Goal: Task Accomplishment & Management: Complete application form

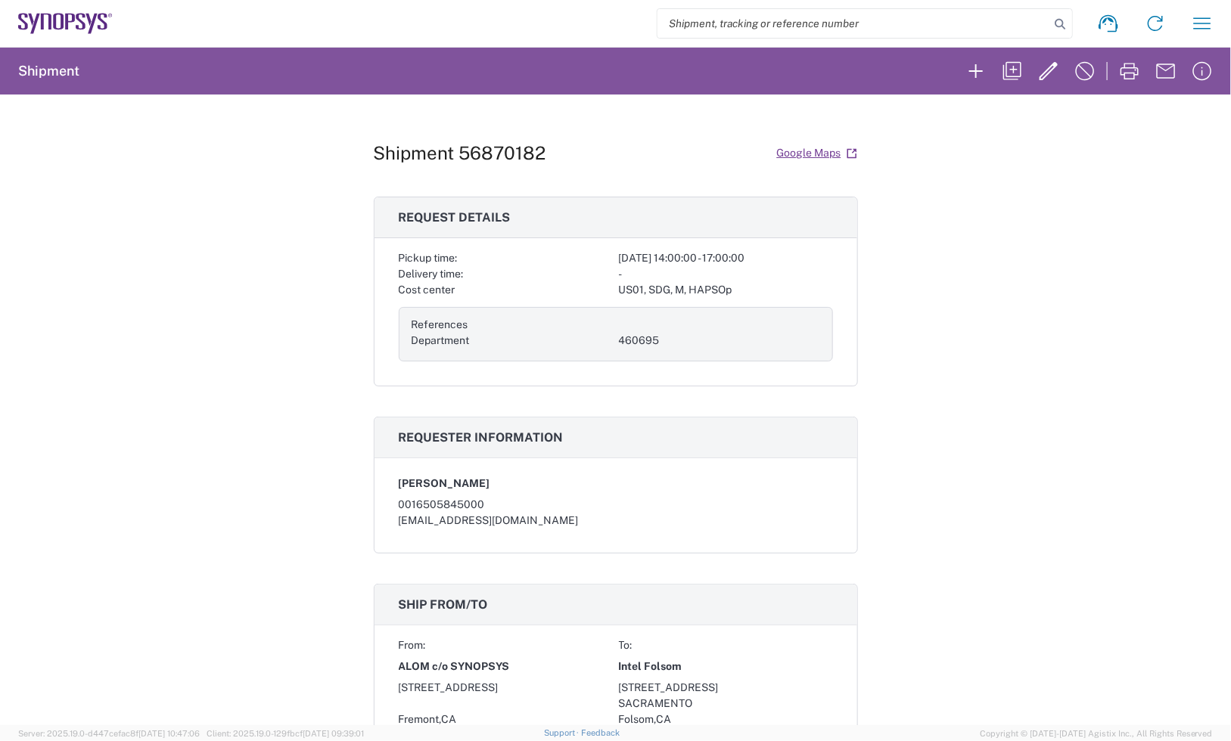
scroll to position [378, 0]
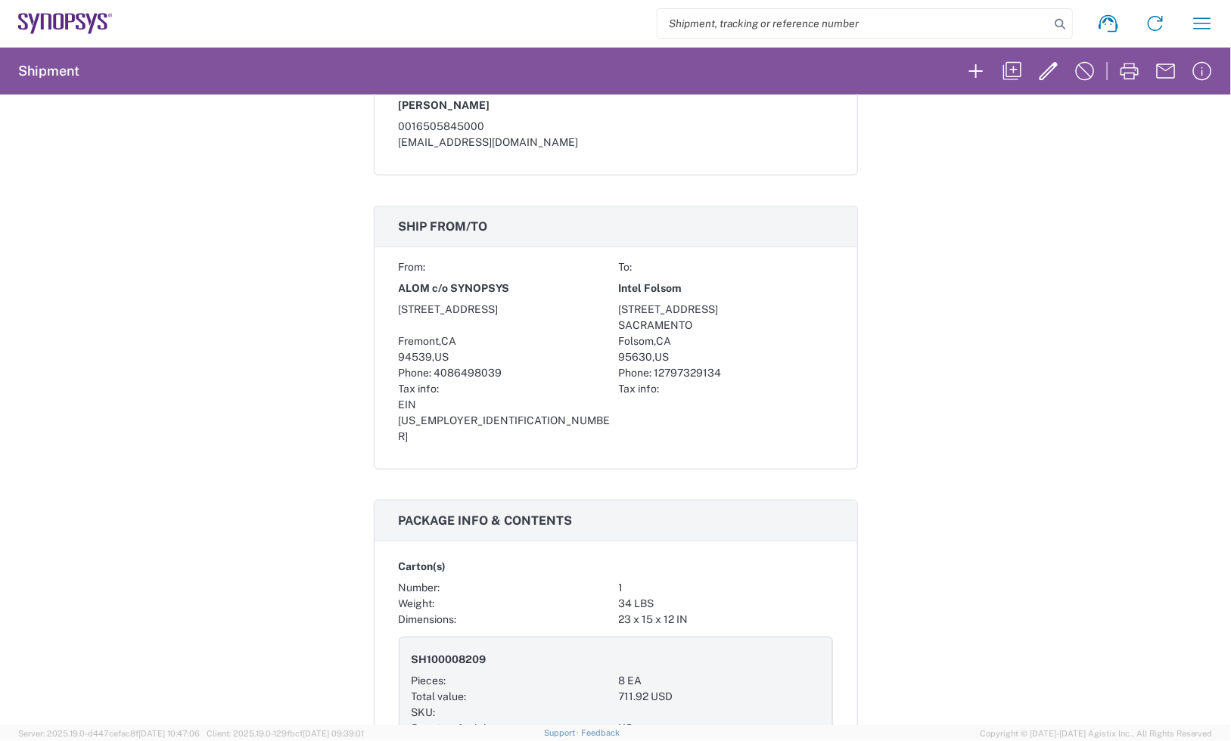
click at [95, 34] on agx-form-navbar "Shipment request Shipment tracking Employee non-product shipment request My shi…" at bounding box center [615, 23] width 1231 height 47
click at [92, 17] on icon at bounding box center [65, 23] width 95 height 21
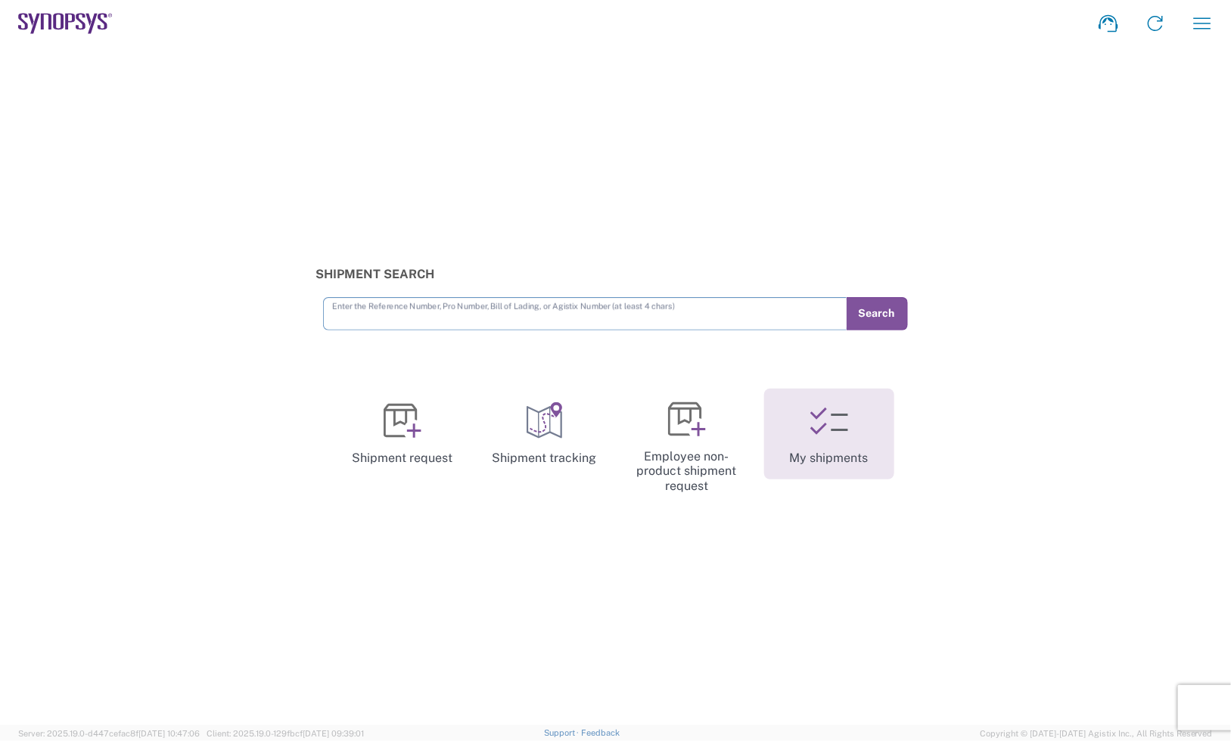
click at [886, 450] on link "My shipments" at bounding box center [829, 434] width 130 height 91
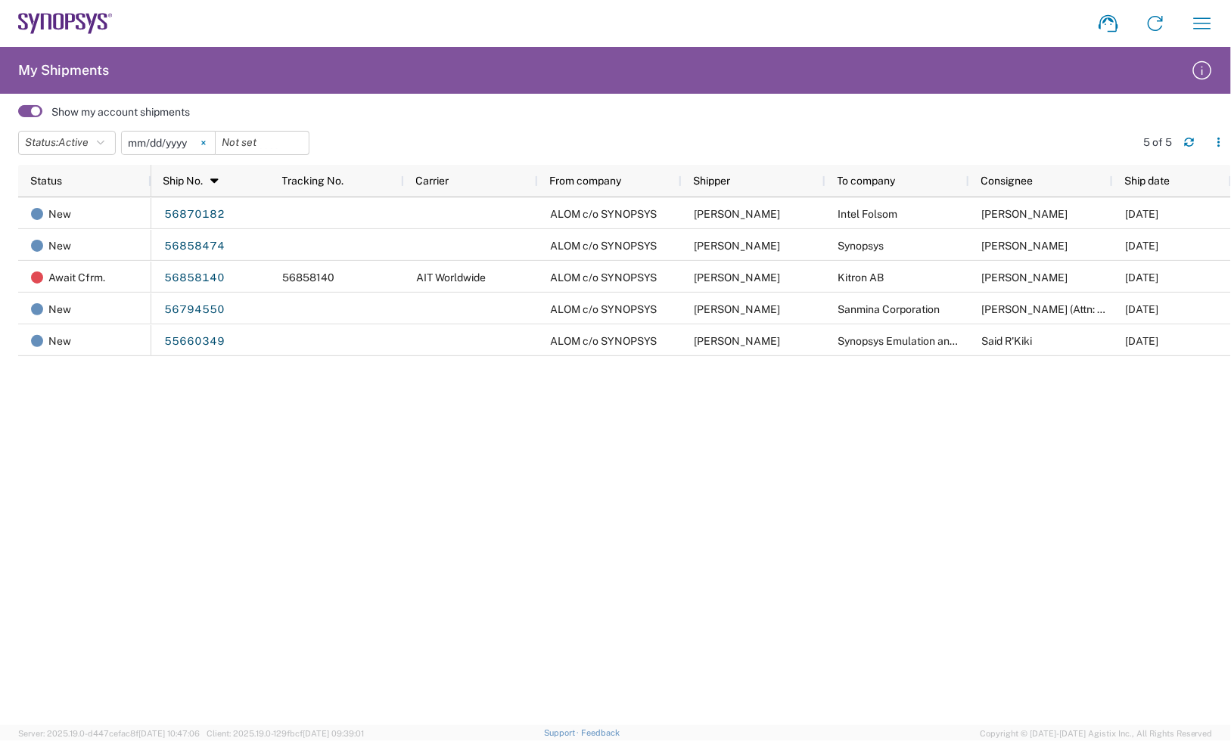
click at [213, 137] on svg-icon at bounding box center [203, 143] width 23 height 23
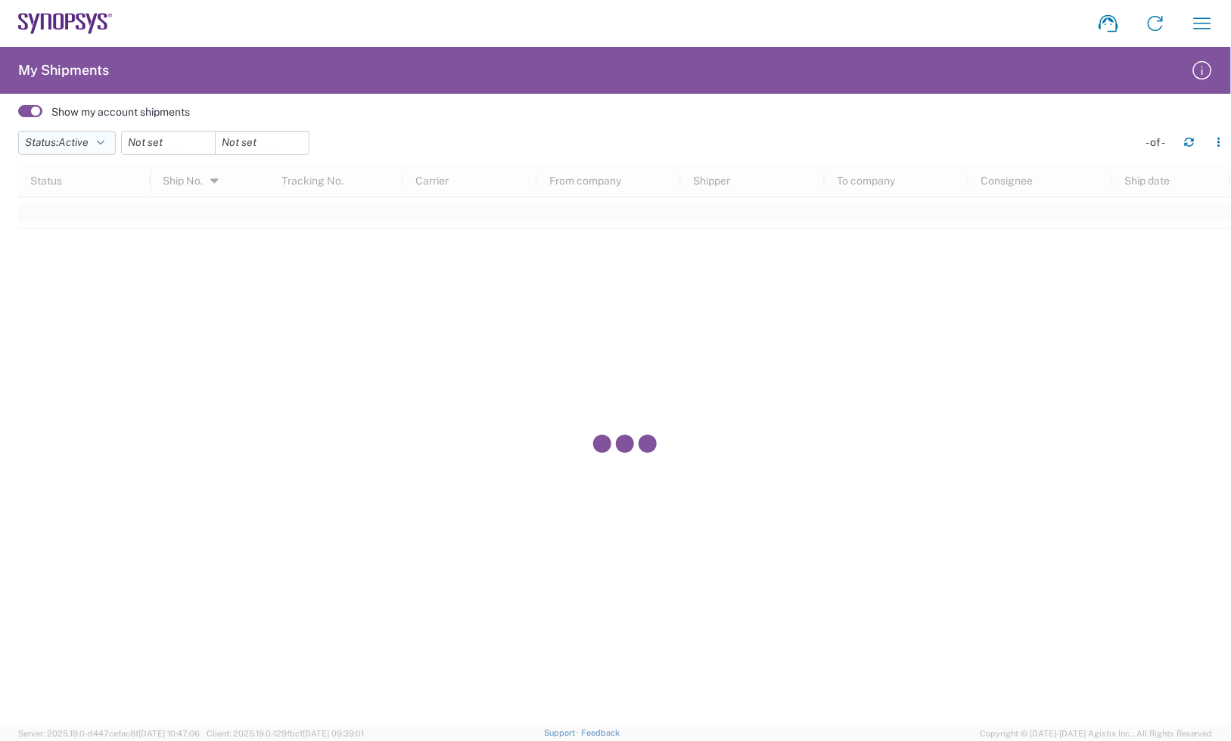
click at [115, 144] on button "Status: Active" at bounding box center [67, 143] width 98 height 24
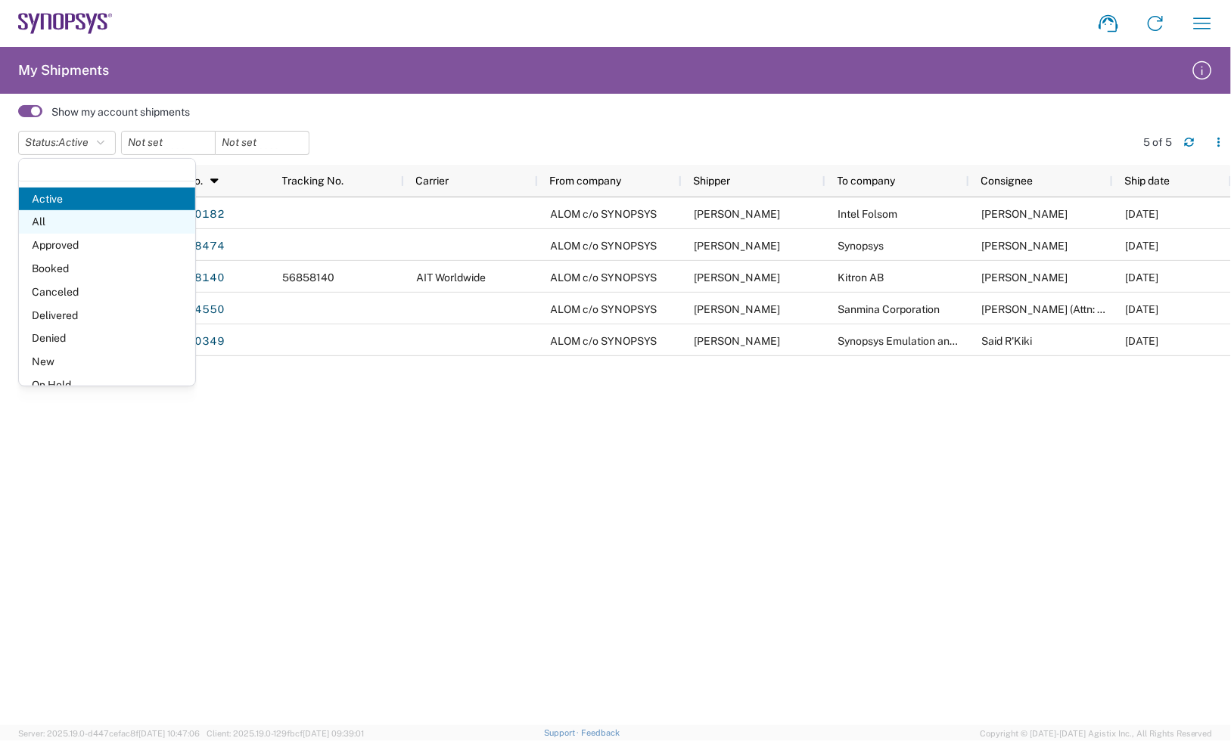
click at [104, 220] on span "All" at bounding box center [107, 221] width 176 height 23
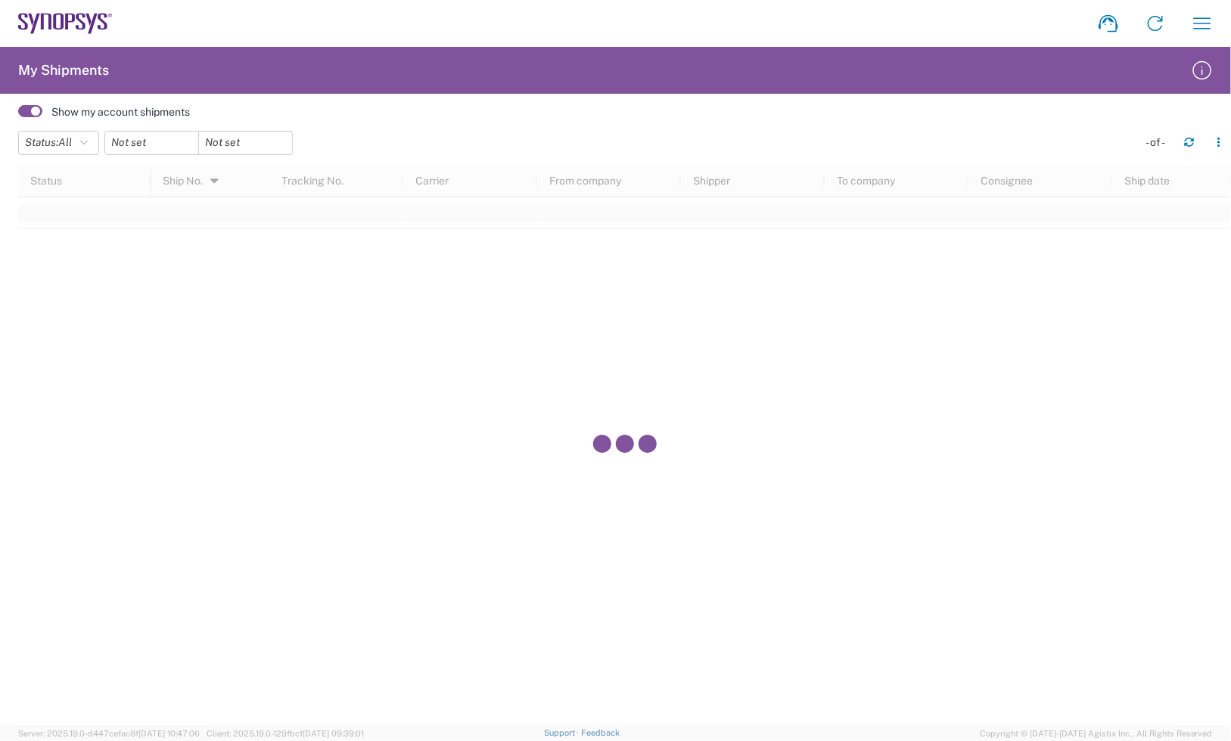
click at [399, 123] on header "Status: All Active All Approved Booked Canceled Delivered Denied New On Hold Pe…" at bounding box center [624, 144] width 1213 height 42
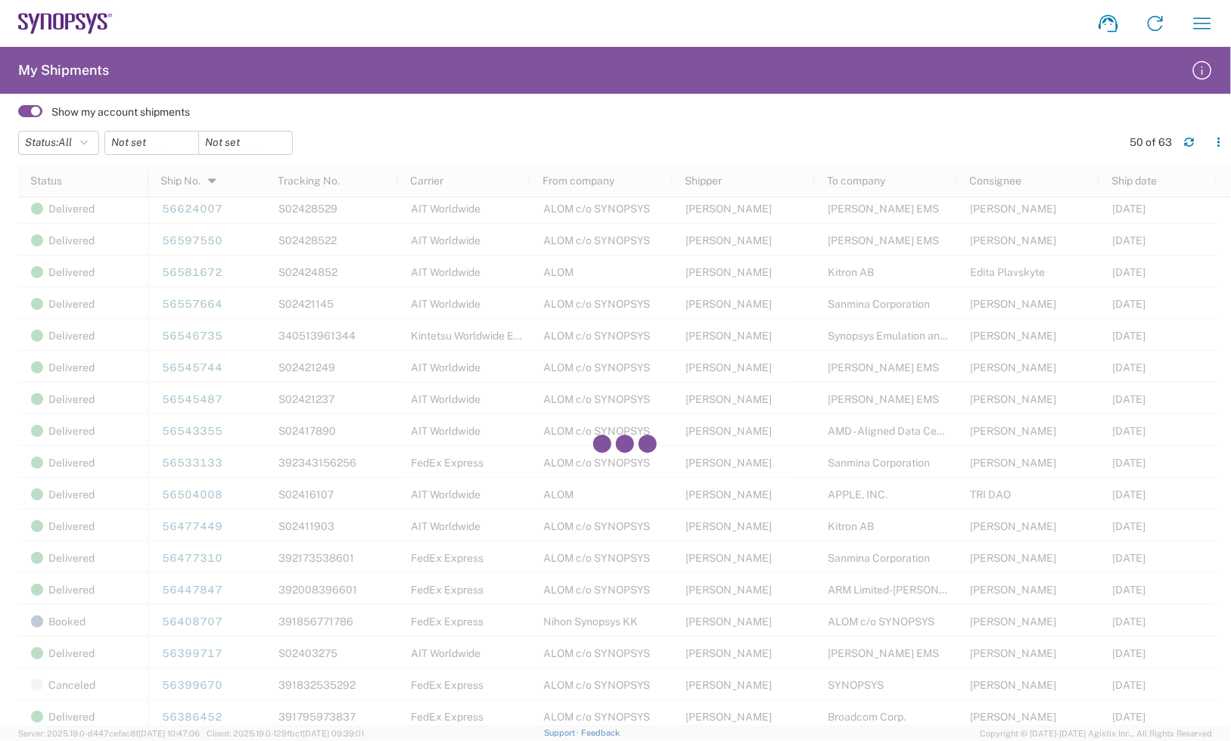
scroll to position [851, 0]
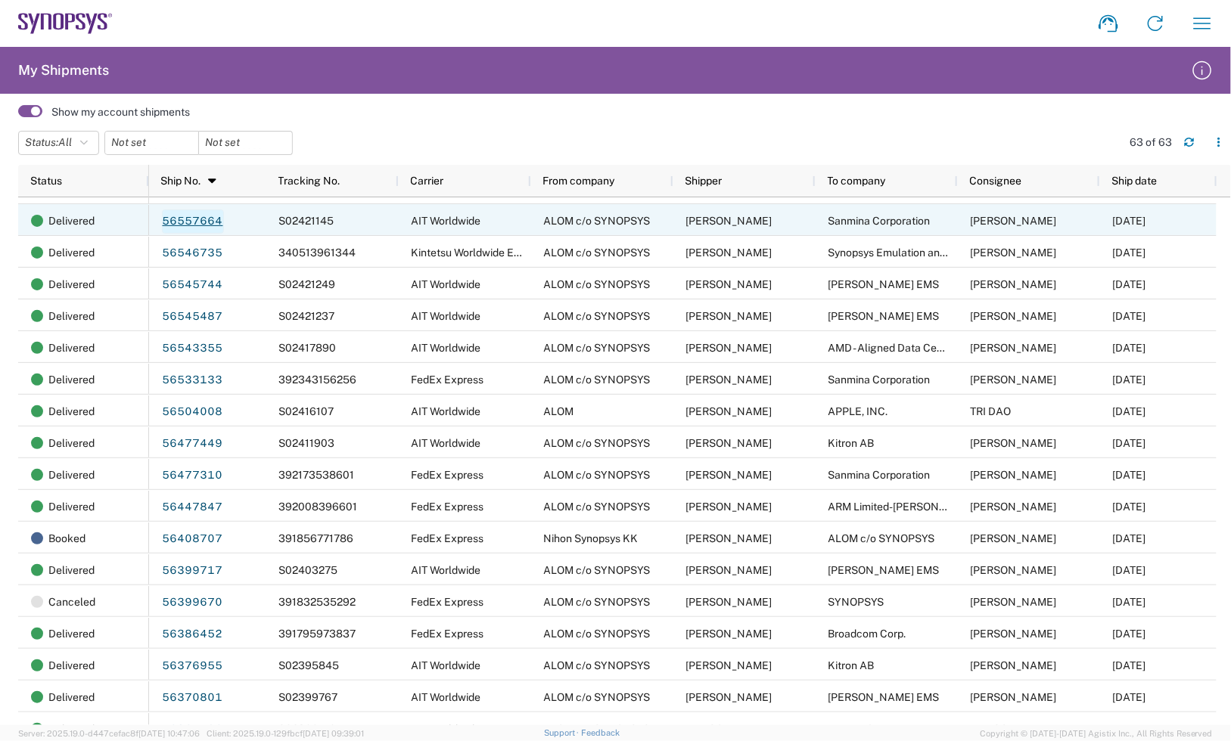
click at [193, 214] on link "56557664" at bounding box center [193, 222] width 62 height 24
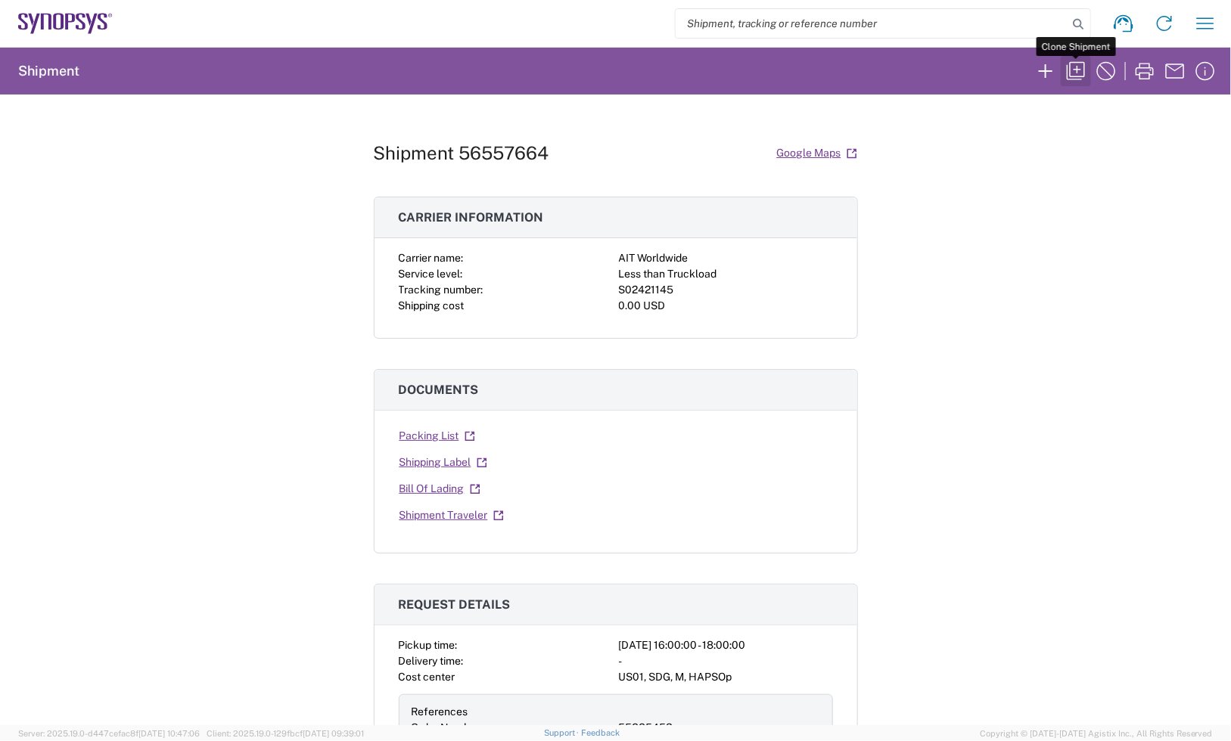
click at [1079, 70] on icon "button" at bounding box center [1076, 71] width 18 height 18
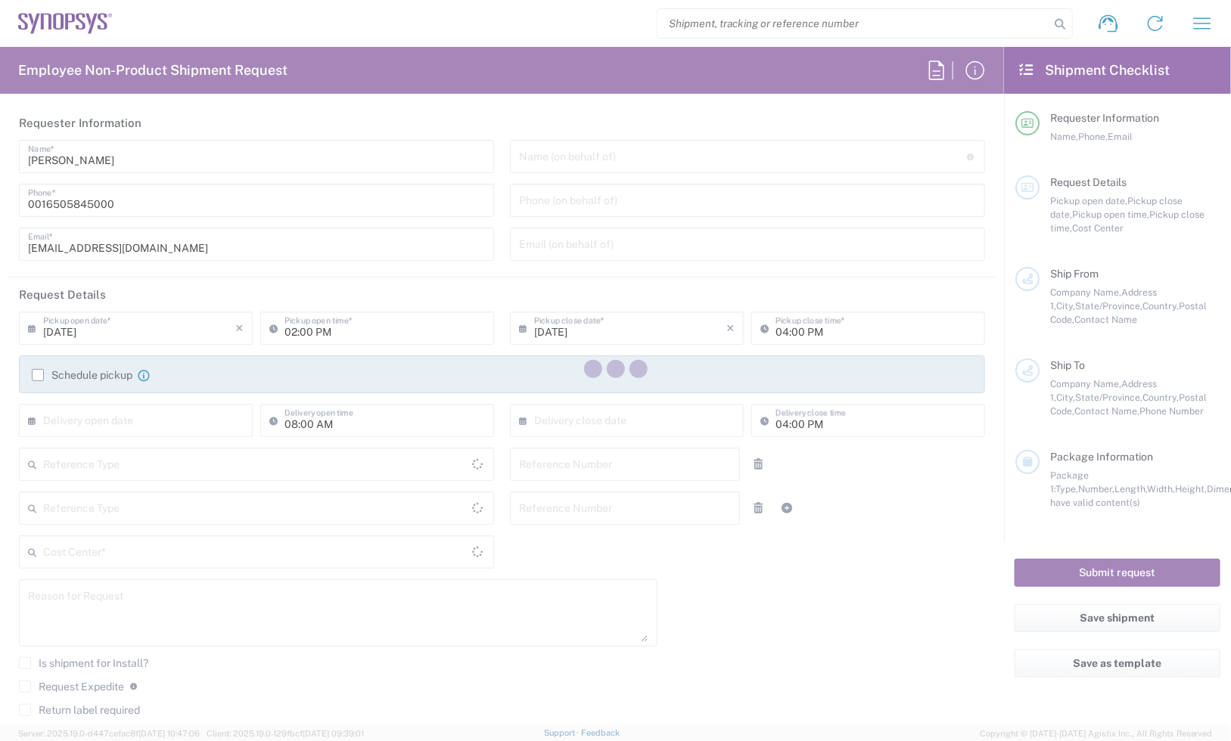
type input "Department"
type input "Delivered at Place"
type input "[GEOGRAPHIC_DATA]"
type input "04:00 PM"
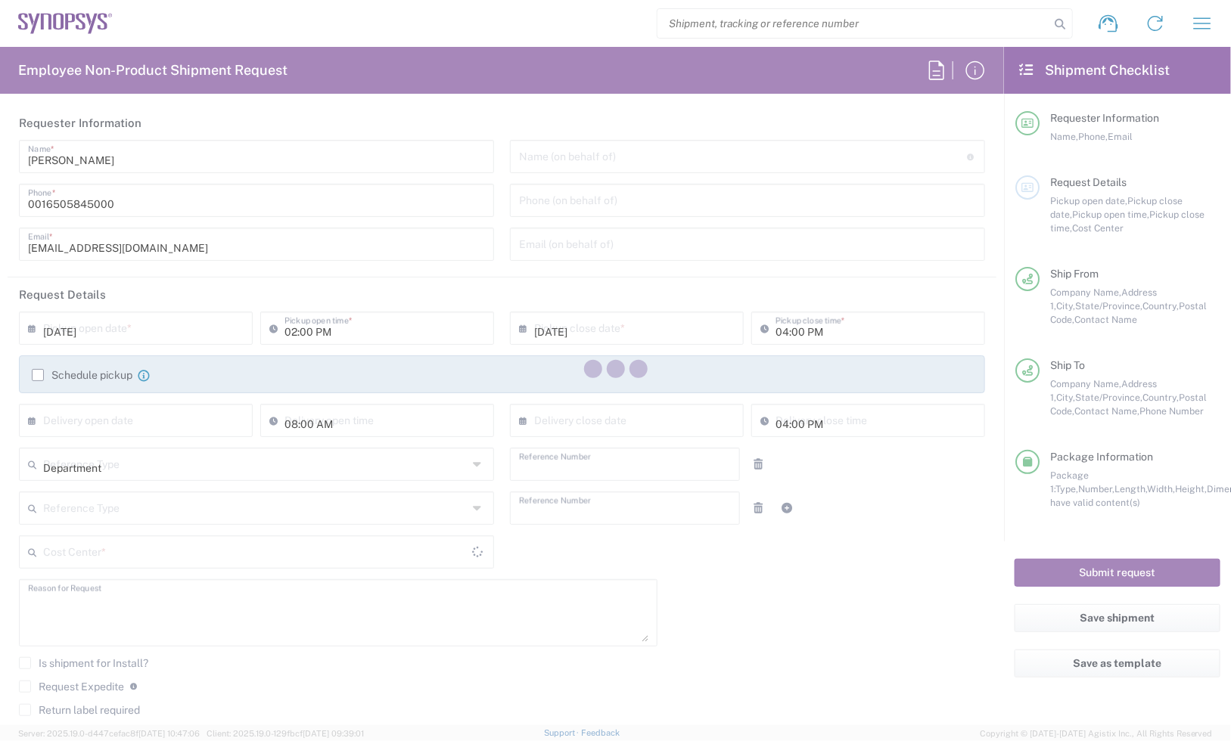
type input "06:00 PM"
type input "55885453"
type input "724-85095931"
type textarea "Consignment"
type textarea "[EMAIL_ADDRESS][DOMAIN_NAME], [EMAIL_ADDRESS][DOMAIN_NAME], [EMAIL_ADDRESS][DOM…"
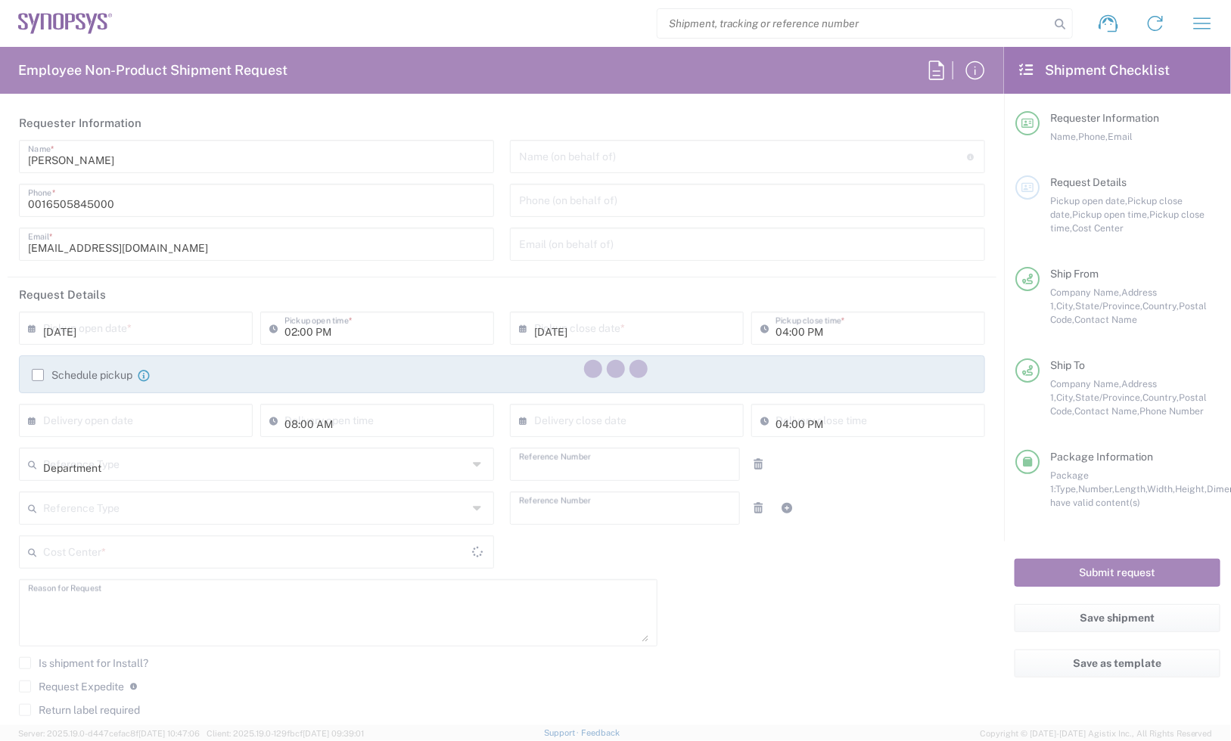
type input "ALOM c/o SYNOPSYS"
type input "[STREET_ADDRESS]"
type input "Fremont"
type input "[US_STATE]"
type input "94539"
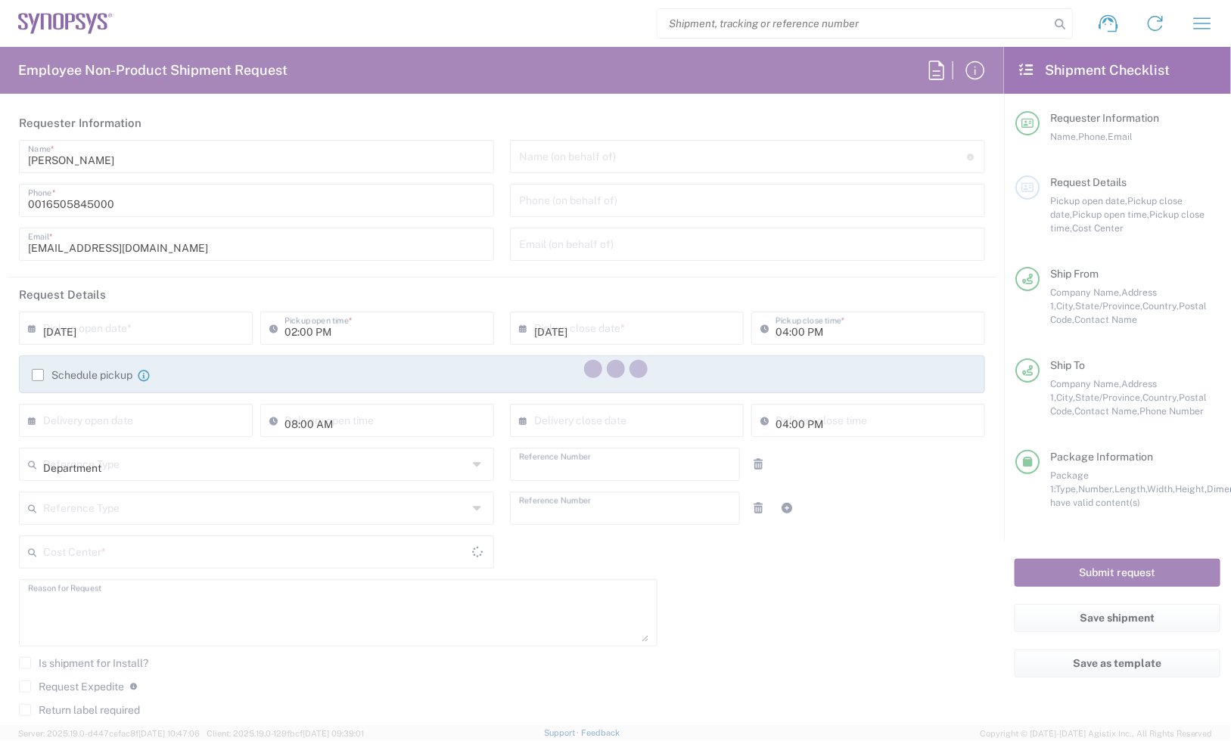
type input "[PERSON_NAME]"
type input "4086498039"
type input "[EMAIL_ADDRESS][DOMAIN_NAME]"
type input "Sanmina Corporation"
type input "60 E. Plumeria"
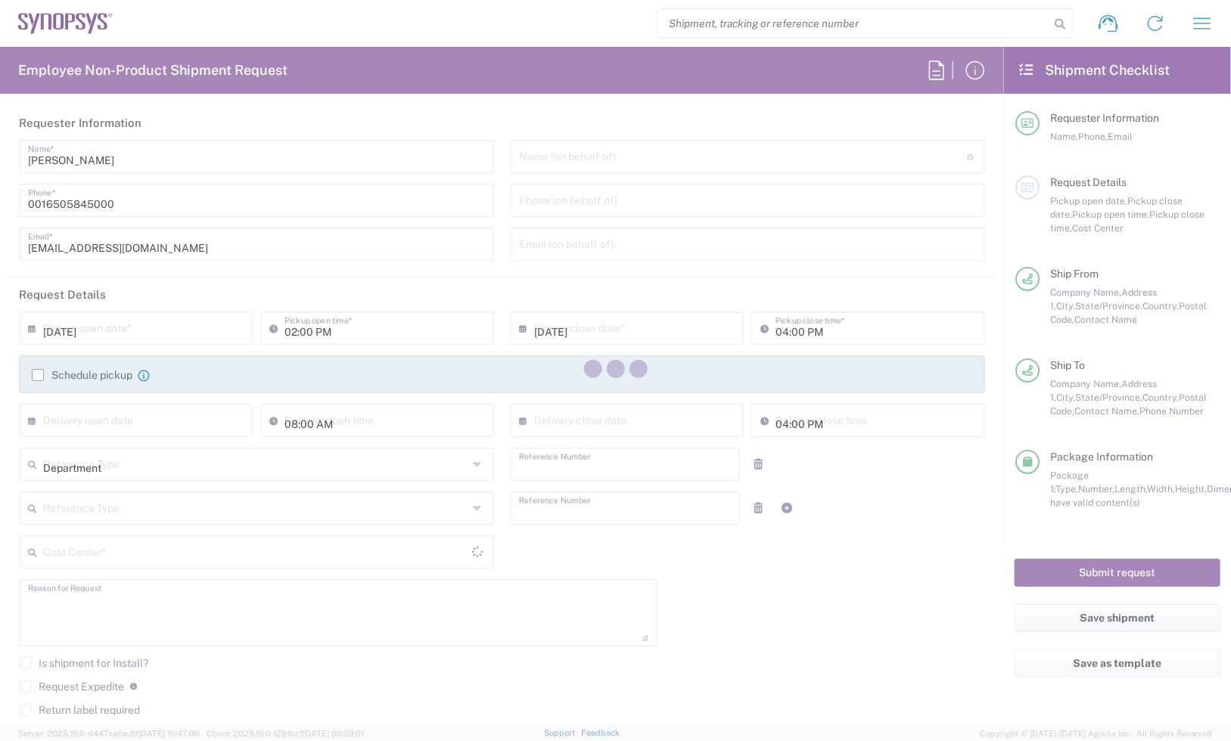
type input "san [PERSON_NAME]"
type input "[US_STATE]"
type input "95134"
type input "[PERSON_NAME]"
type input "[PHONE_NUMBER]"
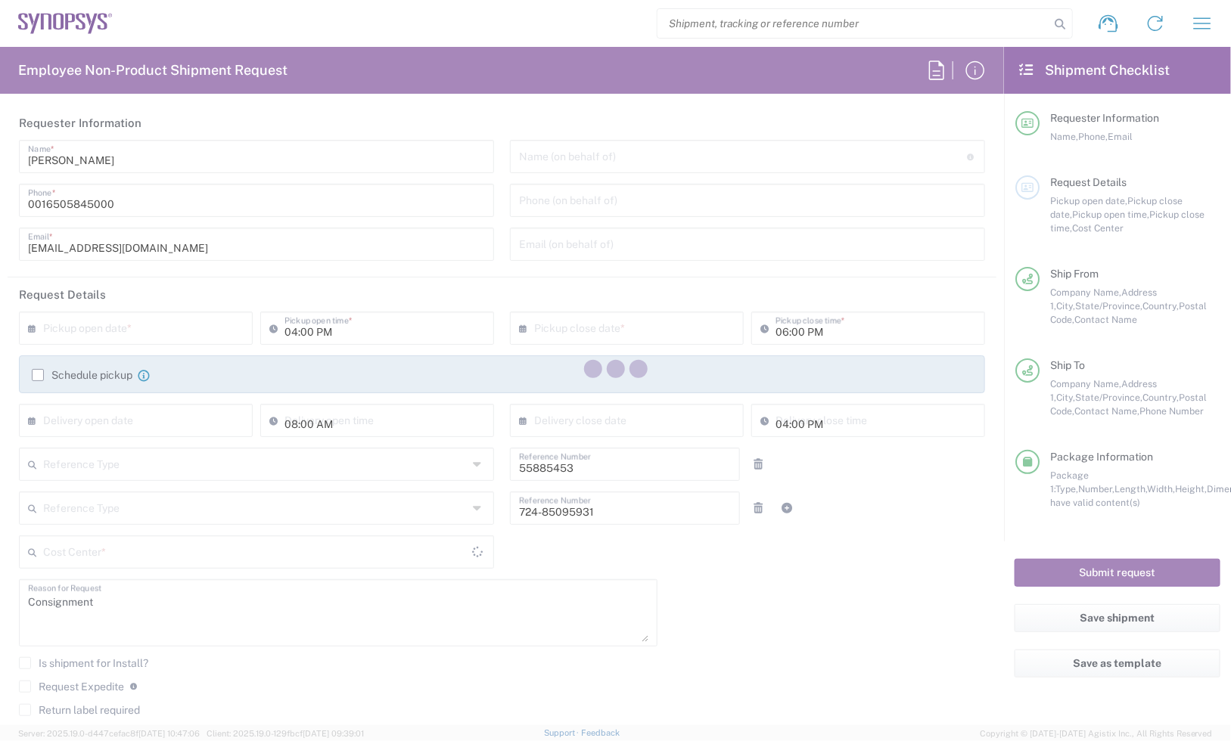
type input "[EMAIL_ADDRESS][DOMAIN_NAME]"
type input "US01, SDG, M, HAPSOp 460695"
type input "Pallet(s) Standard (Not Stackable)"
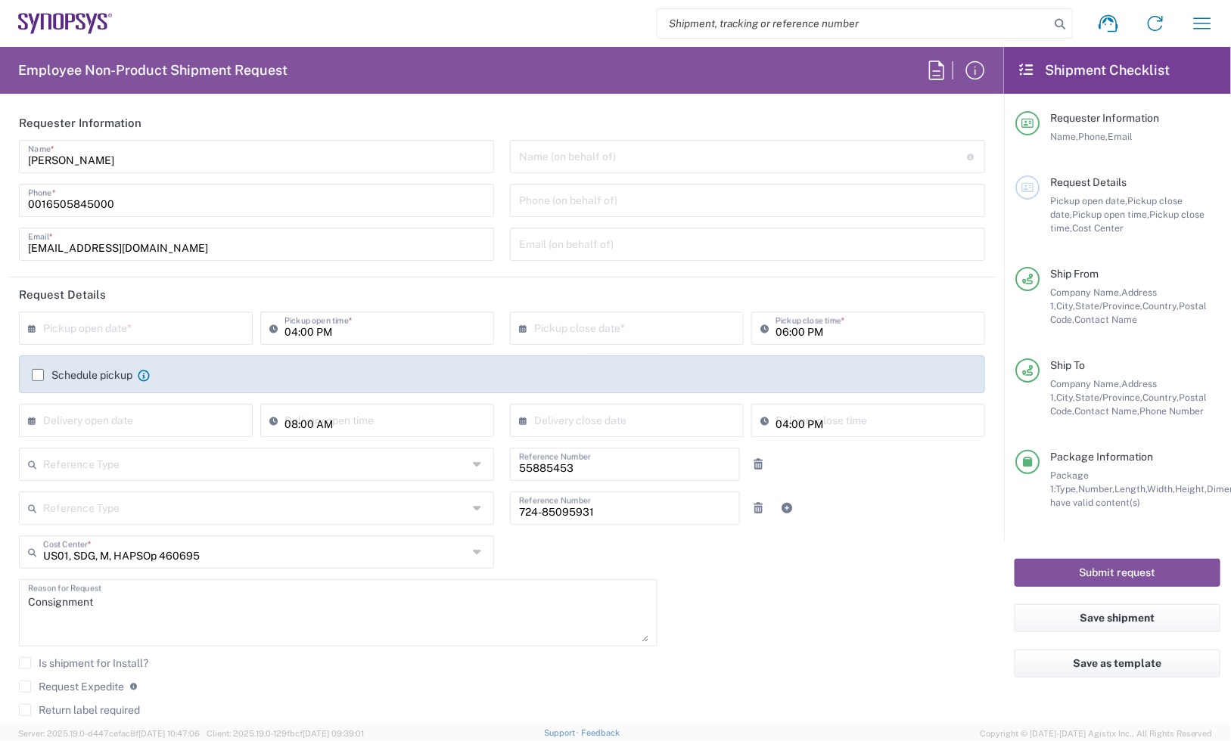
click at [125, 326] on input "text" at bounding box center [139, 327] width 192 height 26
click at [110, 471] on span "23" at bounding box center [115, 465] width 23 height 21
type input "[DATE]"
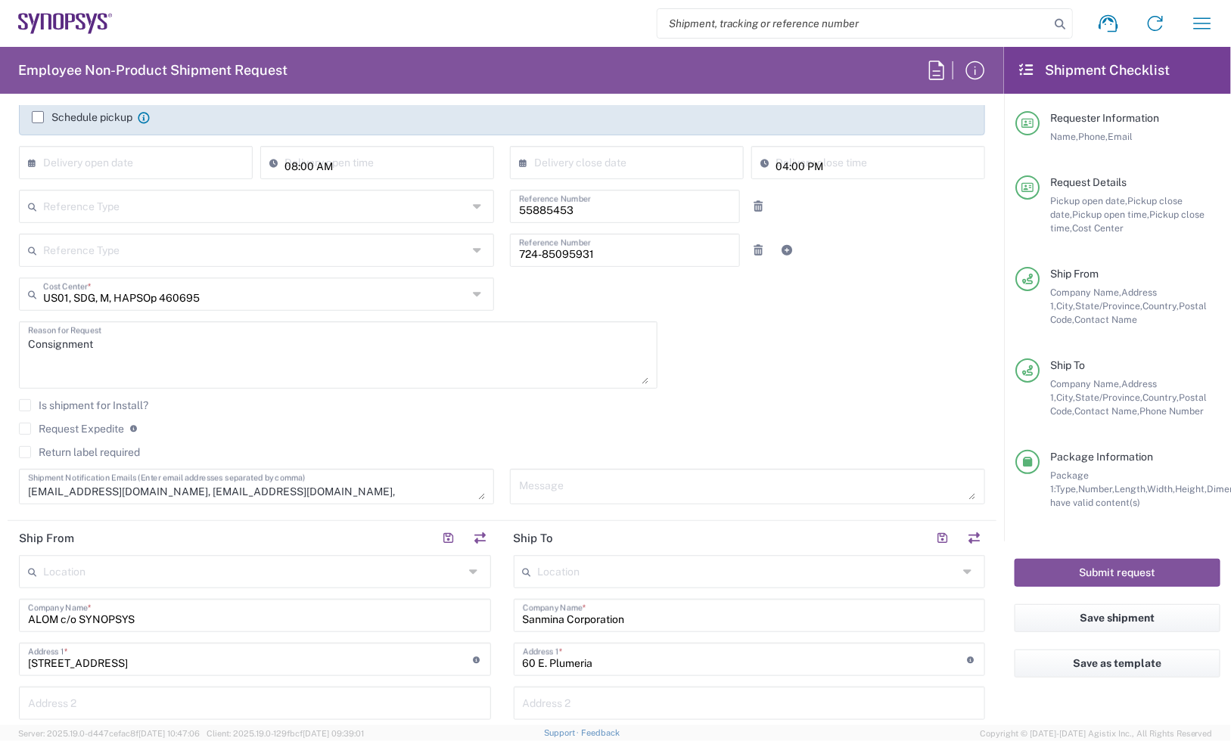
scroll to position [284, 0]
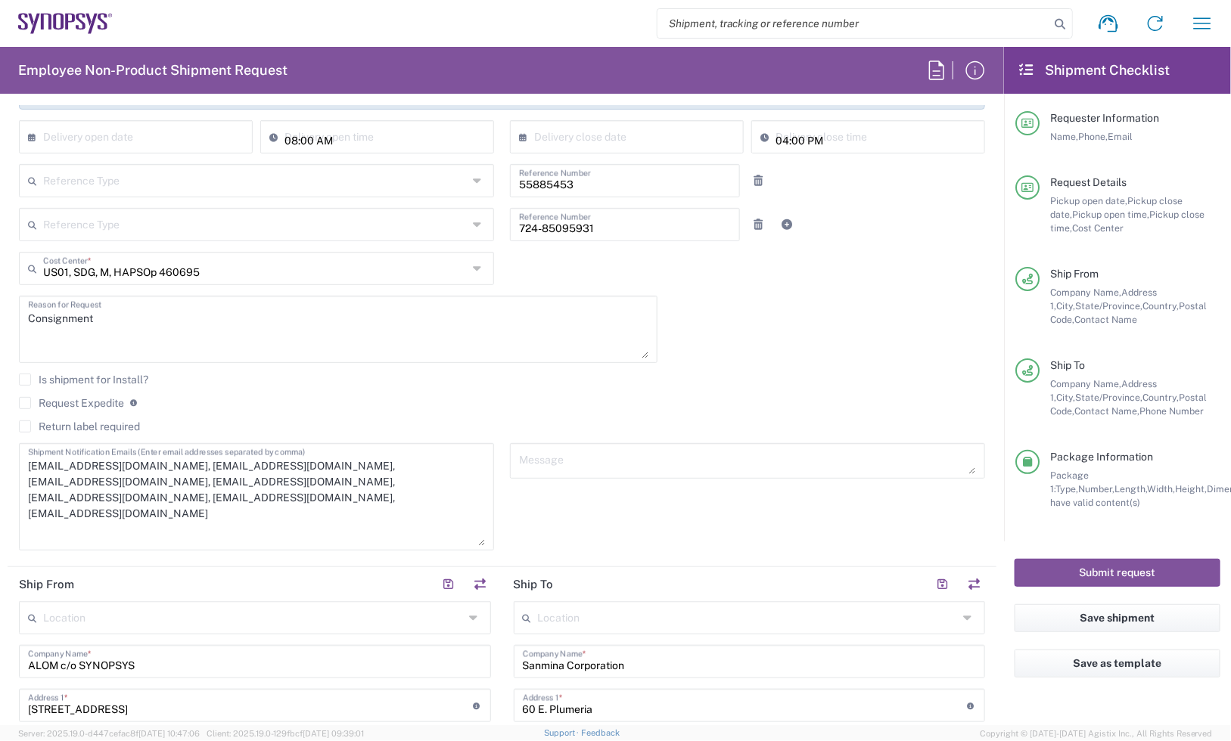
drag, startPoint x: 474, startPoint y: 469, endPoint x: 471, endPoint y: 541, distance: 71.9
click at [471, 541] on textarea "[EMAIL_ADDRESS][DOMAIN_NAME], [EMAIL_ADDRESS][DOMAIN_NAME], [EMAIL_ADDRESS][DOM…" at bounding box center [256, 497] width 457 height 98
drag, startPoint x: 427, startPoint y: 486, endPoint x: -11, endPoint y: 478, distance: 438.9
click at [0, 478] on html "Shipment request Shipment tracking Employee non-product shipment request My shi…" at bounding box center [615, 370] width 1231 height 741
click at [876, 331] on div "[DATE] × Pickup open date * Cancel Apply 04:00 PM Pickup open time * [DATE] × P…" at bounding box center [502, 294] width 982 height 533
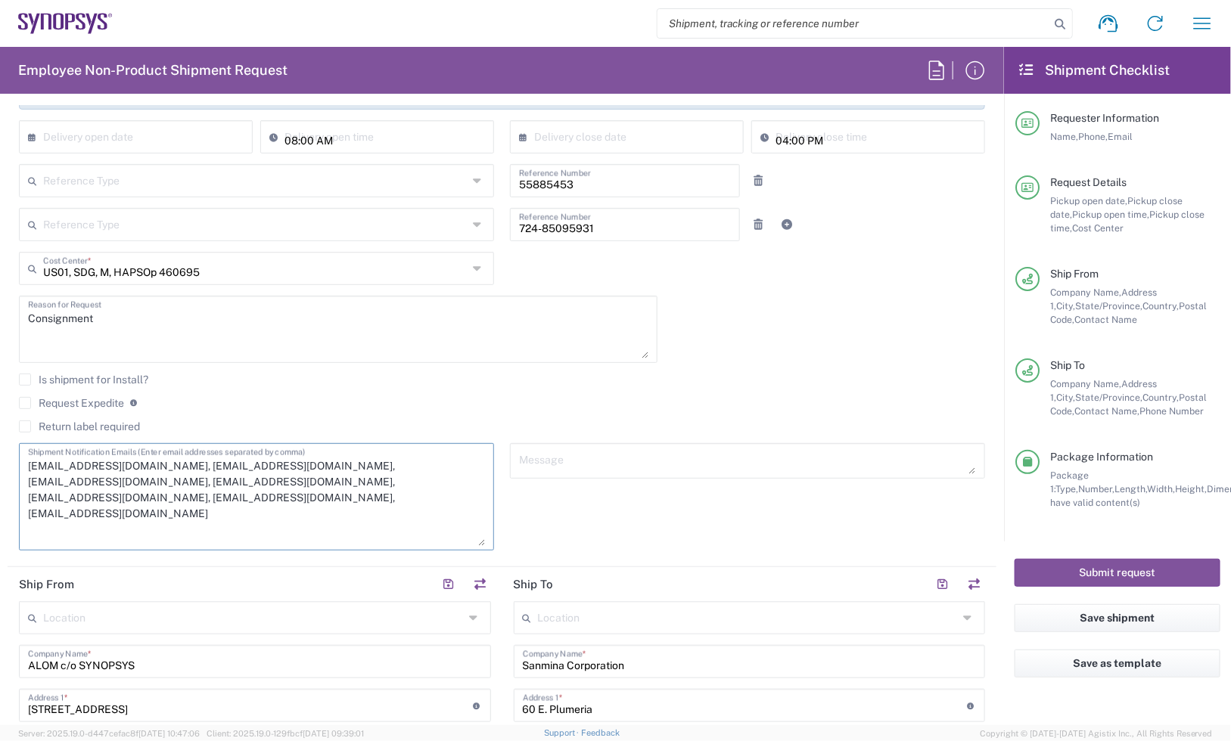
drag, startPoint x: 387, startPoint y: 489, endPoint x: 29, endPoint y: 486, distance: 358.6
click at [29, 486] on textarea "[EMAIL_ADDRESS][DOMAIN_NAME], [EMAIL_ADDRESS][DOMAIN_NAME], [EMAIL_ADDRESS][DOM…" at bounding box center [256, 497] width 457 height 98
drag, startPoint x: 252, startPoint y: 465, endPoint x: 131, endPoint y: 470, distance: 121.1
click at [131, 470] on textarea "[EMAIL_ADDRESS][DOMAIN_NAME], [EMAIL_ADDRESS][DOMAIN_NAME], [EMAIL_ADDRESS][DOM…" at bounding box center [256, 497] width 457 height 98
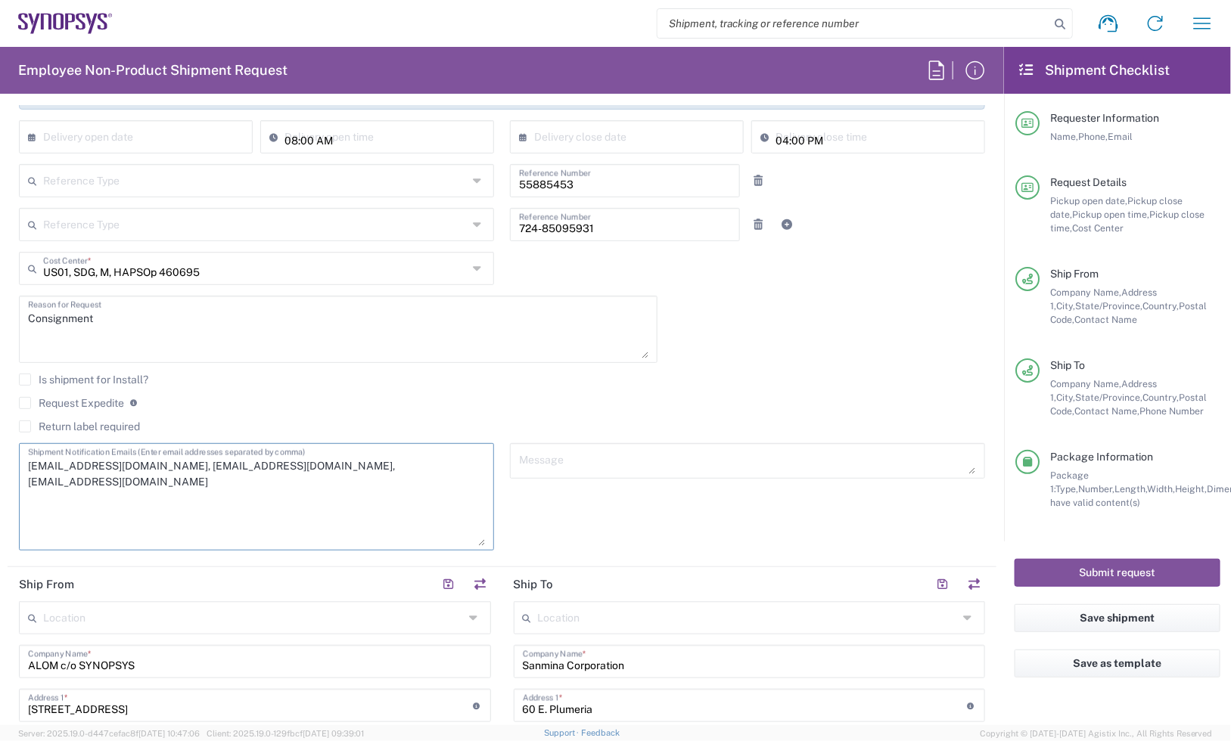
click at [274, 486] on textarea "[EMAIL_ADDRESS][DOMAIN_NAME], [EMAIL_ADDRESS][DOMAIN_NAME], [EMAIL_ADDRESS][DOM…" at bounding box center [256, 497] width 457 height 98
type textarea "[EMAIL_ADDRESS][DOMAIN_NAME], [EMAIL_ADDRESS][DOMAIN_NAME], [EMAIL_ADDRESS][DOM…"
click at [676, 377] on agx-checkbox-control "Is shipment for Install?" at bounding box center [502, 380] width 966 height 12
click at [263, 315] on textarea "Consignment" at bounding box center [338, 329] width 620 height 58
paste textarea "Per Oct Build Plan"
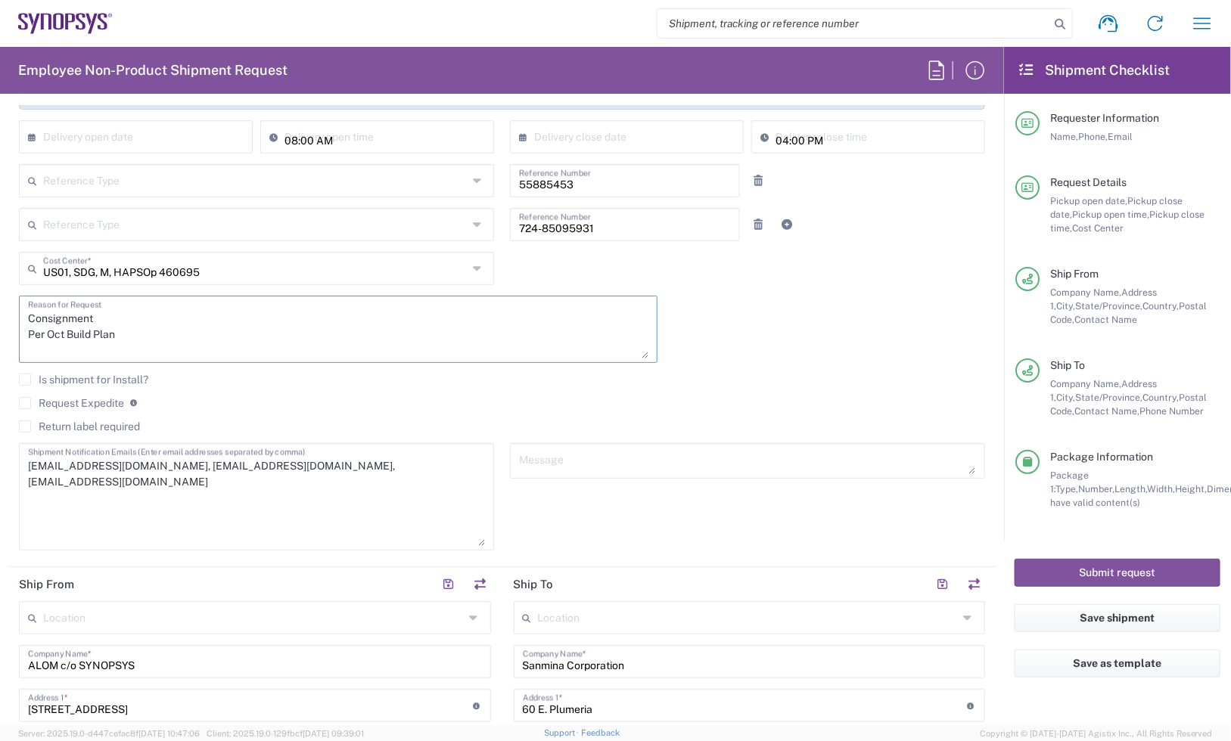
drag, startPoint x: 8, startPoint y: 327, endPoint x: -51, endPoint y: 312, distance: 61.5
click at [0, 312] on html "Shipment request Shipment tracking Employee non-product shipment request My shi…" at bounding box center [615, 370] width 1231 height 741
click at [186, 338] on textarea "Consignment Per Oct Build Plan" at bounding box center [338, 329] width 620 height 58
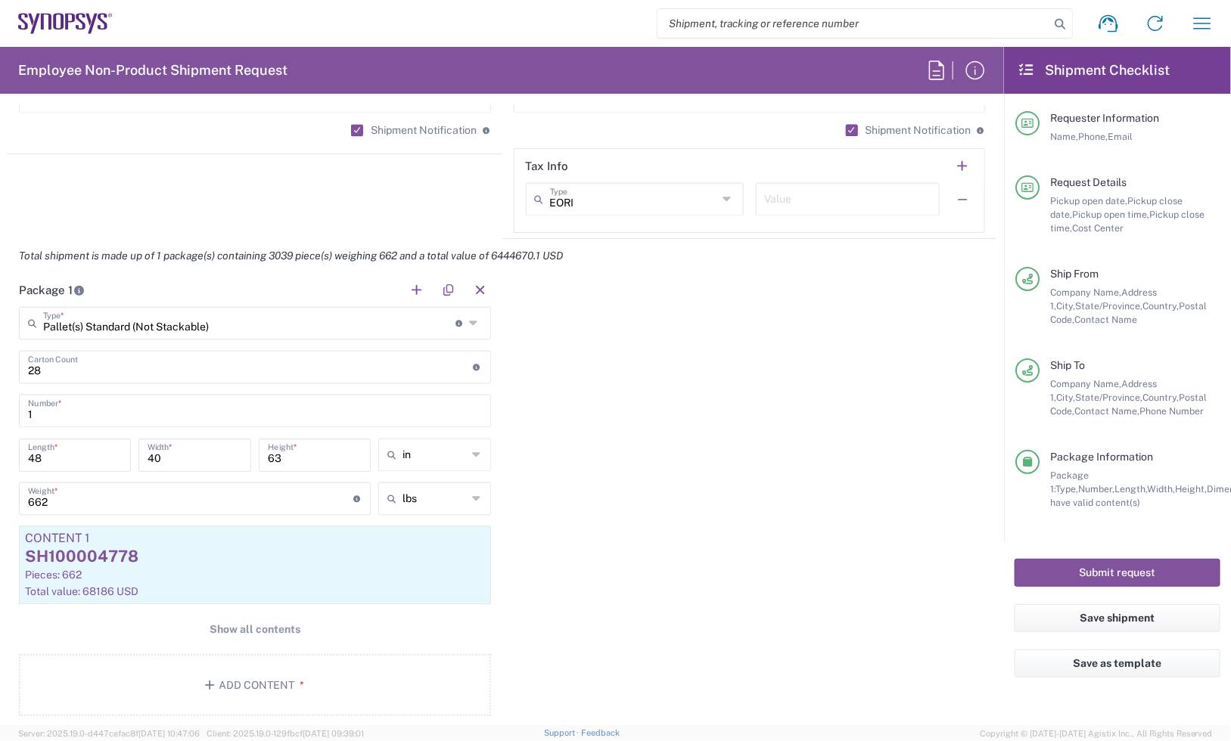
scroll to position [1608, 0]
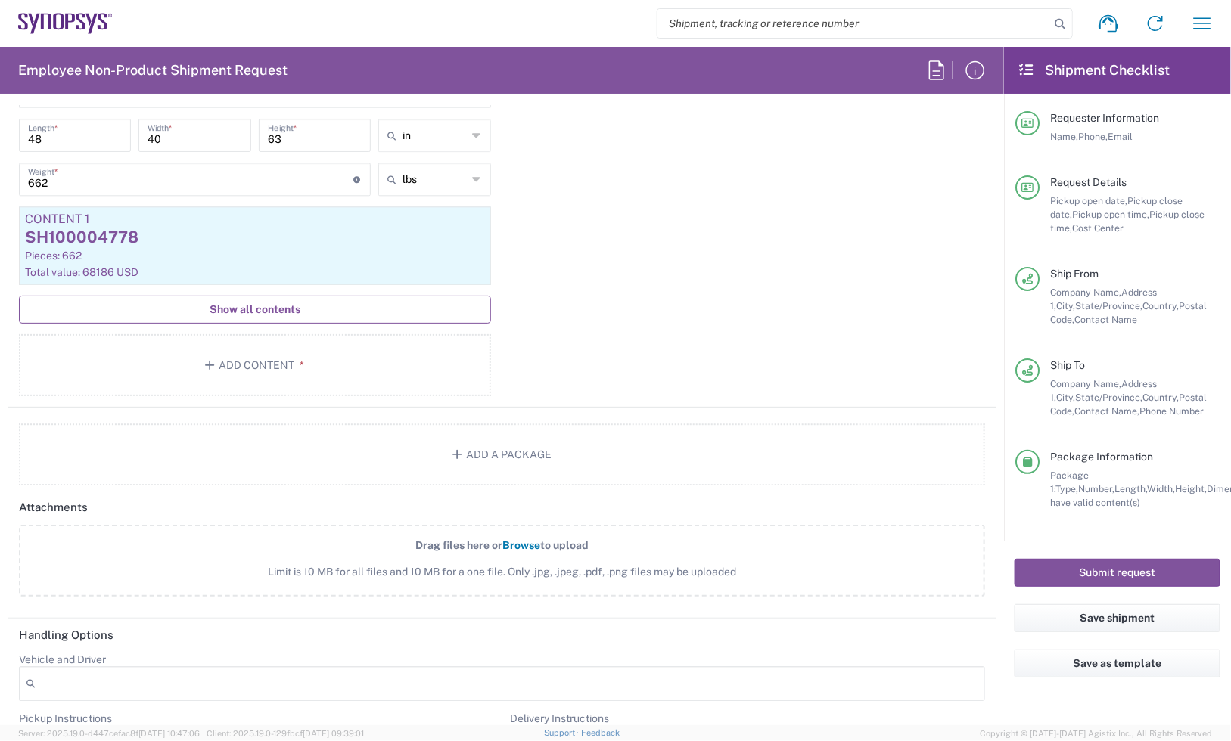
type textarea "Consignment Per Oct Build Plan"
click at [263, 306] on span "Show all contents" at bounding box center [255, 310] width 91 height 14
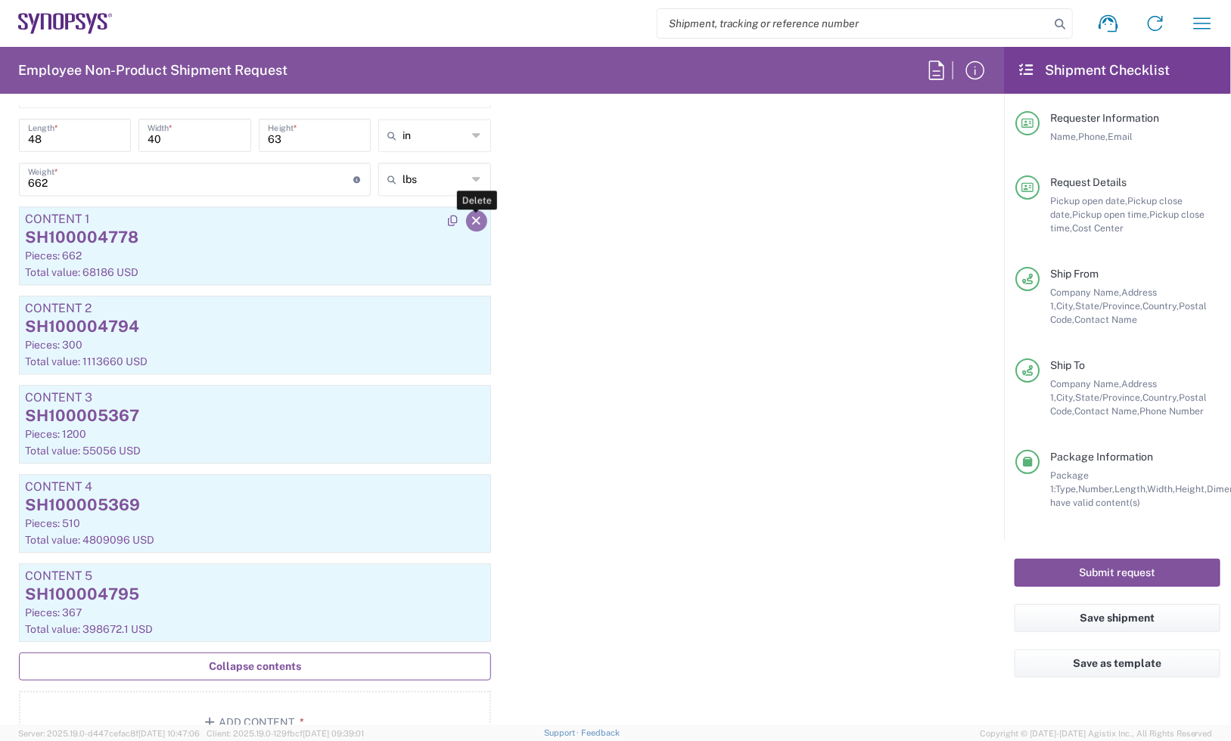
click at [471, 222] on icon "button" at bounding box center [477, 221] width 14 height 11
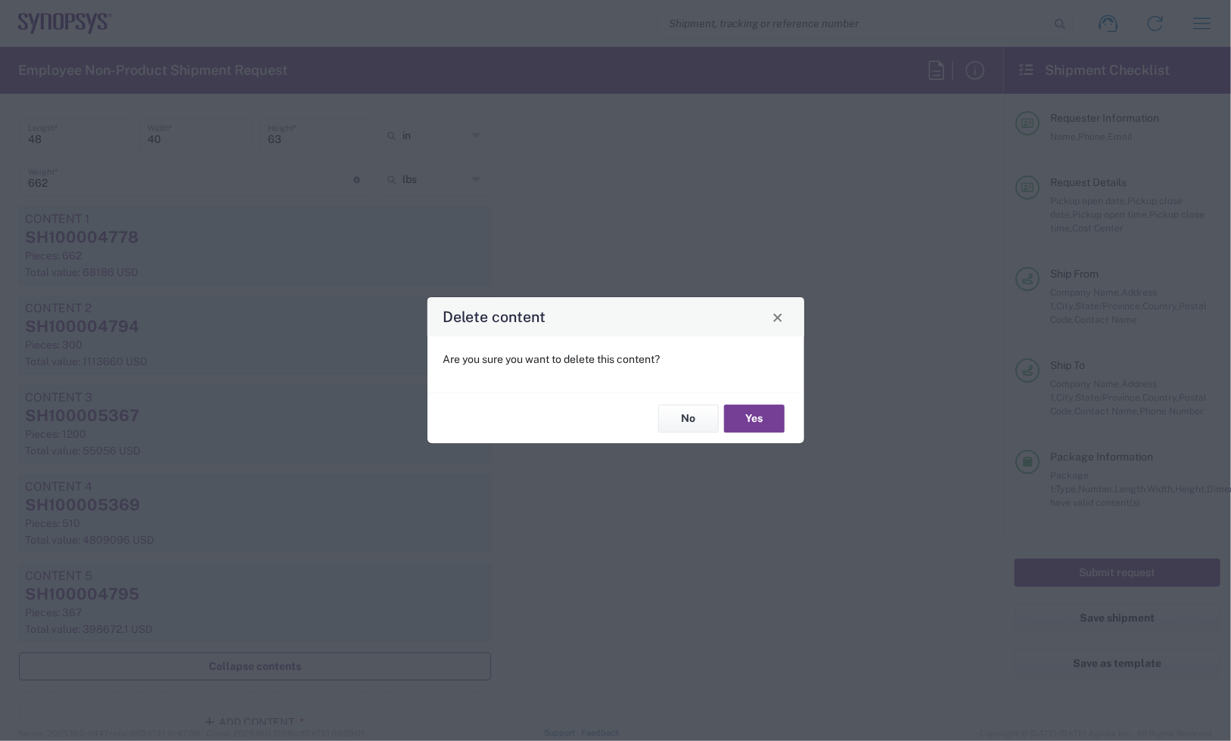
click at [769, 418] on button "Yes" at bounding box center [754, 419] width 61 height 28
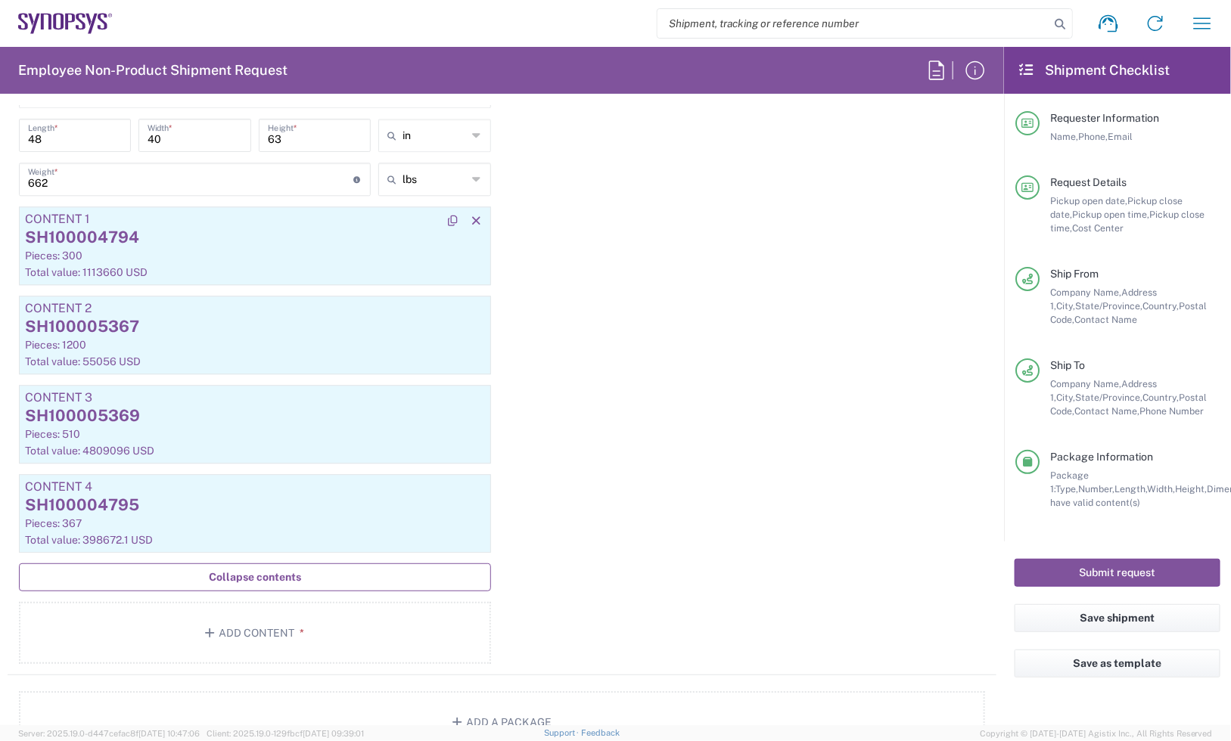
click at [474, 236] on div "SH100004794" at bounding box center [255, 237] width 460 height 23
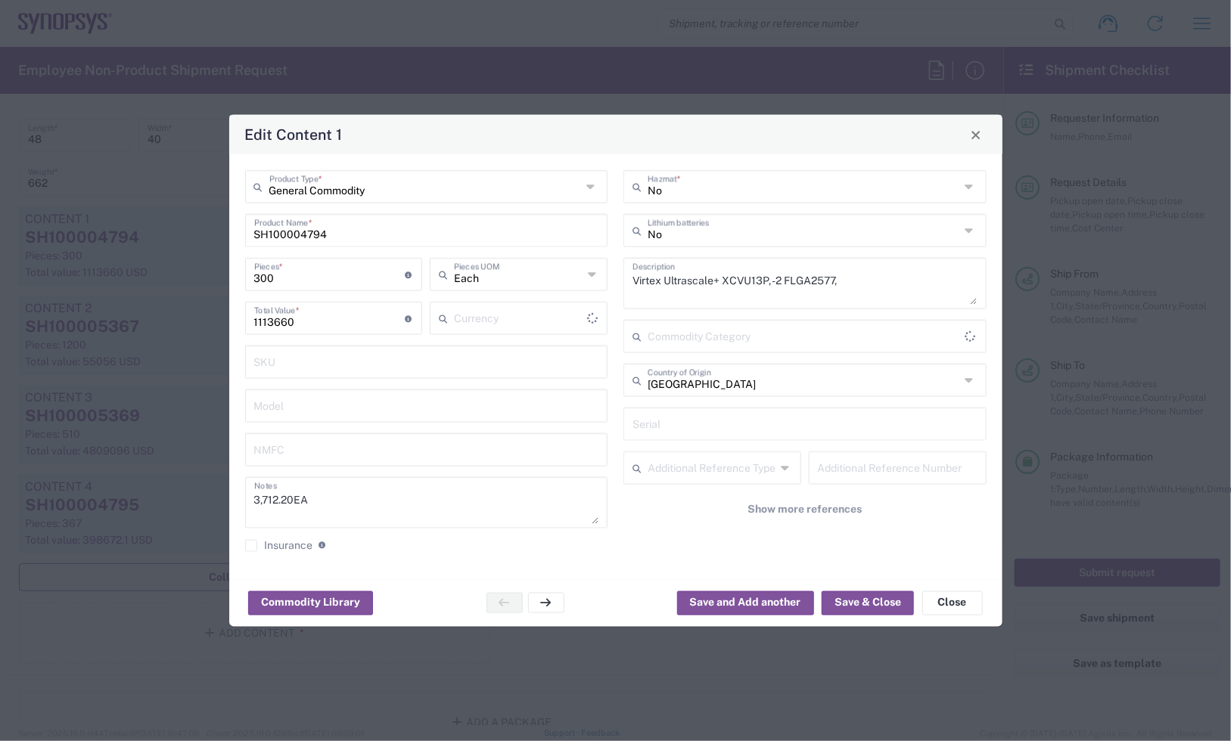
type input "US Dollar"
click at [474, 232] on input "SH100004794" at bounding box center [426, 229] width 345 height 26
click at [977, 137] on span "Close" at bounding box center [976, 134] width 11 height 11
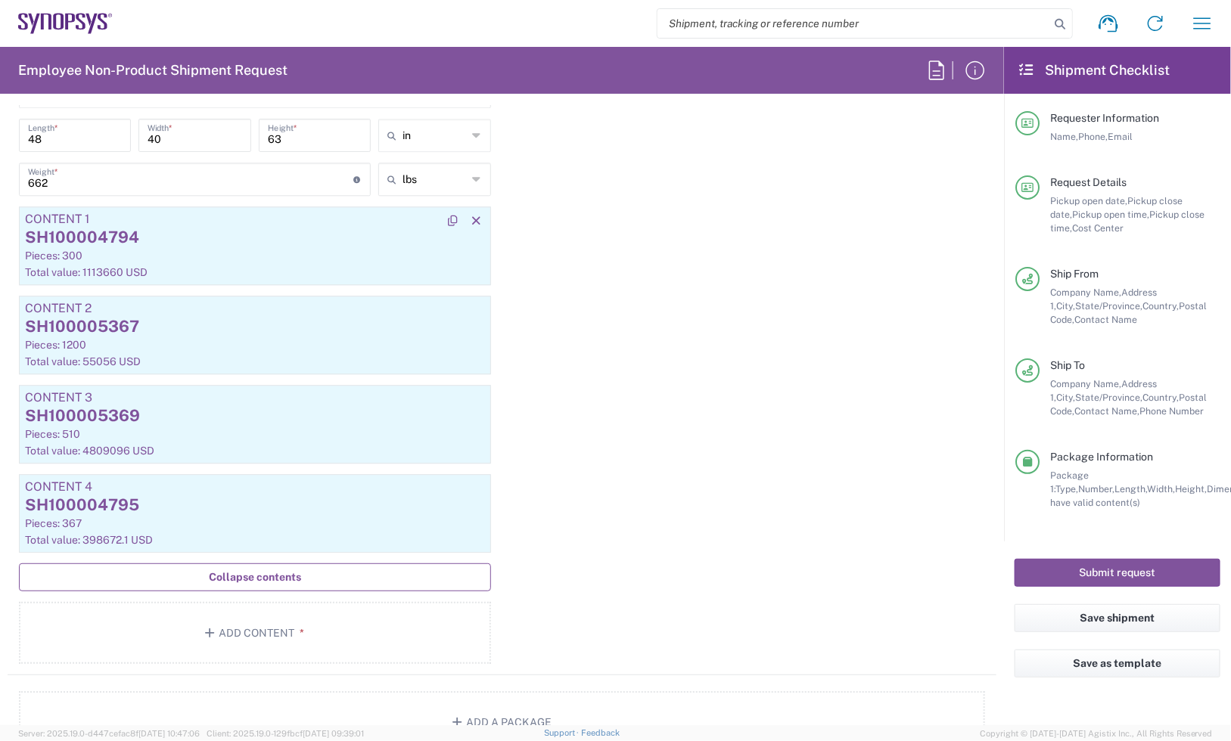
click at [475, 210] on div at bounding box center [467, 219] width 48 height 24
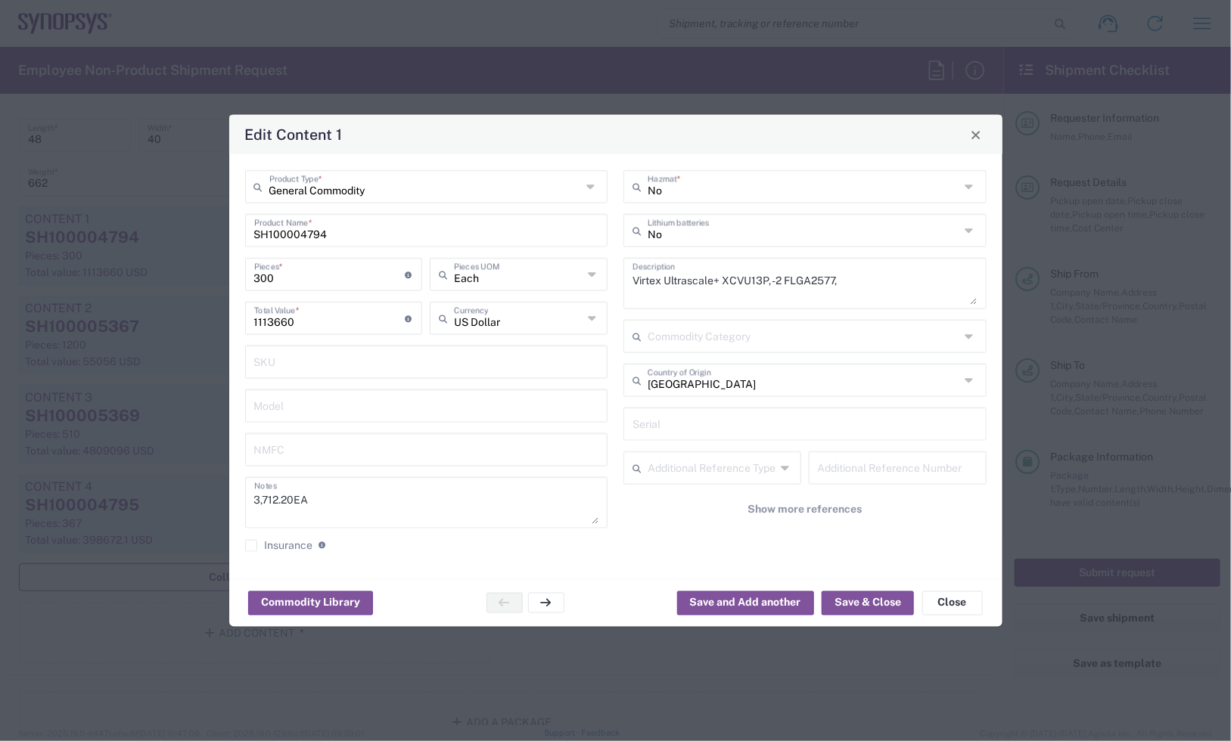
click at [474, 214] on agx-material-input "SH100004794 Product Name *" at bounding box center [426, 230] width 363 height 33
click at [980, 140] on button "Close" at bounding box center [975, 134] width 21 height 21
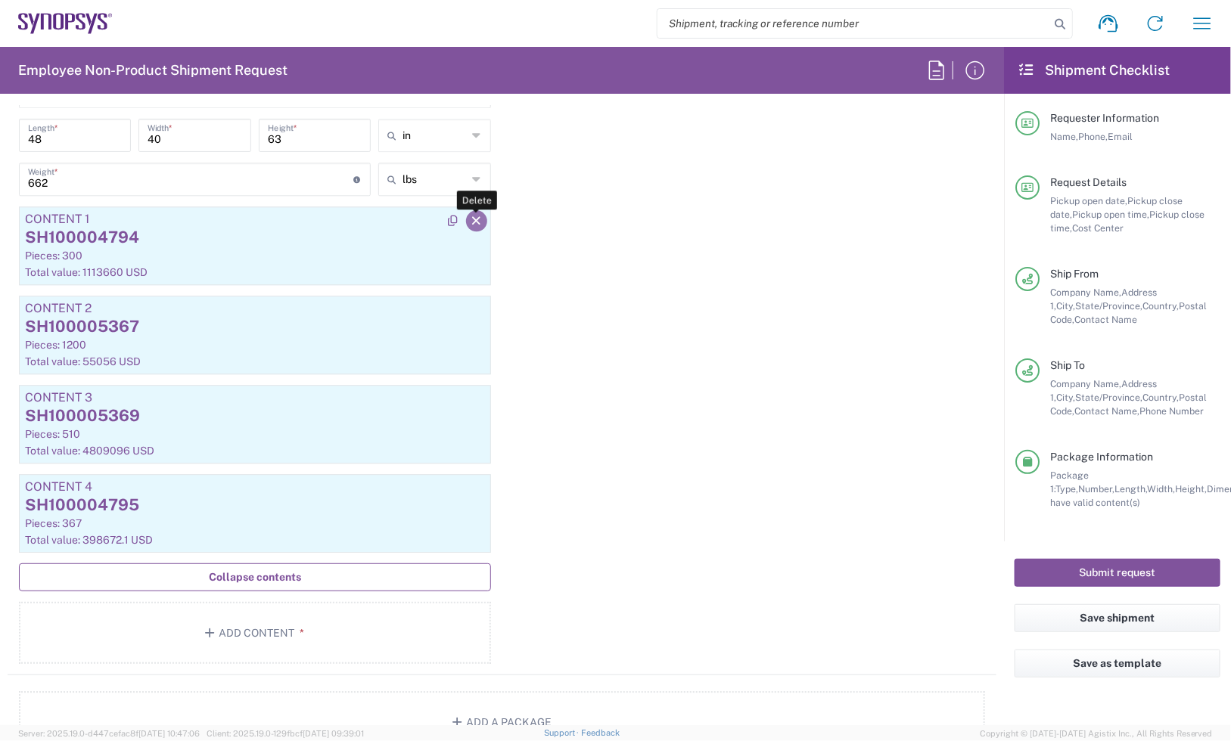
click at [470, 220] on icon "button" at bounding box center [477, 221] width 14 height 11
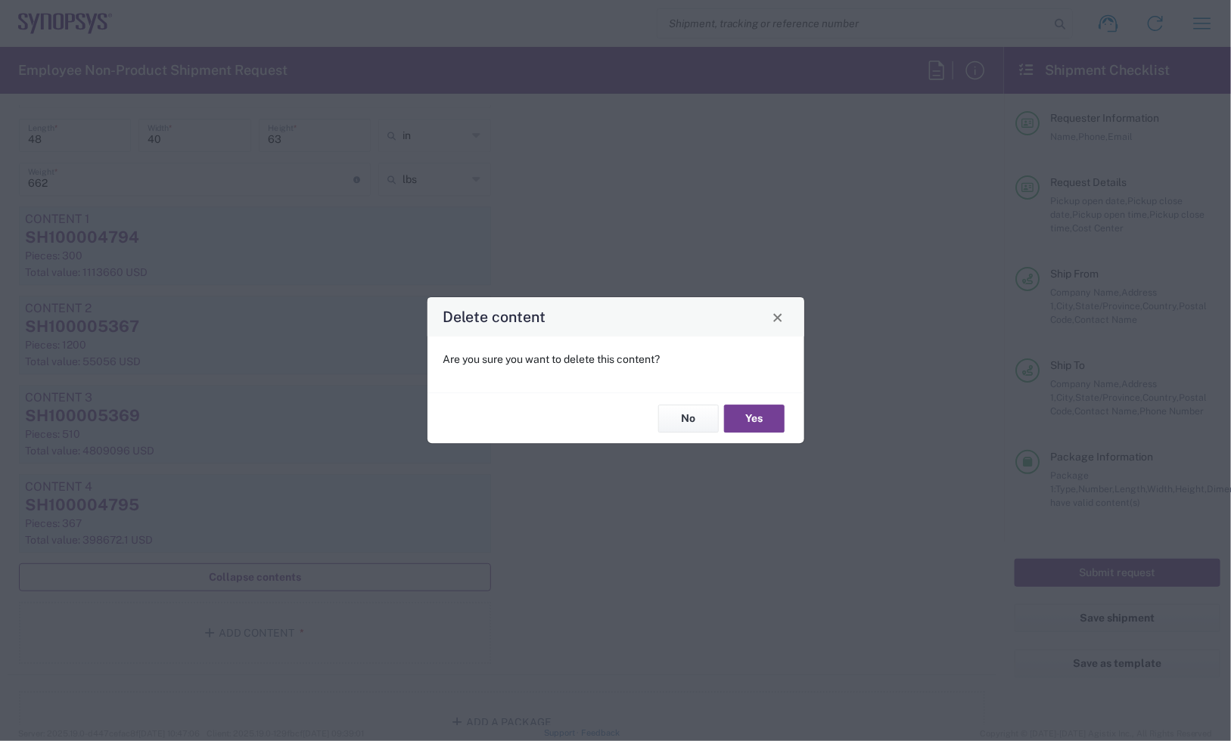
click at [751, 424] on button "Yes" at bounding box center [754, 419] width 61 height 28
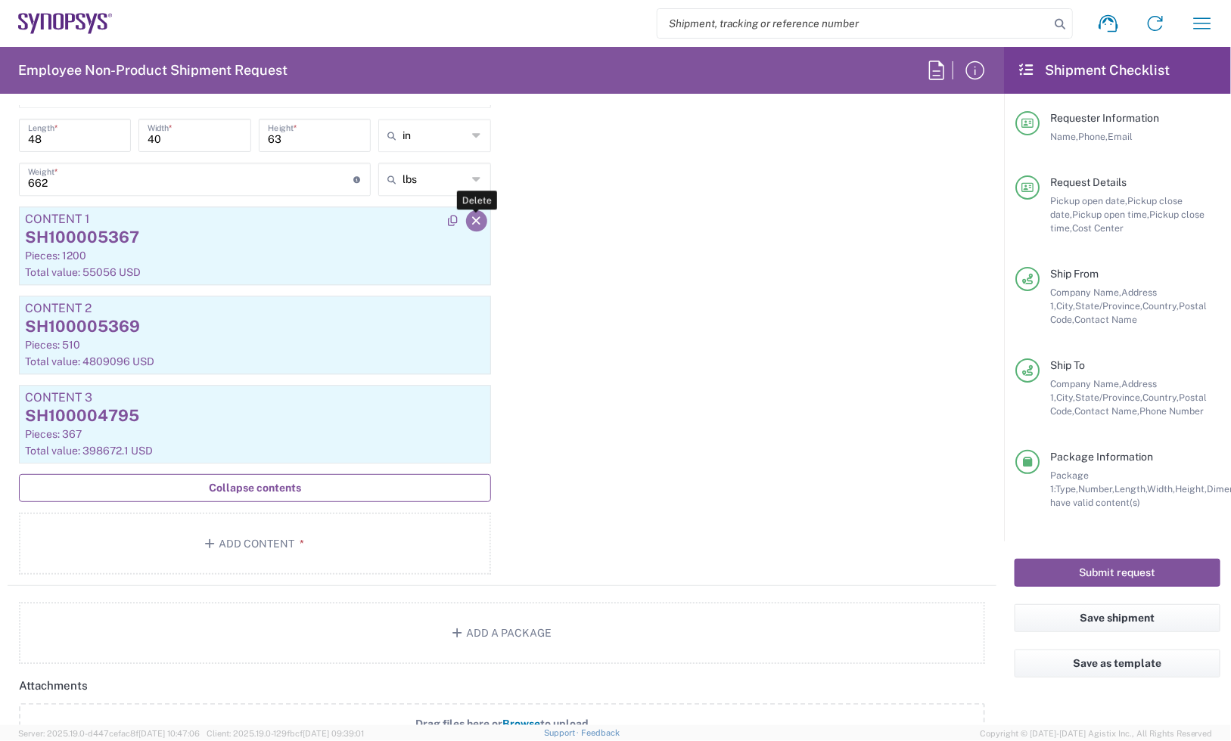
click at [470, 217] on icon "button" at bounding box center [477, 221] width 14 height 11
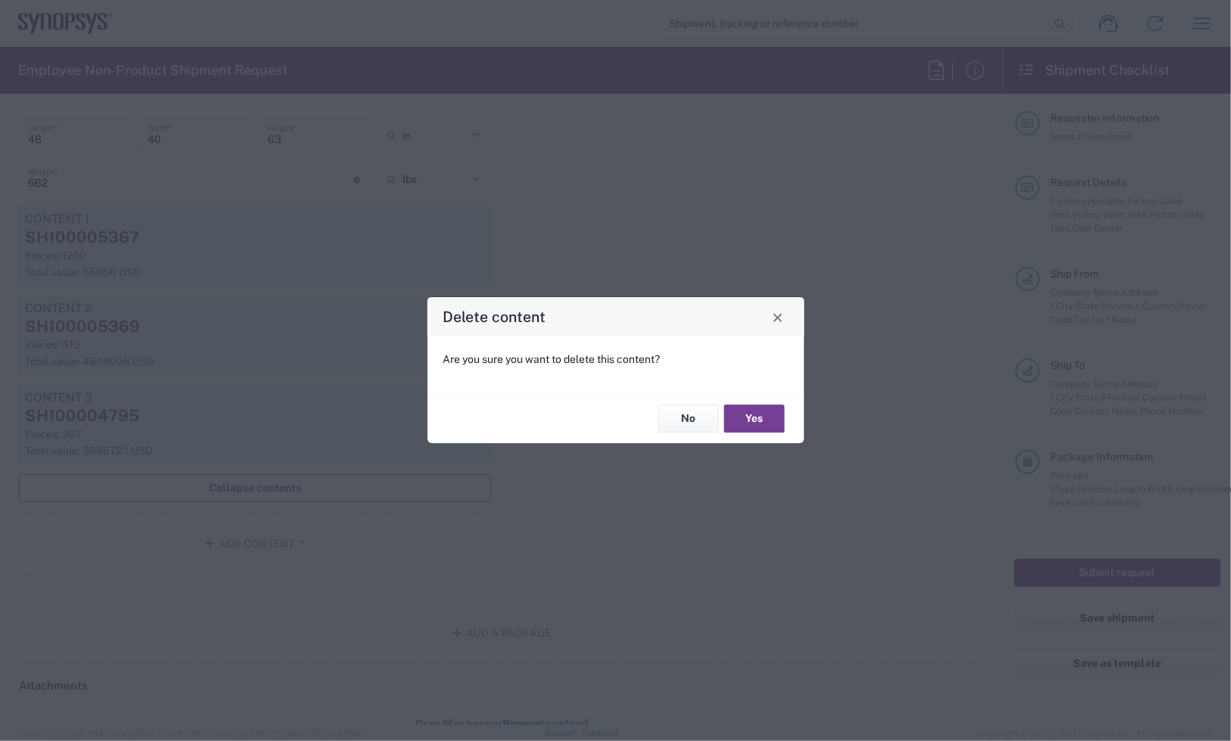
click at [735, 420] on button "Yes" at bounding box center [754, 419] width 61 height 28
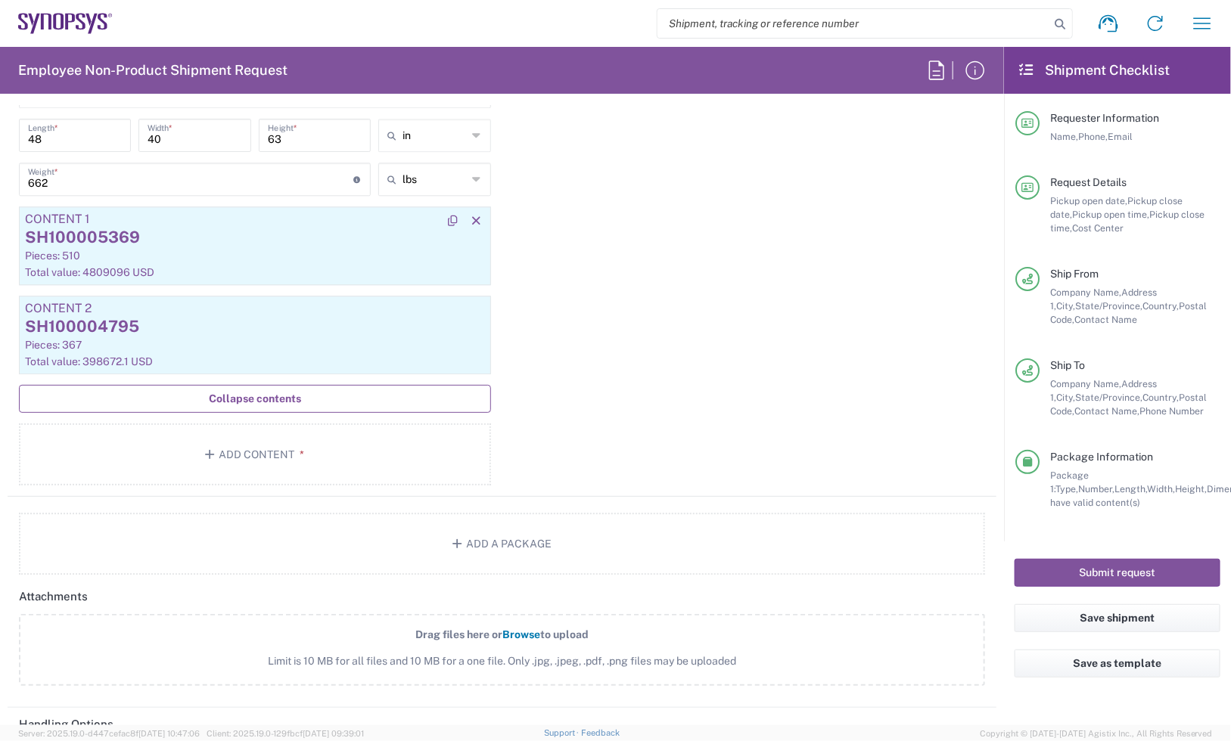
click at [307, 244] on div "SH100005369" at bounding box center [255, 237] width 460 height 23
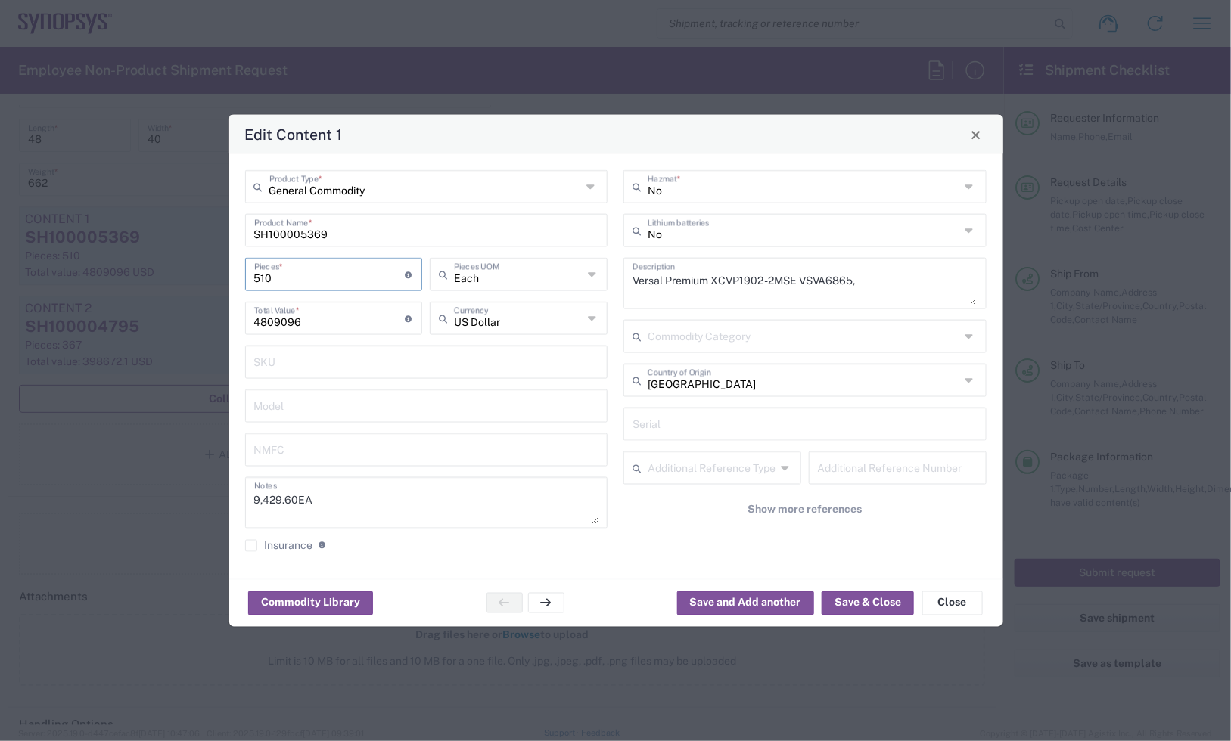
drag, startPoint x: 282, startPoint y: 262, endPoint x: 154, endPoint y: 261, distance: 128.6
click at [154, 261] on div "Edit Content 1 General Commodity Product Type * SH100005369 Product Name * 510 …" at bounding box center [615, 370] width 1231 height 741
type input "2"
type input "18859.2"
type input "25"
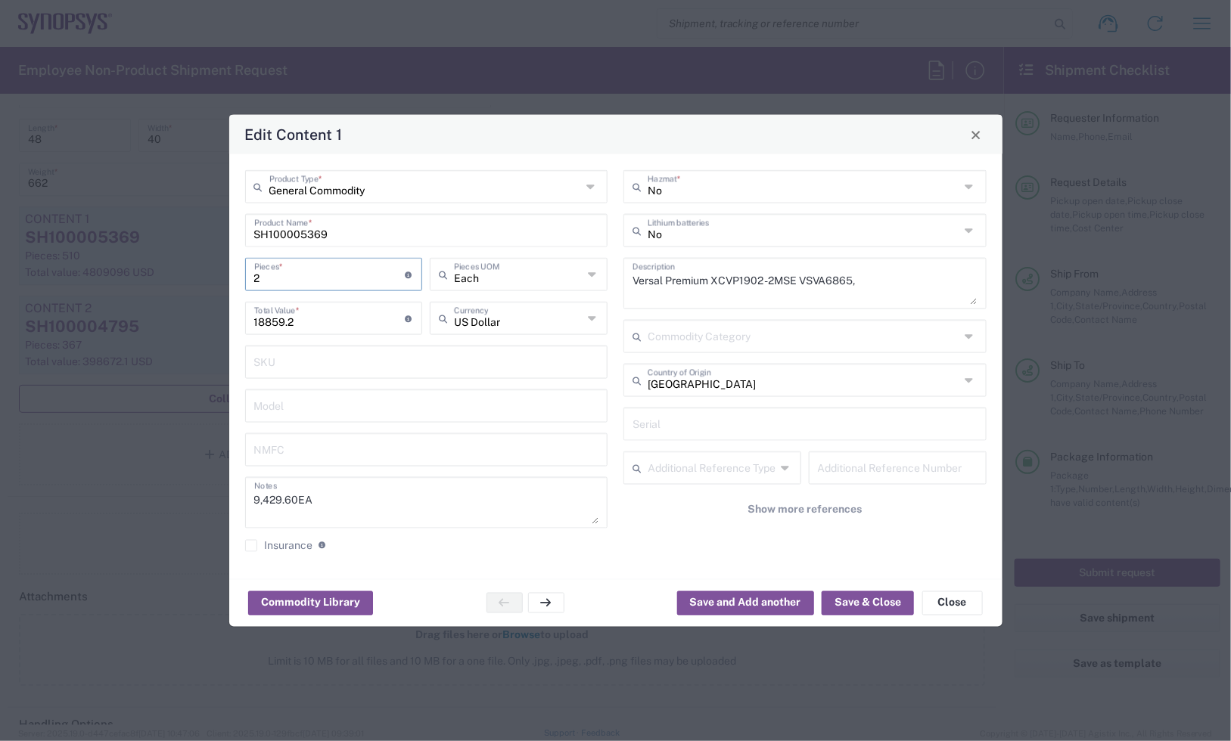
type input "235740"
type input "250"
type input "2357400"
type input "250"
click at [887, 602] on button "Save & Close" at bounding box center [868, 603] width 92 height 24
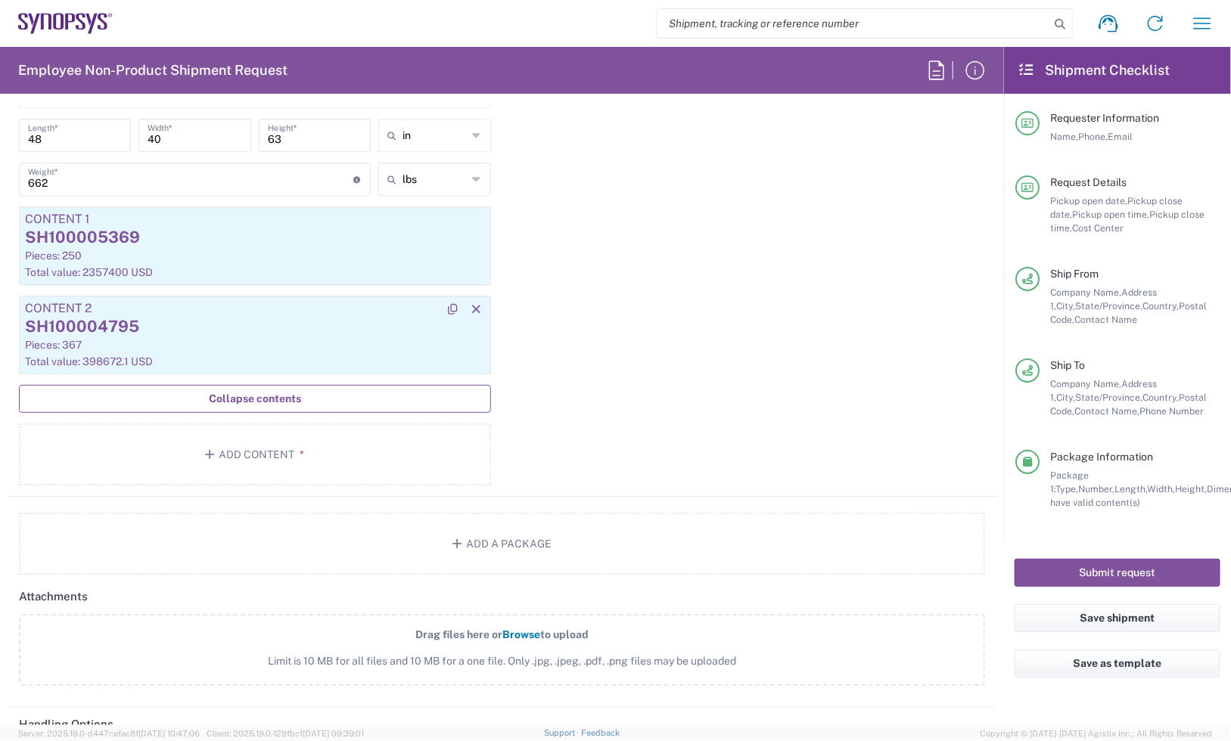
click at [218, 322] on div "SH100004795" at bounding box center [255, 326] width 460 height 23
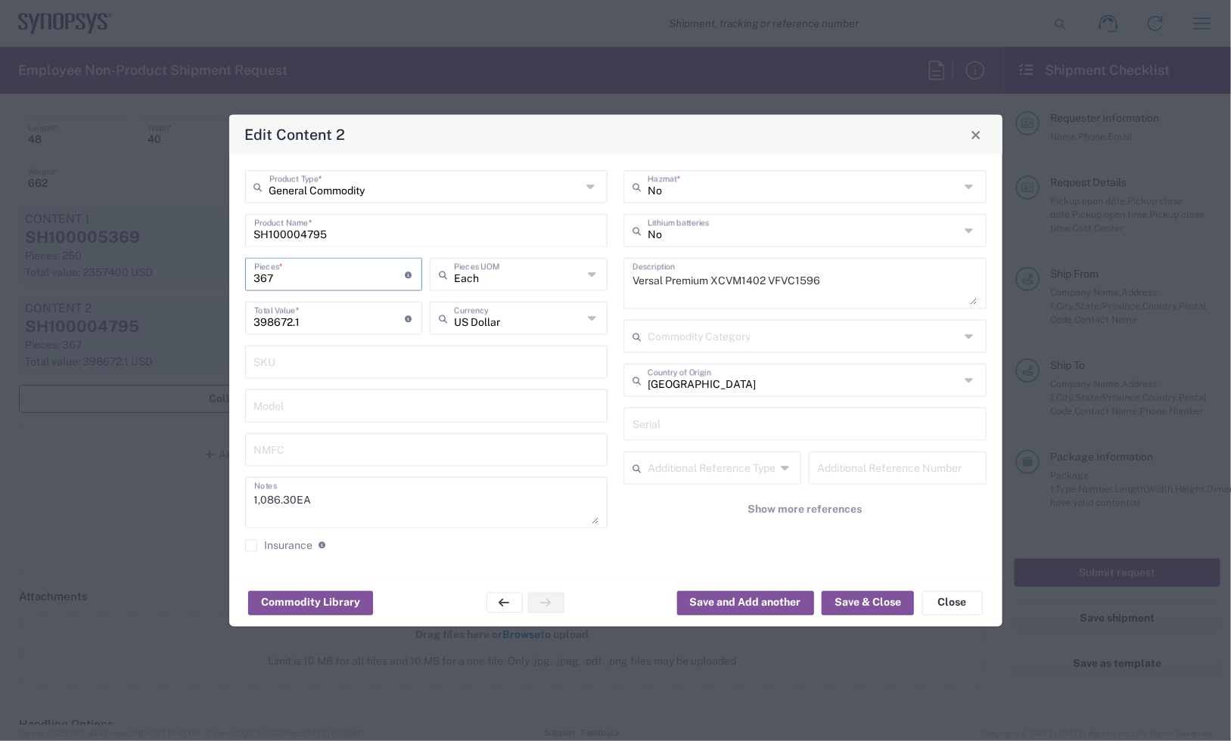
drag, startPoint x: 322, startPoint y: 269, endPoint x: 198, endPoint y: 270, distance: 123.3
click at [202, 270] on div "Edit Content 2 General Commodity Product Type * SH100004795 Product Name * 367 …" at bounding box center [615, 370] width 1231 height 741
type input "2"
type input "2172.6"
type input "20"
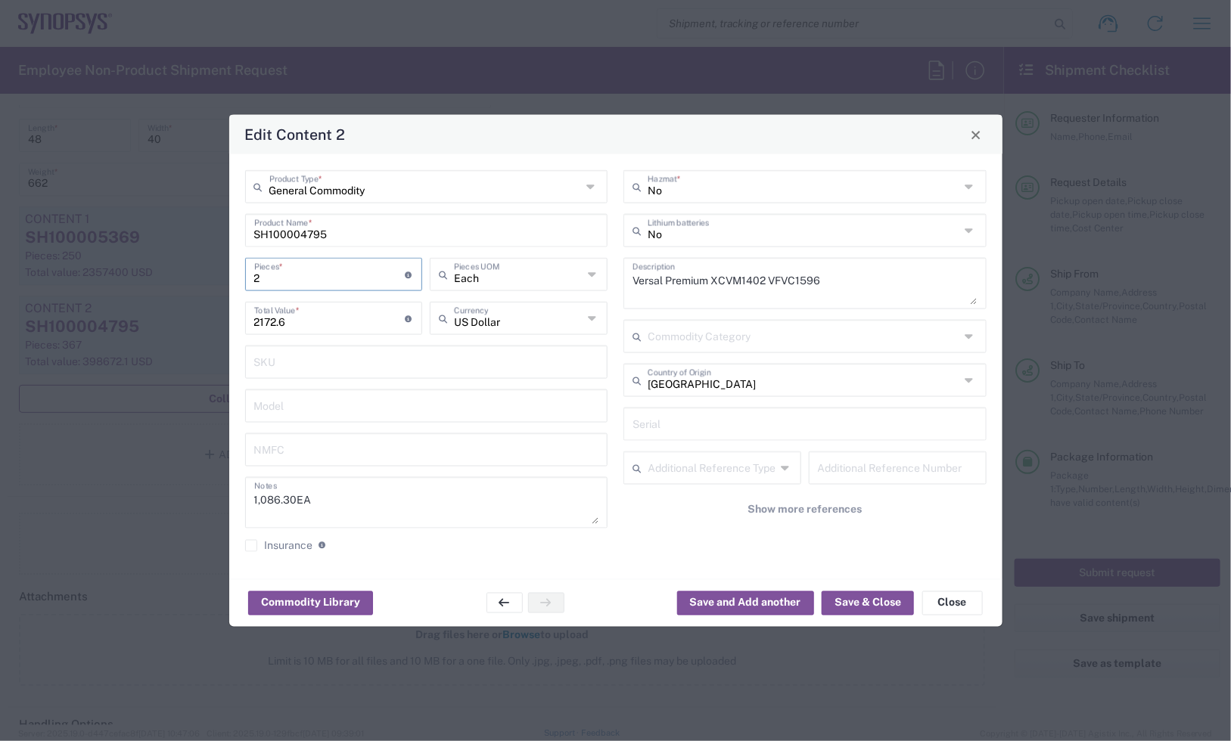
type input "21726"
type input "200"
type input "217260"
type input "200"
click at [864, 606] on button "Save & Close" at bounding box center [868, 603] width 92 height 24
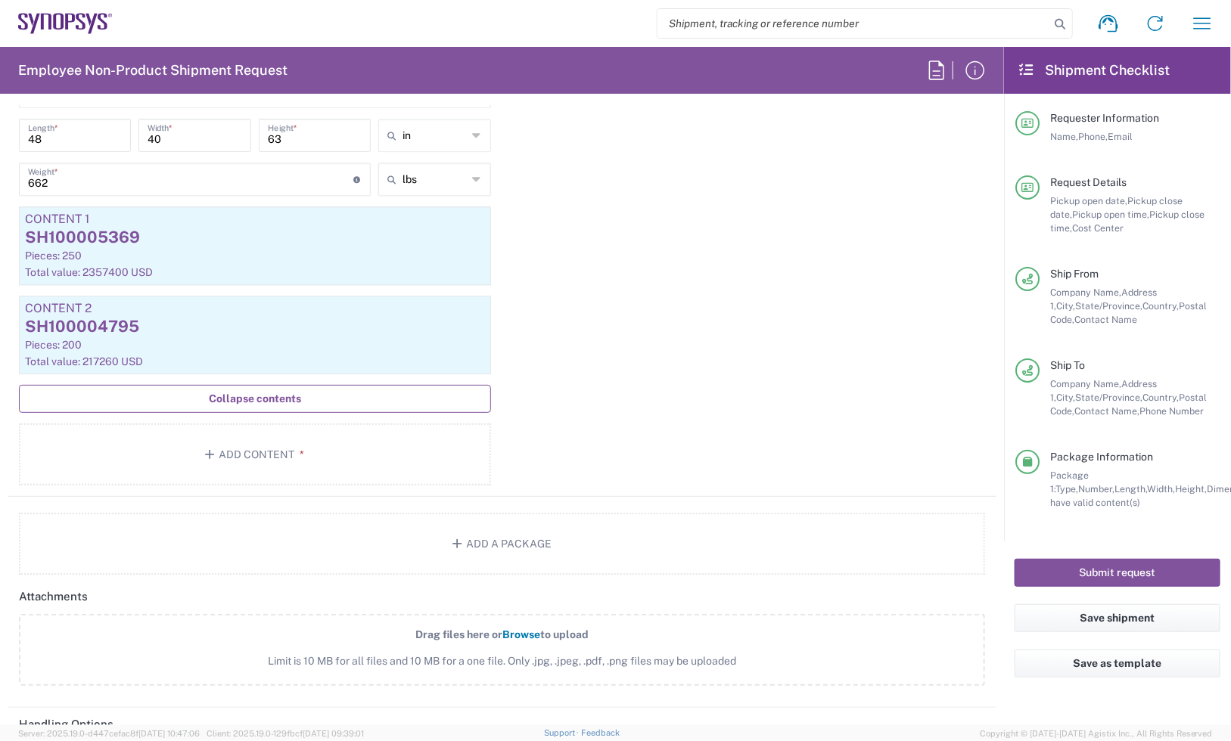
scroll to position [1324, 0]
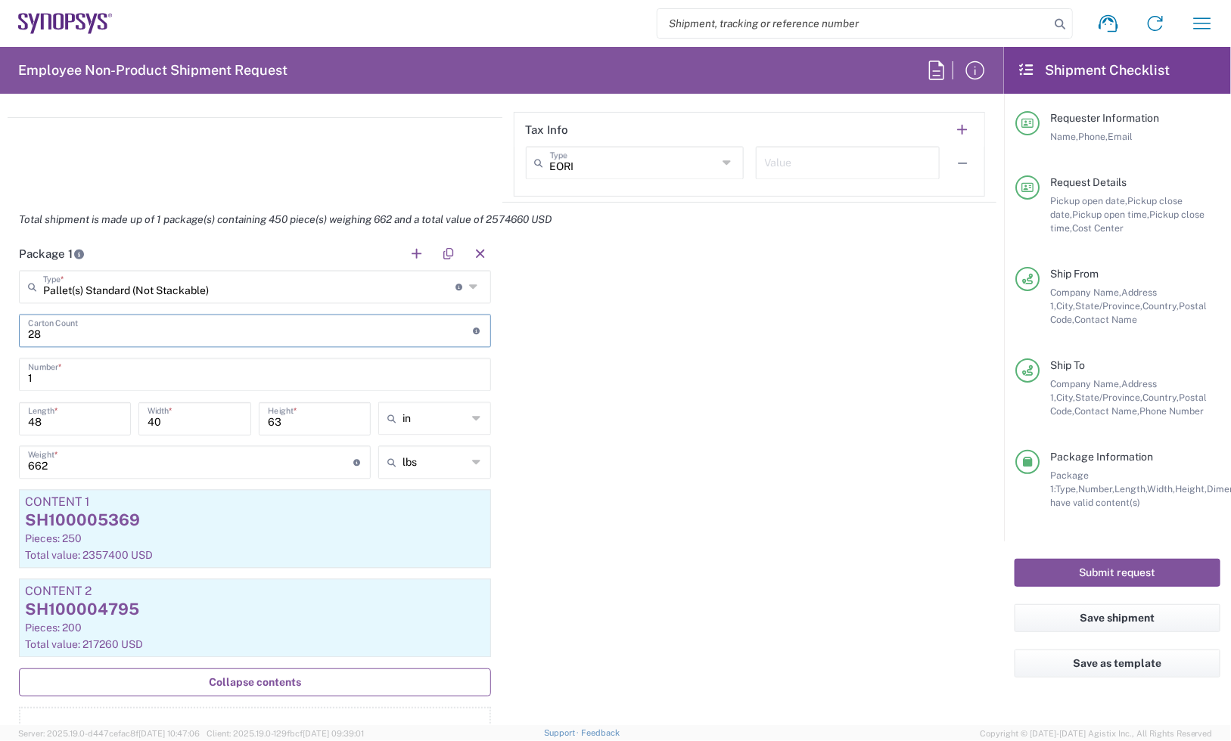
drag, startPoint x: 53, startPoint y: 330, endPoint x: -437, endPoint y: 297, distance: 491.4
click at [0, 297] on html "Shipment request Shipment tracking Employee non-product shipment request My shi…" at bounding box center [615, 370] width 1231 height 741
type input "2"
click at [719, 378] on div "Package 1 Pallet(s) Standard (Not Stackable) Type * Material used to package go…" at bounding box center [502, 509] width 989 height 544
drag, startPoint x: 189, startPoint y: 458, endPoint x: -350, endPoint y: 356, distance: 549.0
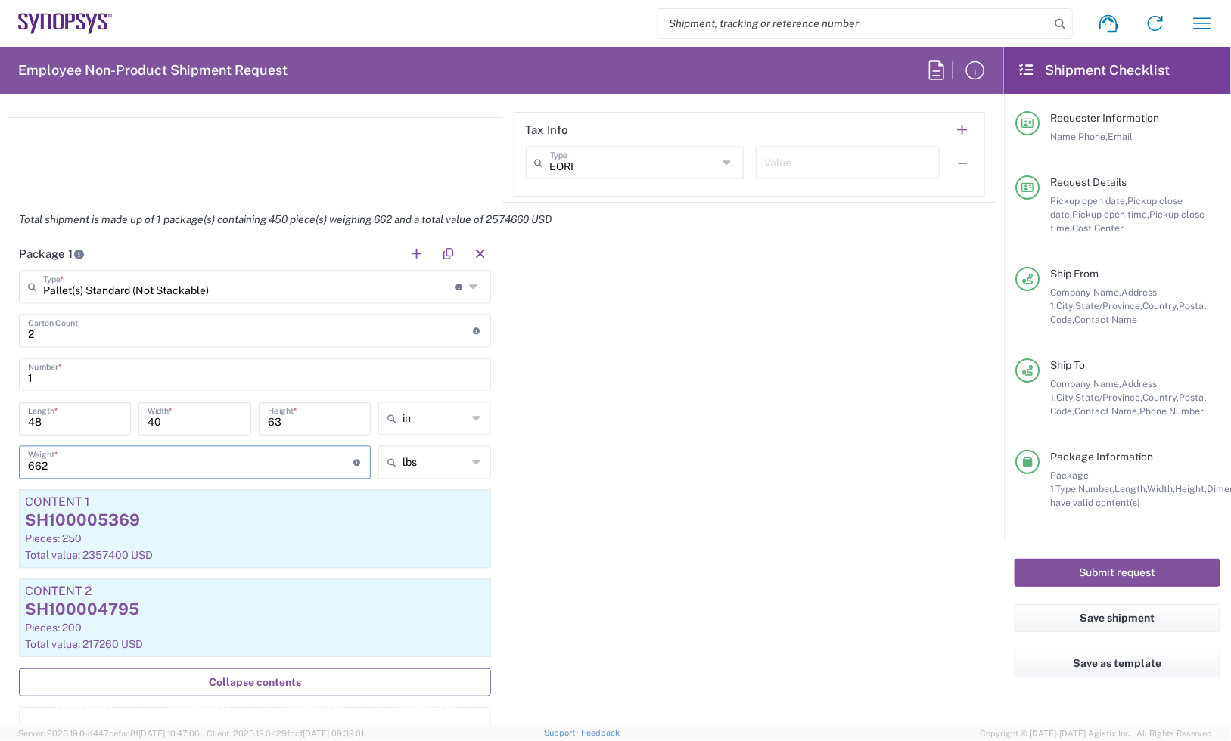
click at [0, 356] on html "Shipment request Shipment tracking Employee non-product shipment request My shi…" at bounding box center [615, 370] width 1231 height 741
type input "100"
click at [694, 403] on div "Package 1 Pallet(s) Standard (Not Stackable) Type * Material used to package go…" at bounding box center [502, 509] width 989 height 544
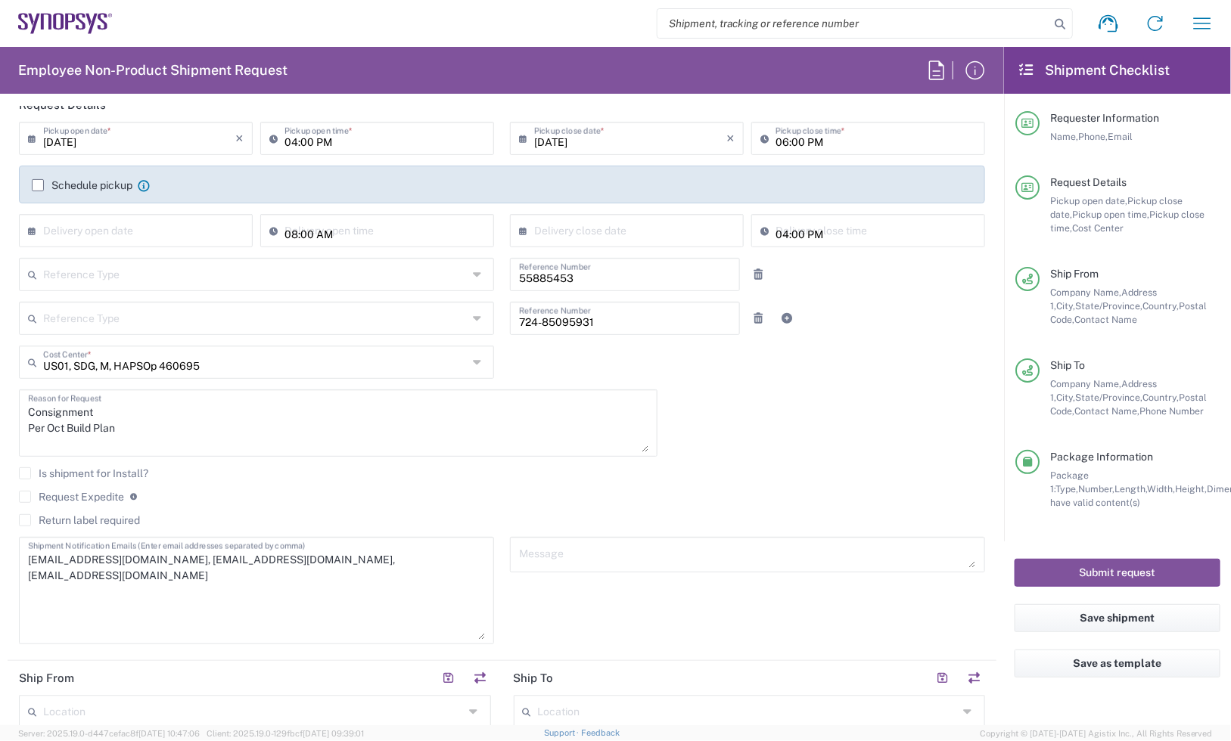
scroll to position [189, 0]
click at [303, 307] on div "Reference Type Customer Ref Department Invoice Number Purchase Order RMA 724-85…" at bounding box center [502, 325] width 982 height 44
drag, startPoint x: 594, startPoint y: 271, endPoint x: 290, endPoint y: 269, distance: 304.1
click at [290, 269] on div "Reference Type Customer Ref Department Invoice Number Purchase Order RMA 558854…" at bounding box center [502, 281] width 982 height 44
click at [811, 432] on div "[DATE] × Pickup open date * Cancel Apply 04:00 PM Pickup open time * [DATE] × P…" at bounding box center [502, 389] width 982 height 533
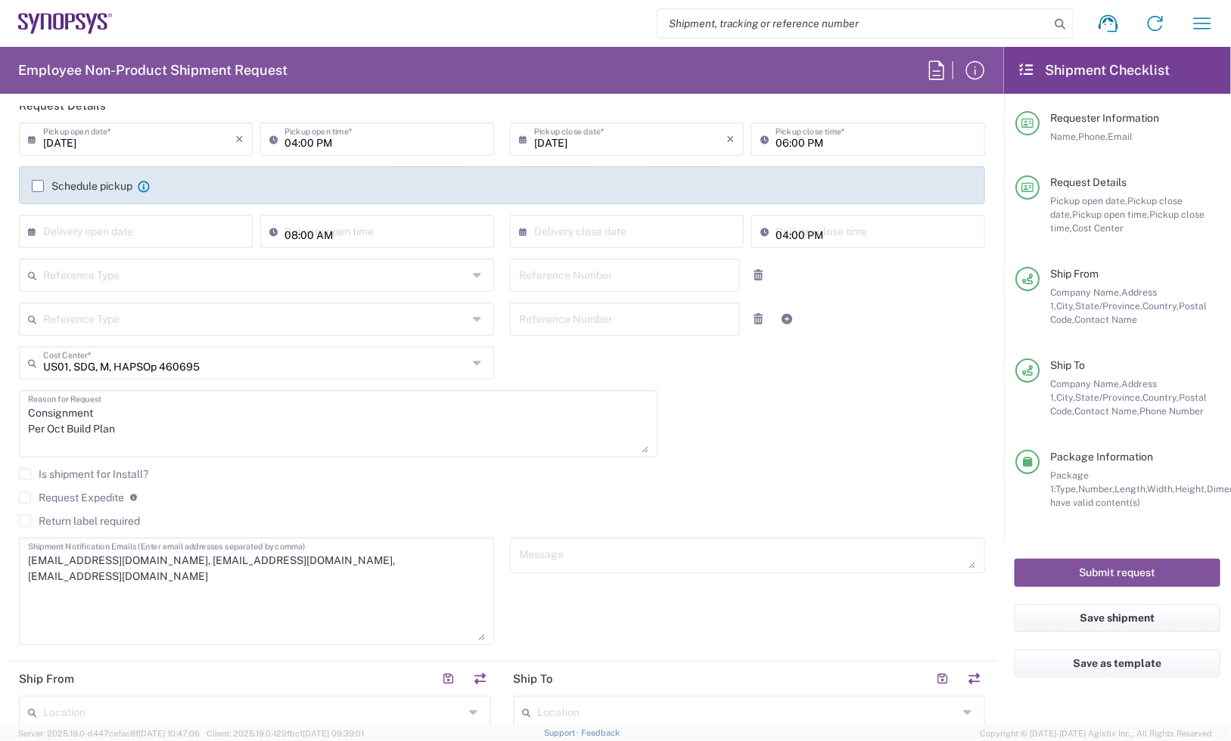
scroll to position [0, 0]
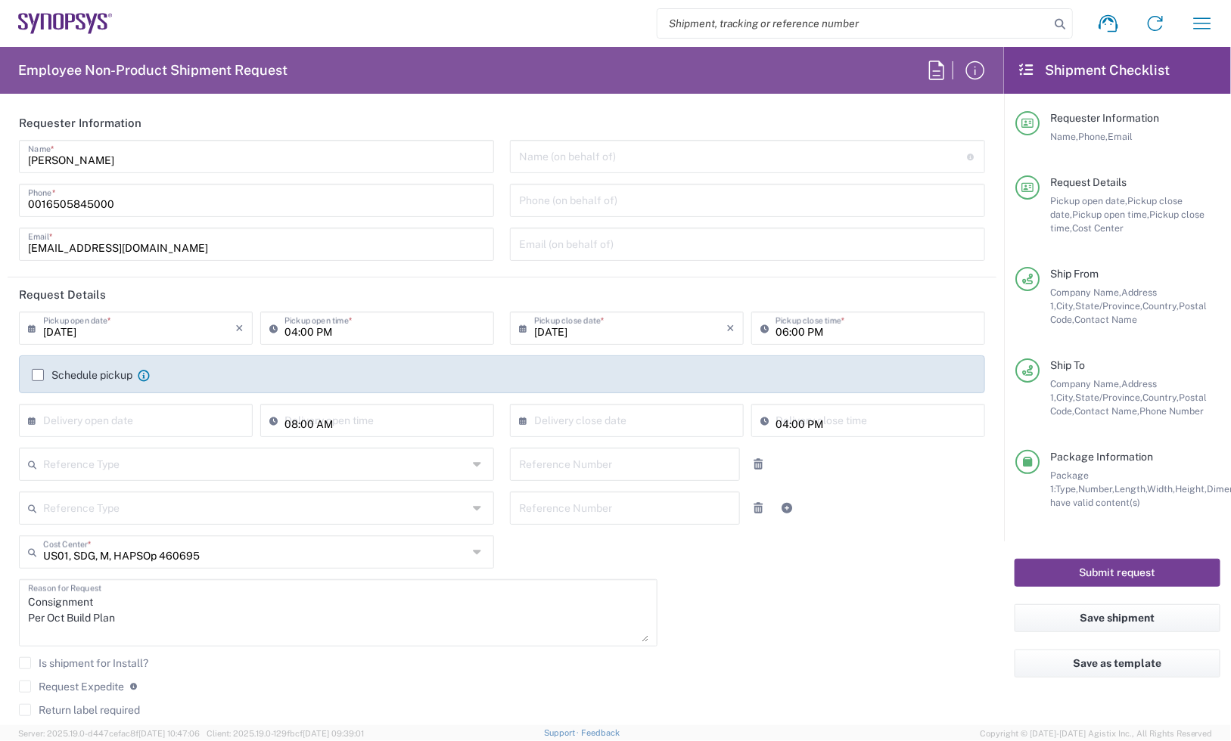
click at [1052, 571] on button "Submit request" at bounding box center [1117, 573] width 206 height 28
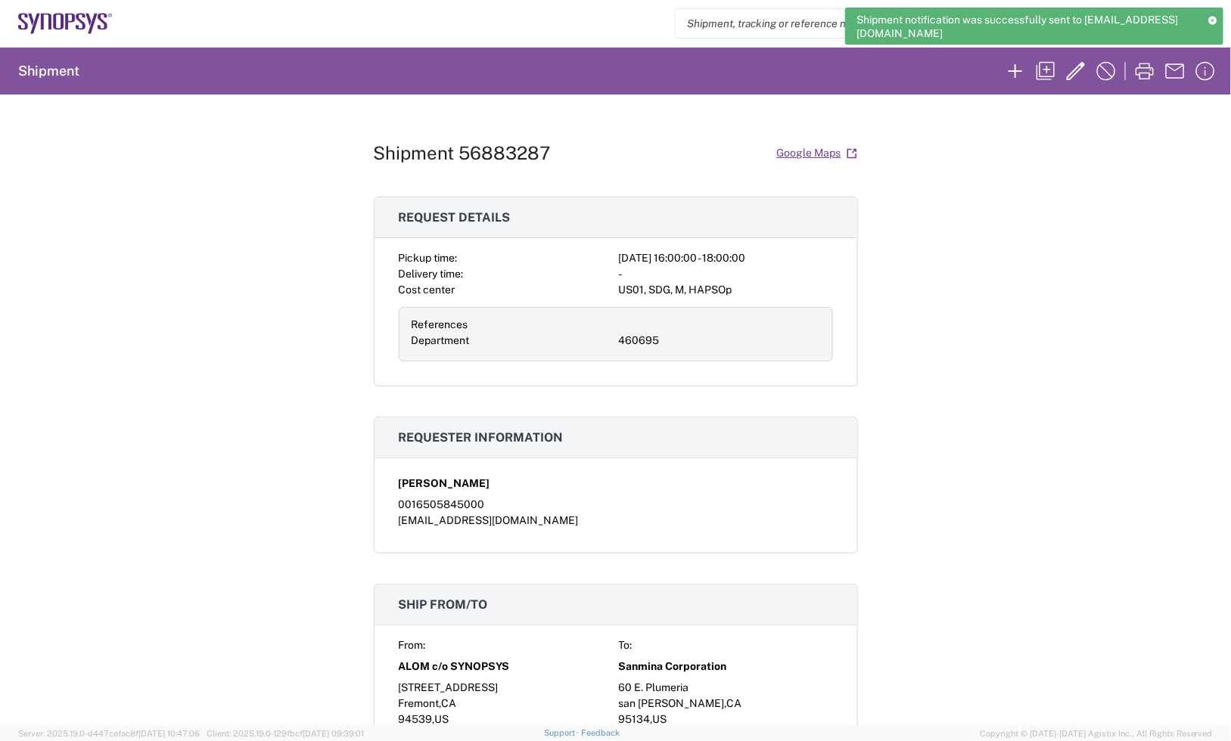
click at [486, 153] on h1 "Shipment 56883287" at bounding box center [462, 153] width 177 height 22
copy h1 "56883287"
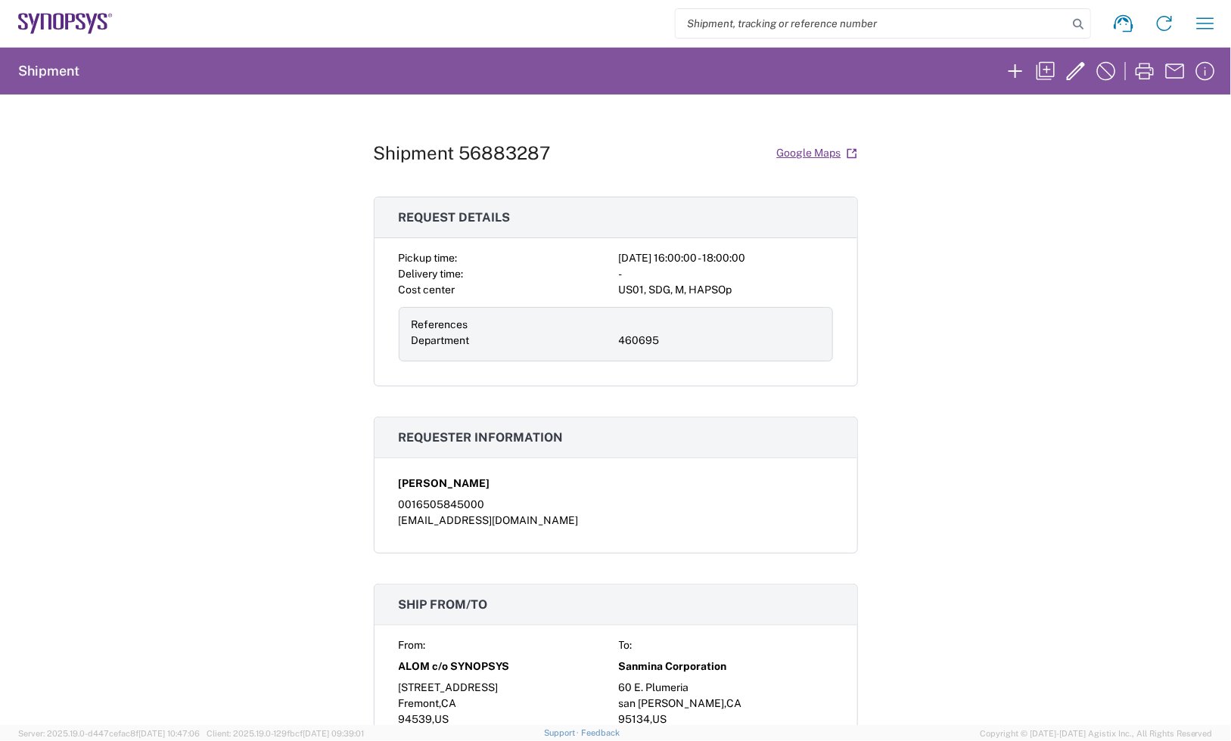
click at [1058, 205] on div "Shipment 56883287 Google Maps Request details Pickup time: [DATE] 16:00:00 - 18…" at bounding box center [615, 410] width 1231 height 631
click at [511, 148] on h1 "Shipment 56883287" at bounding box center [462, 153] width 177 height 22
copy h1 "56883287"
drag, startPoint x: 1044, startPoint y: 212, endPoint x: 1030, endPoint y: 201, distance: 17.3
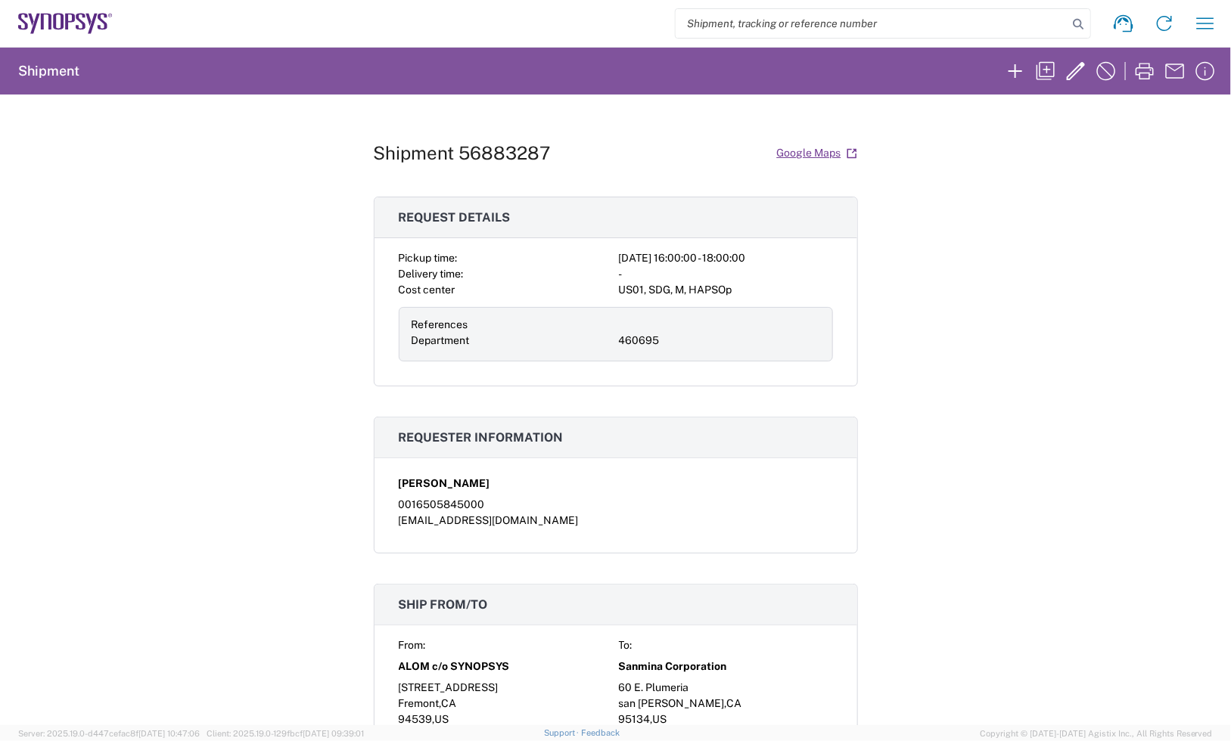
click at [1044, 212] on div "Shipment 56883287 Google Maps Request details Pickup time: [DATE] 16:00:00 - 18…" at bounding box center [615, 410] width 1231 height 631
click at [72, 17] on icon at bounding box center [70, 22] width 10 height 16
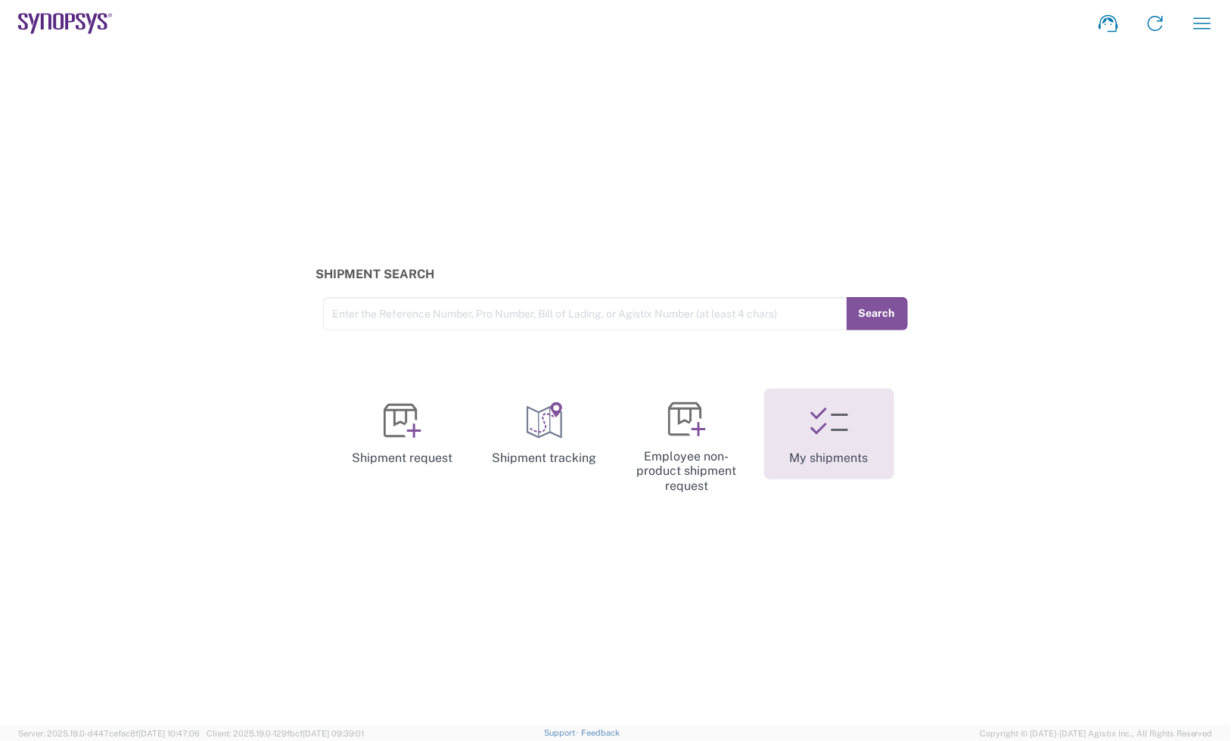
click at [831, 412] on icon at bounding box center [829, 421] width 38 height 38
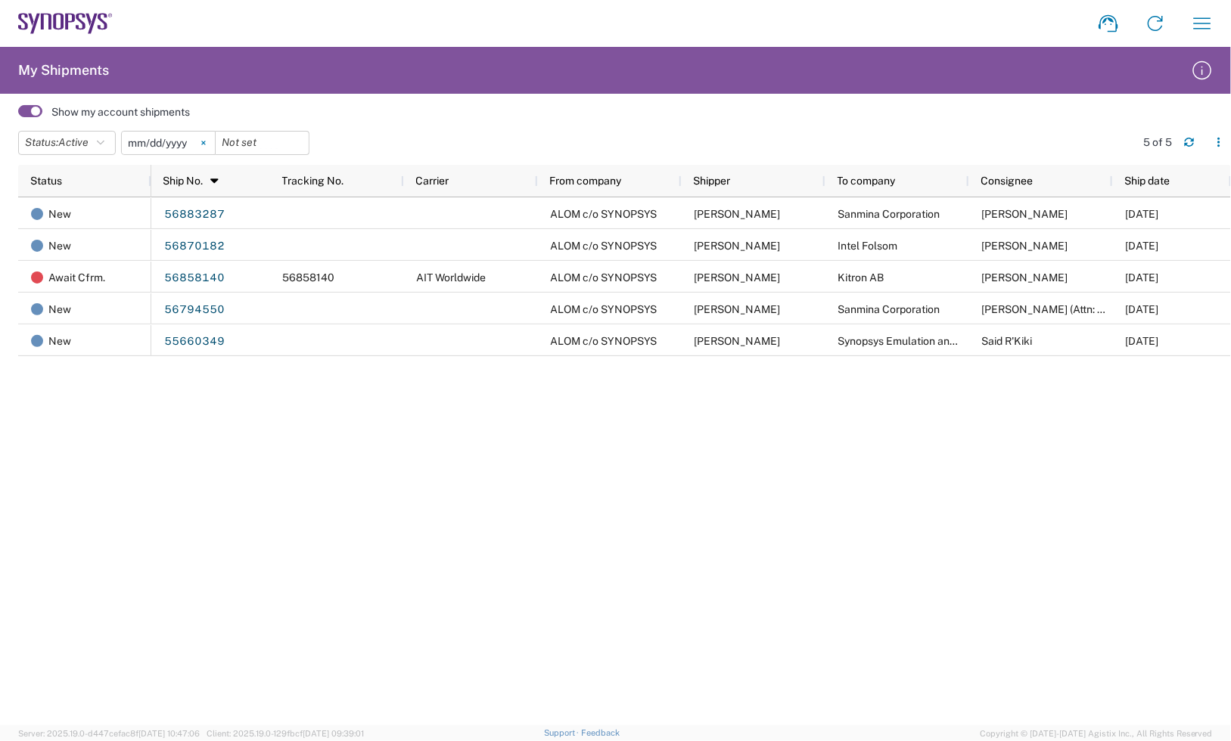
click at [206, 140] on svg-icon at bounding box center [203, 143] width 23 height 23
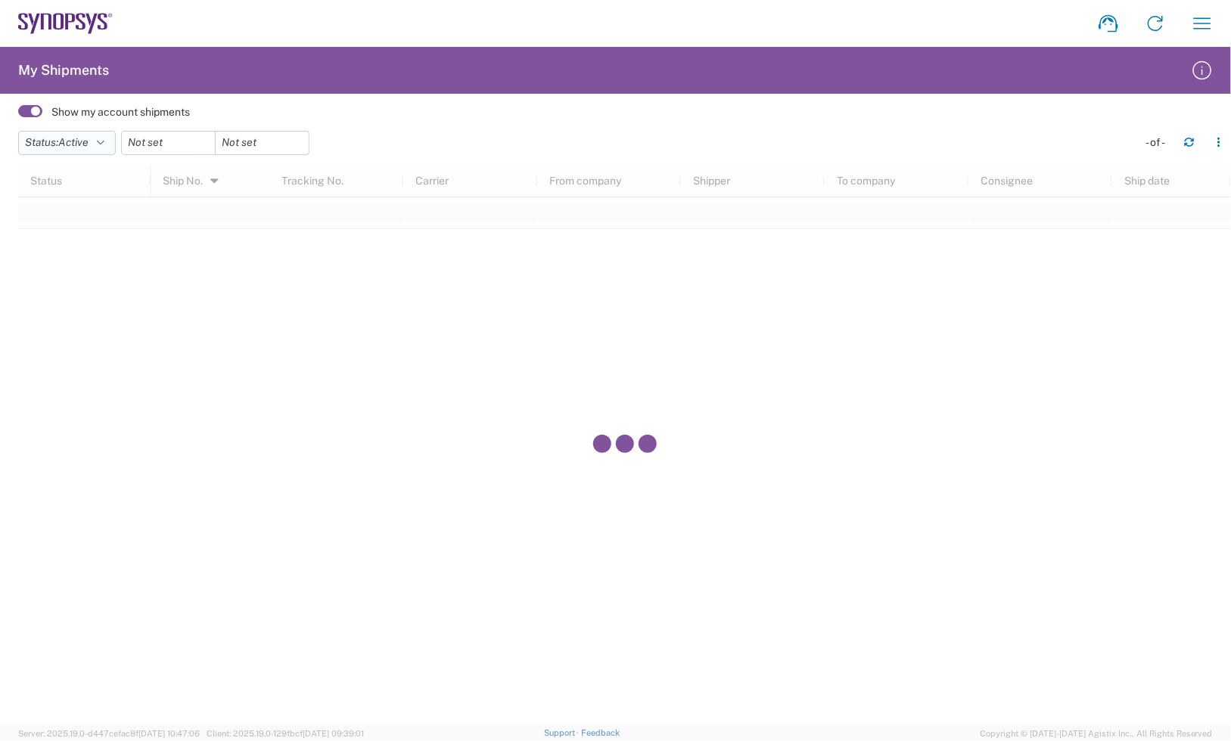
click at [104, 144] on icon "button" at bounding box center [101, 143] width 8 height 11
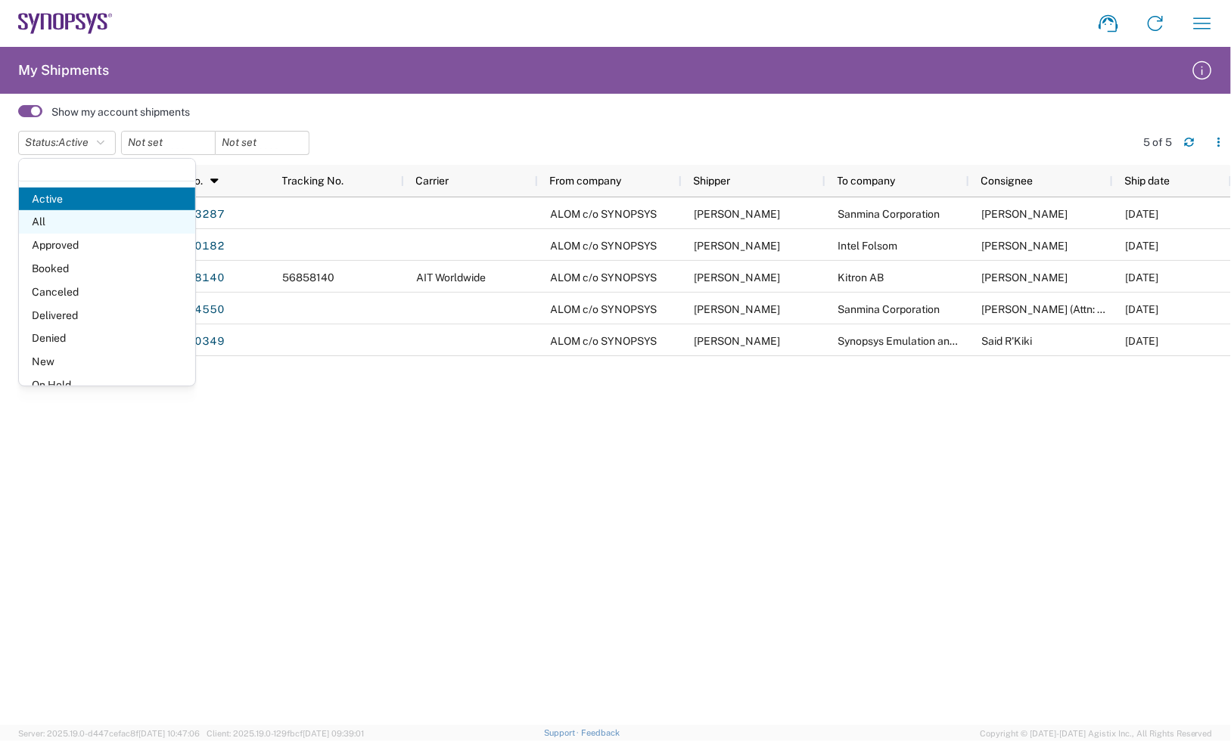
click at [72, 228] on span "All" at bounding box center [107, 221] width 176 height 23
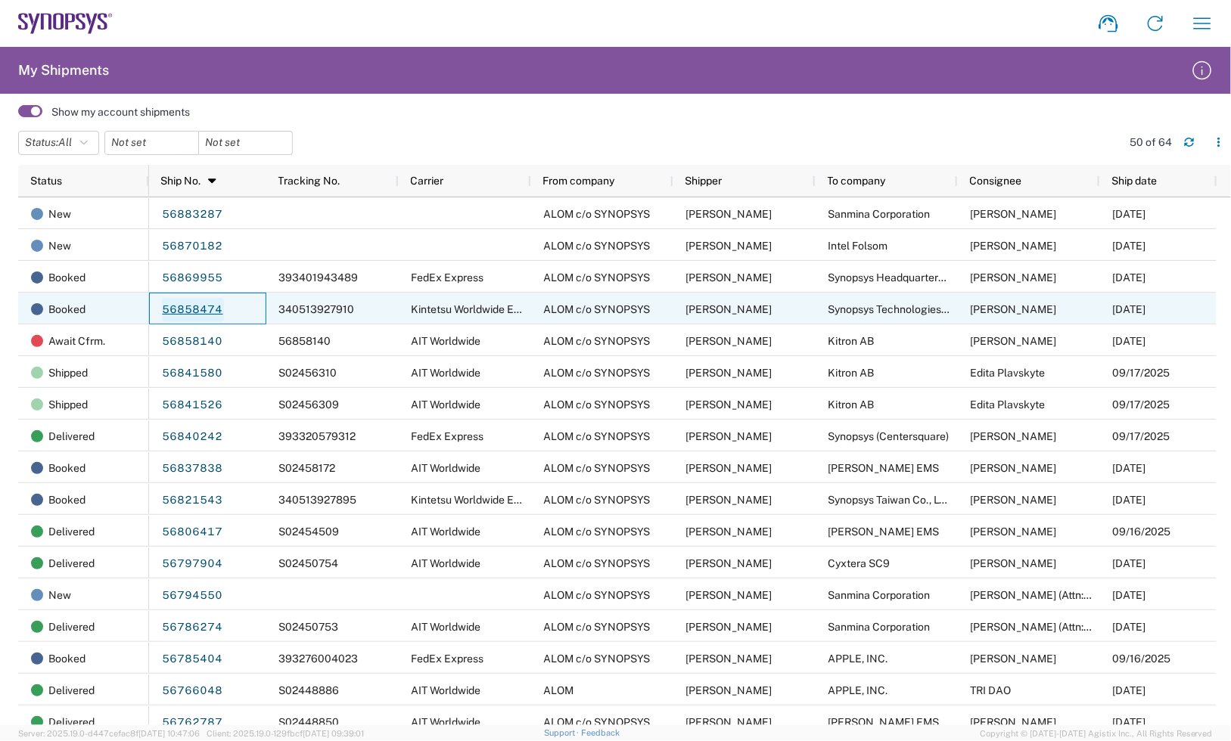
click at [197, 312] on link "56858474" at bounding box center [193, 310] width 62 height 24
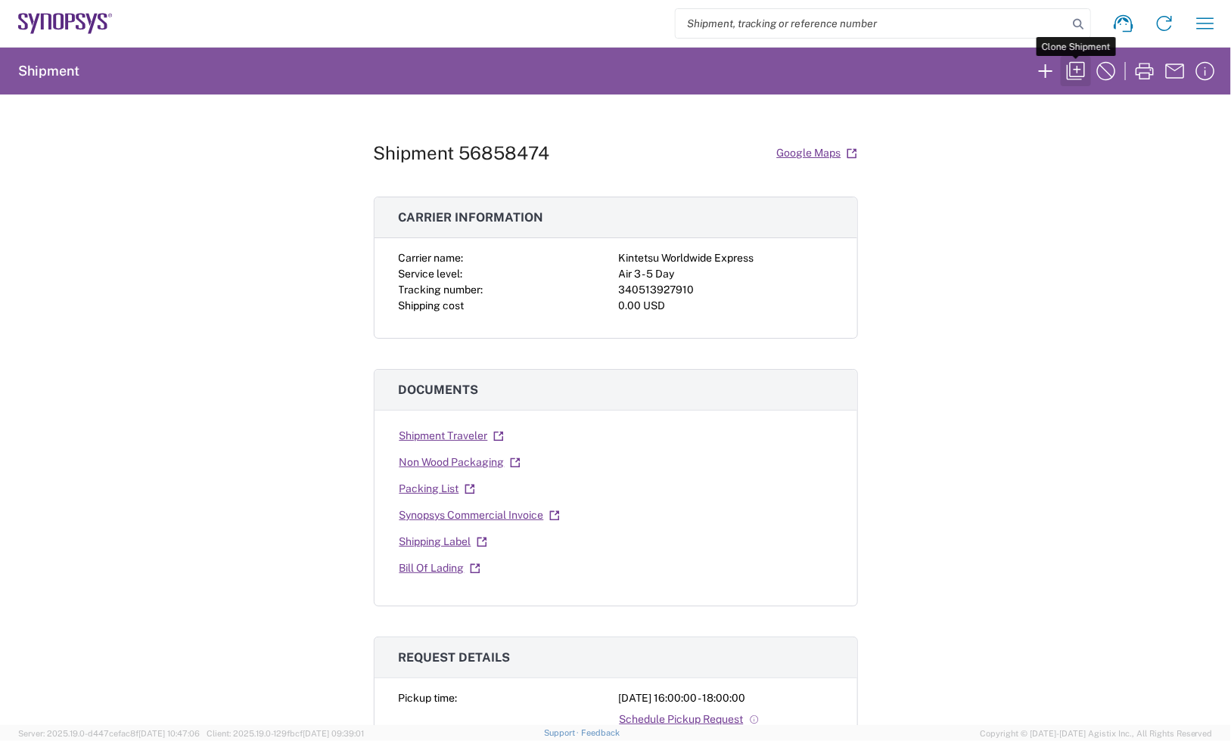
click at [1086, 76] on icon "button" at bounding box center [1076, 71] width 24 height 24
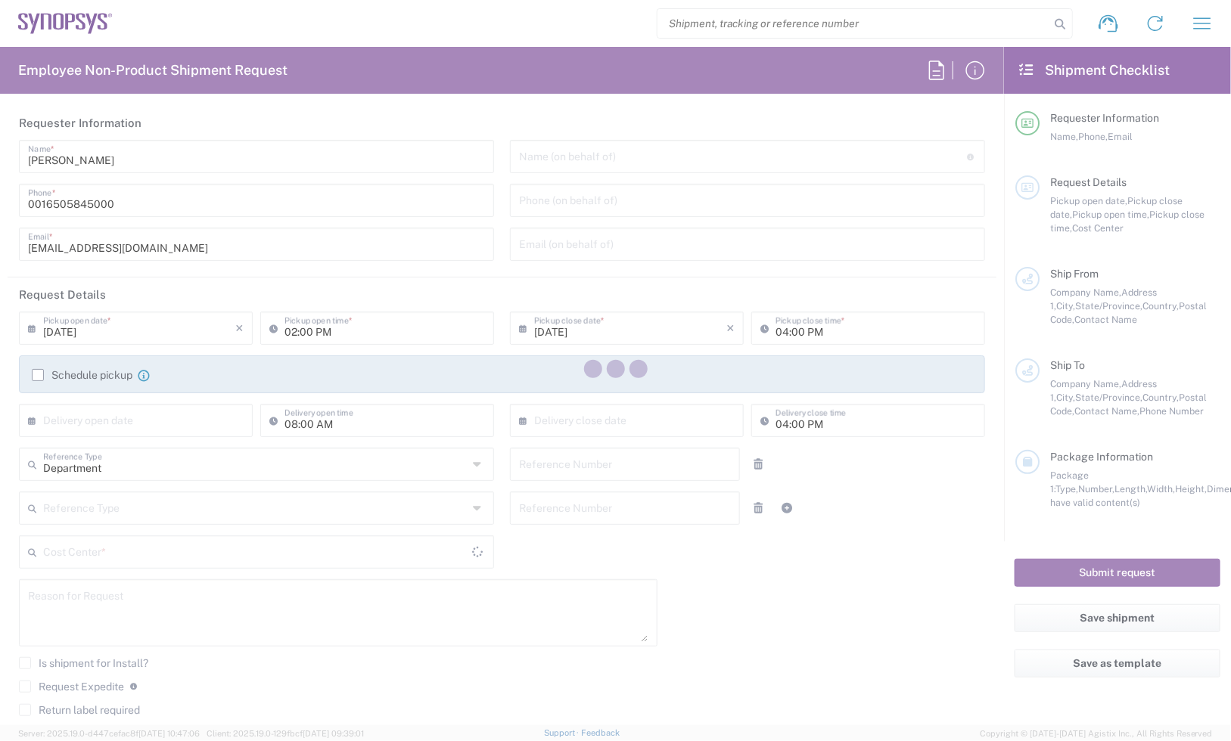
type input "04:00 PM"
type input "06:00 PM"
type input "460695"
type textarea "8 * Telescoping Lacer bars required for Bytedance ZeBu-200 install. These parts…"
type textarea "[EMAIL_ADDRESS][DOMAIN_NAME], [EMAIL_ADDRESS][DOMAIN_NAME], [PERSON_NAME][EMAIL…"
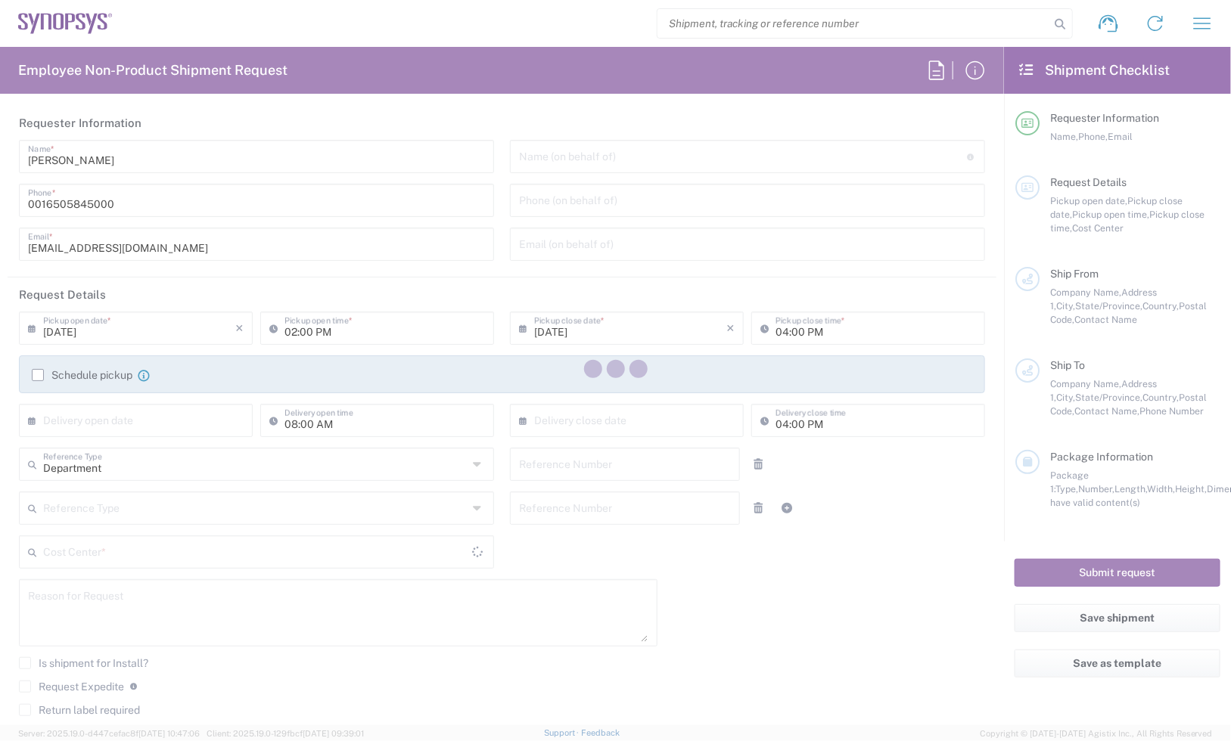
type input "ALOM c/o SYNOPSYS"
type input "[STREET_ADDRESS]"
type input "Fremont"
type input "[US_STATE]"
type input "94539"
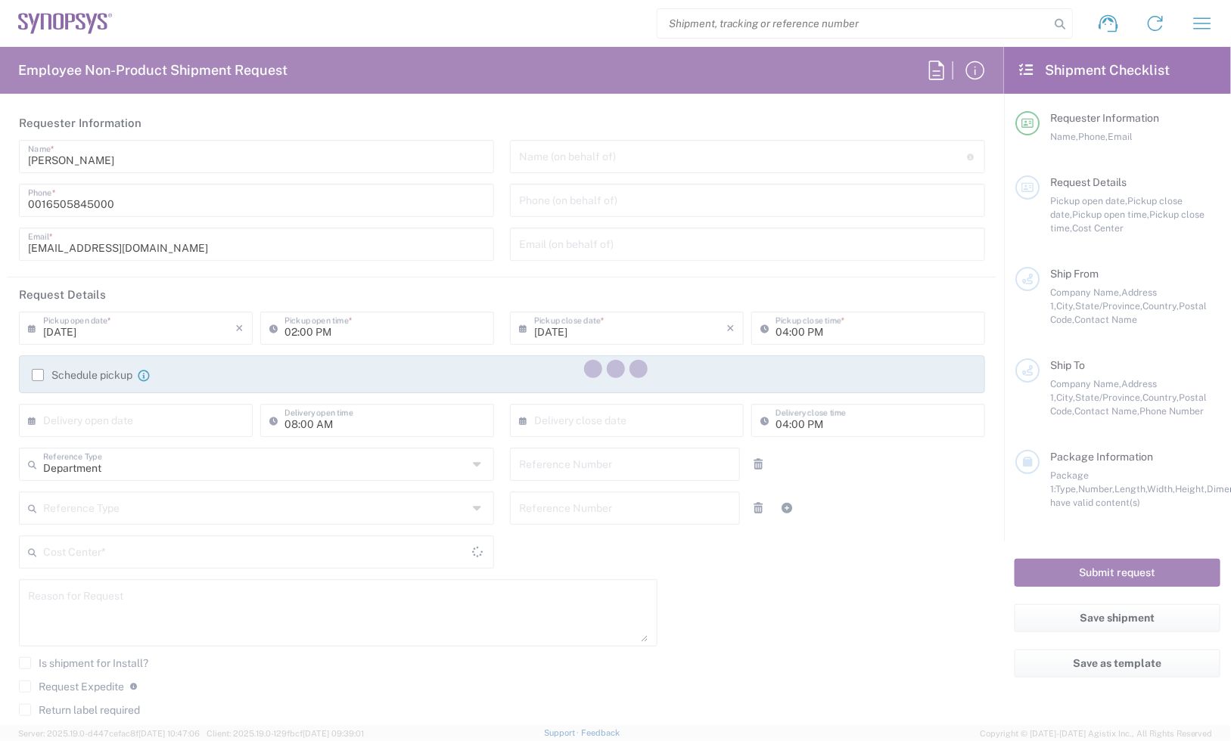
type input "[PERSON_NAME]"
type input "4086498039"
type input "[EMAIL_ADDRESS][DOMAIN_NAME]"
type input "Synopsys Technologies Company Limited"
type input "[STREET_ADDRESS]"
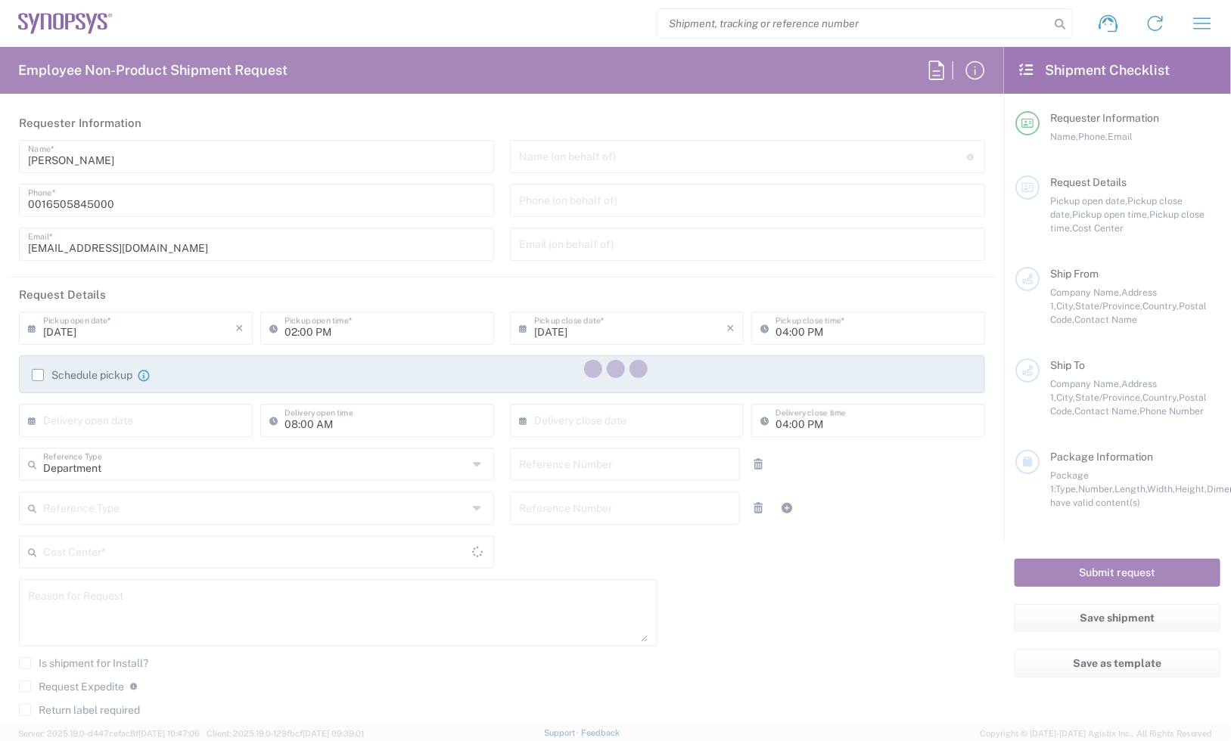
type input "Gaoliying town, [GEOGRAPHIC_DATA], [GEOGRAPHIC_DATA]"
type input "[GEOGRAPHIC_DATA]"
type input "101303"
type input "[PERSON_NAME]"
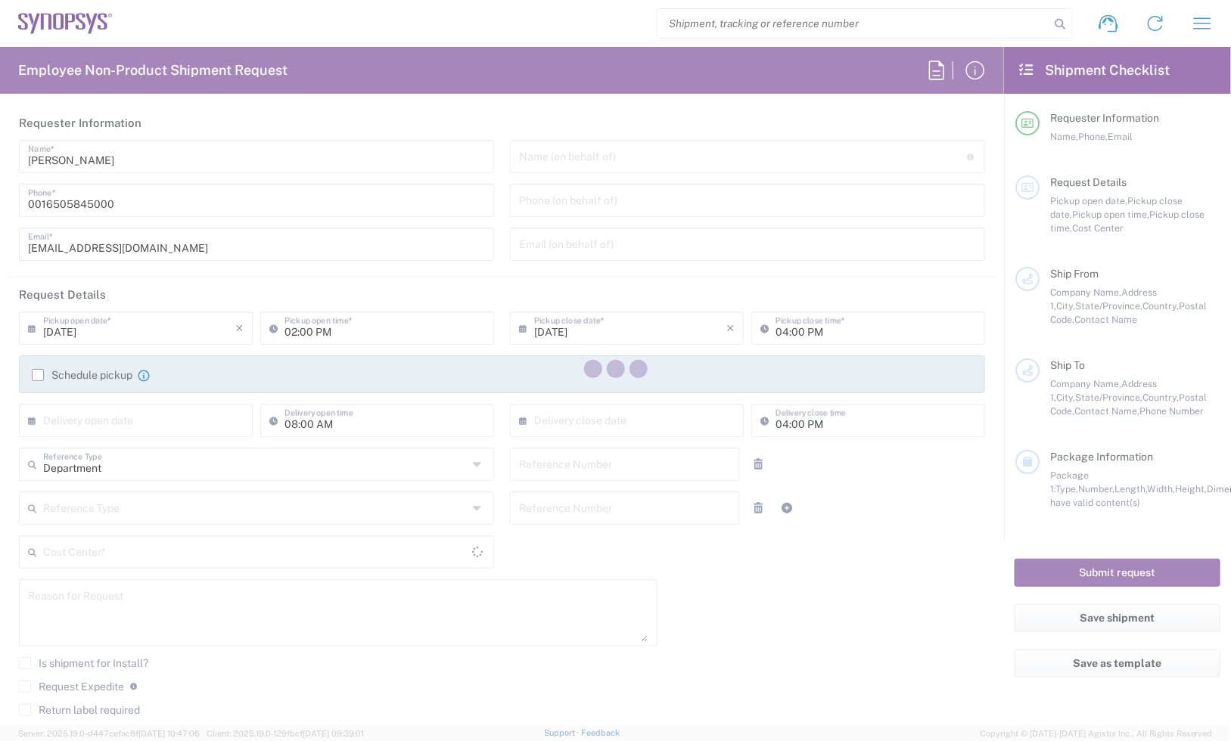
type input "86-18116020152"
type input "[EMAIL_ADDRESS][DOMAIN_NAME]"
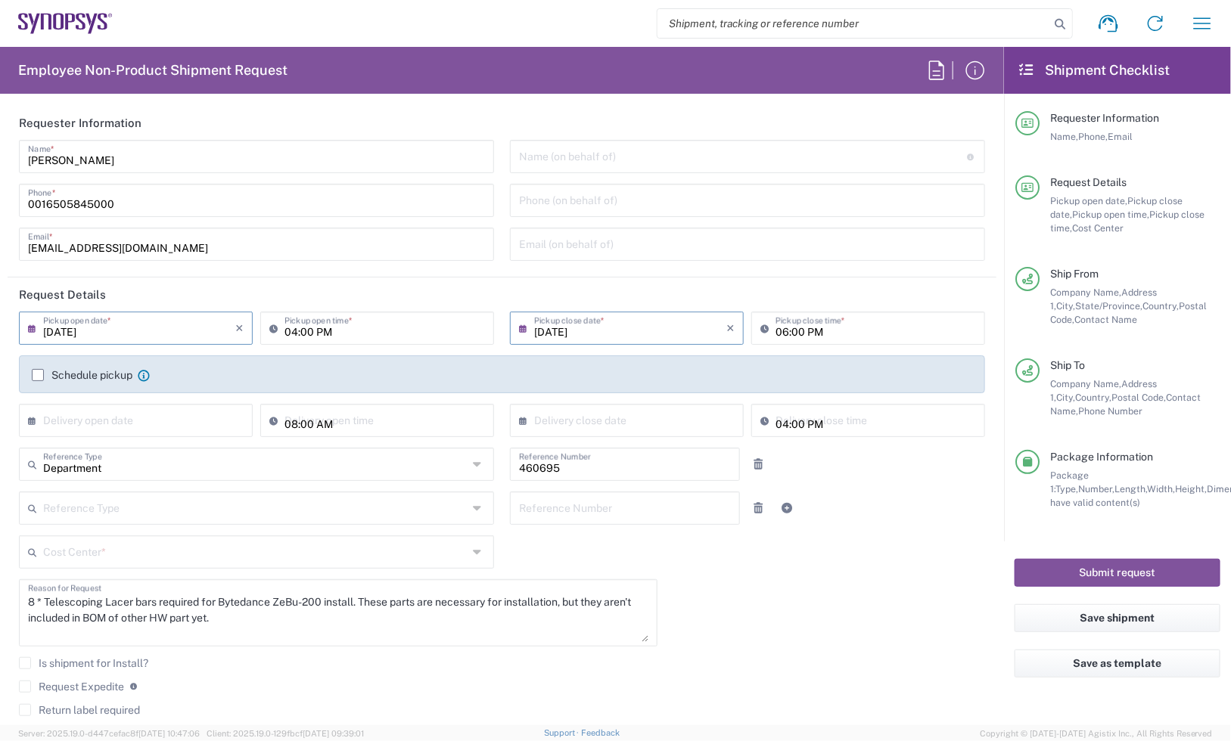
type input "[US_STATE]"
type input "US01, SDG, M, HAPSOp 460695"
click at [154, 340] on div "[DATE] × Pickup open date *" at bounding box center [136, 328] width 234 height 33
click at [154, 328] on input "[DATE]" at bounding box center [139, 327] width 192 height 26
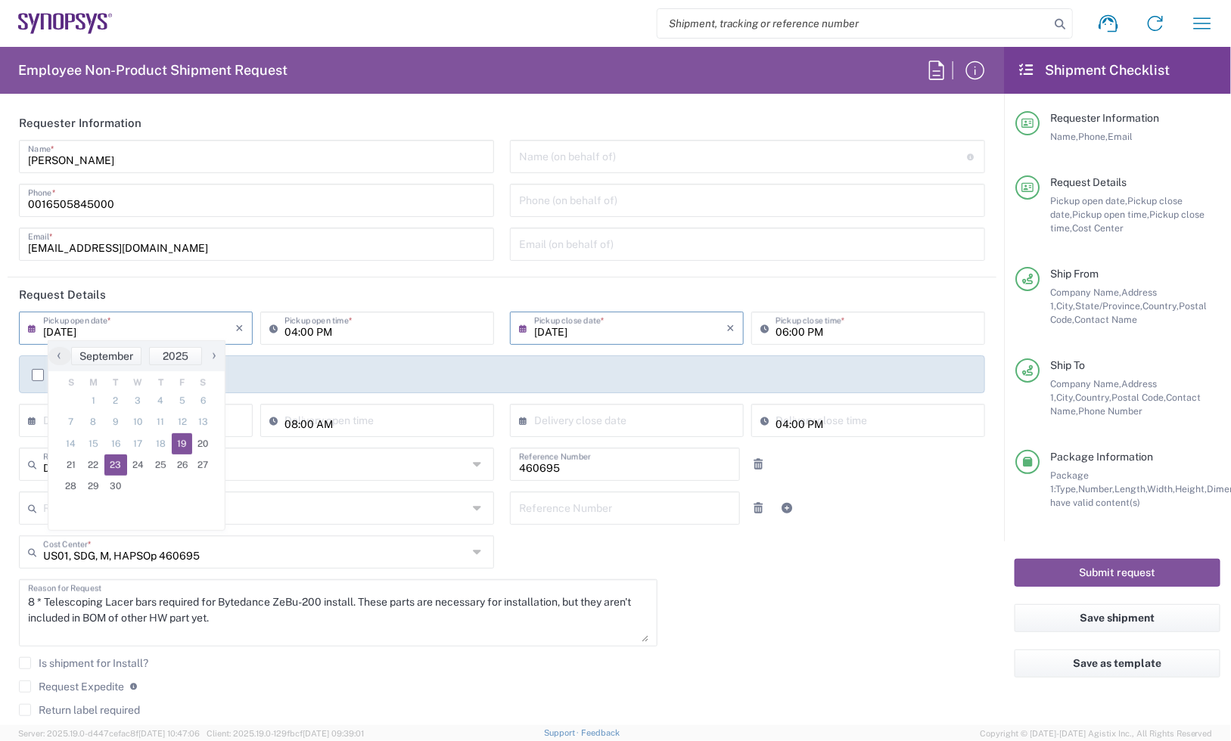
click at [121, 465] on span "23" at bounding box center [115, 465] width 23 height 21
type input "[DATE]"
drag, startPoint x: 272, startPoint y: 621, endPoint x: 19, endPoint y: 587, distance: 255.7
click at [19, 587] on div "8 * Telescoping Lacer bars required for Bytedance ZeBu-200 install. These parts…" at bounding box center [338, 612] width 639 height 67
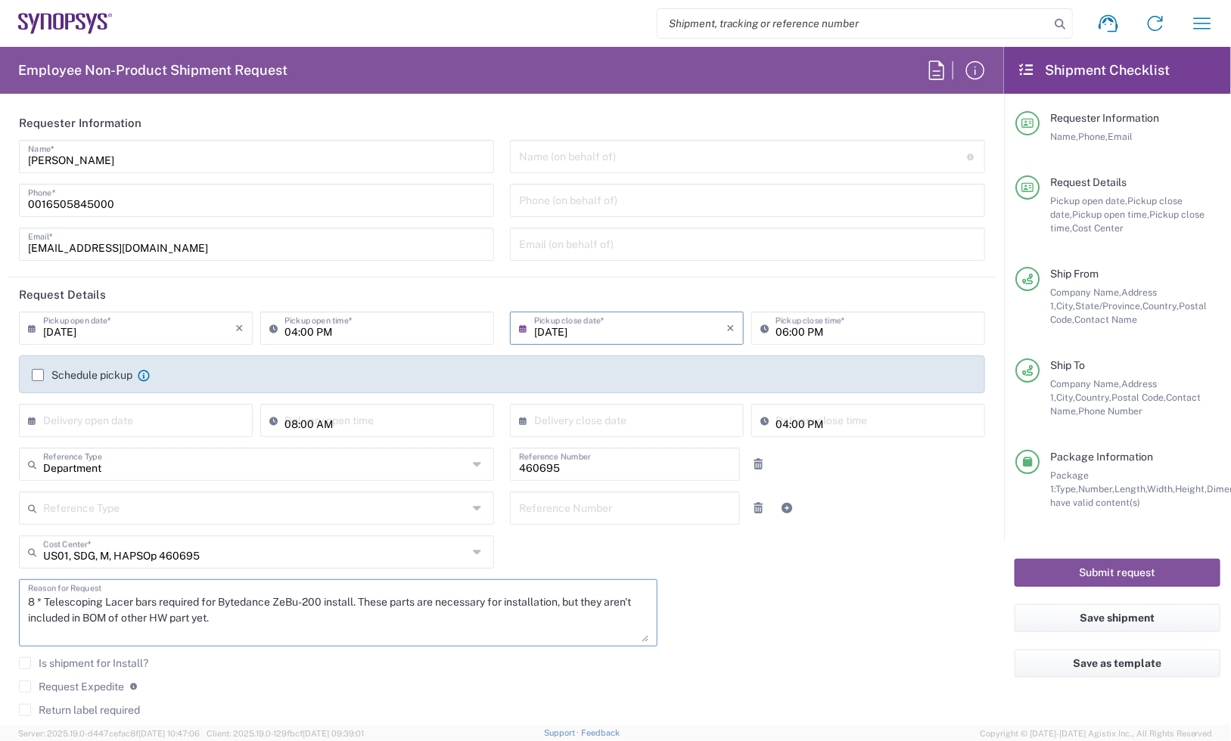
paste textarea "To upgrade tester carrier fixture"
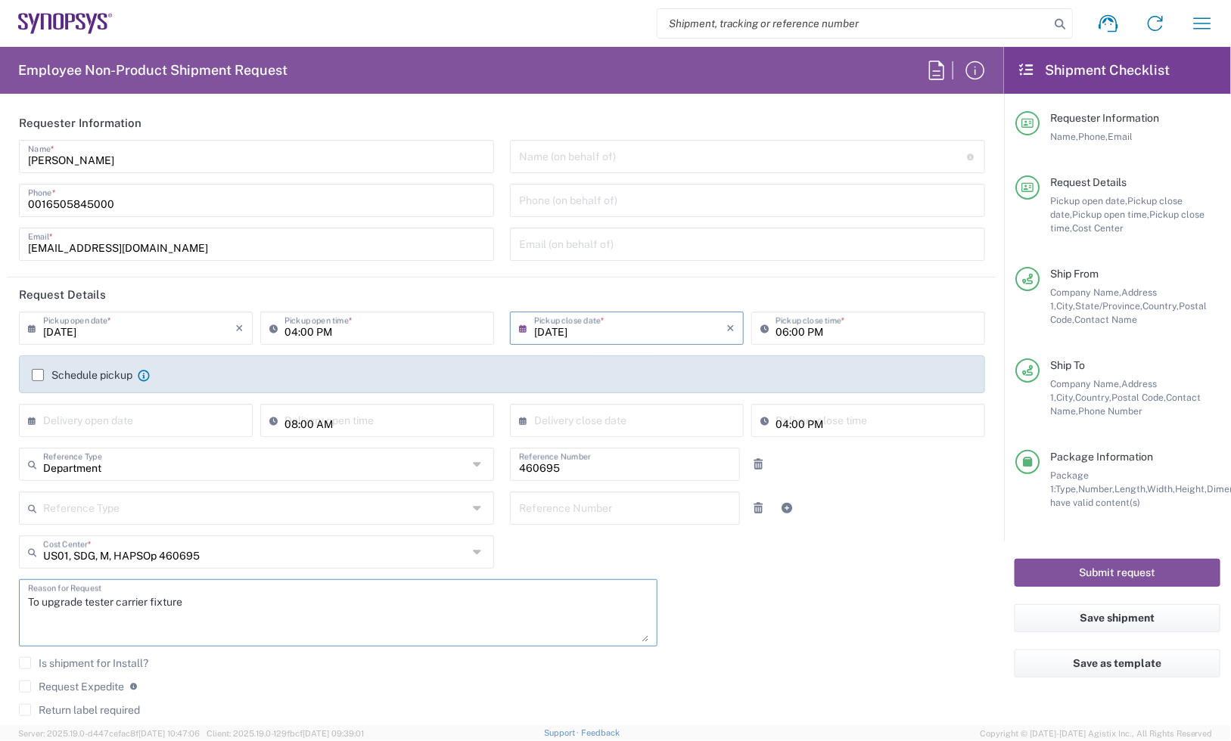
click at [212, 601] on textarea "To upgrade tester carrier fixture" at bounding box center [338, 613] width 620 height 58
paste textarea "Test Equipment"
type textarea "To upgrade tester carrier fixture Test Equipment"
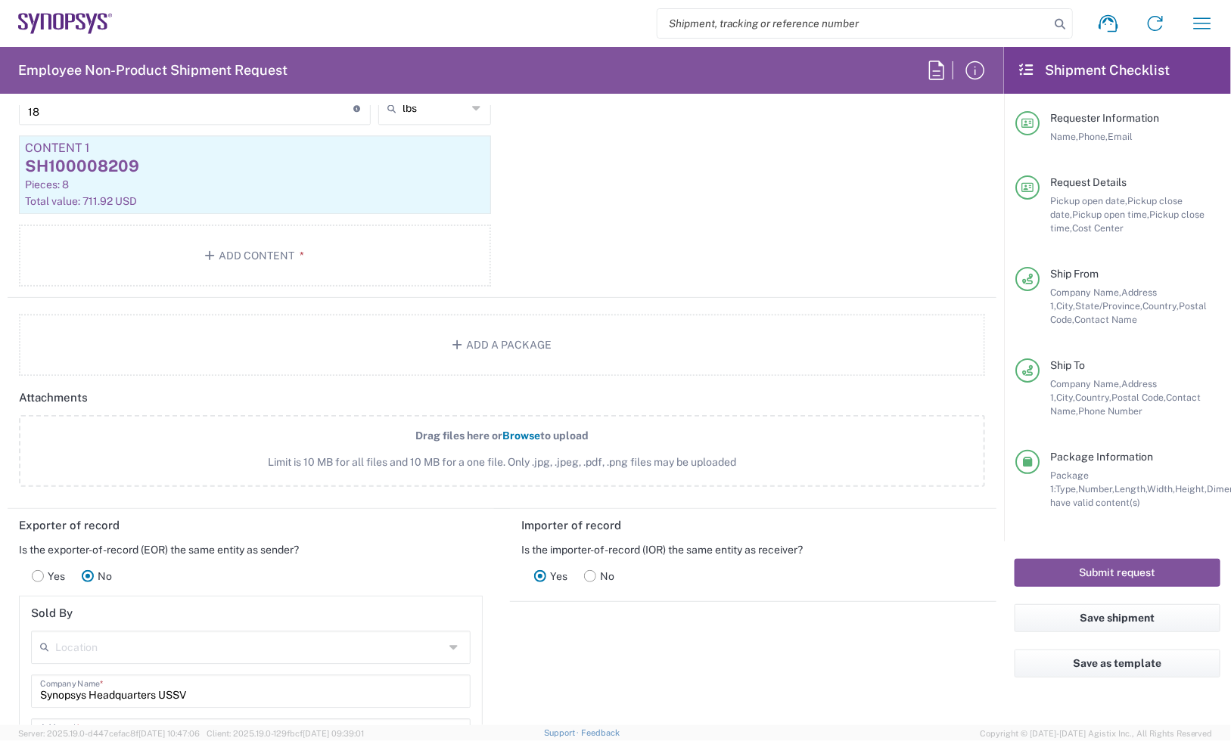
scroll to position [1324, 0]
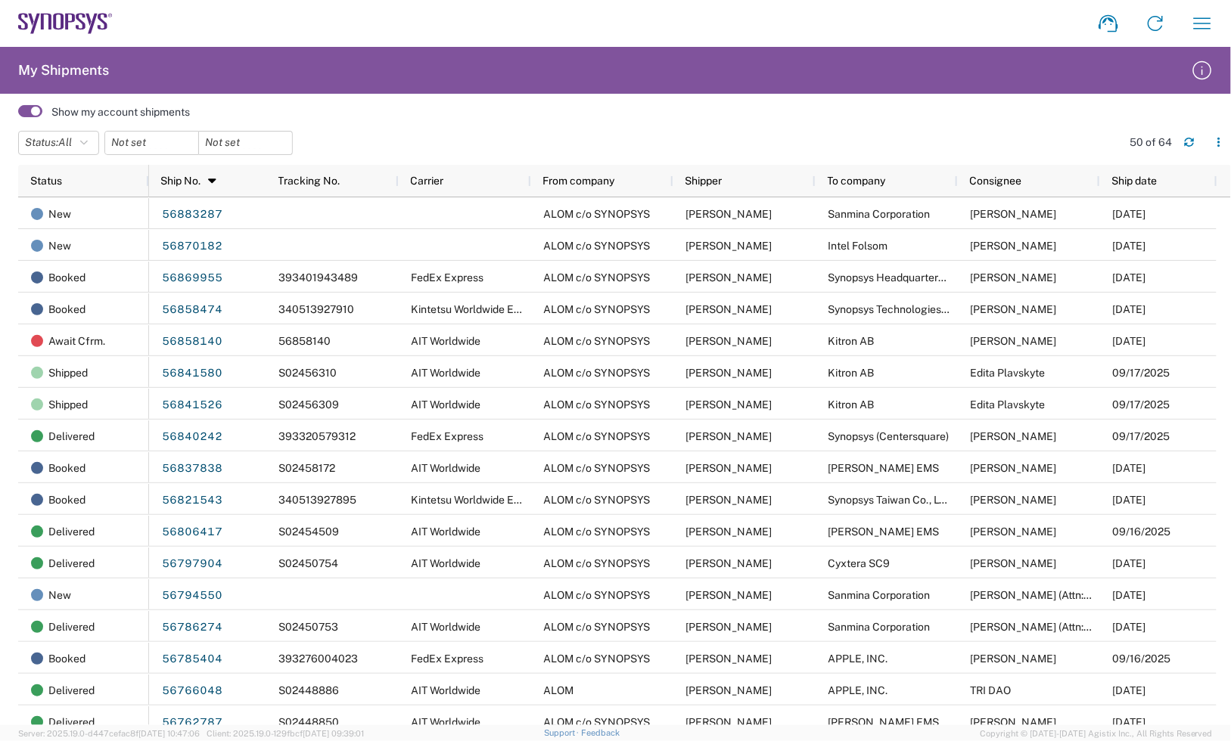
click at [1040, 27] on div "Shipment request Shipment tracking Employee non-product shipment request My shi…" at bounding box center [669, 23] width 1113 height 36
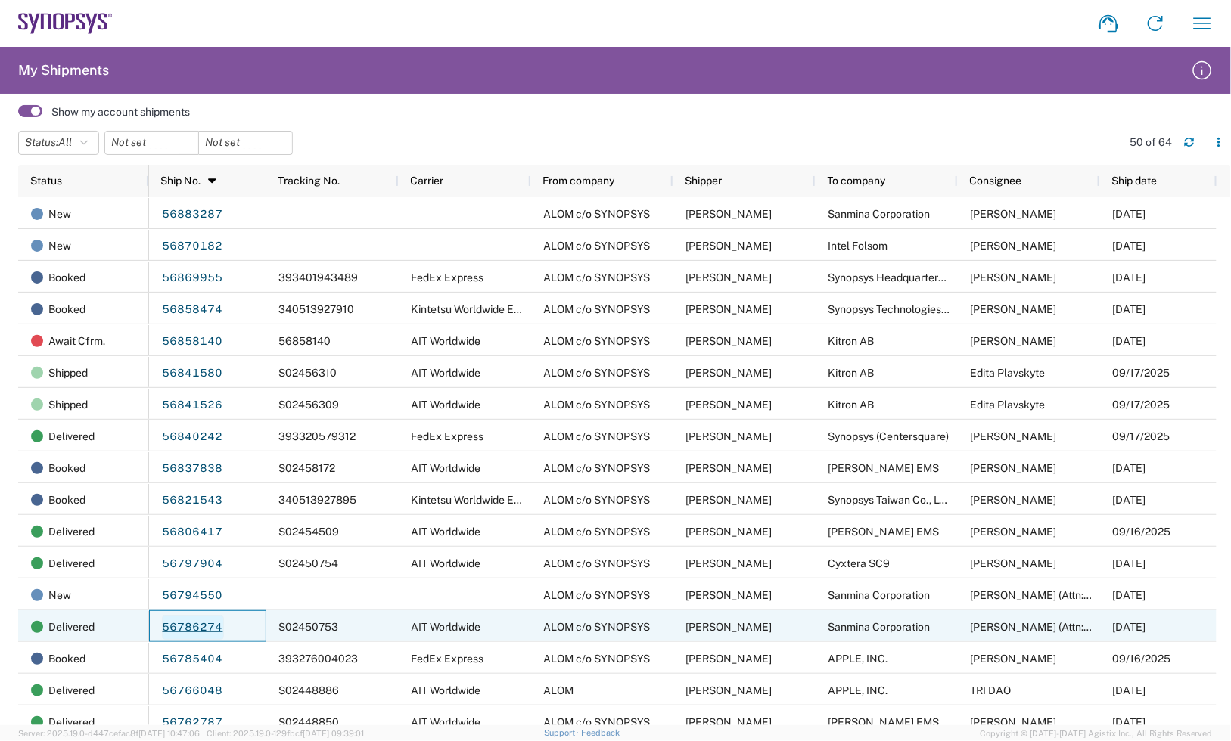
click at [212, 632] on link "56786274" at bounding box center [193, 628] width 62 height 24
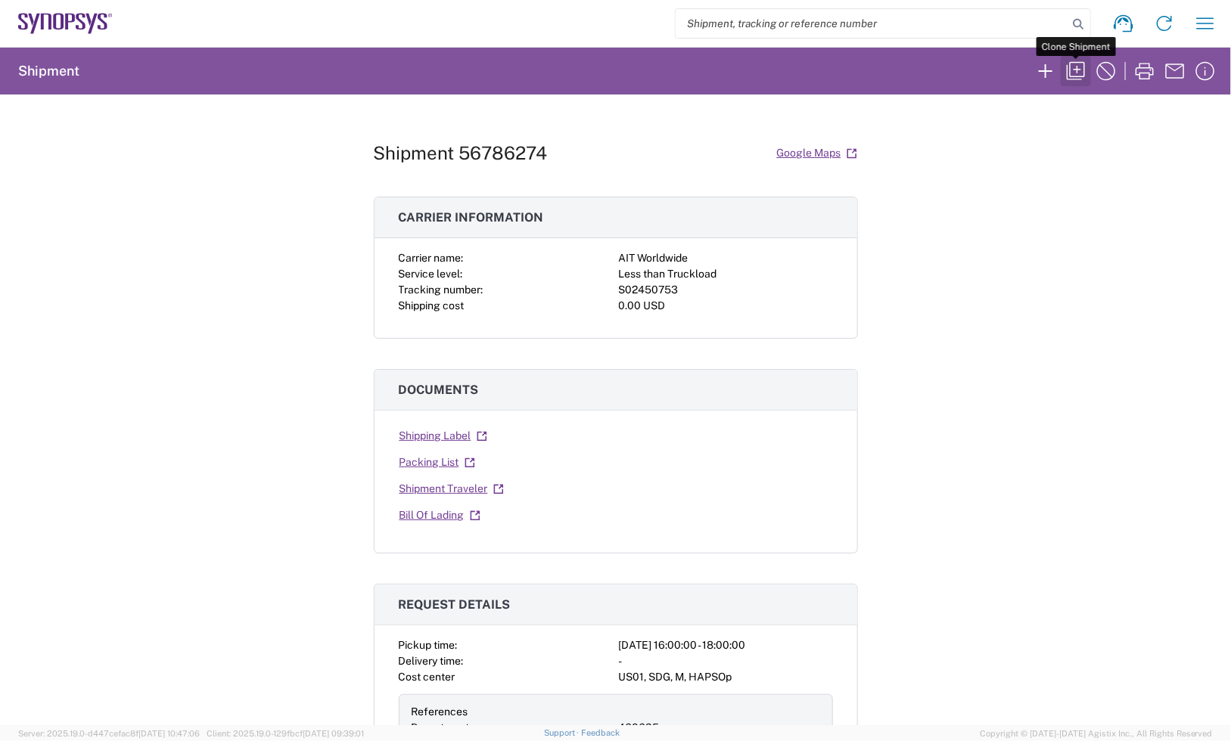
click at [1073, 66] on icon "button" at bounding box center [1076, 71] width 24 height 24
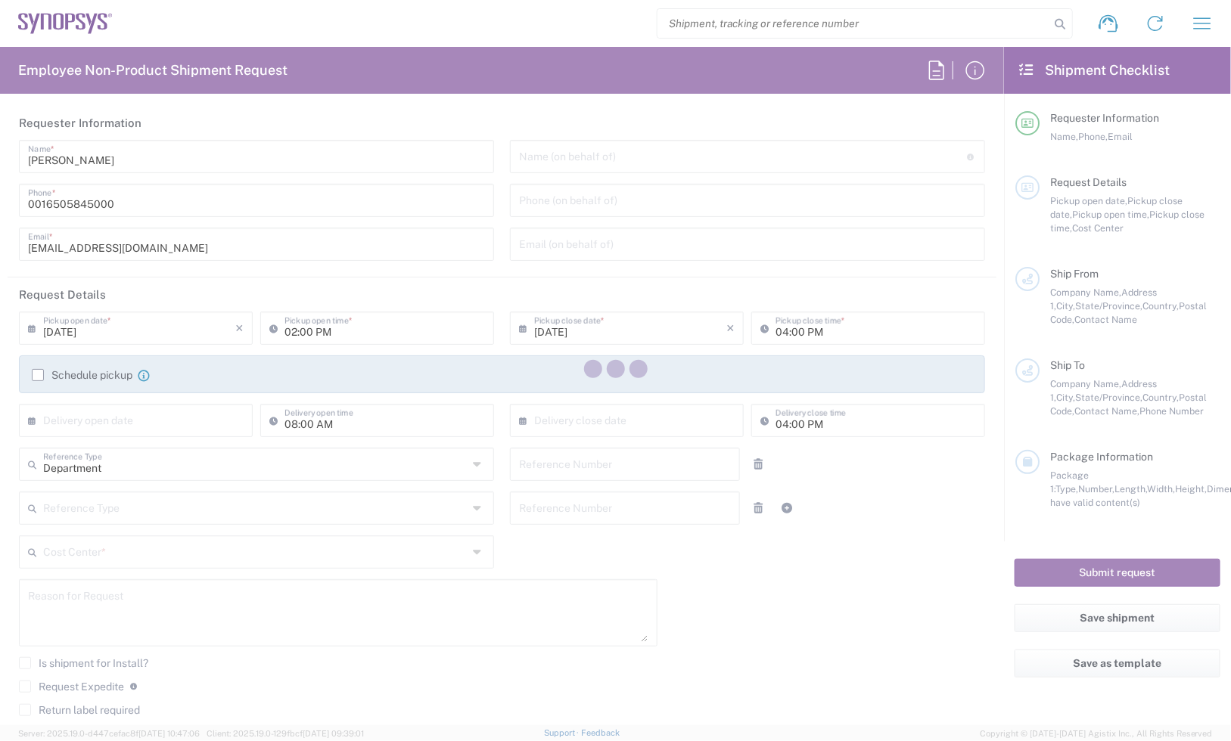
type input "04:00 PM"
type input "06:00 PM"
type input "460695"
type textarea "Test Equipment"
type textarea "[EMAIL_ADDRESS][DOMAIN_NAME], [PERSON_NAME][EMAIL_ADDRESS][DOMAIN_NAME], [PERSO…"
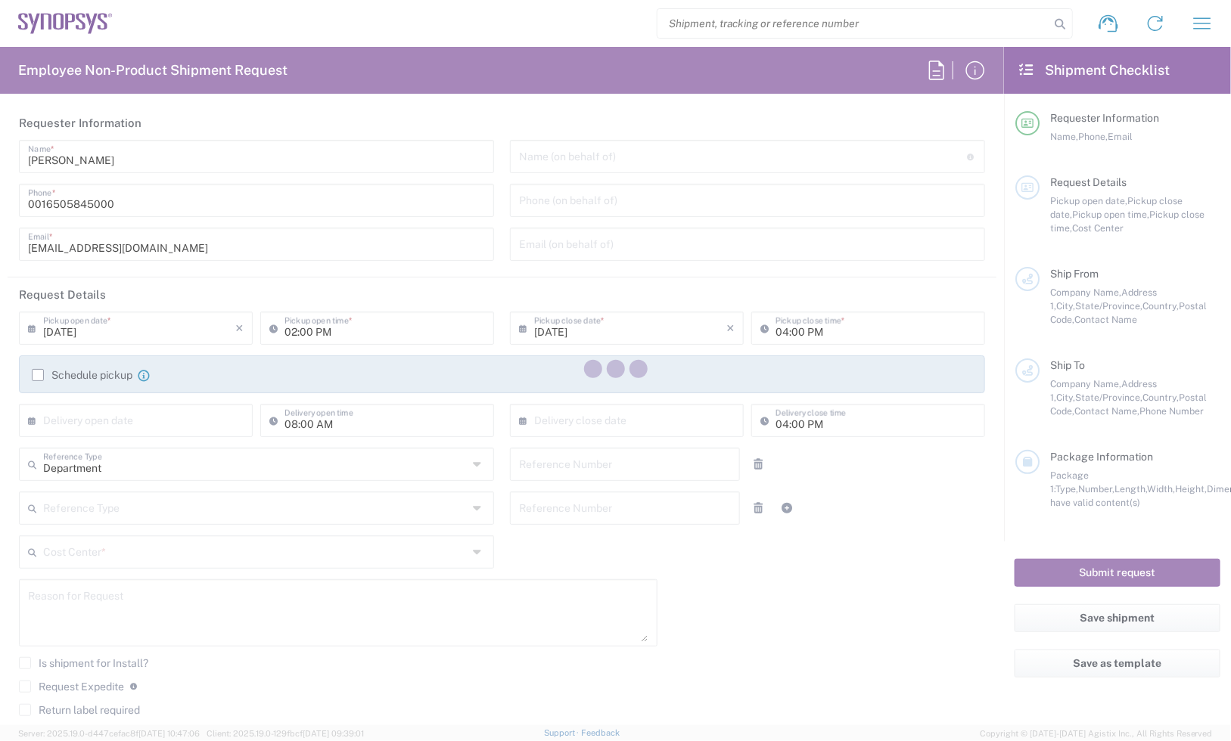
type textarea "Test Equipment"
type input "ALOM c/o SYNOPSYS"
type input "[STREET_ADDRESS]"
type input "Fremont"
type input "[US_STATE]"
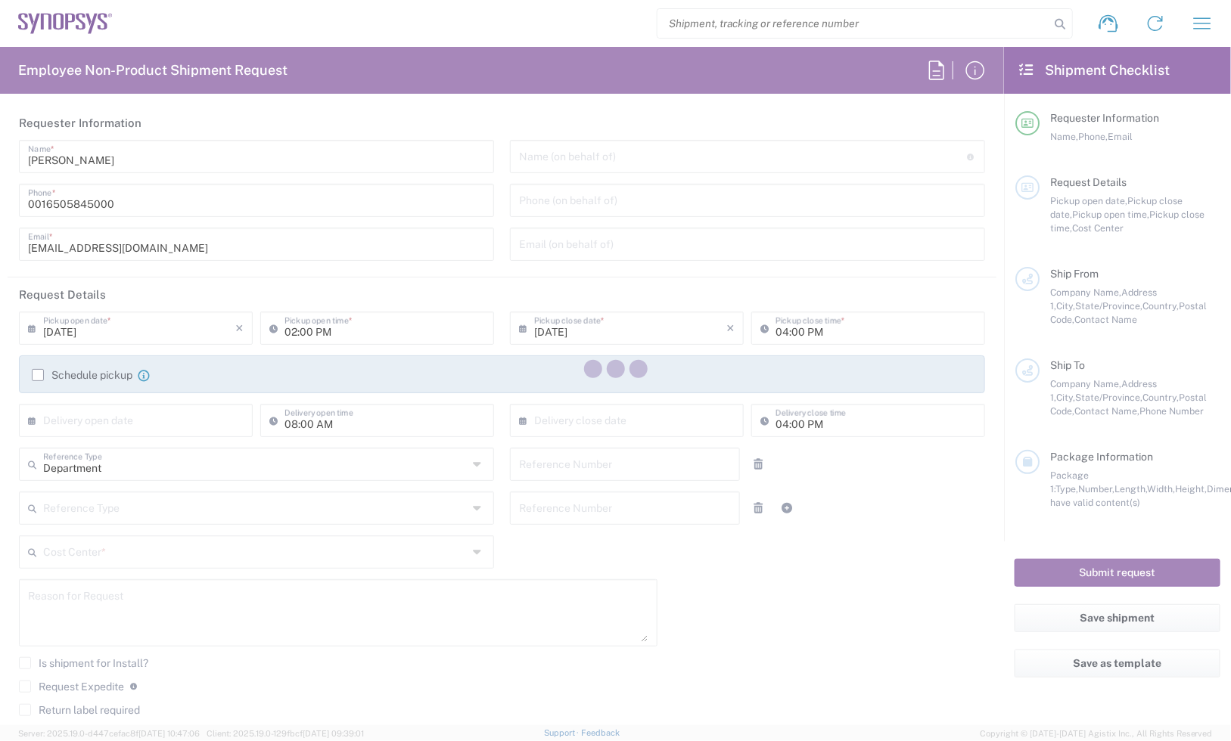
type input "94539"
type input "[PERSON_NAME]"
type input "4086498039"
type input "[EMAIL_ADDRESS][DOMAIN_NAME]"
type input "Sanmina Corporation"
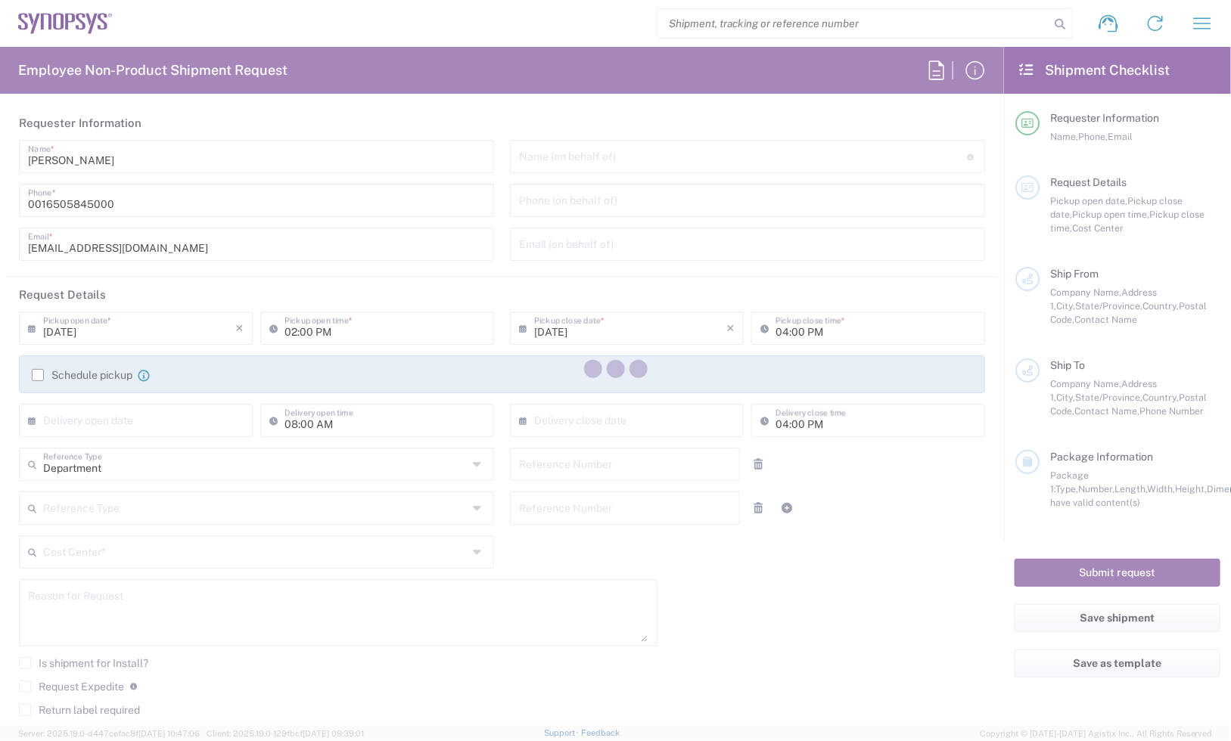
type input "[STREET_ADDRESS]"
type input "san [PERSON_NAME]"
type input "[US_STATE]"
type input "95134"
type input "[PERSON_NAME] (Attn: [PERSON_NAME])"
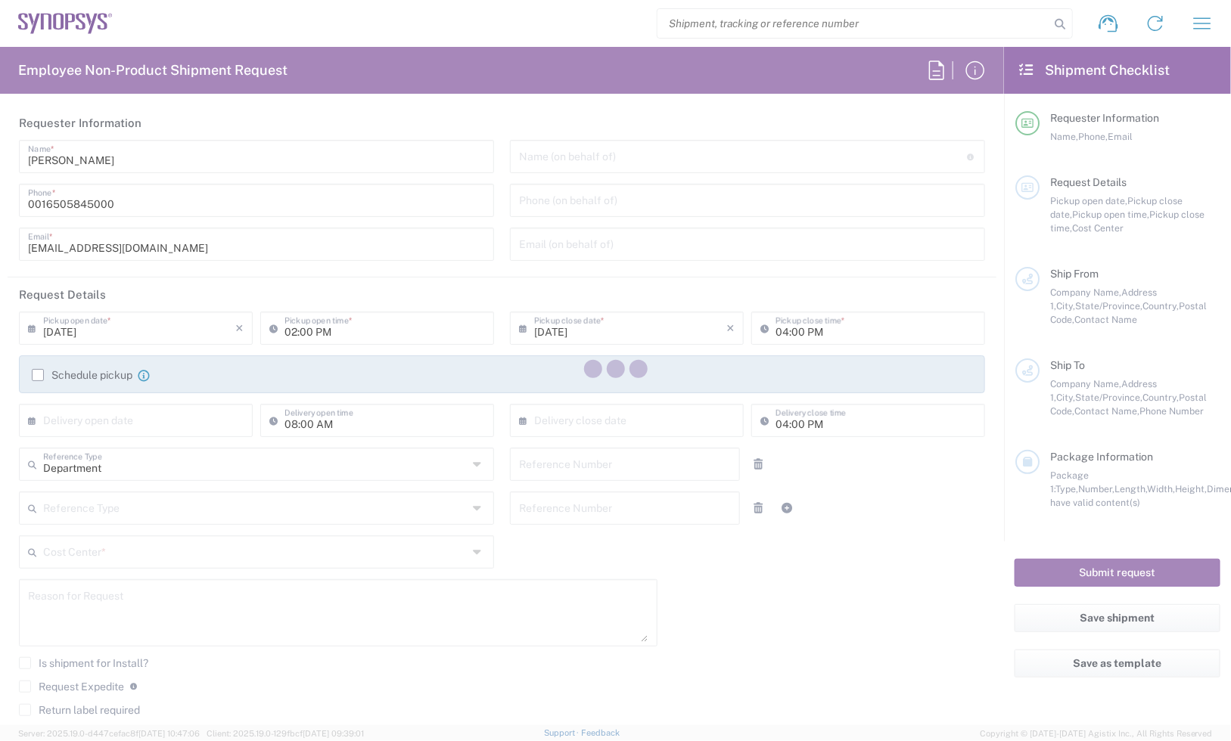
type input "[PHONE_NUMBER]"
type input "[PERSON_NAME][EMAIL_ADDRESS][DOMAIN_NAME]"
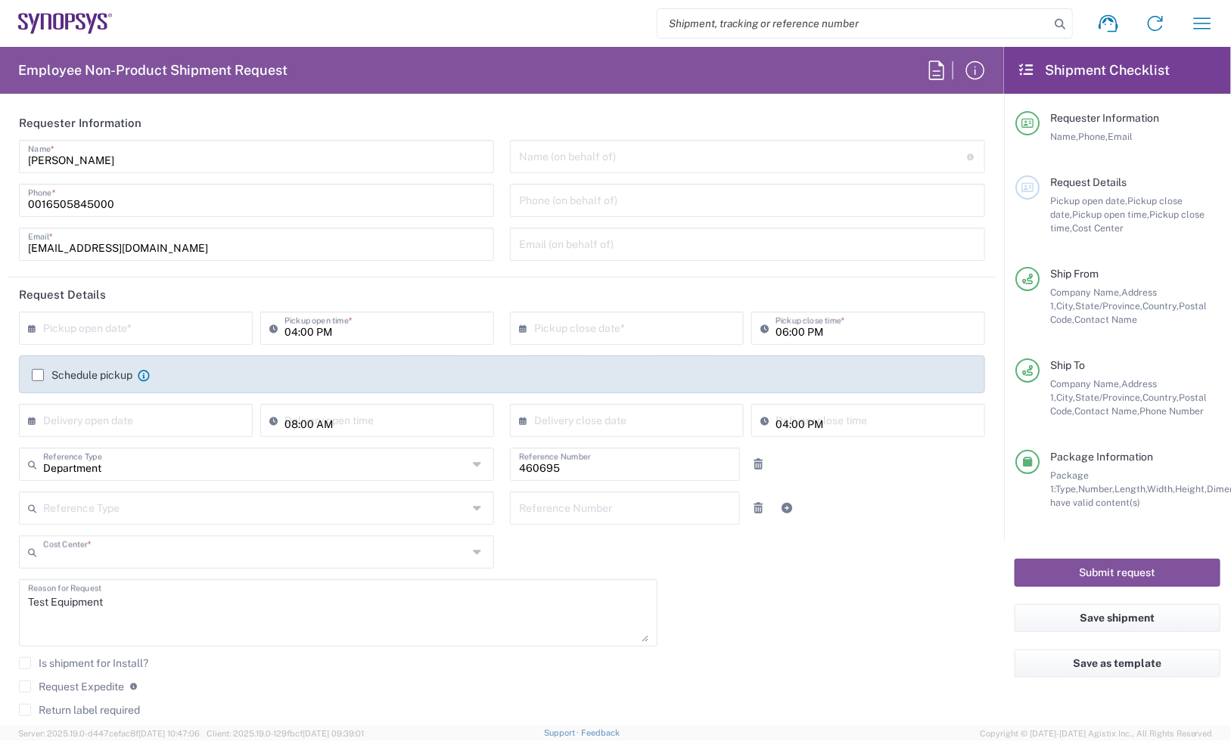
type input "US01, SDG, M, HAPSOp 460695"
type input "Your Packaging"
click at [190, 331] on input "text" at bounding box center [139, 327] width 192 height 26
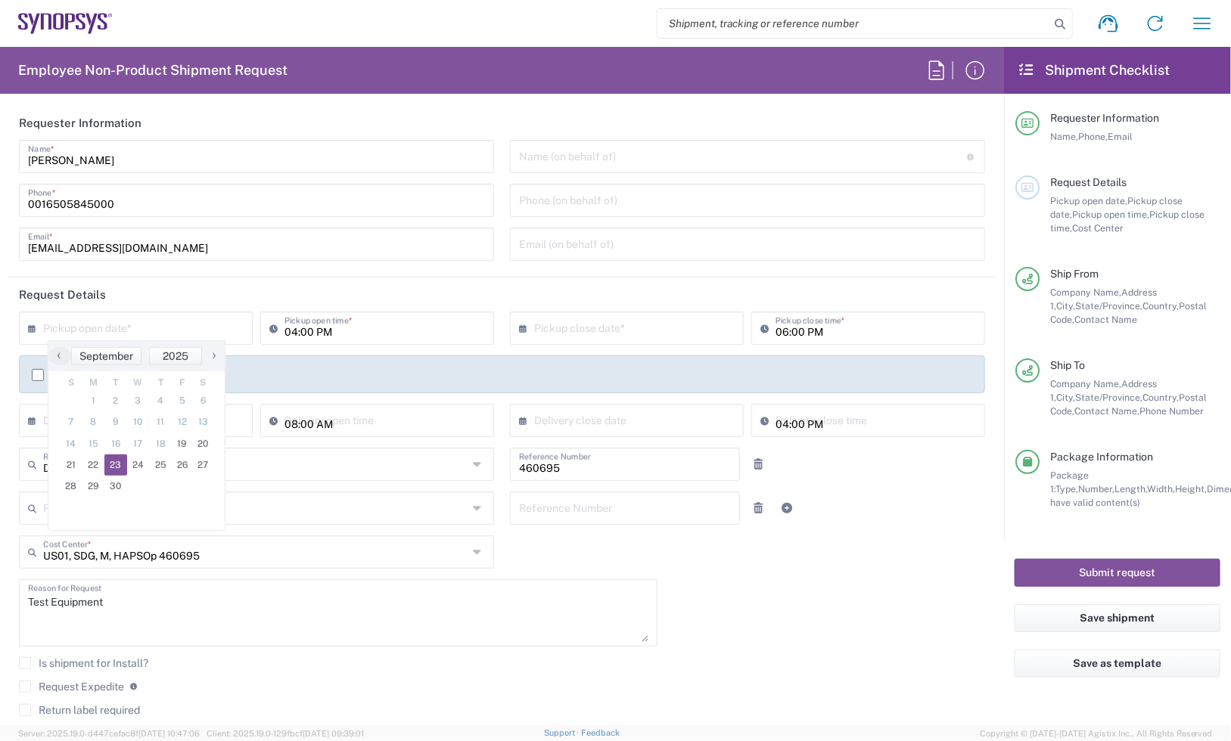
click at [118, 465] on span "23" at bounding box center [115, 465] width 23 height 21
type input "[DATE]"
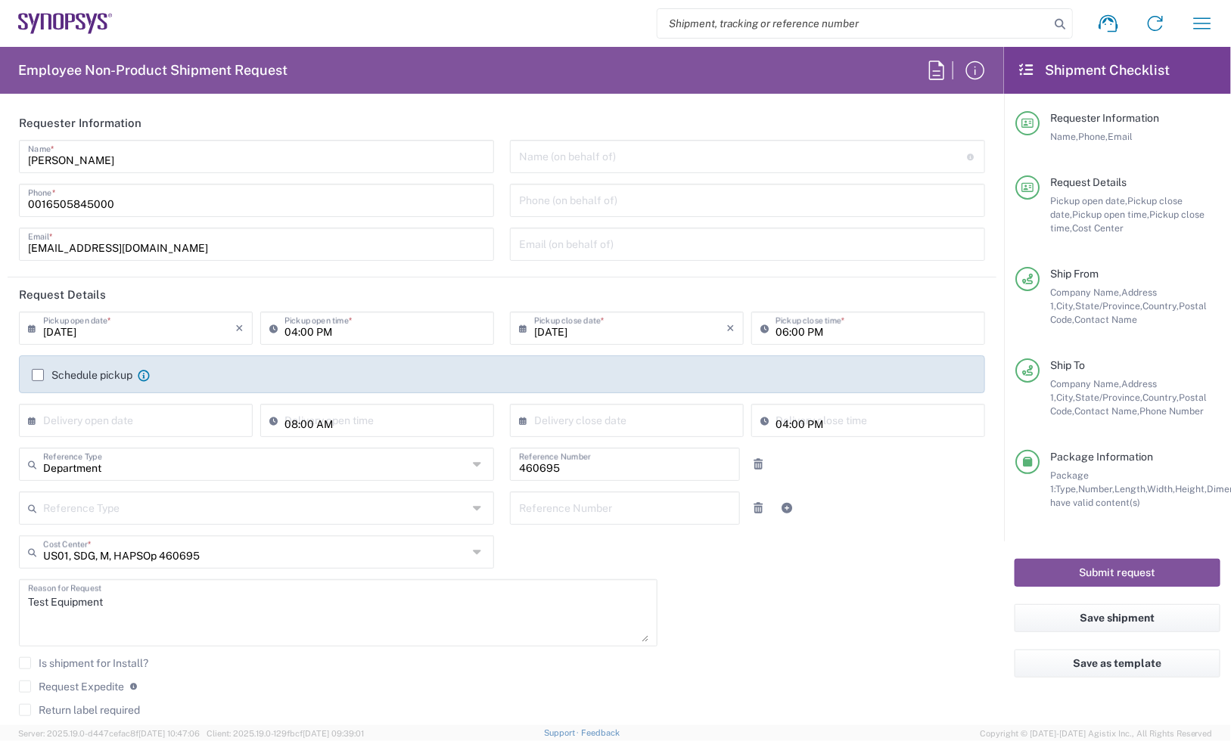
click at [383, 611] on textarea "Test Equipment" at bounding box center [338, 613] width 620 height 58
paste textarea "To upgrade tester carrier fixture"
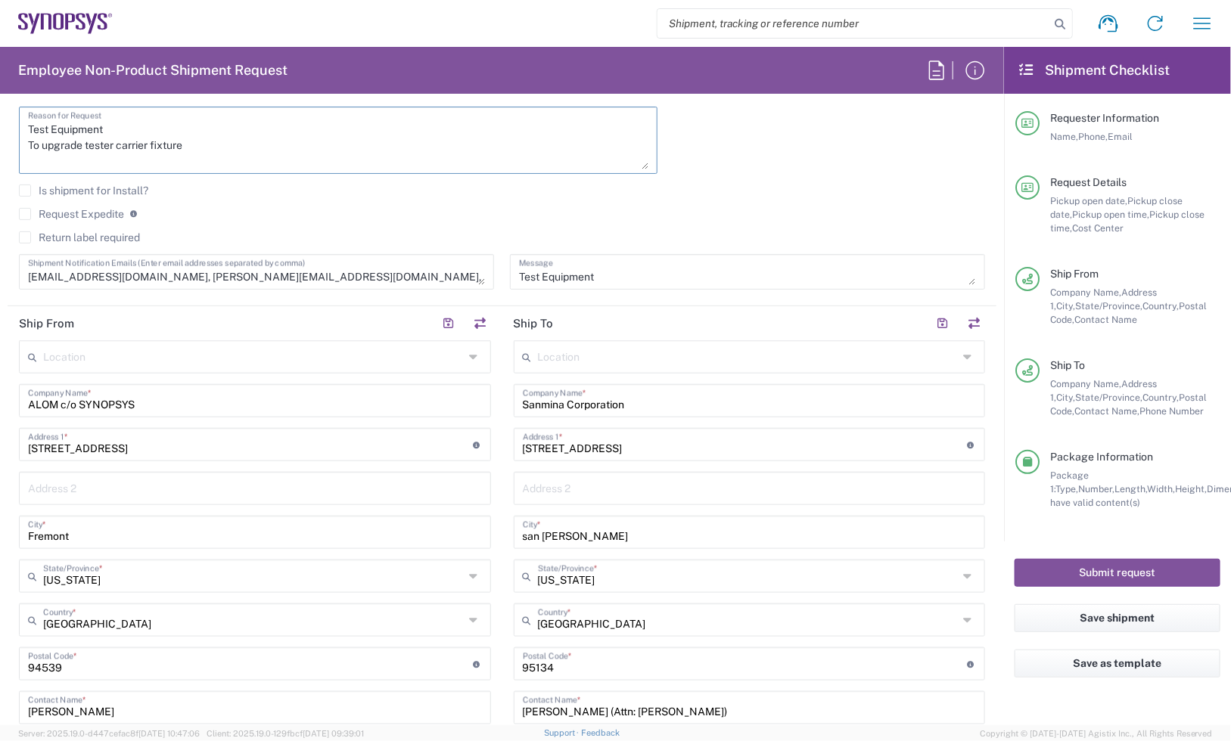
type textarea "Test Equipment To upgrade tester carrier fixture"
drag, startPoint x: 477, startPoint y: 282, endPoint x: 479, endPoint y: 319, distance: 37.1
click at [479, 319] on form "Requester Information [PERSON_NAME] Name * [PHONE_NUMBER] Phone * [EMAIL_ADDRES…" at bounding box center [502, 416] width 1004 height 620
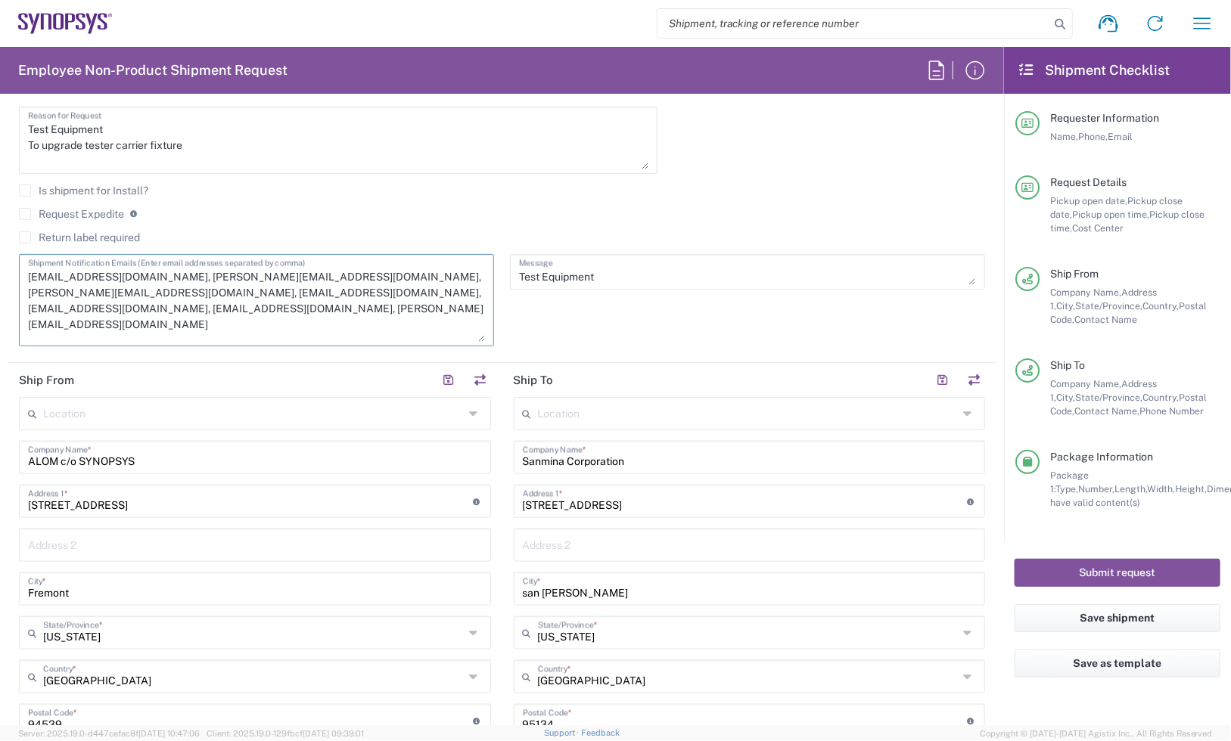
drag, startPoint x: 467, startPoint y: 275, endPoint x: 458, endPoint y: 331, distance: 57.5
click at [458, 331] on textarea "[EMAIL_ADDRESS][DOMAIN_NAME], [PERSON_NAME][EMAIL_ADDRESS][DOMAIN_NAME], [PERSO…" at bounding box center [256, 300] width 457 height 83
click at [188, 301] on textarea "[EMAIL_ADDRESS][DOMAIN_NAME], [PERSON_NAME][EMAIL_ADDRESS][DOMAIN_NAME], [PERSO…" at bounding box center [256, 300] width 457 height 83
drag, startPoint x: 403, startPoint y: 290, endPoint x: 138, endPoint y: 300, distance: 265.0
click at [136, 294] on textarea "[EMAIL_ADDRESS][DOMAIN_NAME], [PERSON_NAME][EMAIL_ADDRESS][DOMAIN_NAME], [PERSO…" at bounding box center [256, 300] width 457 height 83
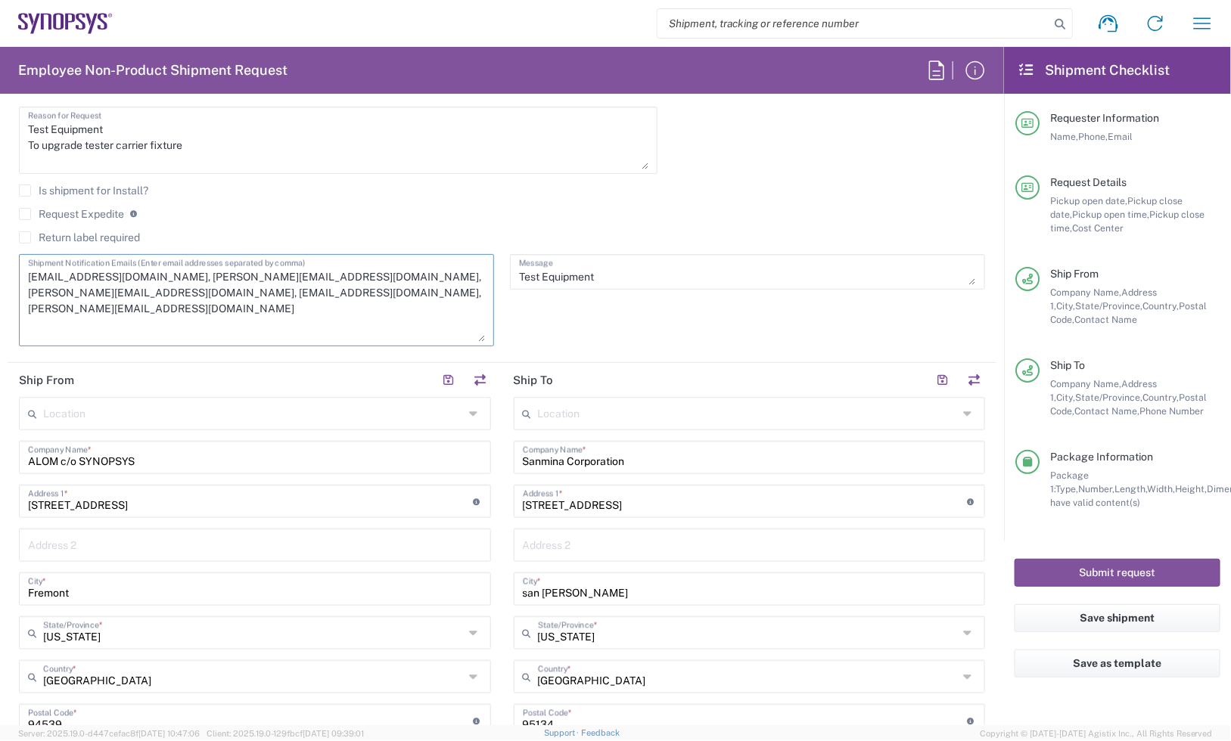
drag, startPoint x: 424, startPoint y: 267, endPoint x: 300, endPoint y: 281, distance: 124.9
click at [300, 281] on textarea "[EMAIL_ADDRESS][DOMAIN_NAME], [PERSON_NAME][EMAIL_ADDRESS][DOMAIN_NAME], [PERSO…" at bounding box center [256, 300] width 457 height 83
drag, startPoint x: 318, startPoint y: 282, endPoint x: 186, endPoint y: 281, distance: 131.6
click at [186, 281] on textarea "[EMAIL_ADDRESS][DOMAIN_NAME], [PERSON_NAME][EMAIL_ADDRESS][DOMAIN_NAME], [EMAIL…" at bounding box center [256, 300] width 457 height 83
click at [441, 277] on textarea "[EMAIL_ADDRESS][DOMAIN_NAME], [EMAIL_ADDRESS][DOMAIN_NAME],[PERSON_NAME][EMAIL_…" at bounding box center [256, 300] width 457 height 83
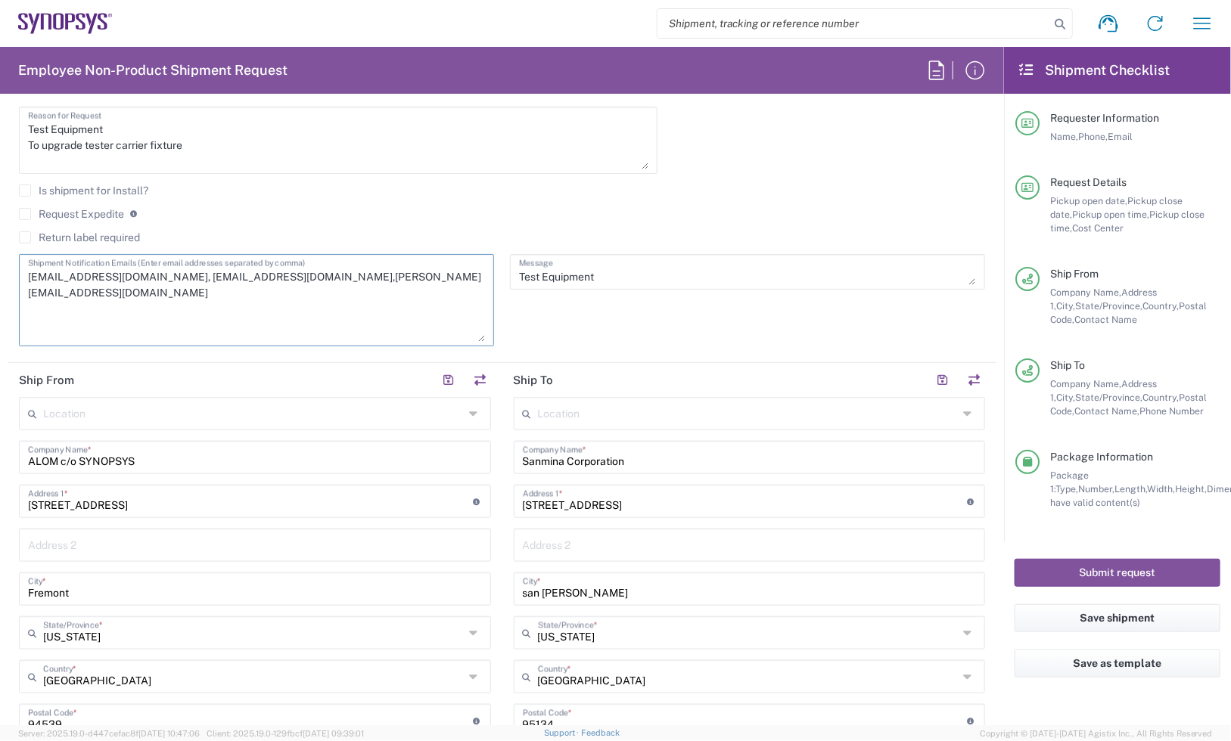
type textarea "[EMAIL_ADDRESS][DOMAIN_NAME], [EMAIL_ADDRESS][DOMAIN_NAME],[PERSON_NAME][EMAIL_…"
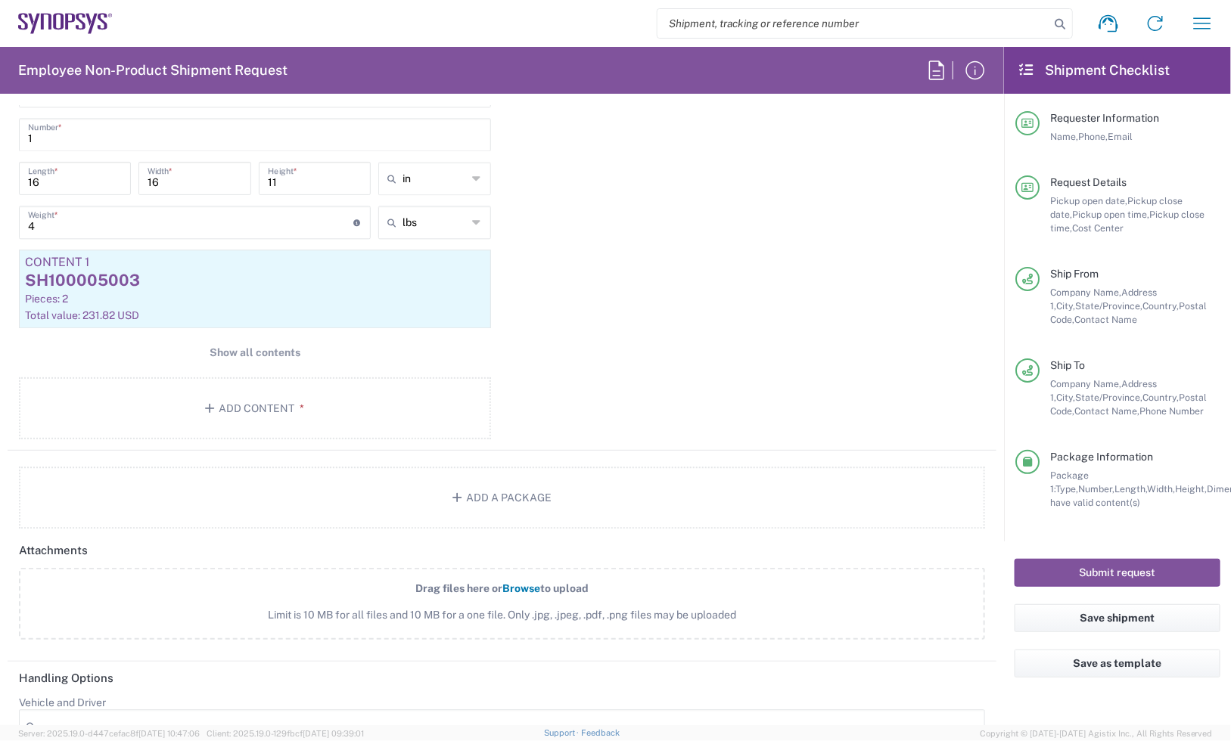
scroll to position [1513, 0]
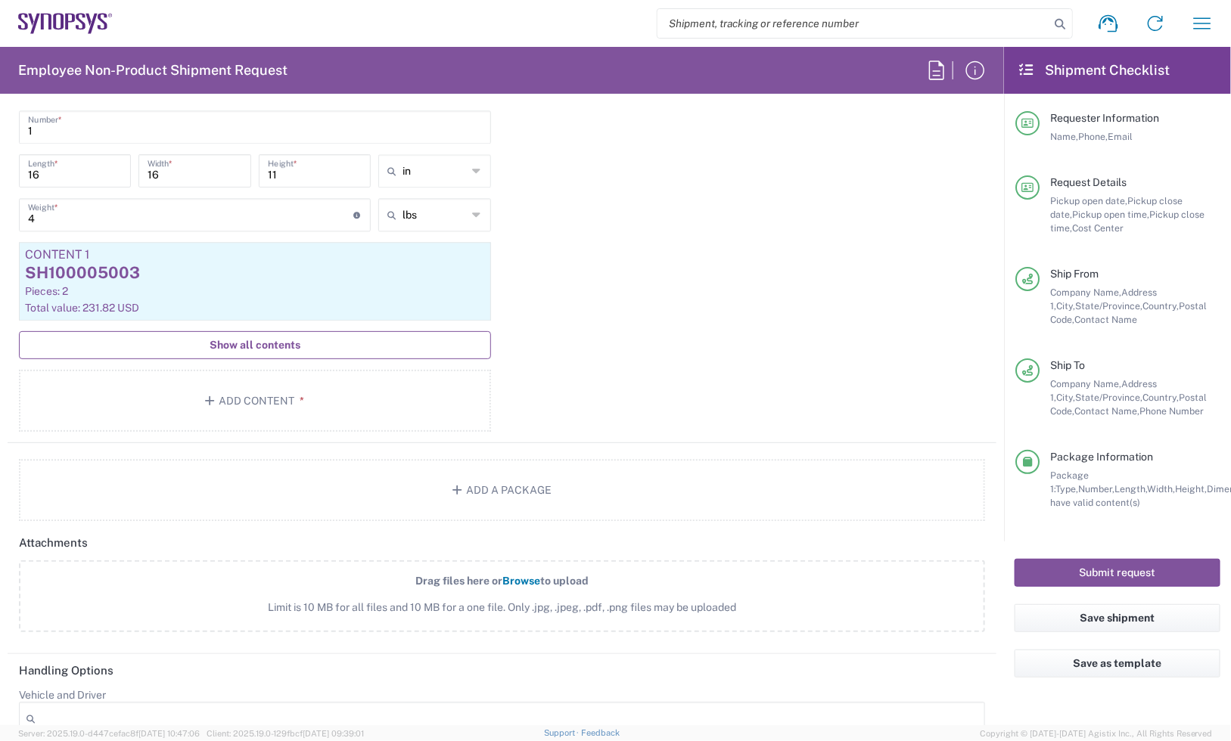
click at [342, 349] on button "Show all contents" at bounding box center [255, 345] width 472 height 28
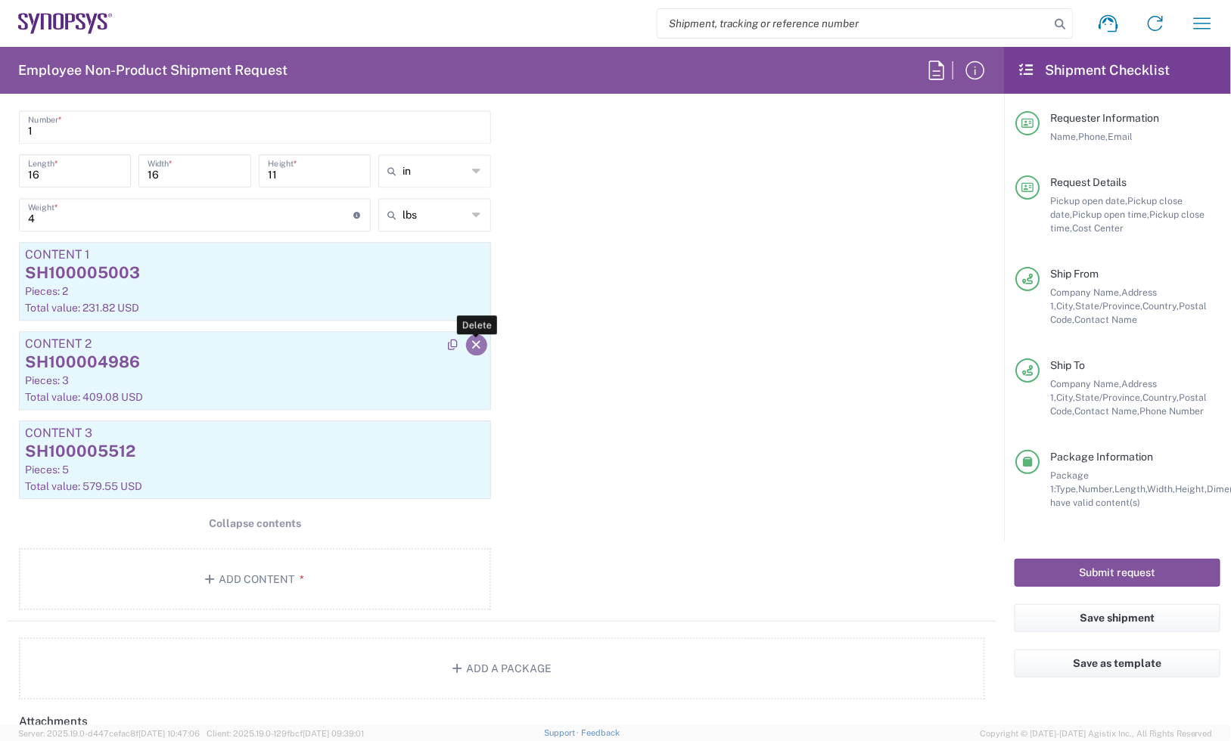
click at [470, 350] on icon "button" at bounding box center [477, 345] width 14 height 11
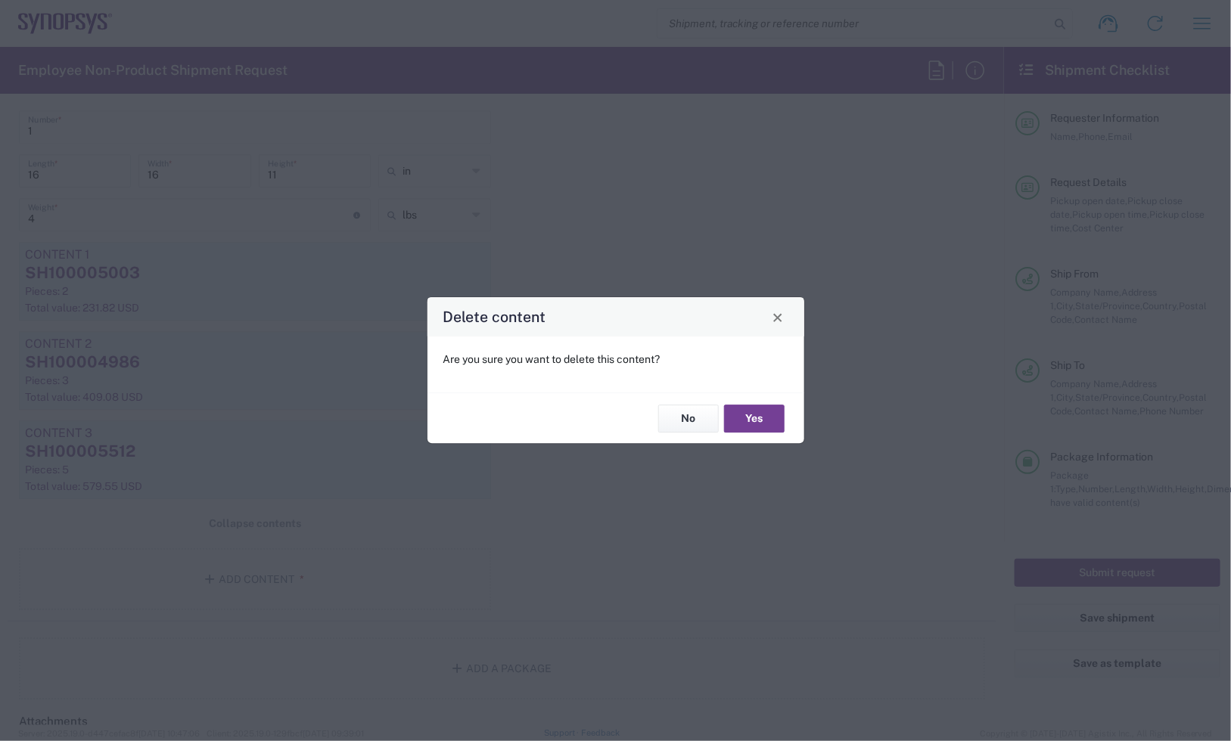
click at [762, 415] on button "Yes" at bounding box center [754, 419] width 61 height 28
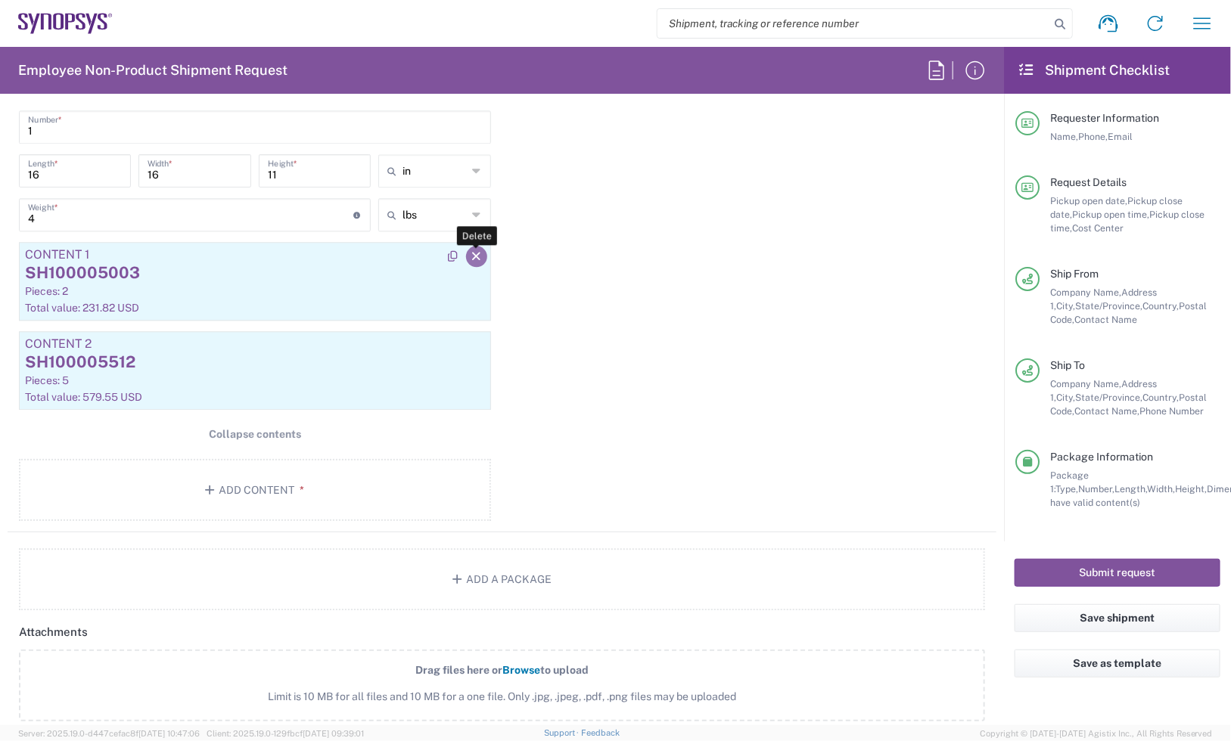
click at [471, 259] on icon "button" at bounding box center [477, 256] width 14 height 11
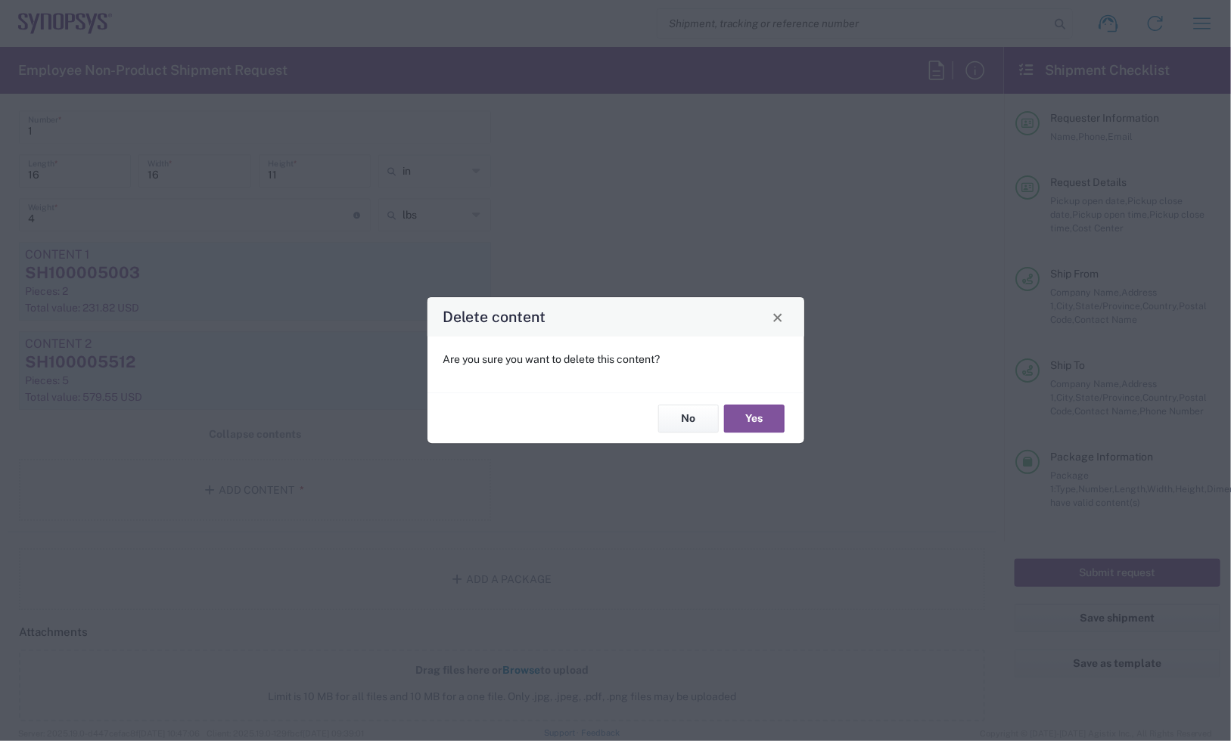
click at [792, 421] on div "No Yes" at bounding box center [615, 418] width 377 height 51
click at [776, 424] on button "Yes" at bounding box center [754, 419] width 61 height 28
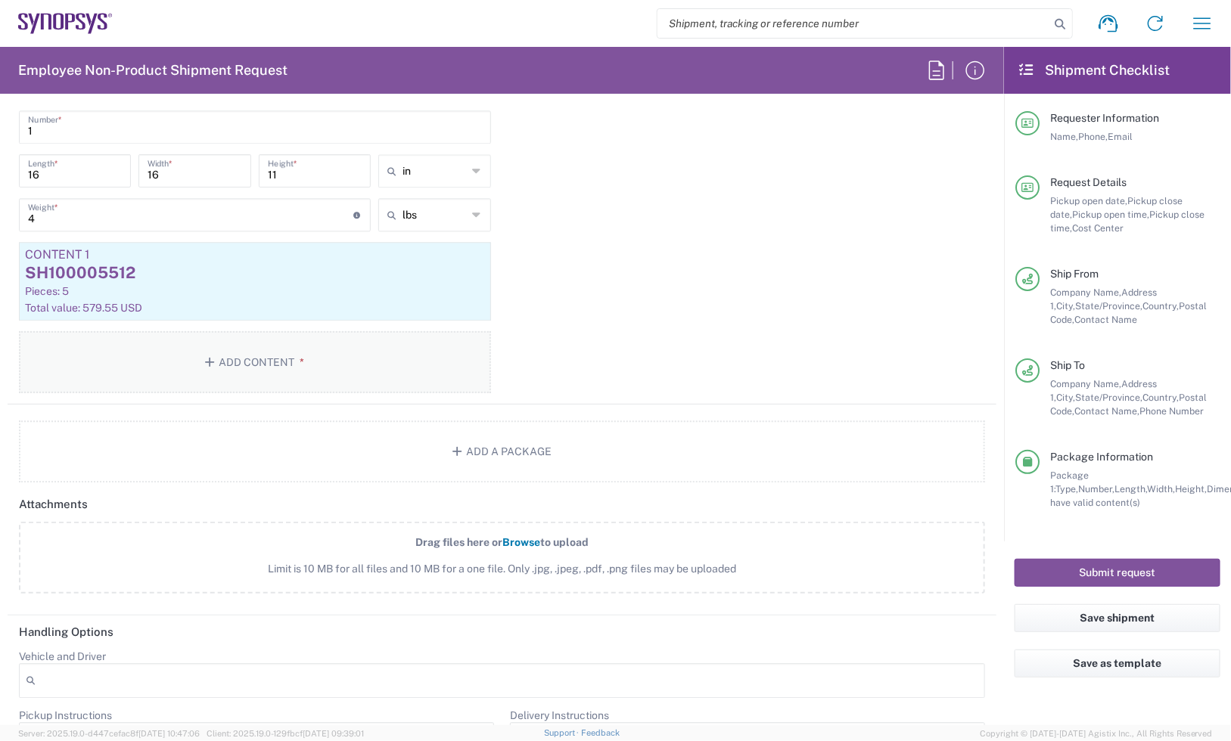
click at [194, 365] on button "Add Content *" at bounding box center [255, 362] width 472 height 62
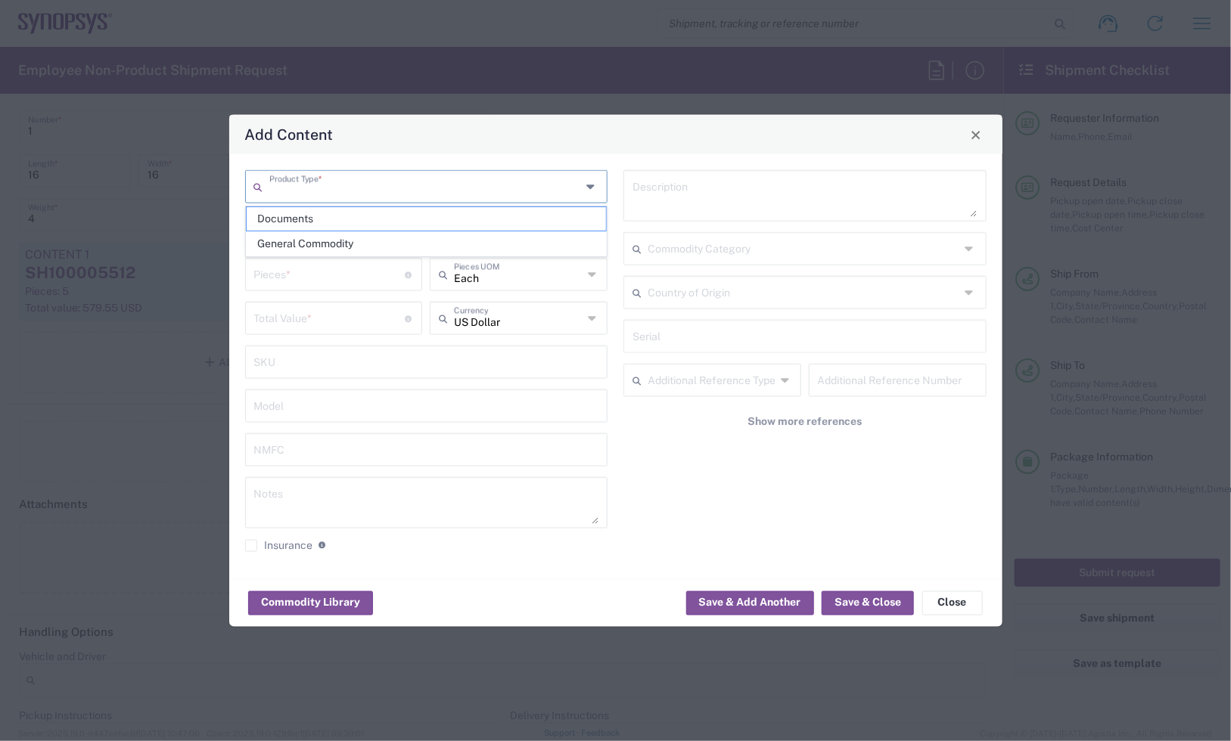
click at [504, 185] on input "text" at bounding box center [425, 185] width 312 height 26
click at [478, 237] on span "General Commodity" at bounding box center [426, 243] width 359 height 23
type input "General Commodity"
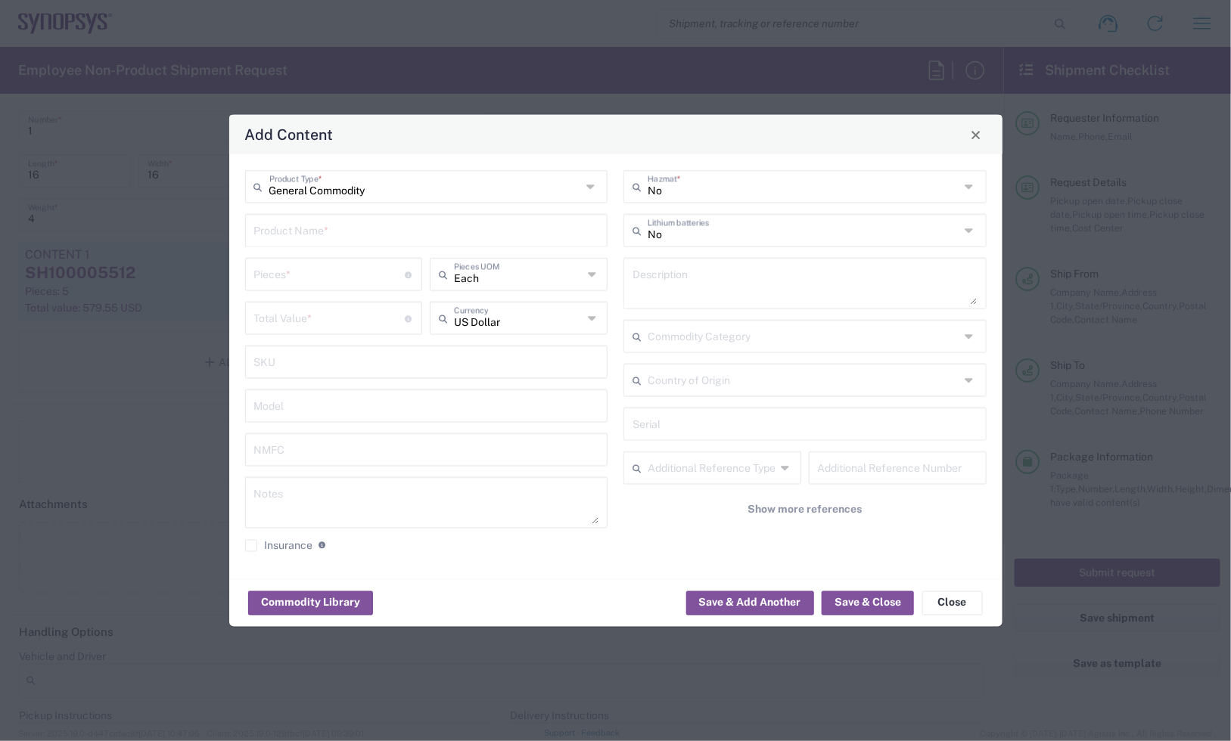
click at [530, 231] on input "text" at bounding box center [426, 229] width 345 height 26
paste input "SH100005047"
type input "SH100005047"
click at [362, 500] on textarea at bounding box center [426, 503] width 345 height 42
paste textarea "115.91"
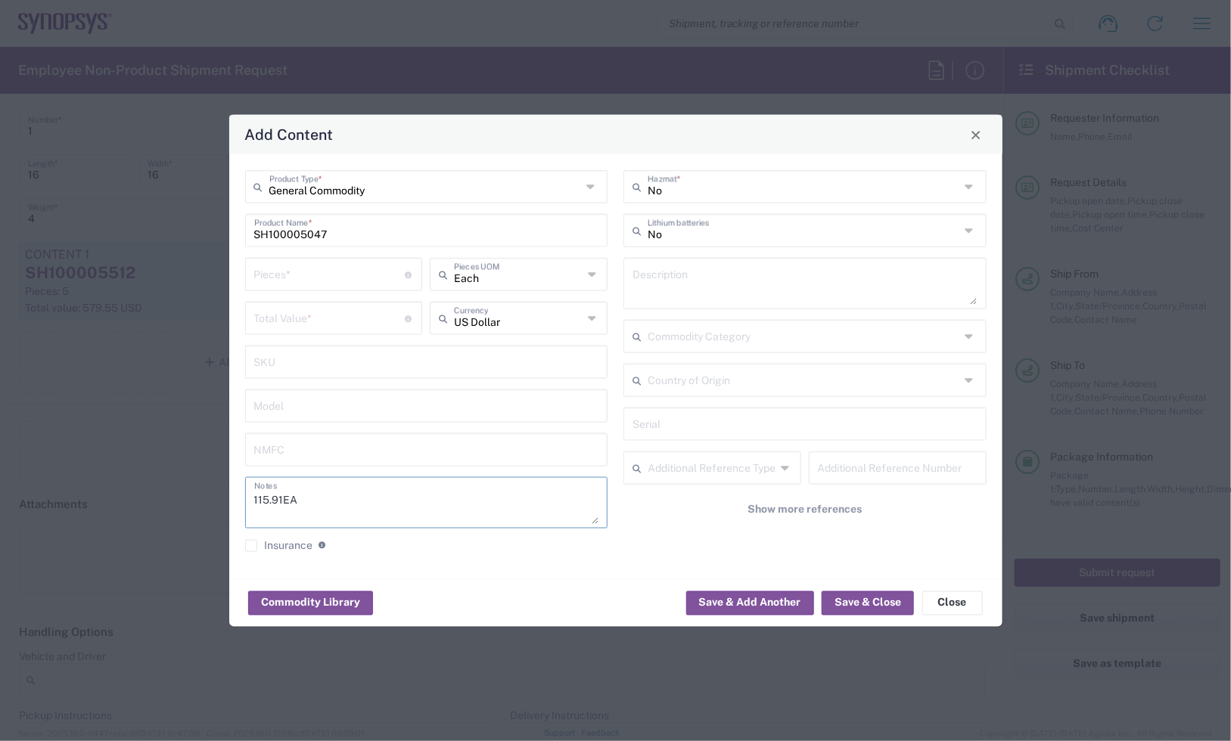
type textarea "115.91EA"
click at [322, 311] on input "number" at bounding box center [329, 317] width 151 height 26
paste input "115.91"
type input "115.91"
click at [311, 275] on input "number" at bounding box center [329, 273] width 151 height 26
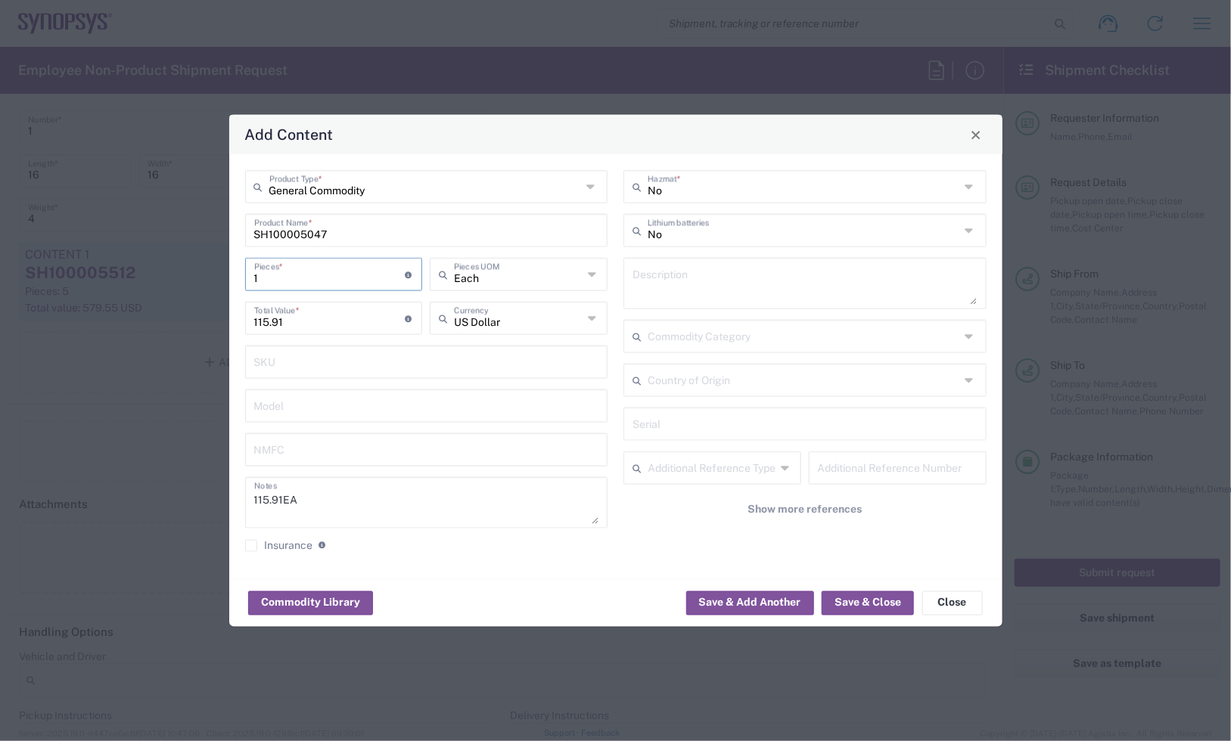
type input "1"
click at [717, 278] on textarea at bounding box center [804, 284] width 345 height 42
paste textarea "HT4H, Cable Assembly, 60cm, CLEAR, 92ohm"
type textarea "HT4H, Cable Assembly, 60cm, CLEAR, 92ohm"
drag, startPoint x: 330, startPoint y: 284, endPoint x: 17, endPoint y: 301, distance: 313.6
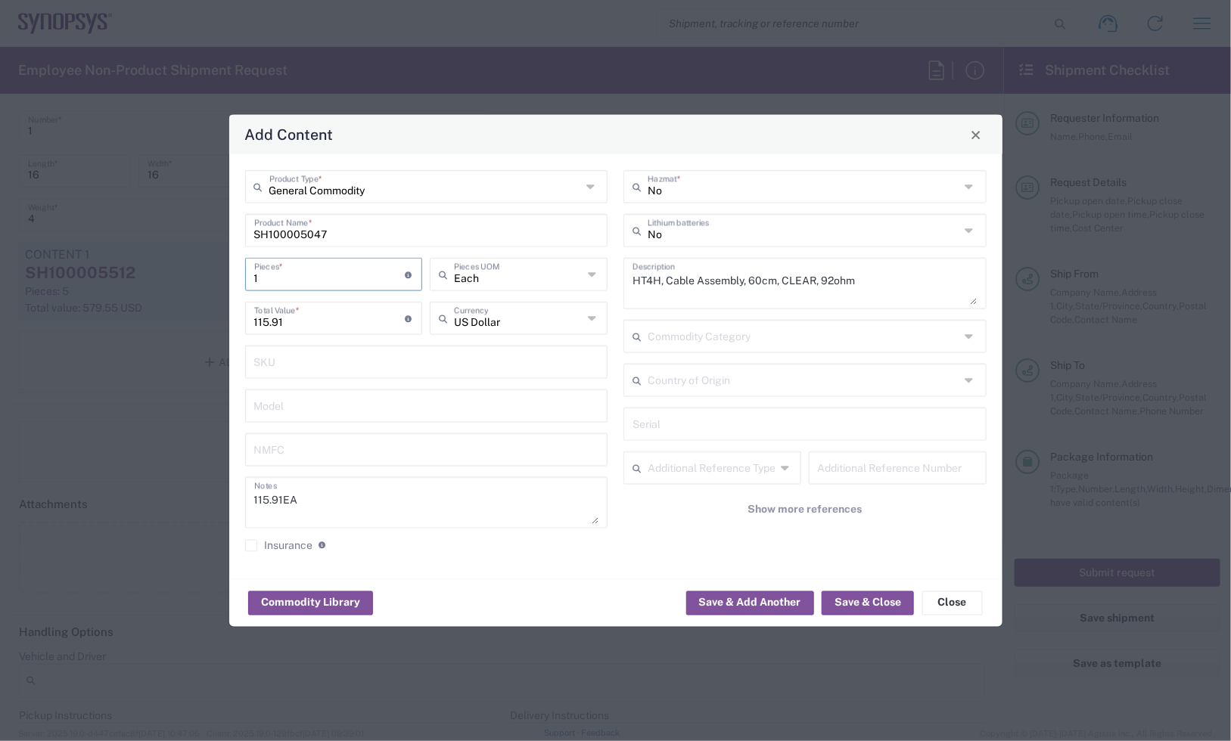
click at [17, 301] on div "Add Content General Commodity Product Type * SH100005047 Product Name * 1 Piece…" at bounding box center [615, 370] width 1231 height 741
type input "3"
type input "347.73"
type input "3"
click at [867, 599] on button "Save & Close" at bounding box center [868, 603] width 92 height 24
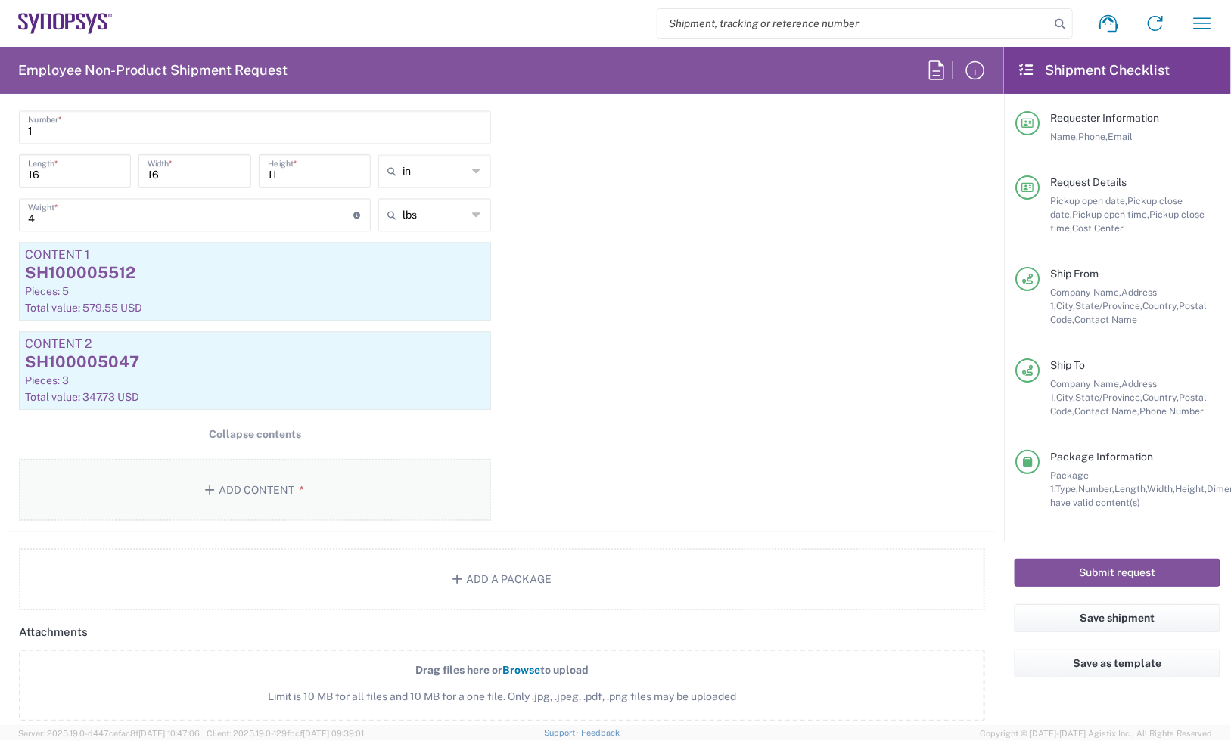
click at [263, 482] on button "Add Content *" at bounding box center [255, 490] width 472 height 62
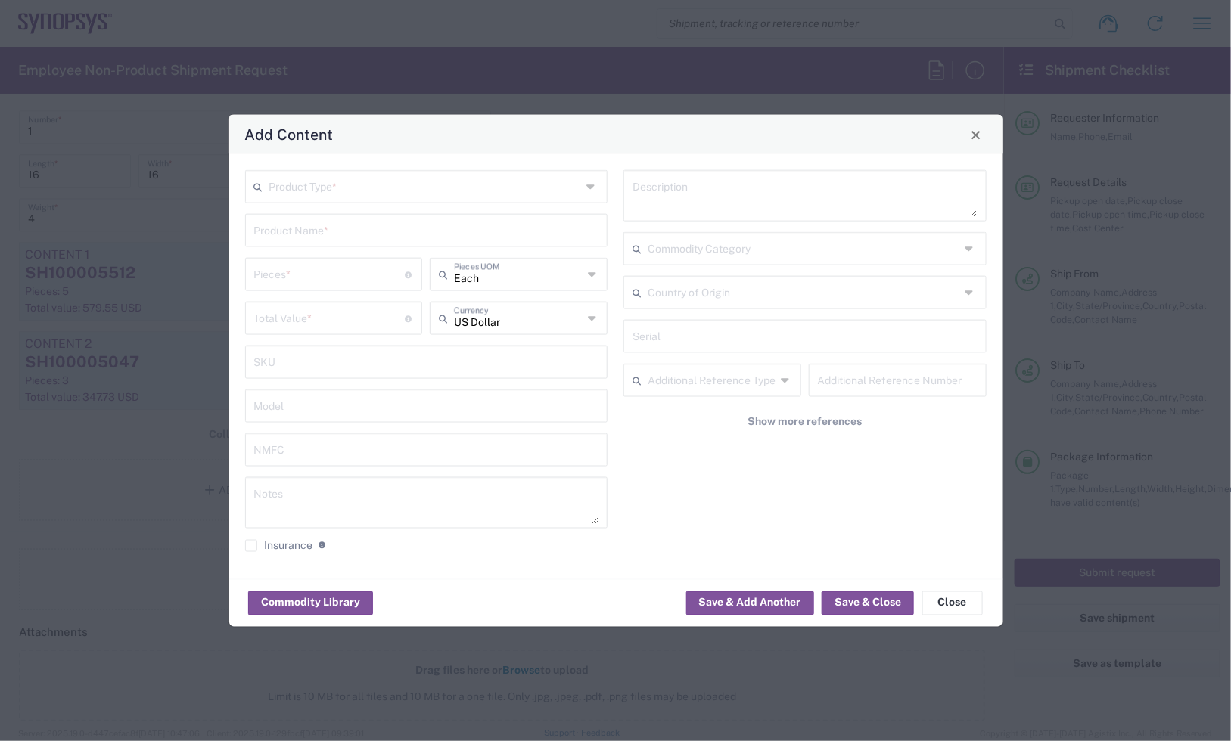
click at [364, 204] on div "Product Type * Product Name * Pieces * Number of pieces inside all the packages…" at bounding box center [426, 366] width 379 height 393
click at [369, 191] on input "text" at bounding box center [425, 185] width 312 height 26
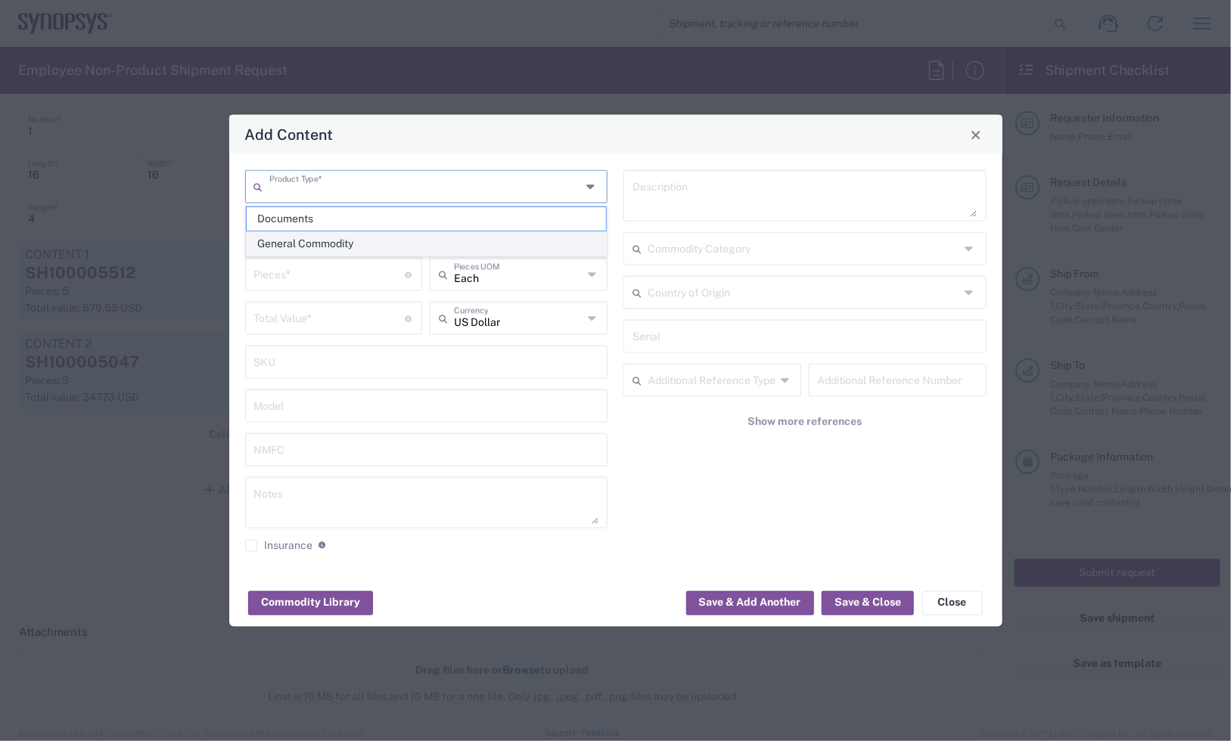
click at [367, 240] on span "General Commodity" at bounding box center [426, 243] width 359 height 23
type input "General Commodity"
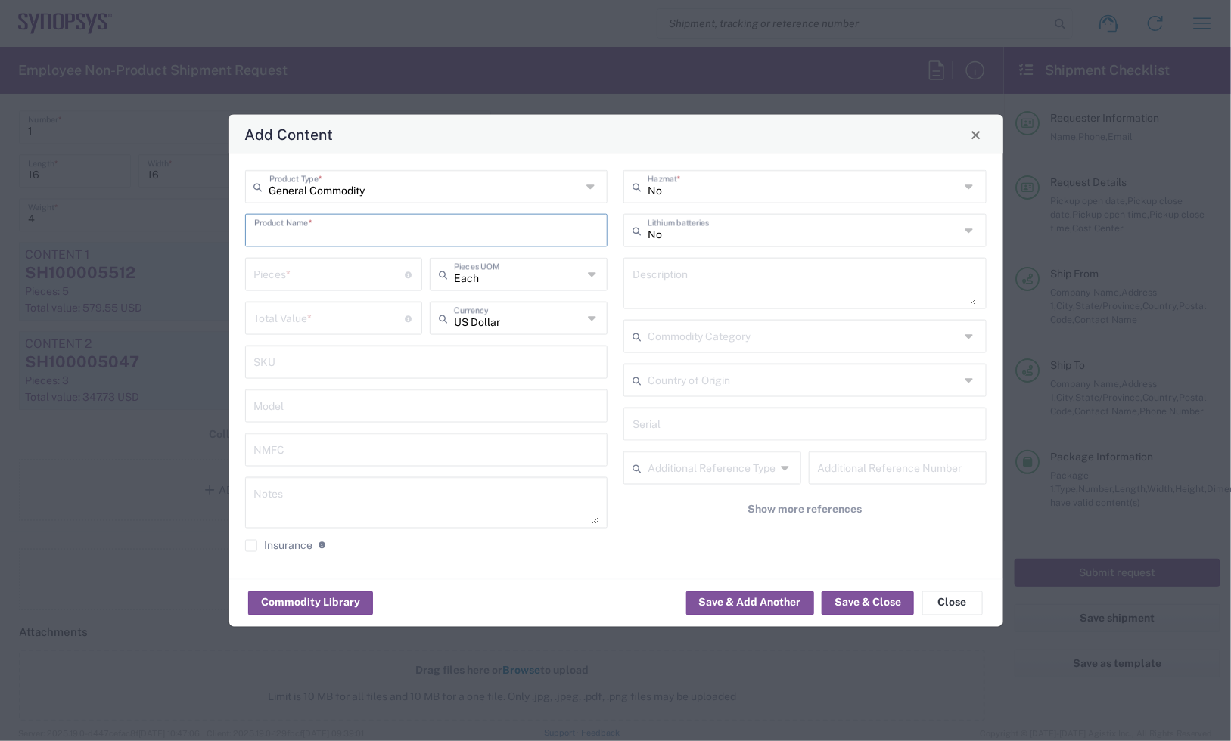
click at [399, 231] on input "text" at bounding box center [426, 229] width 345 height 26
paste input "SH100005003"
type input "SH100005003"
click at [682, 266] on textarea at bounding box center [804, 284] width 345 height 42
paste textarea "ARP6_25x6, Cable Assembly, 55cm, PURPLE,"
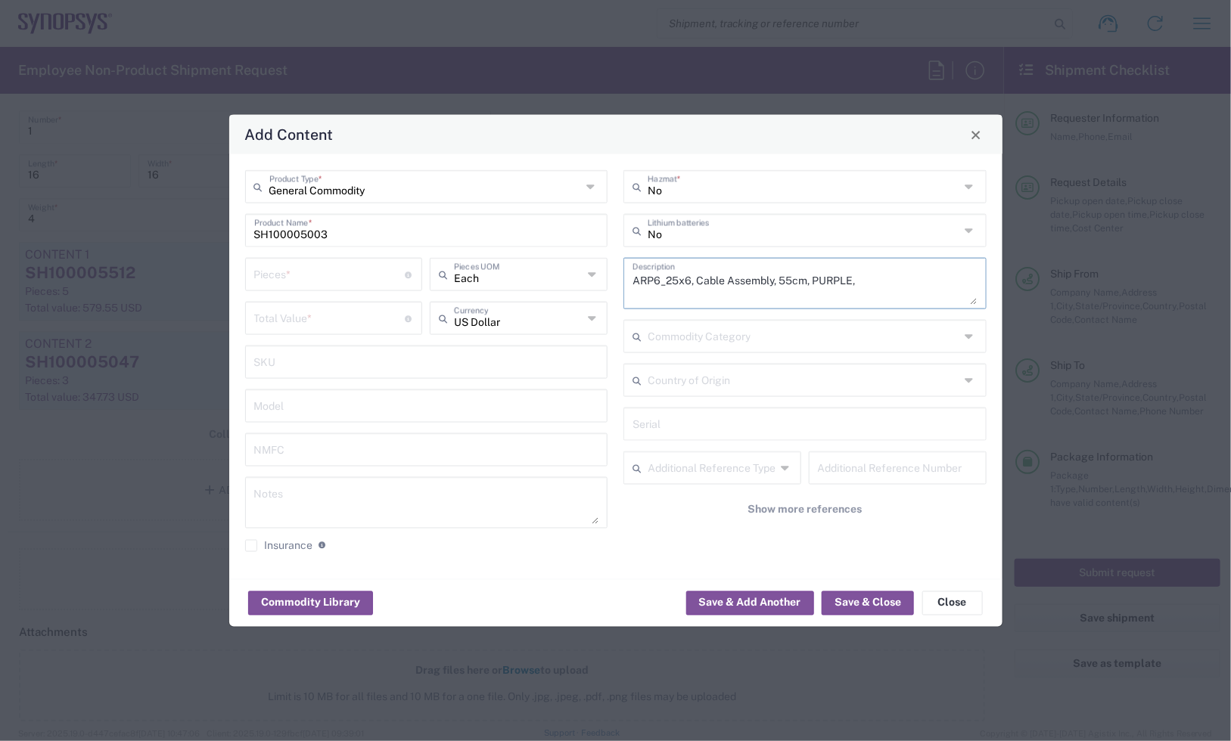
type textarea "ARP6_25x6, Cable Assembly, 55cm, PURPLE,"
click at [371, 514] on textarea at bounding box center [426, 503] width 345 height 42
paste textarea "115.91"
type textarea "115.91EA"
click at [284, 310] on input "number" at bounding box center [329, 317] width 151 height 26
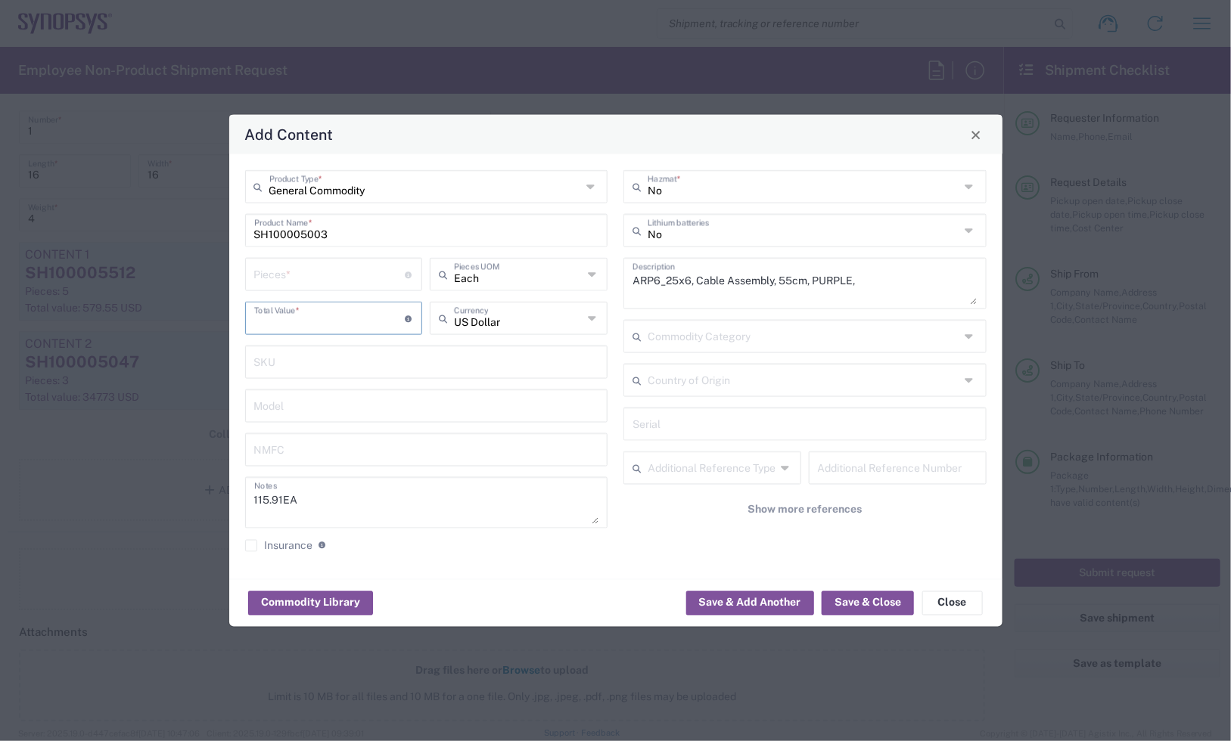
paste input "115.91"
type input "115.91"
click at [310, 272] on input "number" at bounding box center [329, 273] width 151 height 26
click at [459, 502] on textarea "115.91EA" at bounding box center [426, 503] width 345 height 42
drag, startPoint x: 275, startPoint y: 281, endPoint x: 133, endPoint y: 301, distance: 142.9
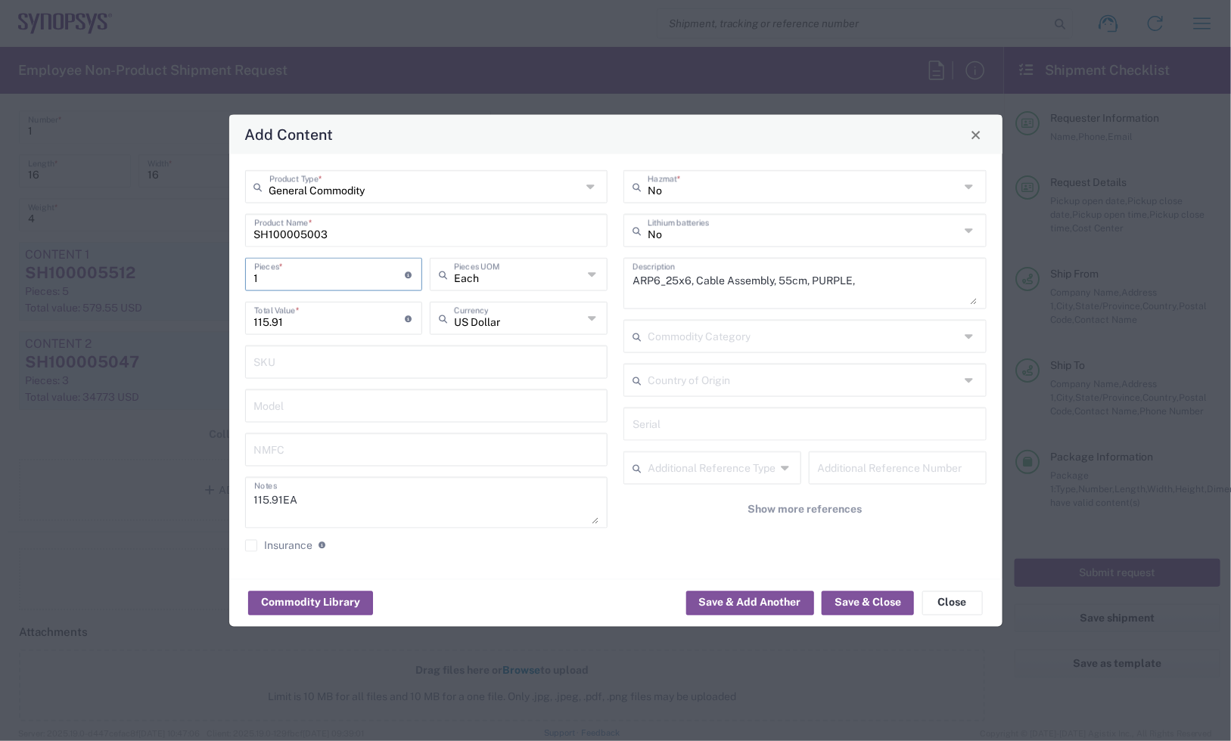
click at [142, 300] on div "Add Content General Commodity Product Type * SH100005003 Product Name * 1 Piece…" at bounding box center [615, 370] width 1231 height 741
type input "7"
type input "811.37"
type input "7"
click at [878, 607] on button "Save & Close" at bounding box center [868, 603] width 92 height 24
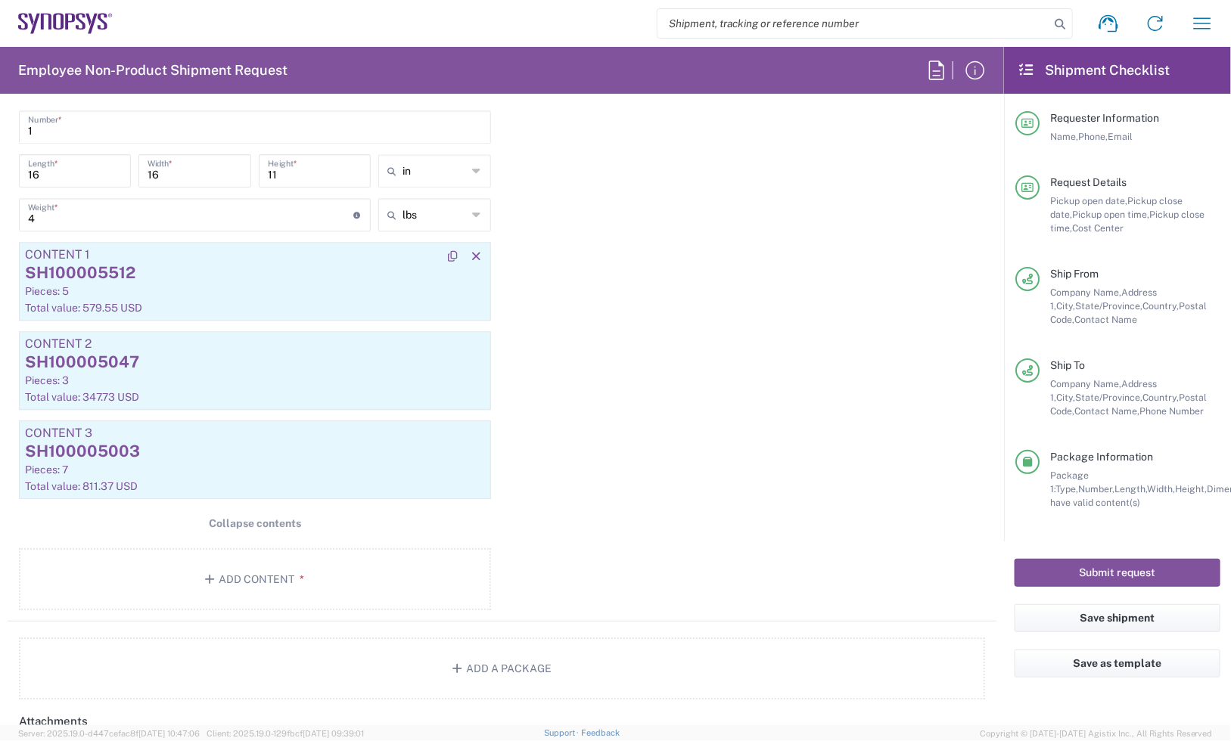
click at [140, 276] on div "SH100005512" at bounding box center [255, 273] width 460 height 23
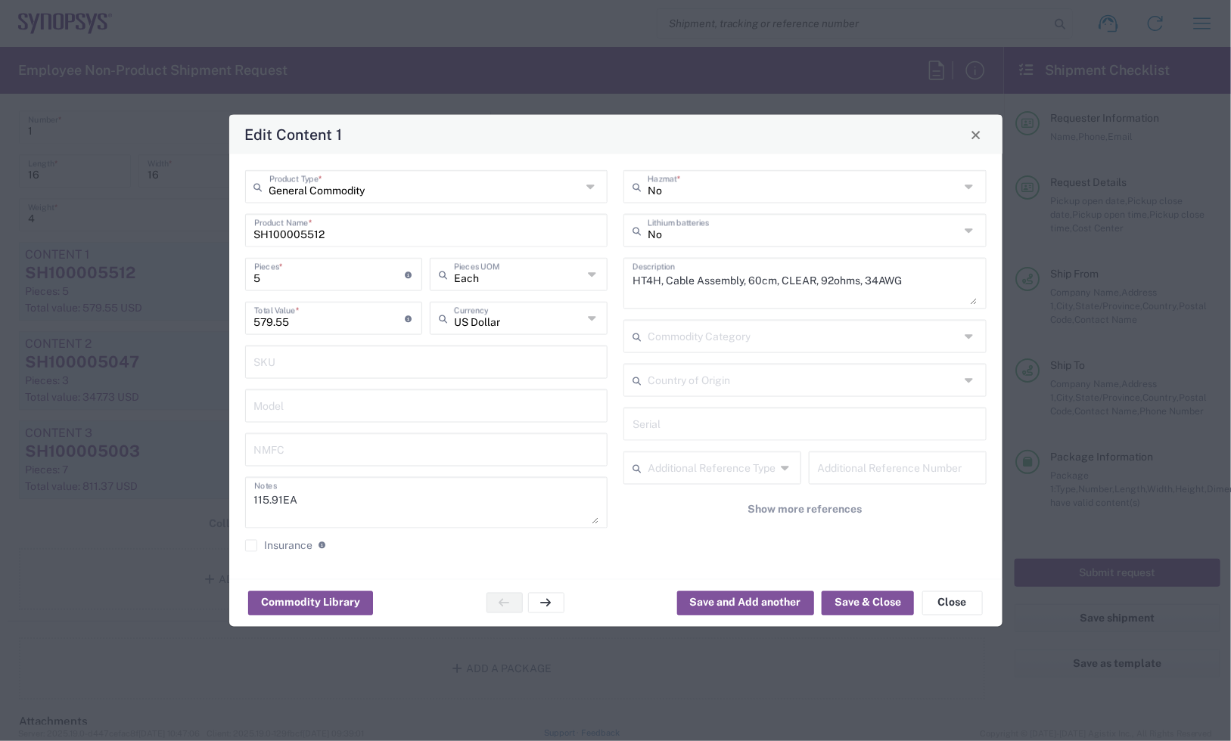
drag, startPoint x: 285, startPoint y: 275, endPoint x: 154, endPoint y: 266, distance: 131.9
click at [154, 266] on div "Edit Content 1 General Commodity Product Type * SH100005512 Product Name * 5 Pi…" at bounding box center [615, 370] width 1231 height 741
type input "4"
type input "463.64"
type input "4"
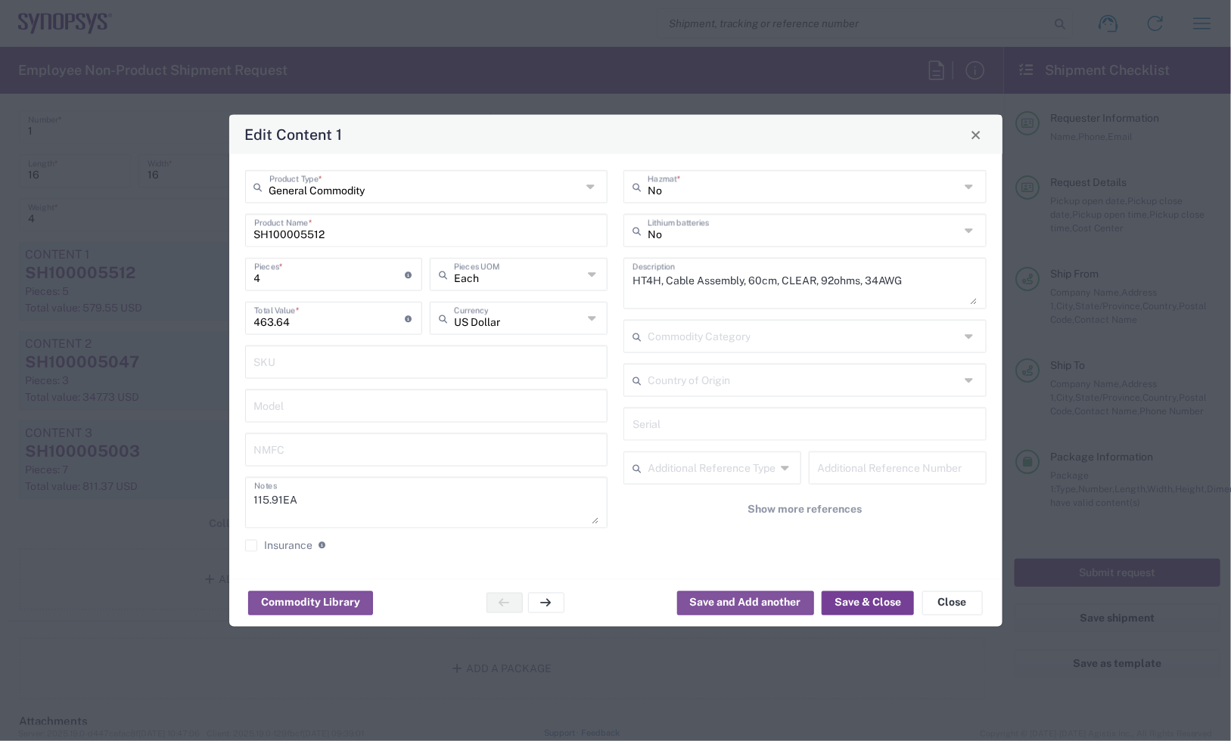
click at [840, 600] on button "Save & Close" at bounding box center [868, 603] width 92 height 24
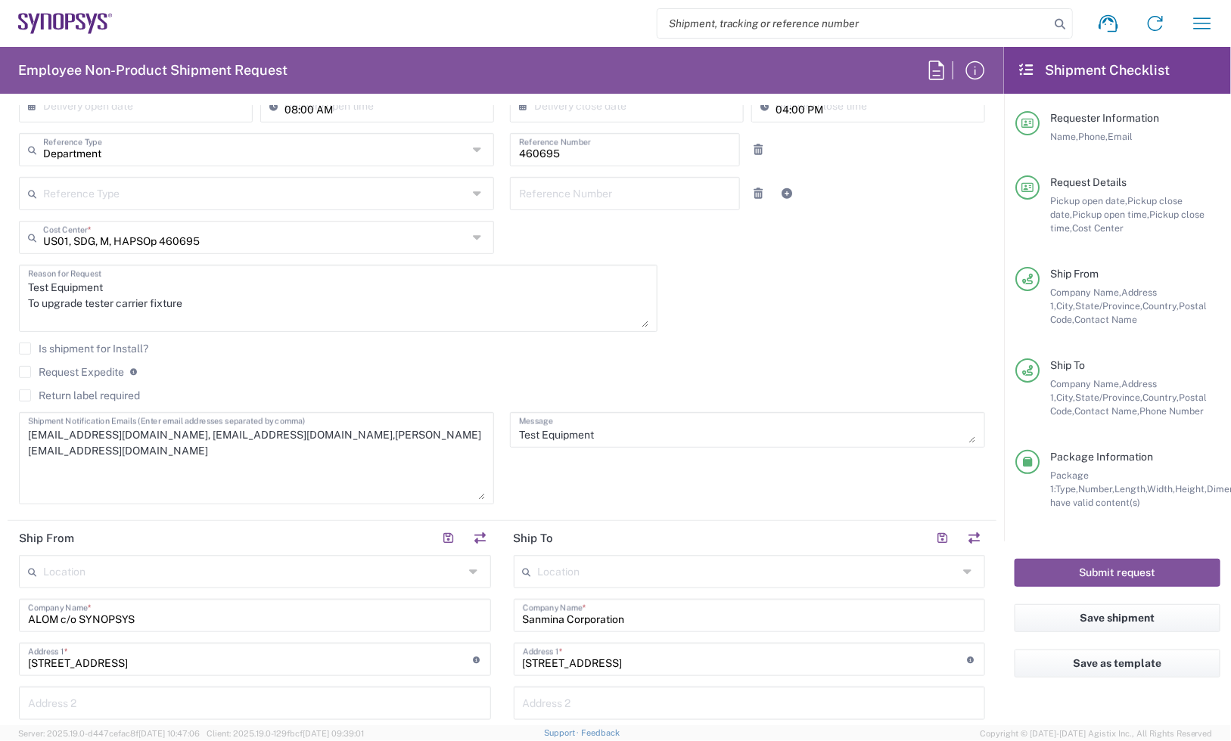
scroll to position [95, 0]
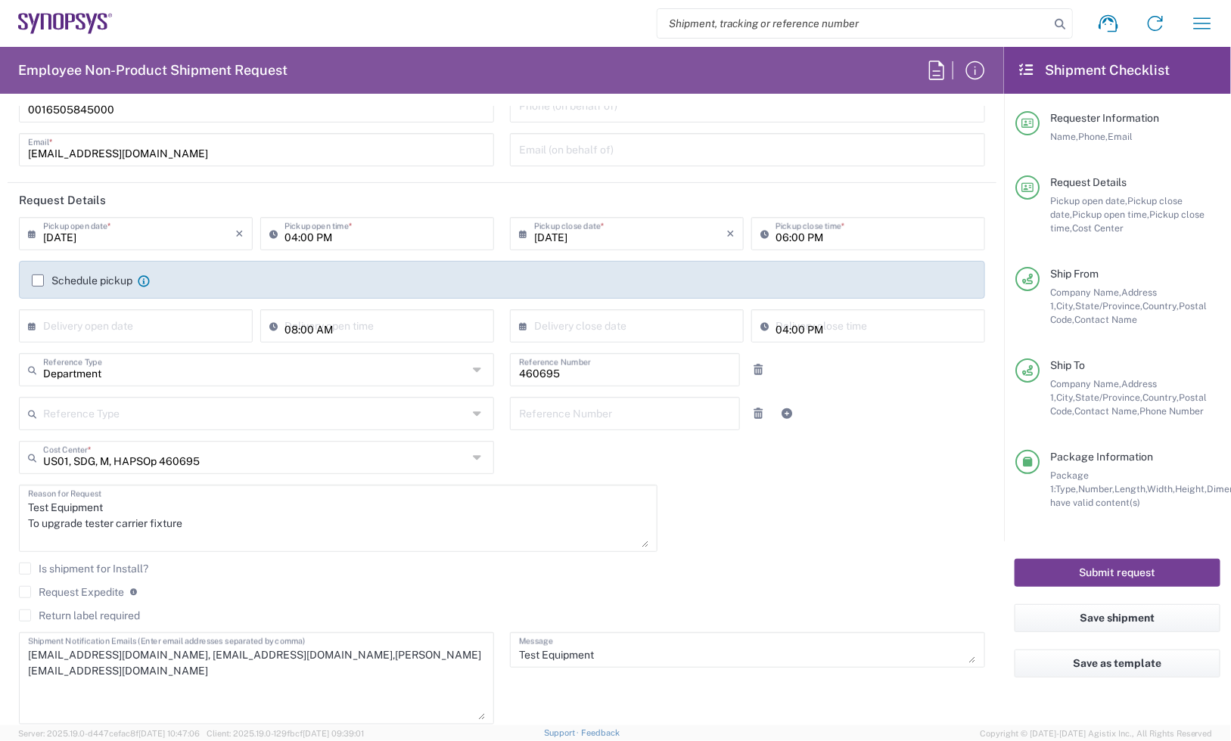
click at [1117, 579] on button "Submit request" at bounding box center [1117, 573] width 206 height 28
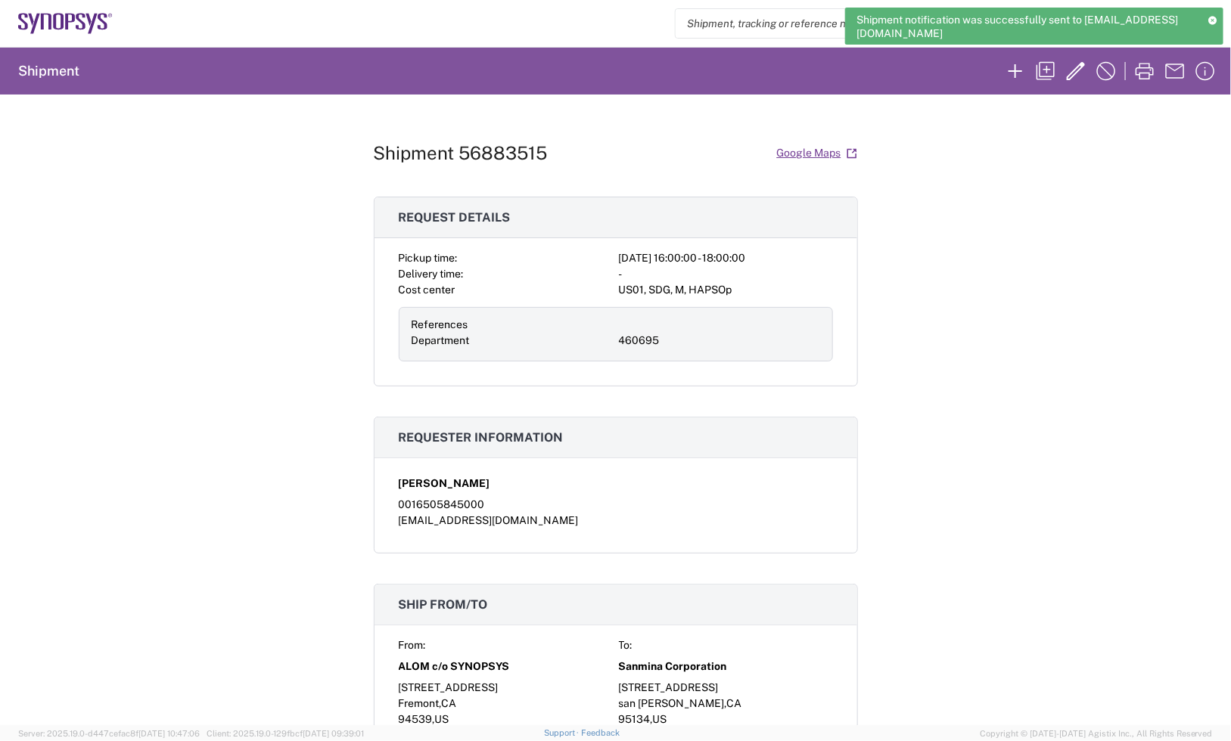
click at [530, 148] on h1 "Shipment 56883515" at bounding box center [461, 153] width 174 height 22
copy h1 "56883515"
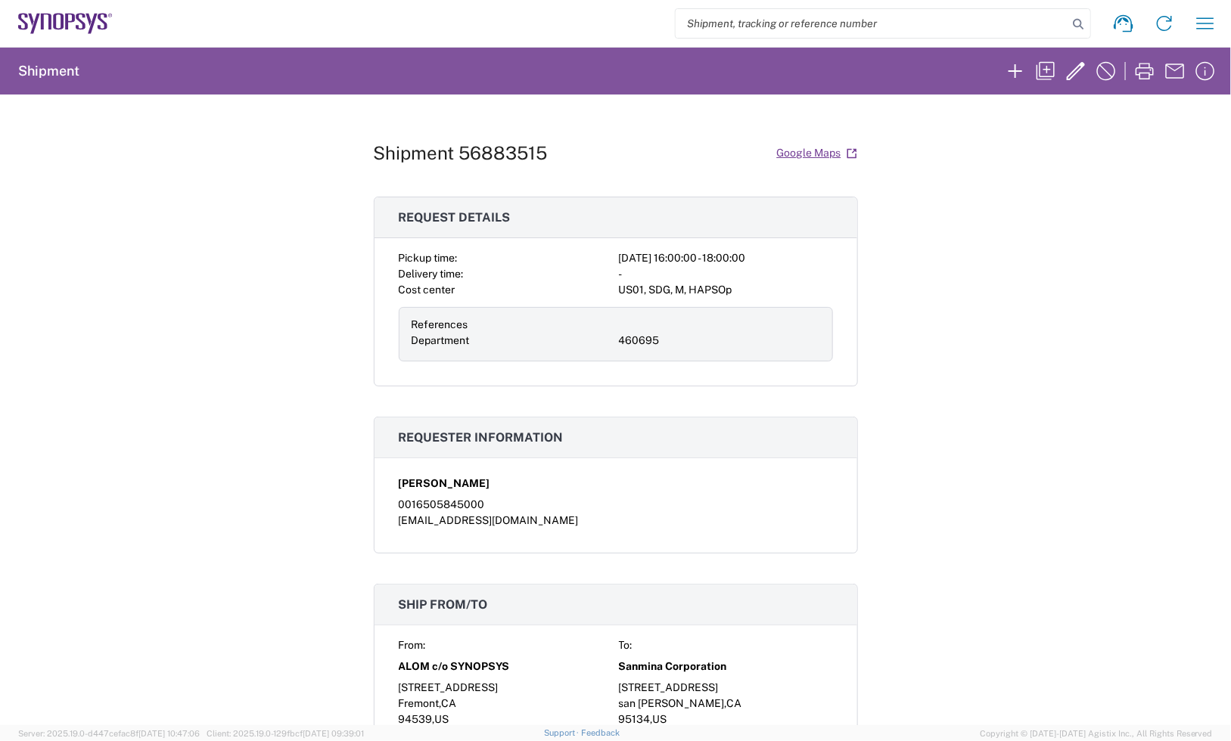
click at [993, 290] on div "Shipment 56883515 Google Maps Request details Pickup time: [DATE] 16:00:00 - 18…" at bounding box center [615, 410] width 1231 height 631
click at [57, 20] on icon at bounding box center [65, 23] width 95 height 21
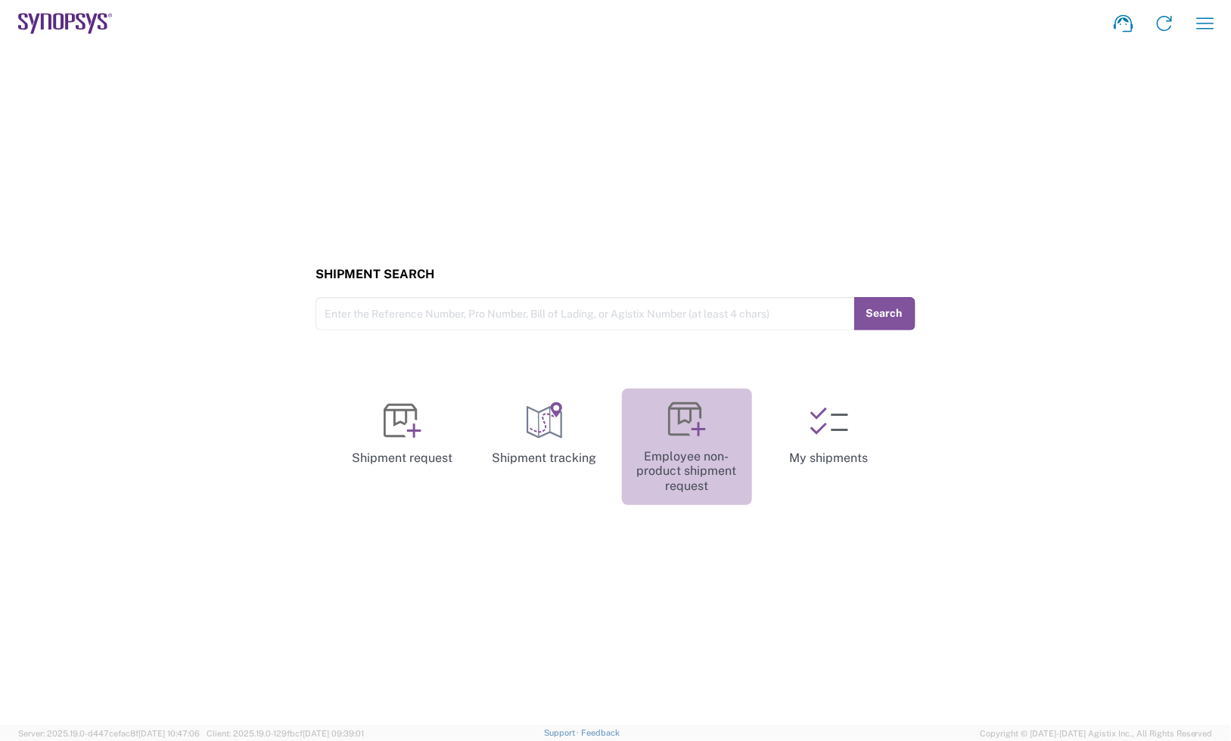
click at [711, 427] on link "Employee non-product shipment request" at bounding box center [687, 447] width 130 height 117
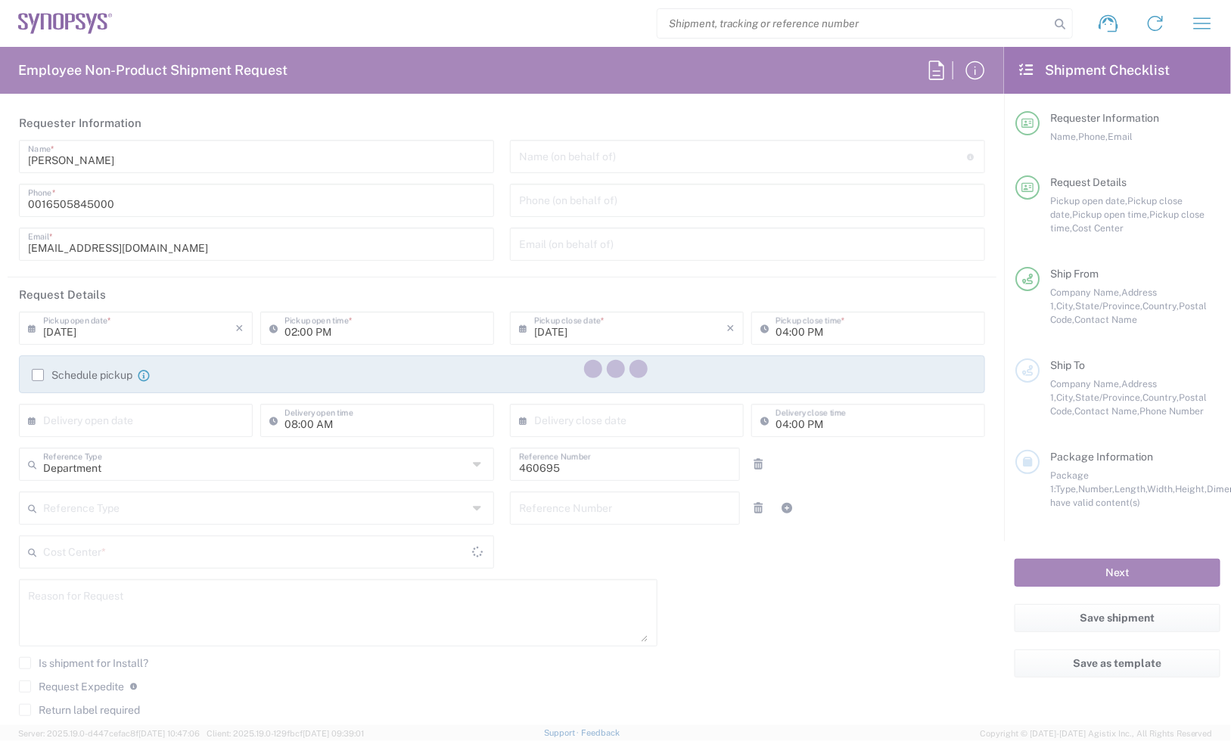
type input "US01, SDG, M, HAPSOp 460695"
type input "[US_STATE]"
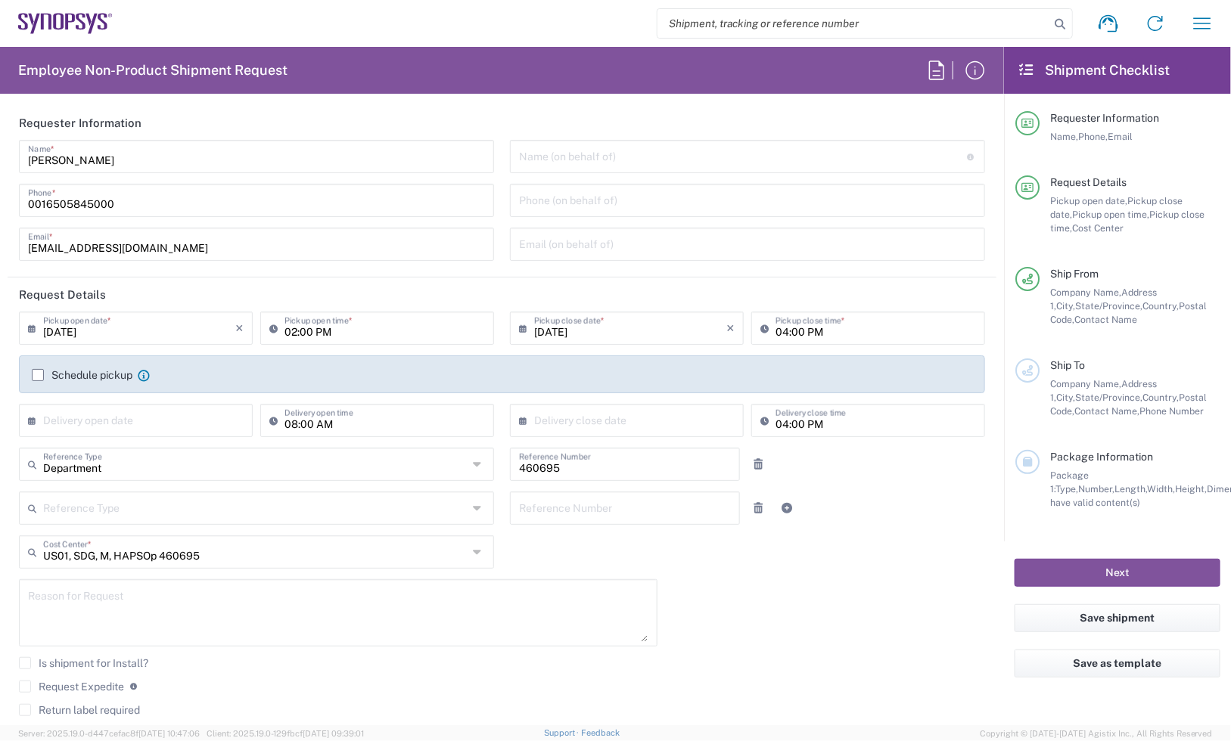
click at [33, 379] on label "Schedule pickup" at bounding box center [82, 375] width 101 height 12
click at [38, 375] on input "Schedule pickup" at bounding box center [38, 375] width 0 height 0
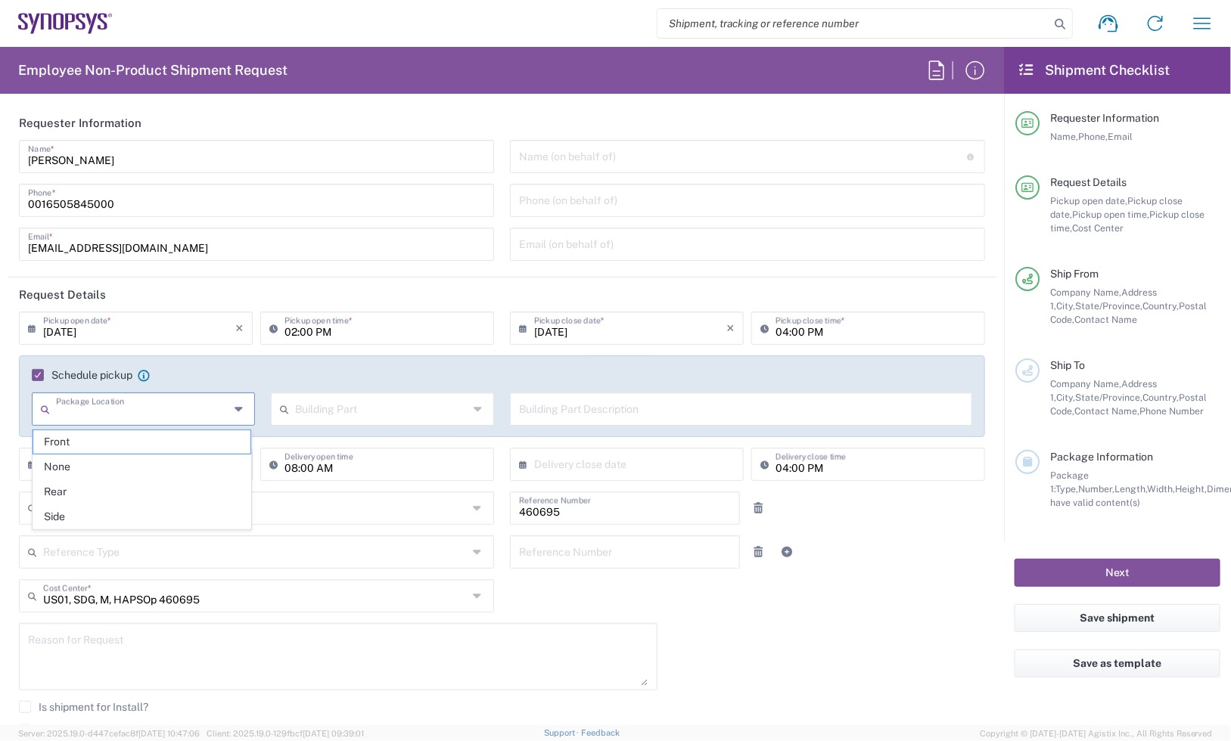
click at [80, 402] on input "text" at bounding box center [142, 408] width 173 height 26
click at [384, 399] on input "text" at bounding box center [381, 408] width 173 height 26
click at [571, 405] on input "text" at bounding box center [741, 408] width 444 height 26
click at [136, 329] on input "[DATE]" at bounding box center [139, 327] width 192 height 26
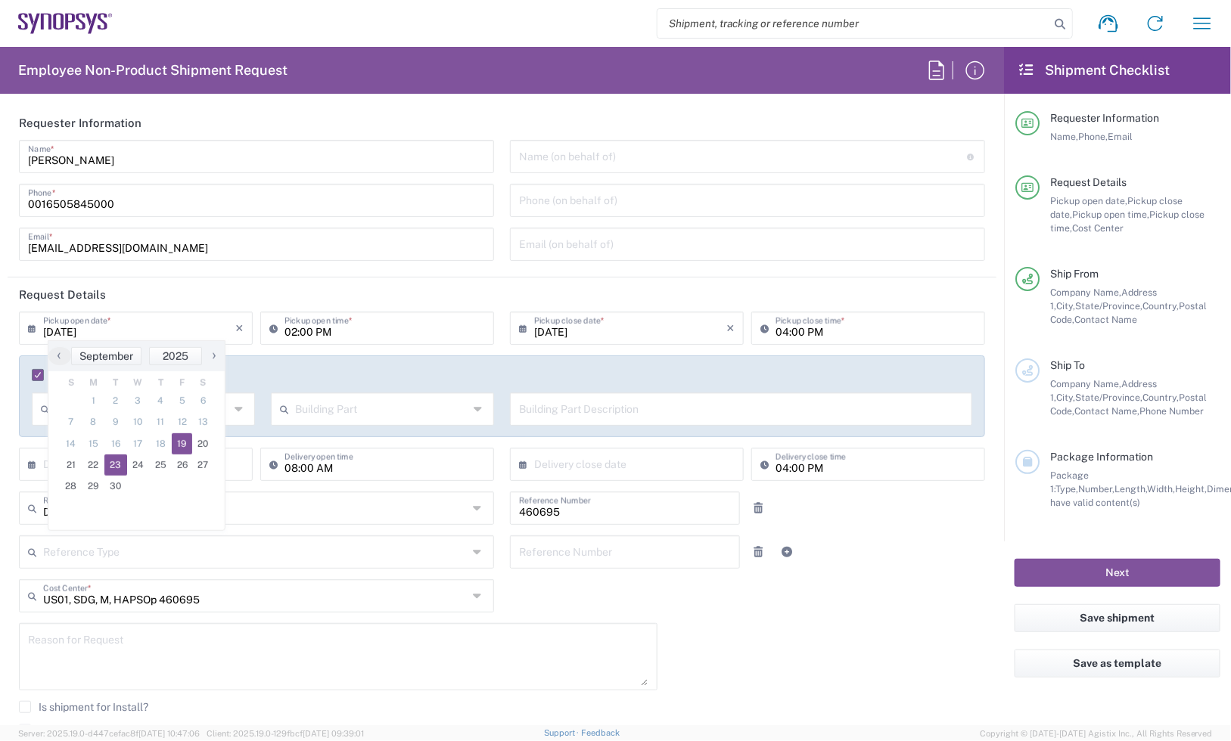
click at [116, 470] on span "23" at bounding box center [115, 465] width 23 height 21
type input "[DATE]"
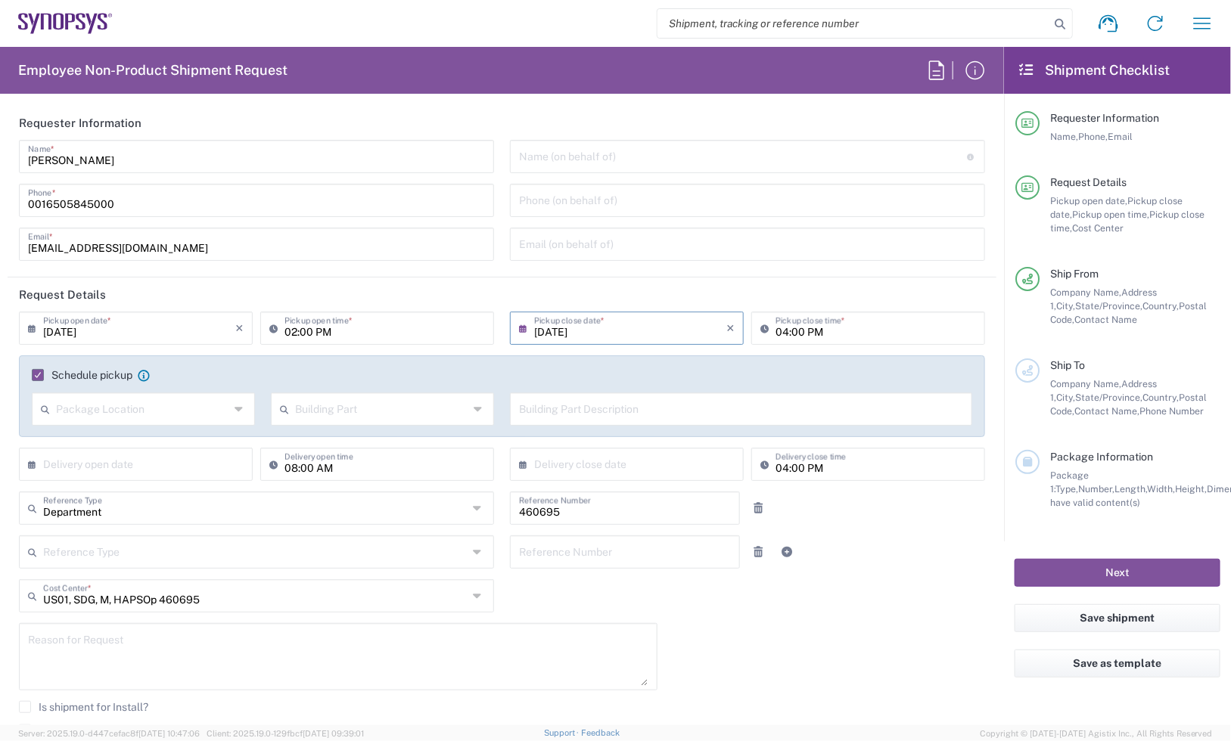
click at [61, 458] on input "text" at bounding box center [139, 463] width 192 height 26
click at [136, 601] on span "24" at bounding box center [138, 601] width 23 height 21
type input "[DATE]"
click at [567, 469] on input "text" at bounding box center [630, 463] width 192 height 26
click at [628, 600] on span "24" at bounding box center [622, 601] width 23 height 21
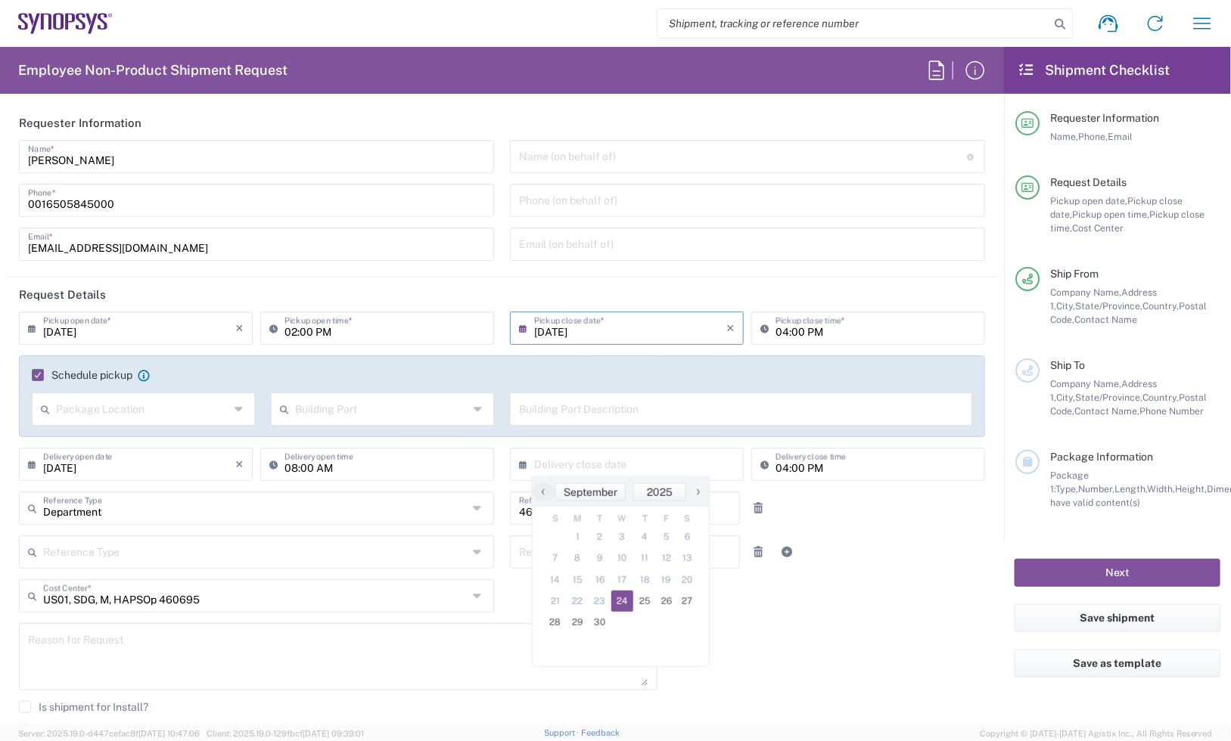
type input "[DATE]"
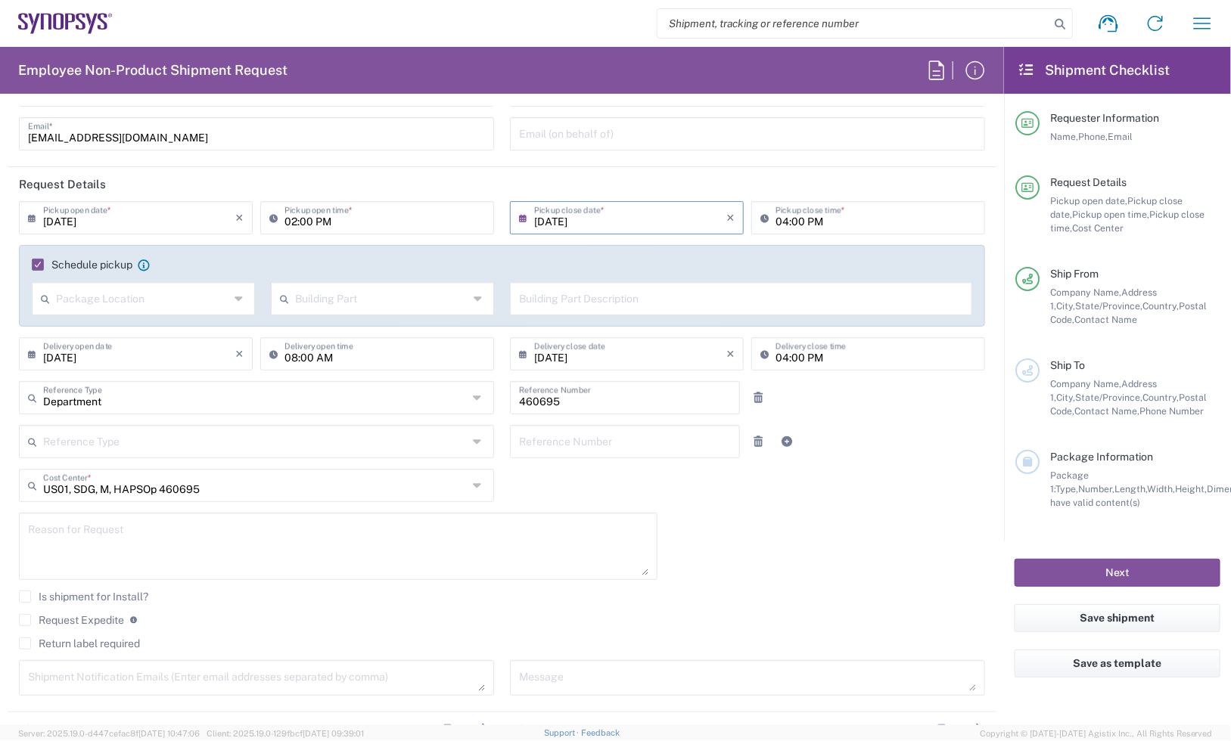
scroll to position [189, 0]
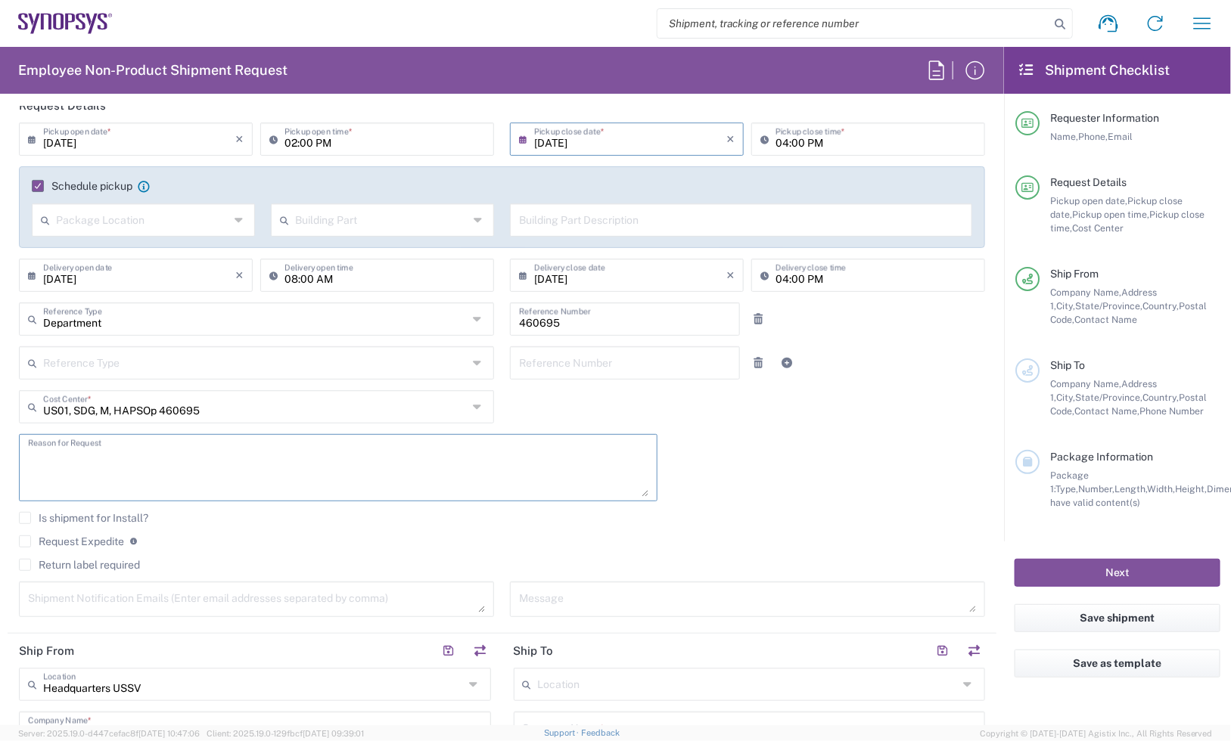
click at [242, 461] on textarea at bounding box center [338, 468] width 620 height 58
paste textarea "Return of Spares Material"
click at [233, 468] on textarea "Return of Spares Material" at bounding box center [338, 468] width 620 height 58
paste textarea ""Equipment is located in [GEOGRAPHIC_DATA]: 2 crates in [GEOGRAPHIC_DATA] Area …"
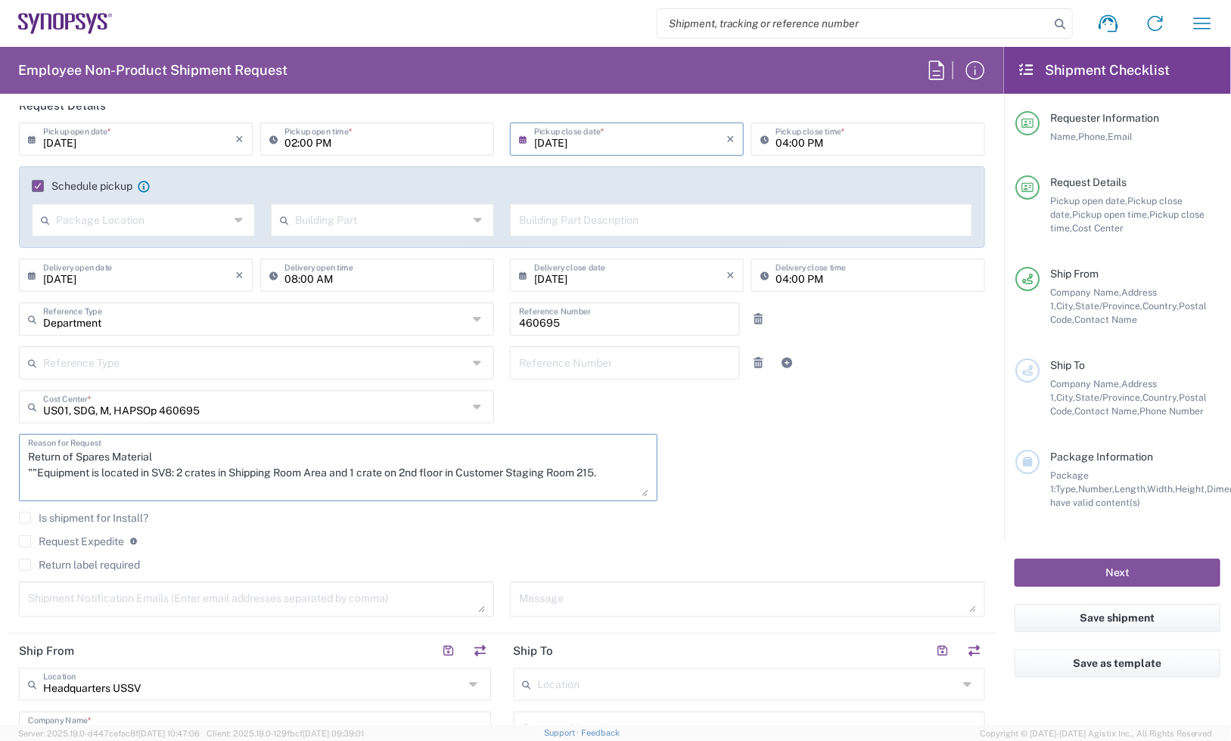
scroll to position [63, 0]
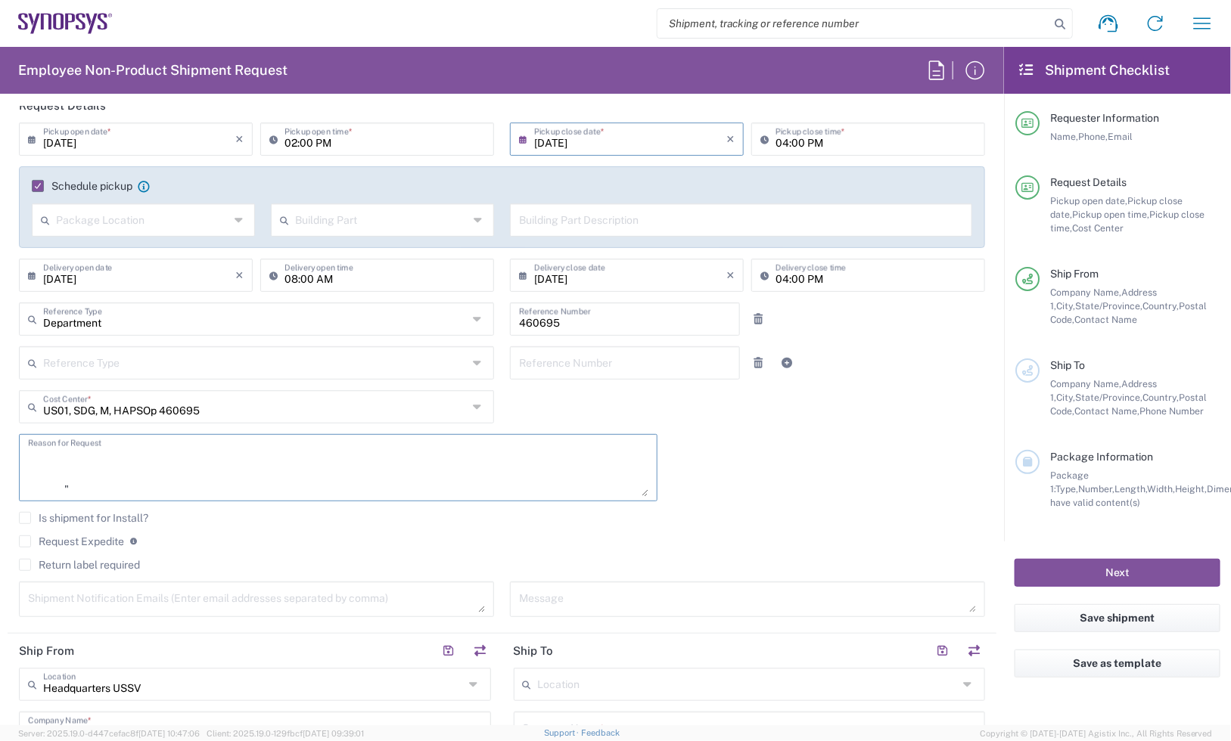
click at [42, 477] on textarea "Return of Spares Material ""Equipment is located in SV8: 2 crates in Shipping R…" at bounding box center [338, 468] width 620 height 58
click at [67, 490] on textarea "Return of Spares Material ""Equipment is located in SV8: 2 crates in Shipping R…" at bounding box center [338, 468] width 620 height 58
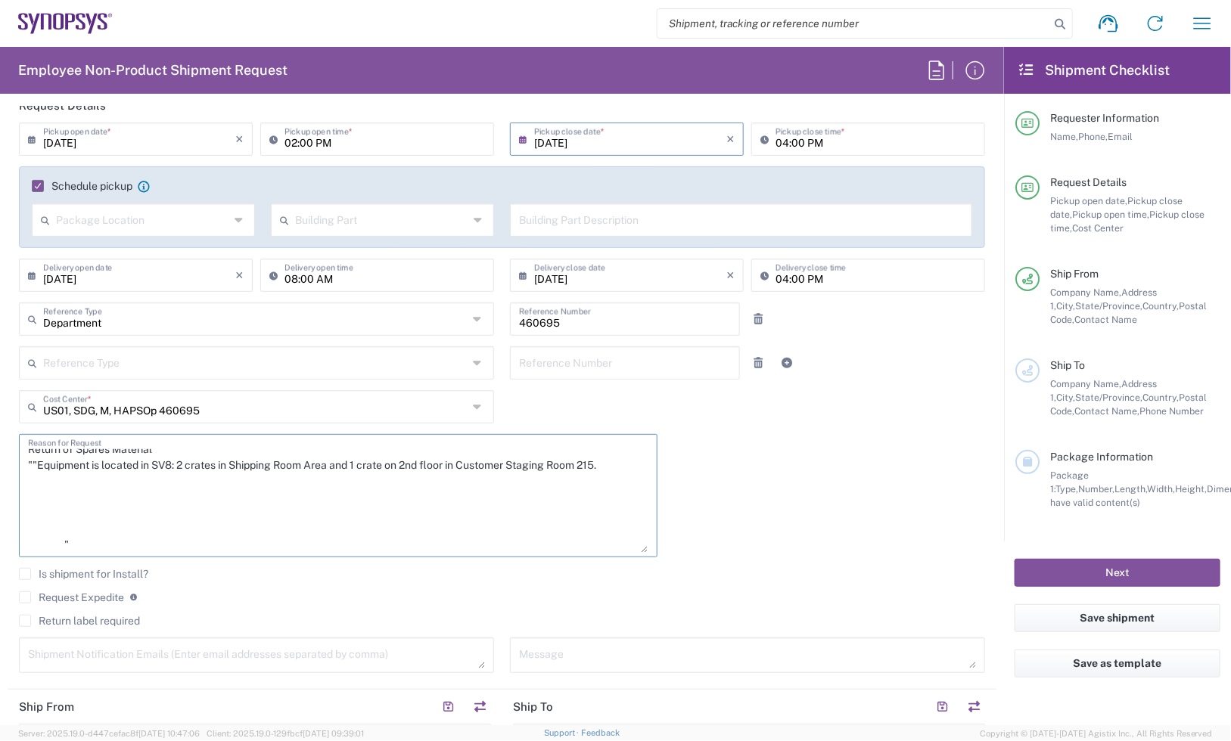
scroll to position [8, 0]
drag, startPoint x: 628, startPoint y: 489, endPoint x: 626, endPoint y: 545, distance: 56.0
click at [626, 545] on textarea "Return of Spares Material ""Equipment is located in SV8: 2 crates in Shipping R…" at bounding box center [338, 496] width 620 height 114
drag, startPoint x: 172, startPoint y: 535, endPoint x: 17, endPoint y: 490, distance: 161.4
click at [17, 490] on div "Return of Spares Material ""Equipment is located in SV8: 2 crates in Shipping R…" at bounding box center [338, 501] width 654 height 134
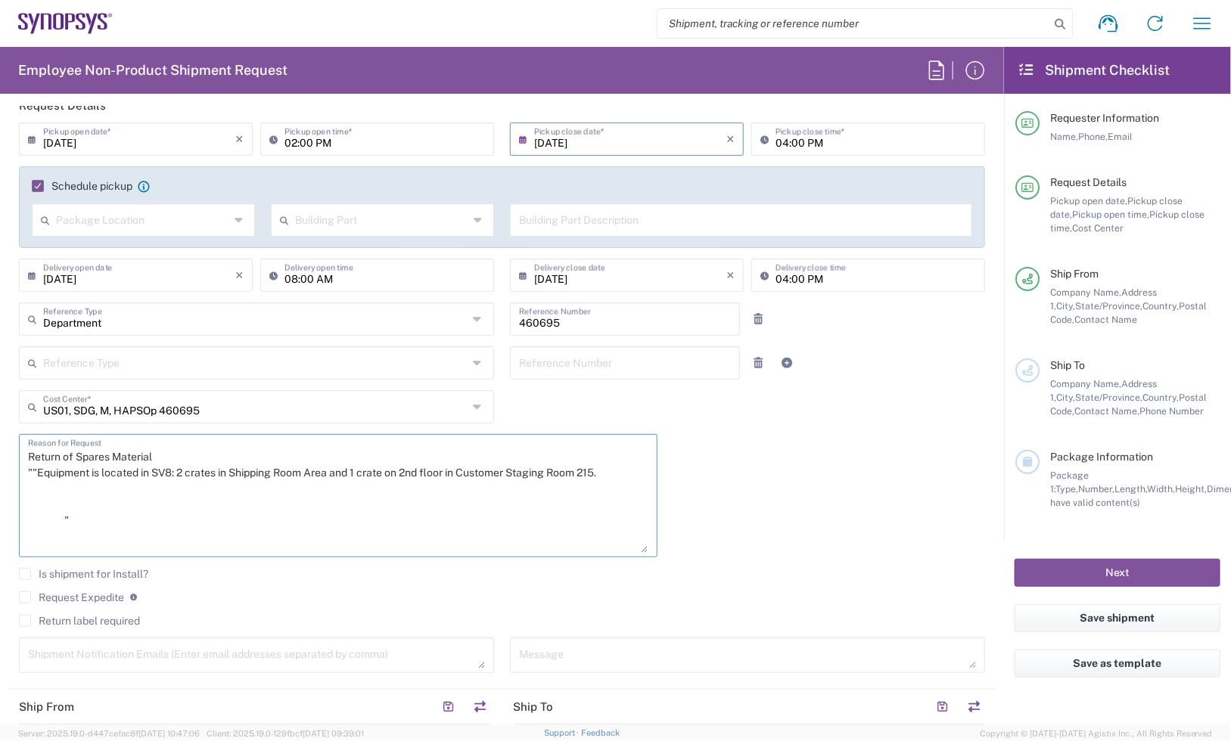
scroll to position [0, 0]
click at [61, 511] on textarea "Return of Spares Material ""Equipment is located in SV8: 2 crates in Shipping R…" at bounding box center [338, 496] width 620 height 114
type textarea "Return of Spares Material ""Equipment is located in [GEOGRAPHIC_DATA]: 2 crates…"
click at [636, 651] on textarea at bounding box center [747, 655] width 457 height 26
paste textarea ""Equipment is located in [GEOGRAPHIC_DATA]: 2 crates in [GEOGRAPHIC_DATA] Area …"
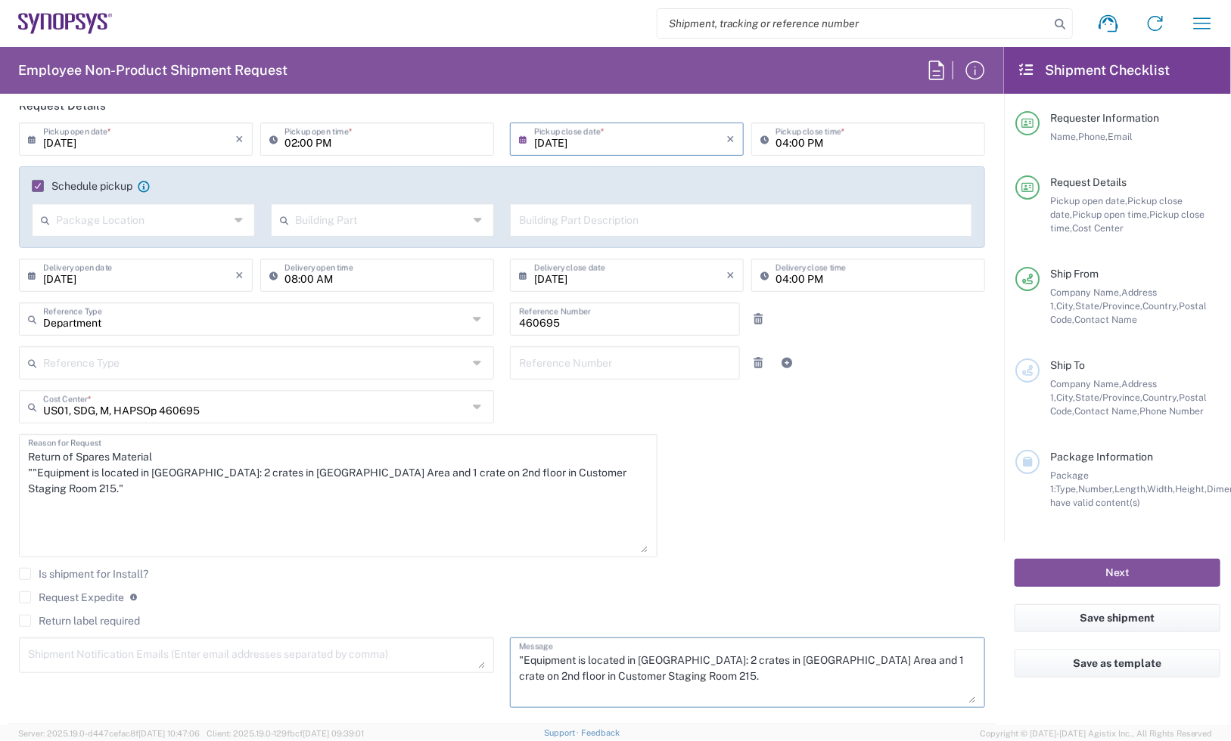
drag, startPoint x: 952, startPoint y: 660, endPoint x: 912, endPoint y: 696, distance: 53.6
click at [912, 696] on textarea ""Equipment is located in [GEOGRAPHIC_DATA]: 2 crates in [GEOGRAPHIC_DATA] Area …" at bounding box center [747, 672] width 457 height 61
drag, startPoint x: 651, startPoint y: 677, endPoint x: 662, endPoint y: 670, distance: 12.6
click at [485, 648] on div "[DATE] × Pickup open date * Cancel Apply 02:00 PM Pickup open time * [DATE] × P…" at bounding box center [502, 421] width 982 height 596
click at [716, 681] on textarea ""Equipment is located in [GEOGRAPHIC_DATA]: 2 crates in [GEOGRAPHIC_DATA] Area …" at bounding box center [747, 672] width 457 height 61
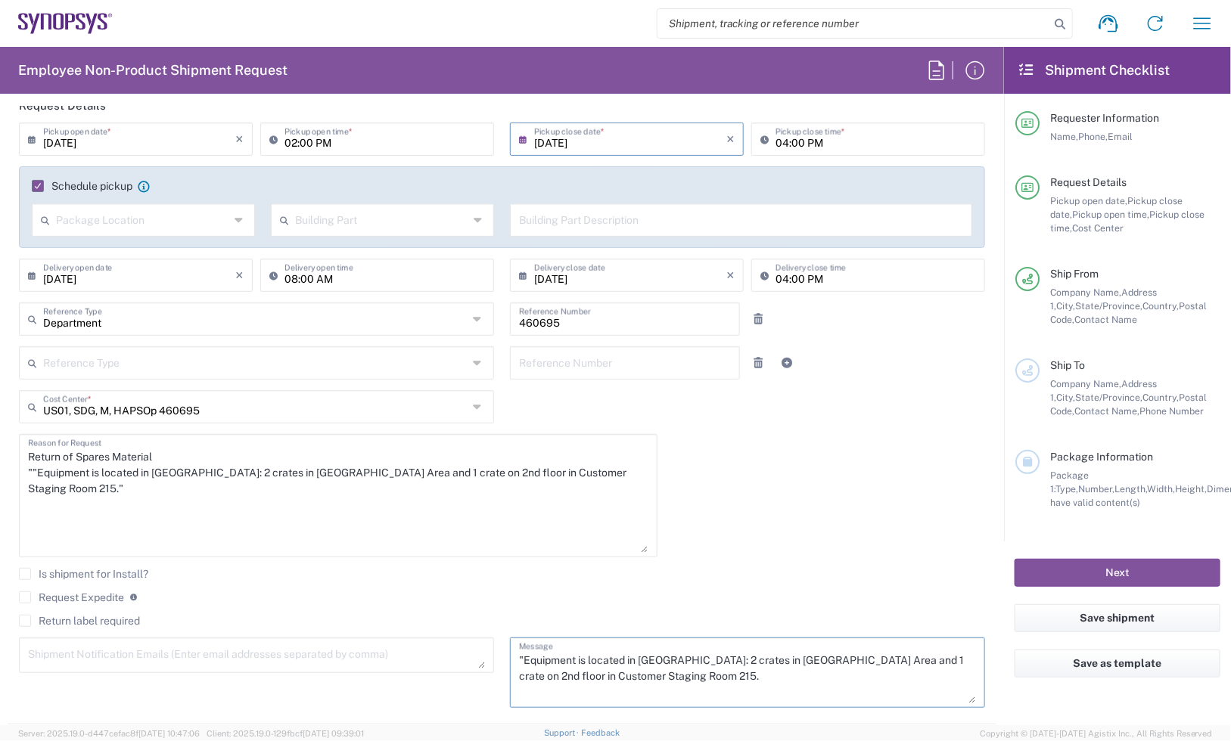
scroll to position [61, 0]
drag, startPoint x: 573, startPoint y: 685, endPoint x: 520, endPoint y: 668, distance: 56.2
click at [520, 668] on textarea ""Equipment is located in [GEOGRAPHIC_DATA]: 2 crates in [GEOGRAPHIC_DATA] Area …" at bounding box center [747, 672] width 457 height 61
drag, startPoint x: 550, startPoint y: 693, endPoint x: 659, endPoint y: 682, distance: 109.5
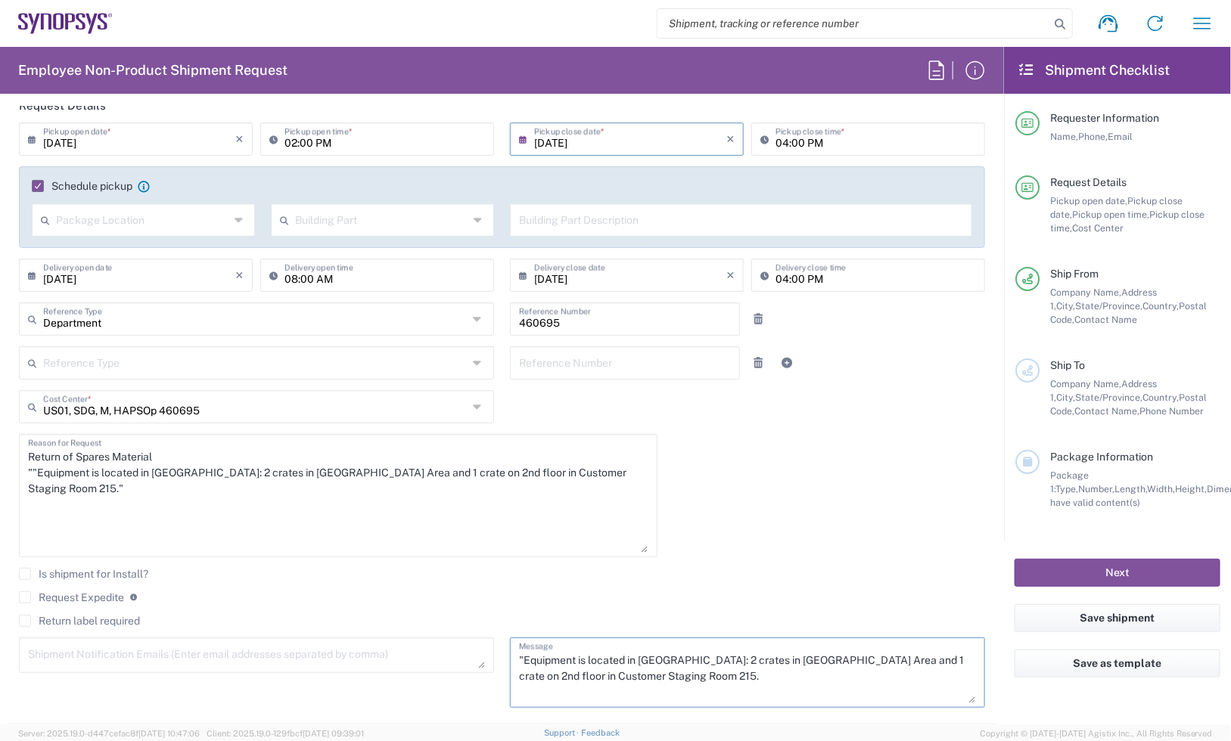
click at [659, 682] on textarea ""Equipment is located in [GEOGRAPHIC_DATA]: 2 crates in [GEOGRAPHIC_DATA] Area …" at bounding box center [747, 672] width 457 height 61
type textarea ""Equipment is located in [GEOGRAPHIC_DATA]: 2 crates in [GEOGRAPHIC_DATA] Area …"
click at [792, 523] on div "[DATE] × Pickup open date * Cancel Apply 02:00 PM Pickup open time * [DATE] × P…" at bounding box center [502, 421] width 982 height 596
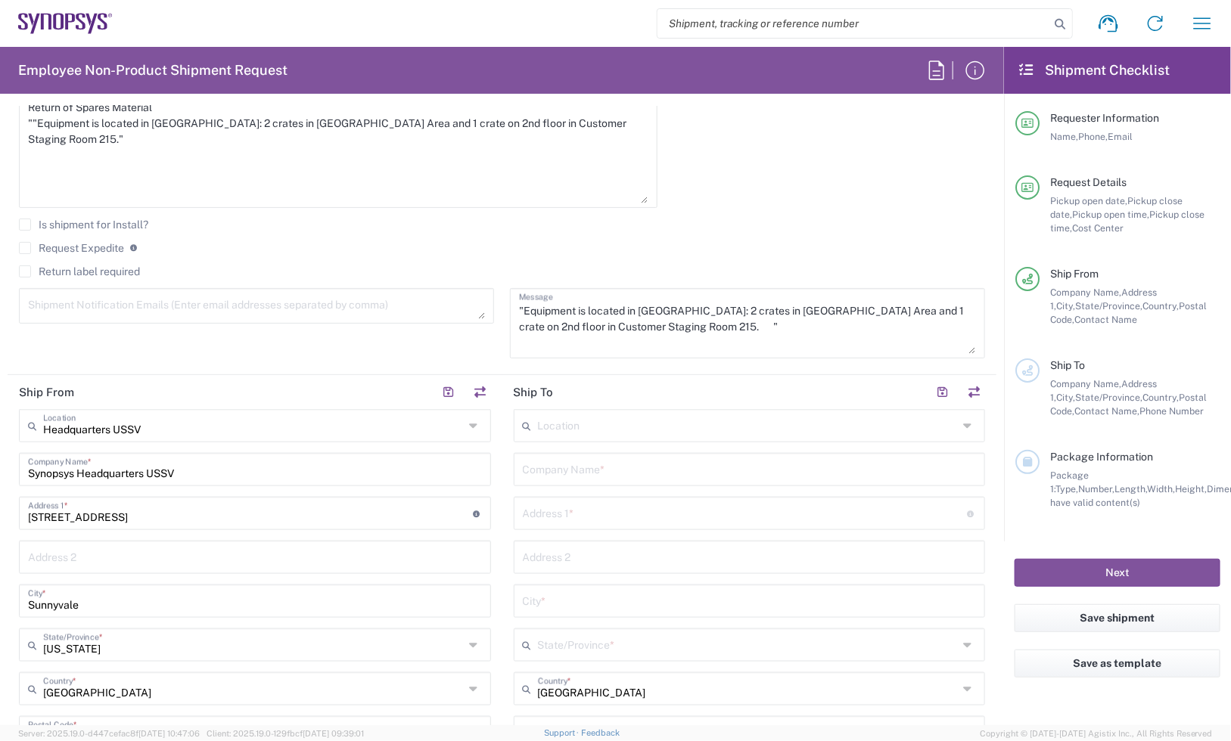
scroll to position [567, 0]
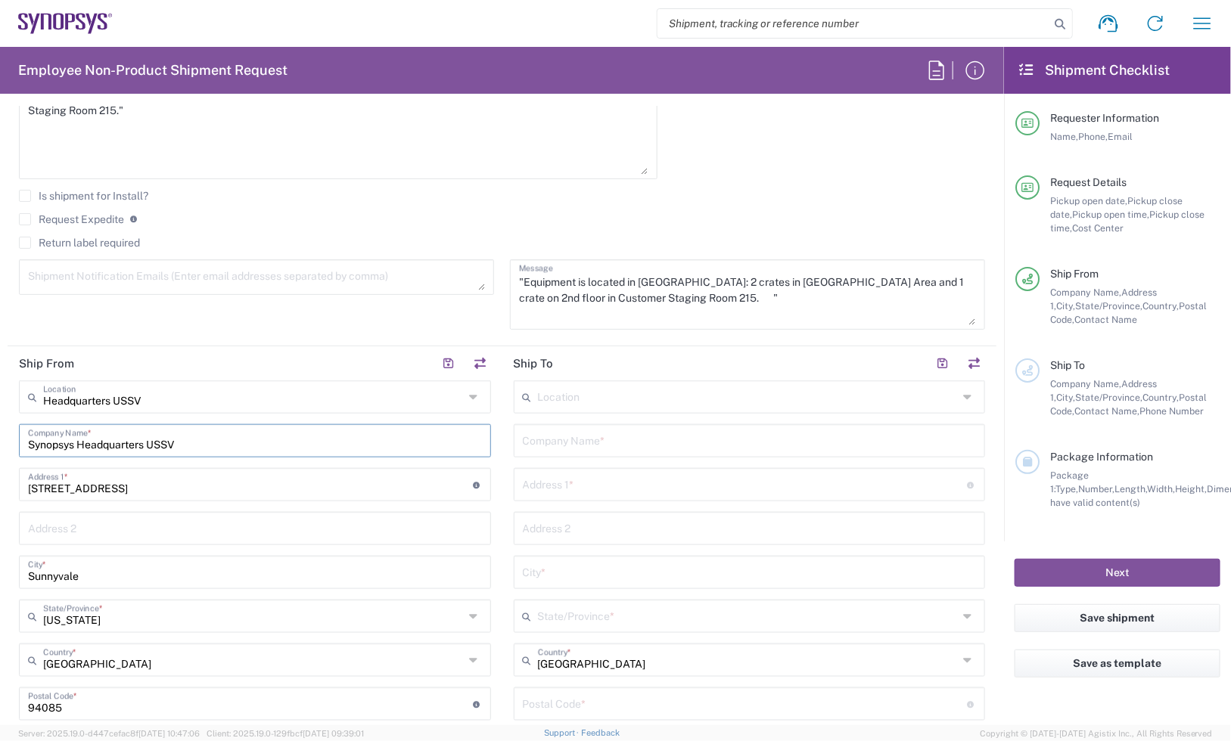
drag, startPoint x: 179, startPoint y: 439, endPoint x: -105, endPoint y: 439, distance: 283.7
click at [0, 439] on html "Shipment request Shipment tracking Employee non-product shipment request My shi…" at bounding box center [615, 370] width 1231 height 741
paste input "text"
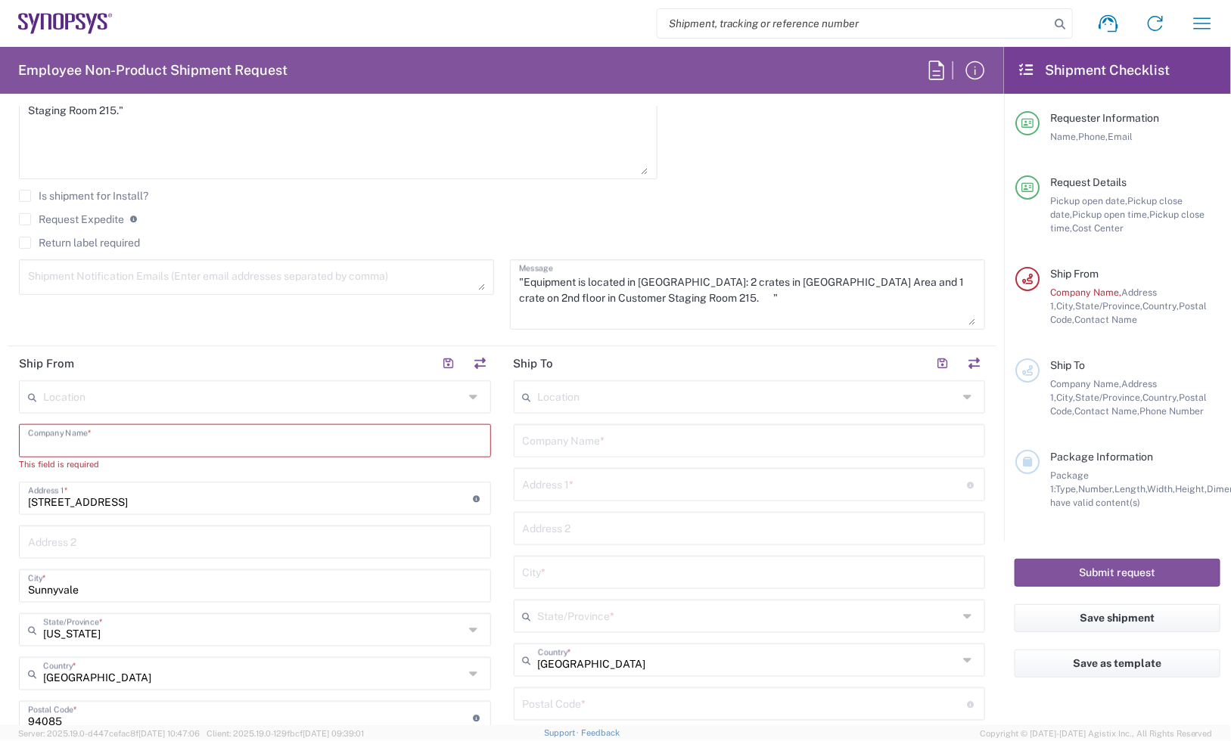
paste input "text"
click at [138, 431] on input "text" at bounding box center [255, 440] width 454 height 26
paste input "CoreSite SV7"
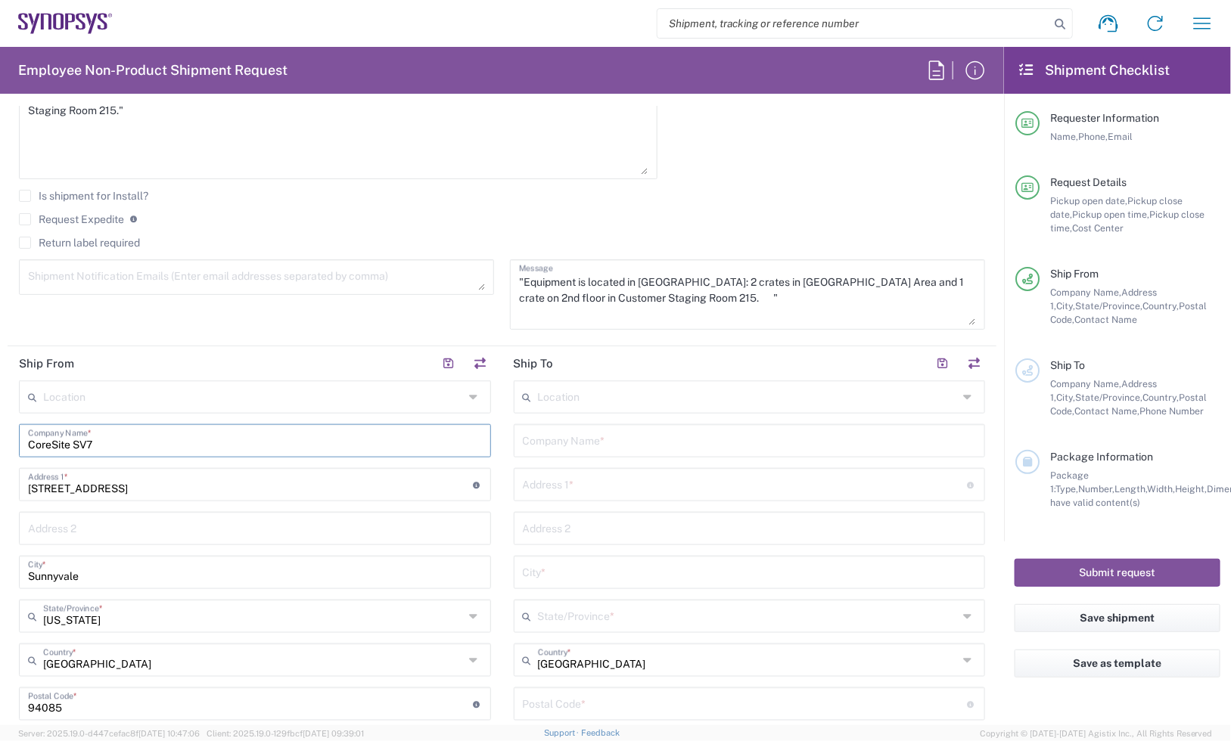
type input "CoreSite SV7"
drag, startPoint x: 174, startPoint y: 501, endPoint x: -11, endPoint y: 499, distance: 185.4
click at [0, 499] on html "Shipment request Shipment tracking Employee non-product shipment request My shi…" at bounding box center [615, 370] width 1231 height 741
drag, startPoint x: 136, startPoint y: 489, endPoint x: 5, endPoint y: 489, distance: 131.6
click at [12, 489] on main "Location [GEOGRAPHIC_DATA] DE04 Agrate Brianza IT01 [GEOGRAPHIC_DATA] DE02 [GEO…" at bounding box center [255, 656] width 495 height 551
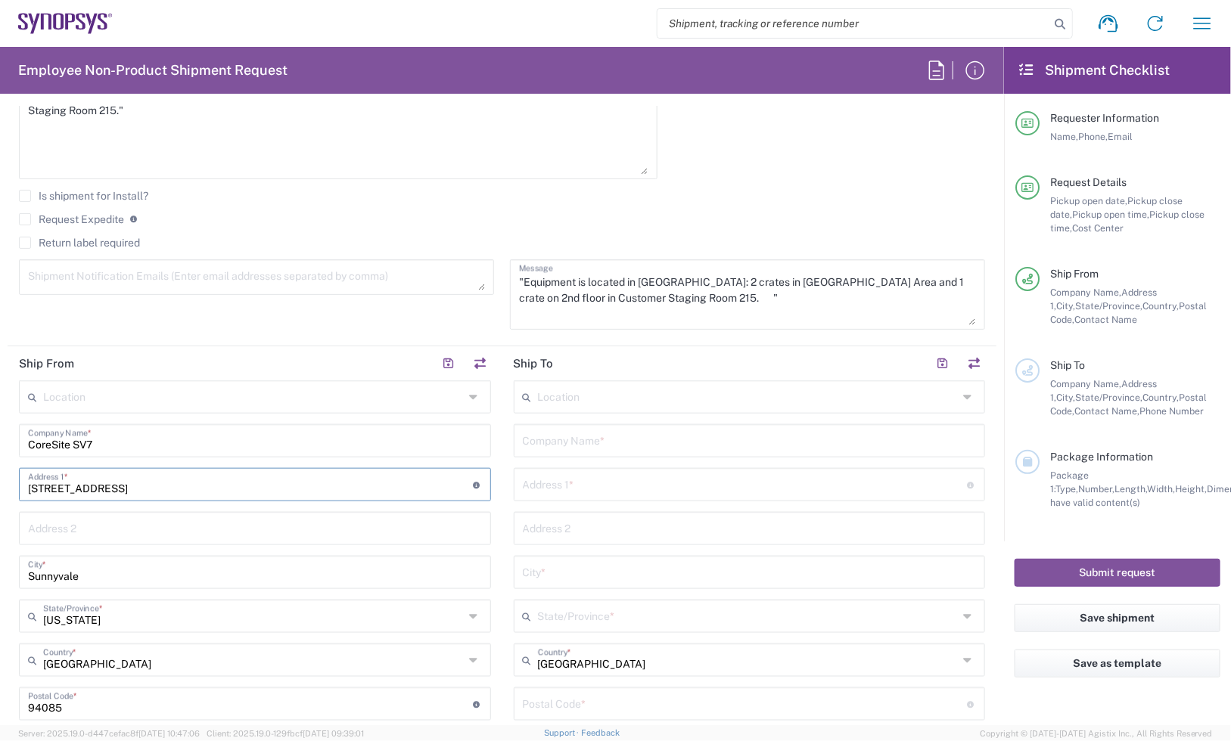
paste input "CoreSite SV7"
drag, startPoint x: 159, startPoint y: 494, endPoint x: 16, endPoint y: 490, distance: 143.0
click at [16, 490] on main "Location [GEOGRAPHIC_DATA] DE04 Agrate Brianza IT01 [GEOGRAPHIC_DATA] DE02 [GEO…" at bounding box center [255, 656] width 495 height 551
paste input "[STREET_ADDRESS][PERSON_NAME]"
type input "[STREET_ADDRESS][PERSON_NAME]"
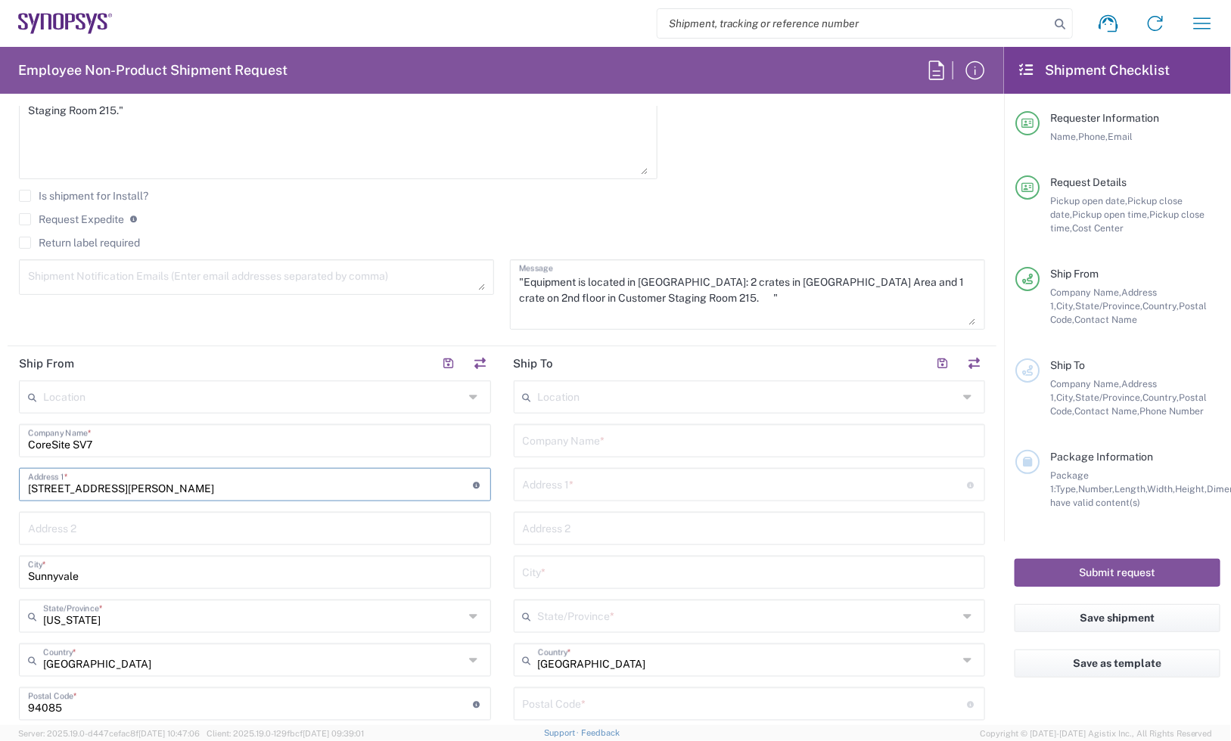
click at [102, 570] on input "Sunnyvale" at bounding box center [255, 571] width 454 height 26
drag, startPoint x: 102, startPoint y: 570, endPoint x: -5, endPoint y: 568, distance: 107.4
click at [0, 568] on html "Shipment request Shipment tracking Employee non-product shipment request My shi…" at bounding box center [615, 370] width 1231 height 741
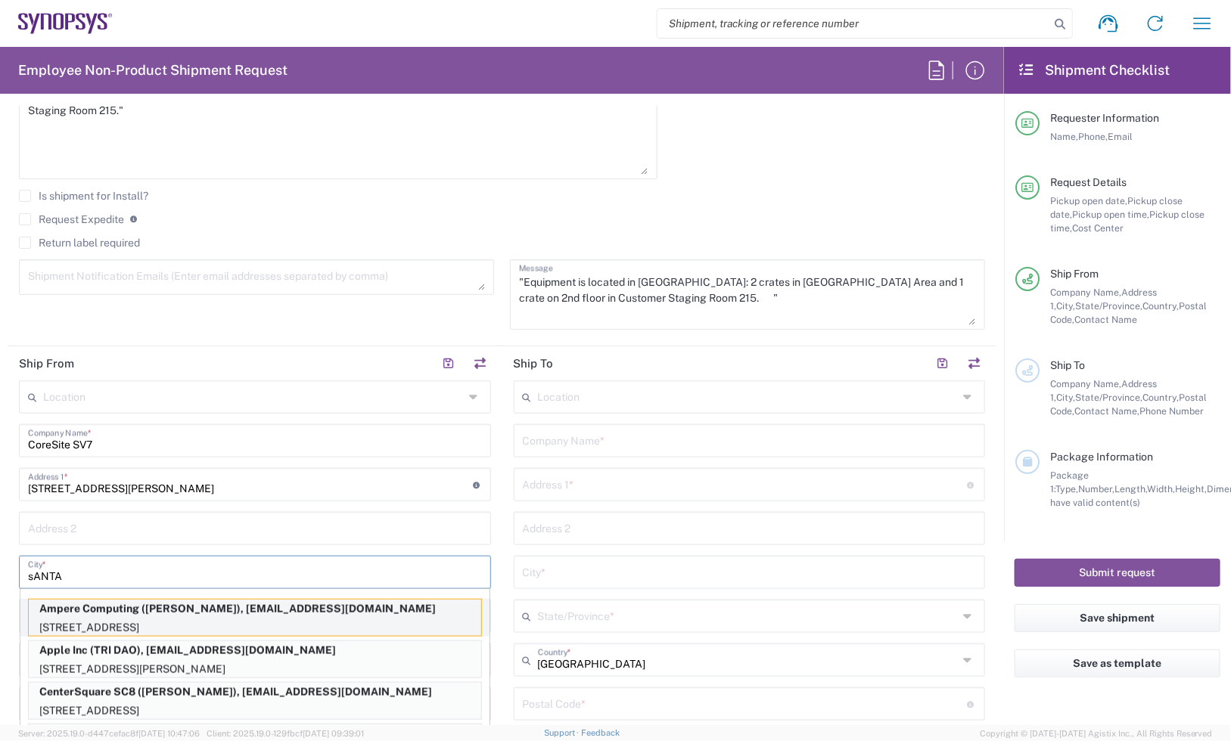
type input "Santa [PERSON_NAME]"
type input "[EMAIL_ADDRESS][DOMAIN_NAME]"
type input "[US_STATE]"
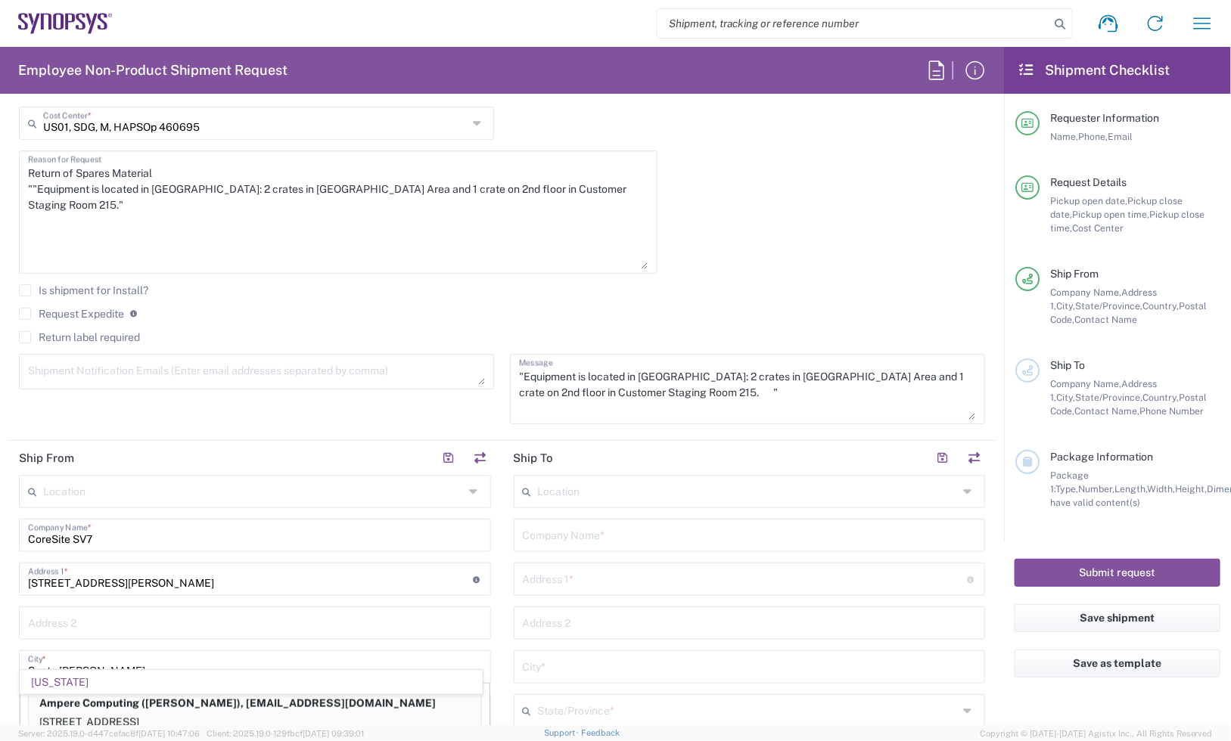
click at [323, 304] on div "Is shipment for Install?" at bounding box center [502, 295] width 966 height 23
click at [324, 304] on div "Is shipment for Install?" at bounding box center [502, 295] width 966 height 23
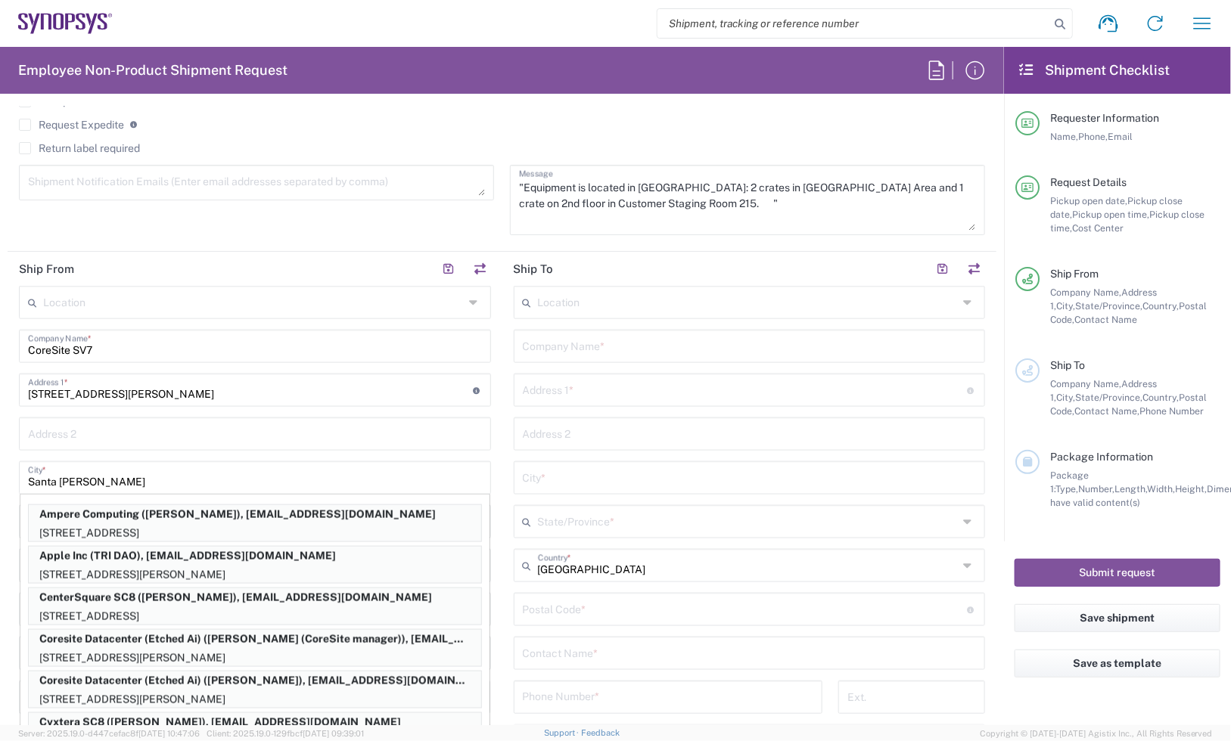
click at [304, 471] on input "Santa [PERSON_NAME]" at bounding box center [255, 477] width 454 height 26
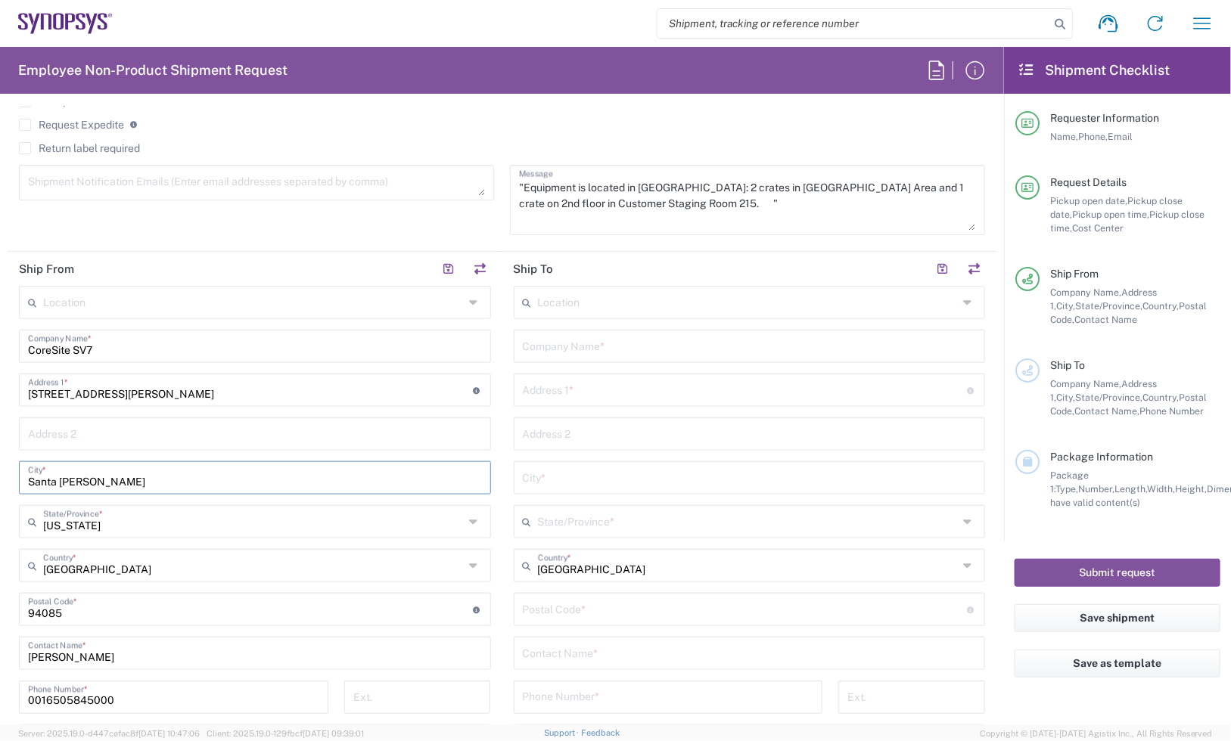
click at [304, 471] on input "Santa [PERSON_NAME]" at bounding box center [255, 477] width 454 height 26
click at [100, 614] on input "undefined" at bounding box center [250, 608] width 445 height 26
click at [864, 237] on div ""Equipment is located in [GEOGRAPHIC_DATA]: 2 crates in [GEOGRAPHIC_DATA] Area …" at bounding box center [747, 205] width 491 height 81
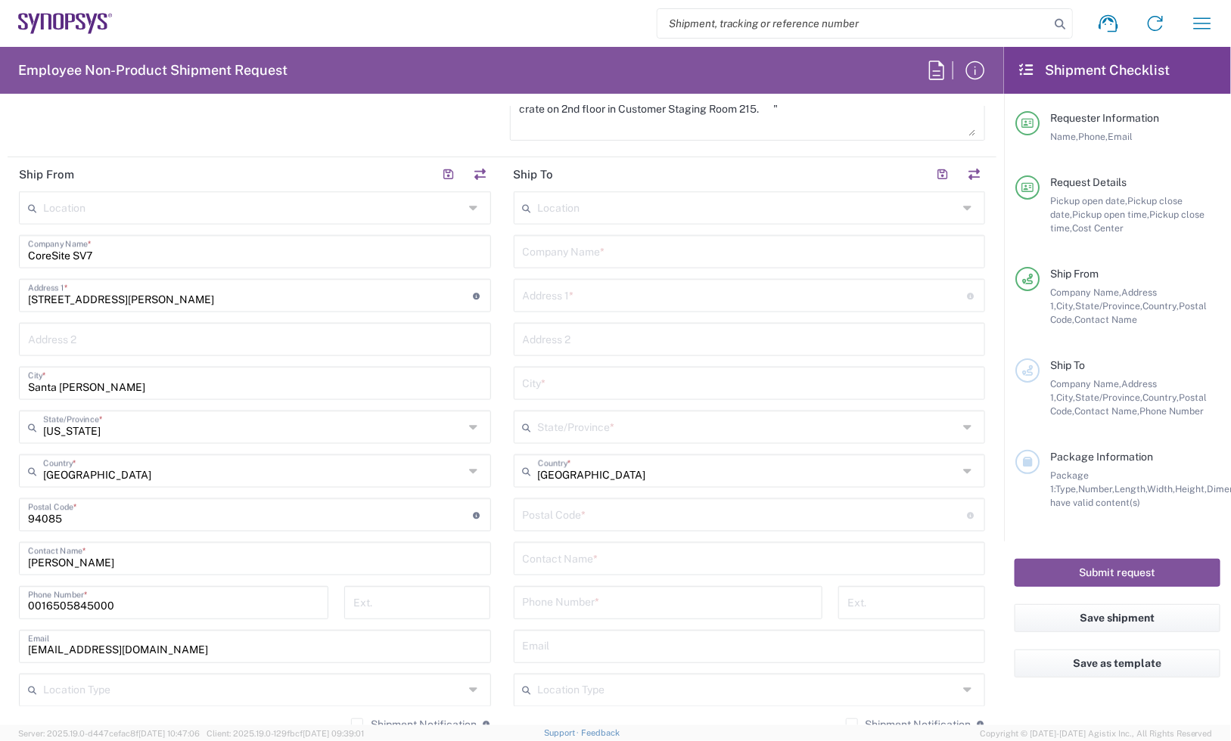
scroll to position [851, 0]
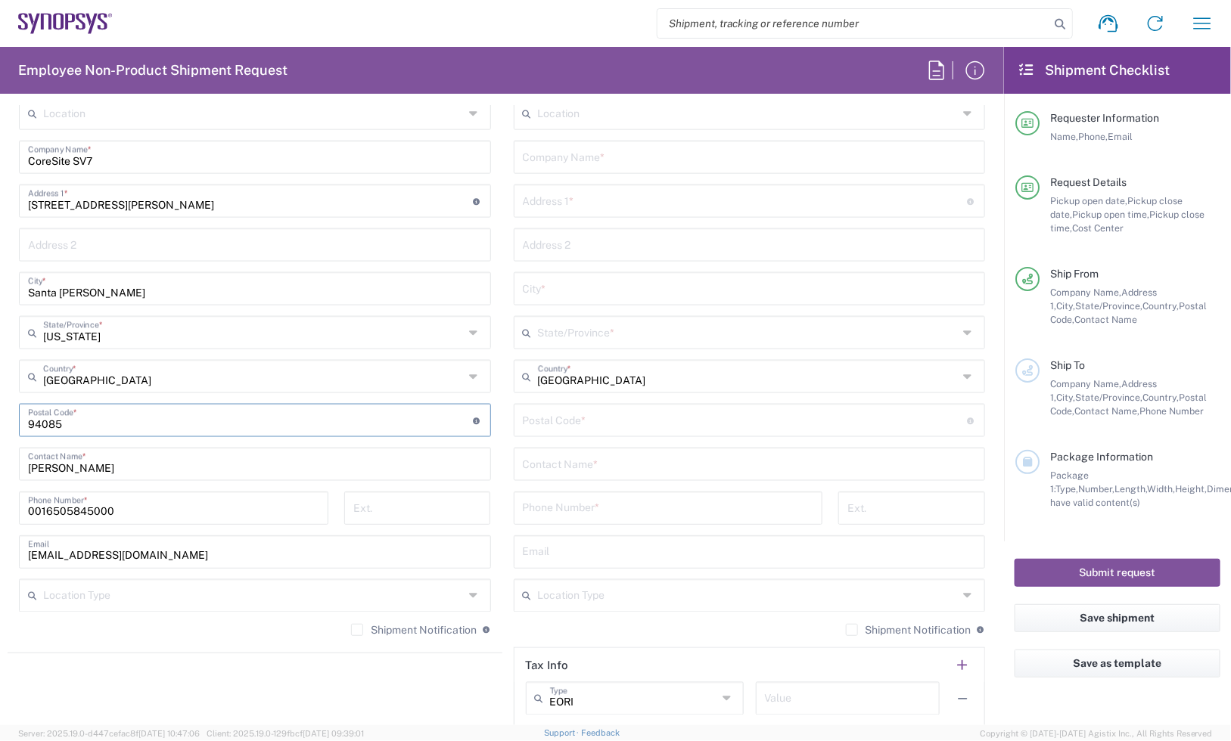
drag, startPoint x: 87, startPoint y: 424, endPoint x: -48, endPoint y: 420, distance: 134.7
click at [0, 420] on html "Shipment request Shipment tracking Employee non-product shipment request My shi…" at bounding box center [615, 370] width 1231 height 741
paste input "[STREET_ADDRESS][PERSON_NAME]"
drag, startPoint x: 146, startPoint y: 417, endPoint x: -14, endPoint y: 418, distance: 159.6
click at [0, 418] on html "Shipment request Shipment tracking Employee non-product shipment request My shi…" at bounding box center [615, 370] width 1231 height 741
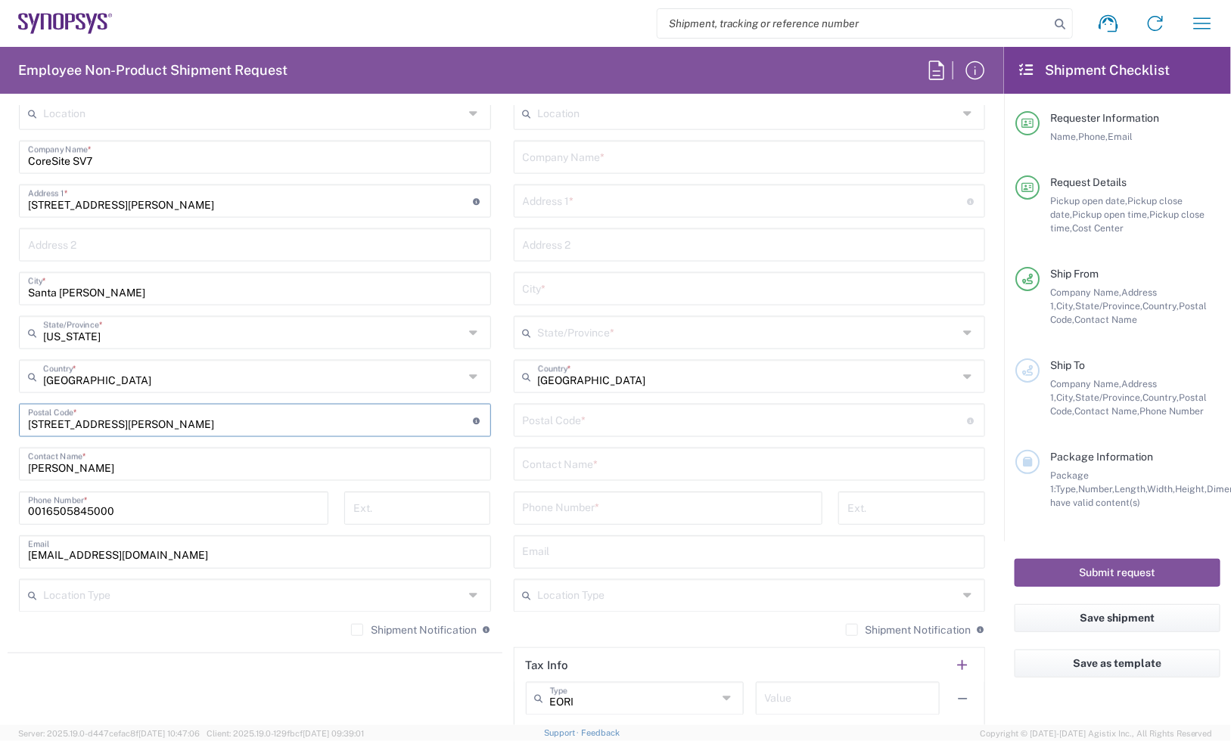
paste input "95054"
type input "95054"
click at [690, 73] on agx-form-header "Employee Non-Product Shipment Request" at bounding box center [502, 70] width 1004 height 47
drag, startPoint x: 126, startPoint y: 464, endPoint x: -108, endPoint y: 469, distance: 234.6
click at [0, 469] on html "Shipment request Shipment tracking Employee non-product shipment request My shi…" at bounding box center [615, 370] width 1231 height 741
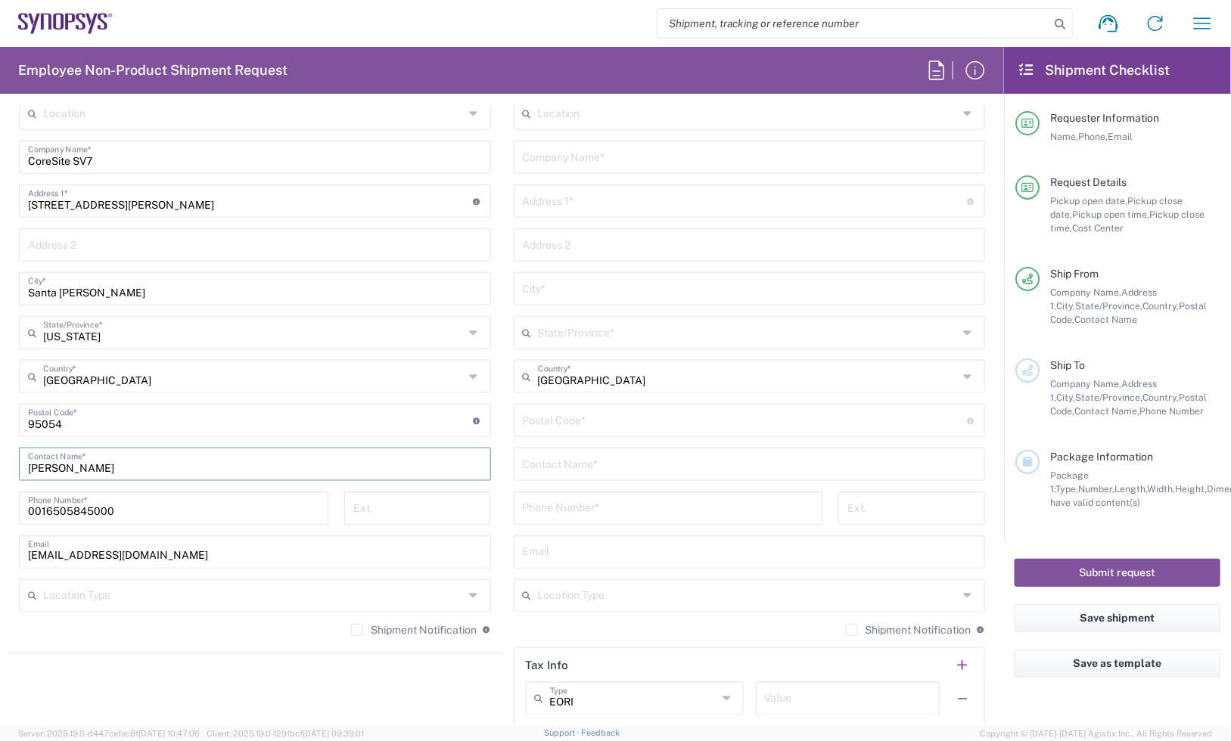
paste input "[PERSON_NAME]"
type input "[PERSON_NAME]"
drag, startPoint x: 127, startPoint y: 507, endPoint x: 23, endPoint y: 501, distance: 104.6
click at [0, 496] on html "Shipment request Shipment tracking Employee non-product shipment request My shi…" at bounding box center [615, 370] width 1231 height 741
paste input "([PHONE_NUMBER]"
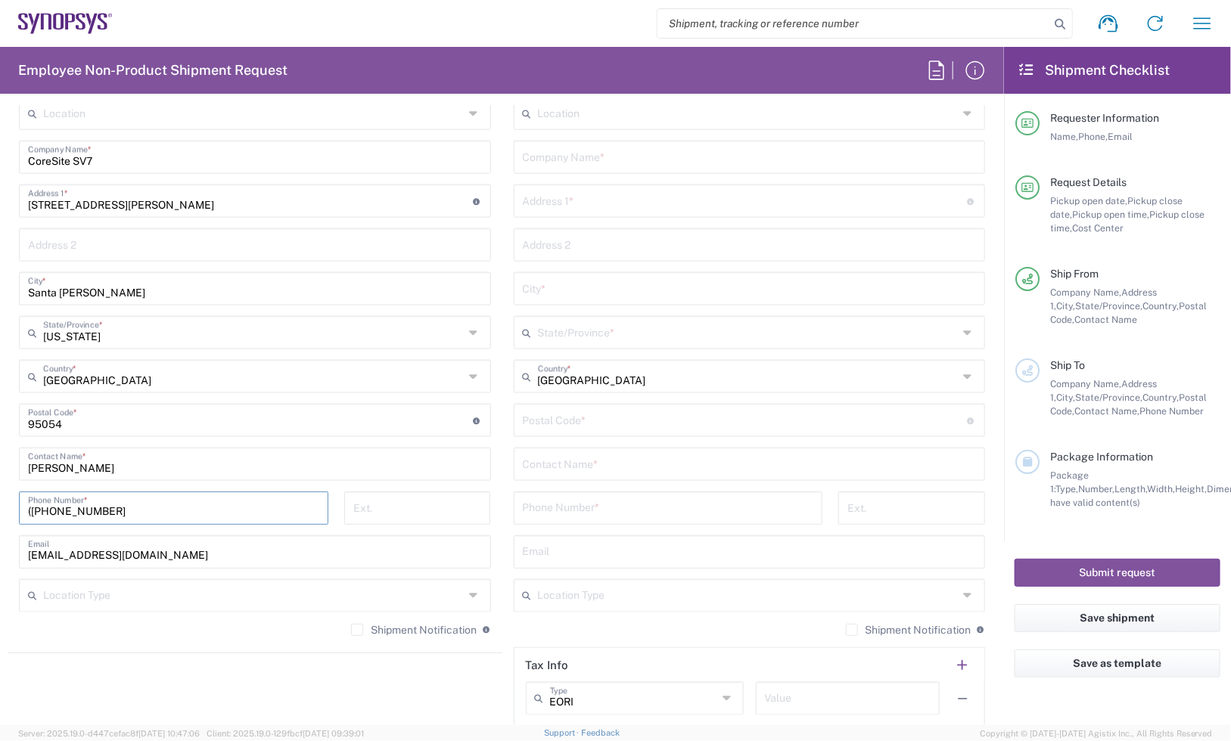
type input "([PHONE_NUMBER]"
drag, startPoint x: 170, startPoint y: 553, endPoint x: -18, endPoint y: 546, distance: 188.5
click at [0, 546] on html "Shipment request Shipment tracking Employee non-product shipment request My shi…" at bounding box center [615, 370] width 1231 height 741
paste input "[PERSON_NAME].[PERSON_NAME]@coresite"
type input "[PERSON_NAME][EMAIL_ADDRESS][PERSON_NAME][DOMAIN_NAME]"
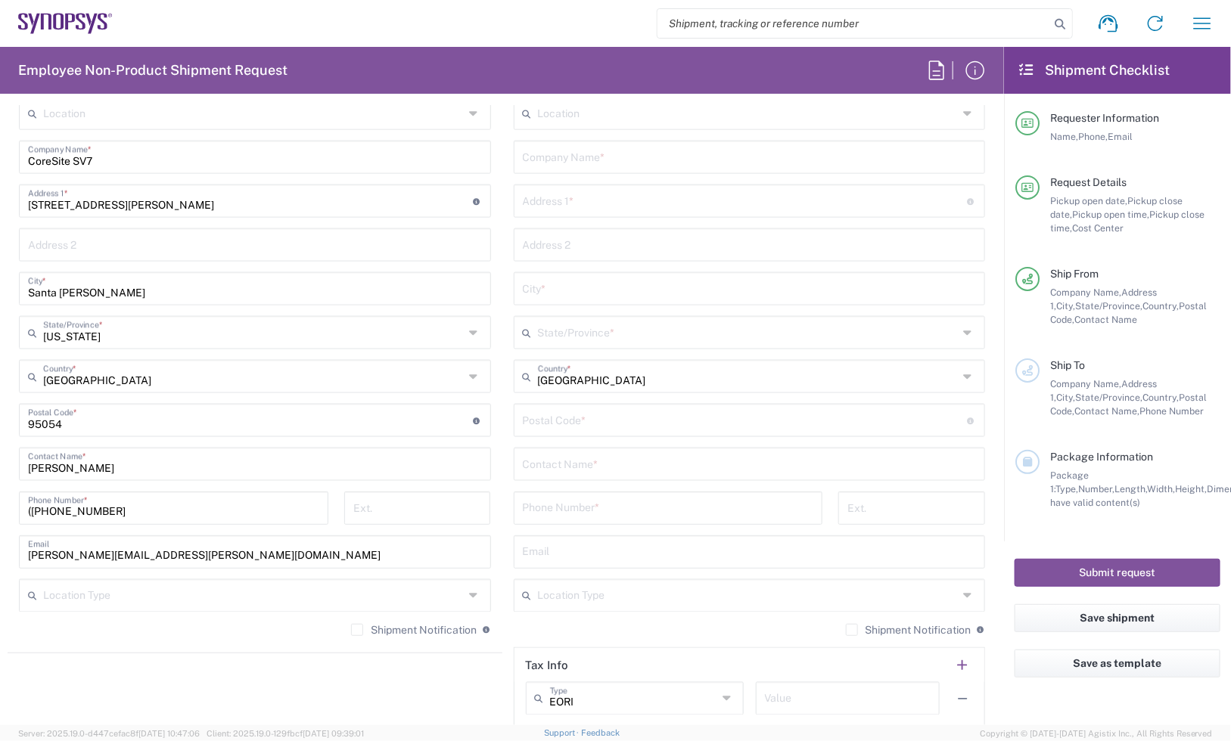
click at [376, 630] on label "Shipment Notification" at bounding box center [414, 630] width 126 height 12
click at [357, 630] on input "Shipment Notification" at bounding box center [357, 630] width 0 height 0
click at [891, 628] on label "Shipment Notification" at bounding box center [909, 630] width 126 height 12
click at [852, 630] on input "Shipment Notification" at bounding box center [852, 630] width 0 height 0
click at [592, 168] on input "text" at bounding box center [750, 156] width 454 height 26
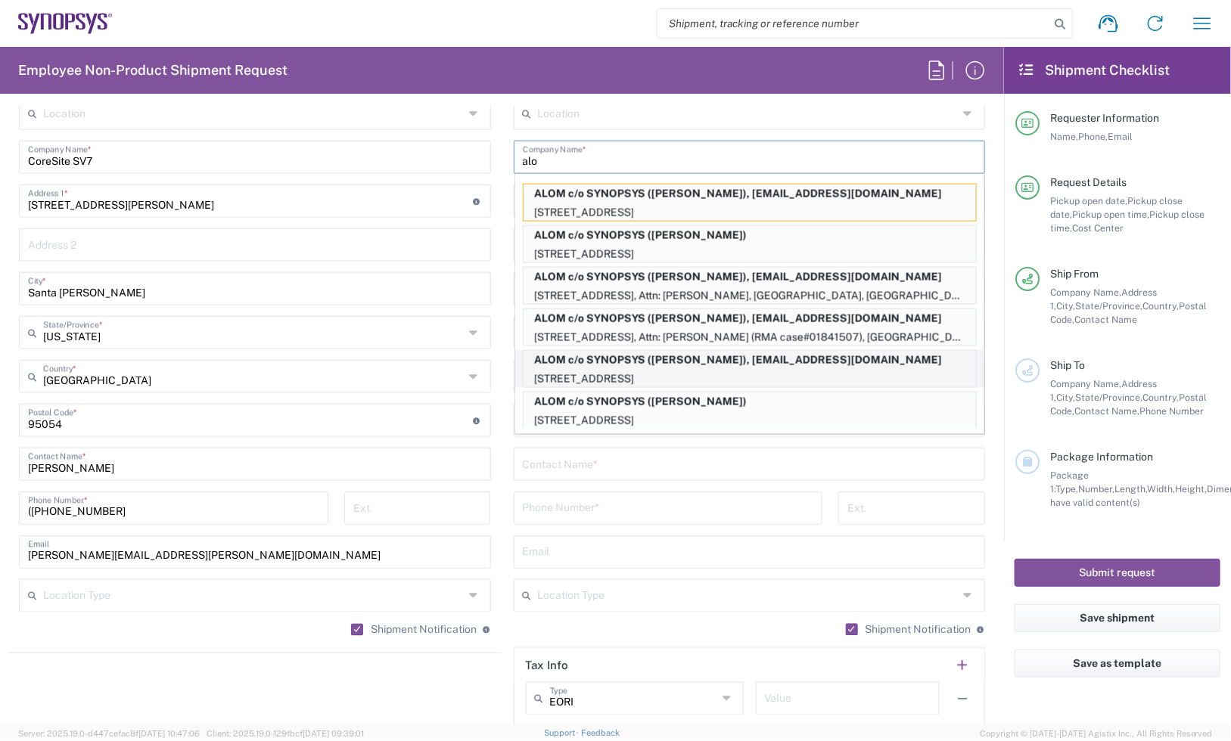
click at [673, 364] on p "ALOM c/o SYNOPSYS ([PERSON_NAME]), [EMAIL_ADDRESS][DOMAIN_NAME]" at bounding box center [750, 360] width 452 height 19
type input "ALOM c/o SYNOPSYS"
type input "[STREET_ADDRESS]"
type input "Fremont"
type input "[US_STATE]"
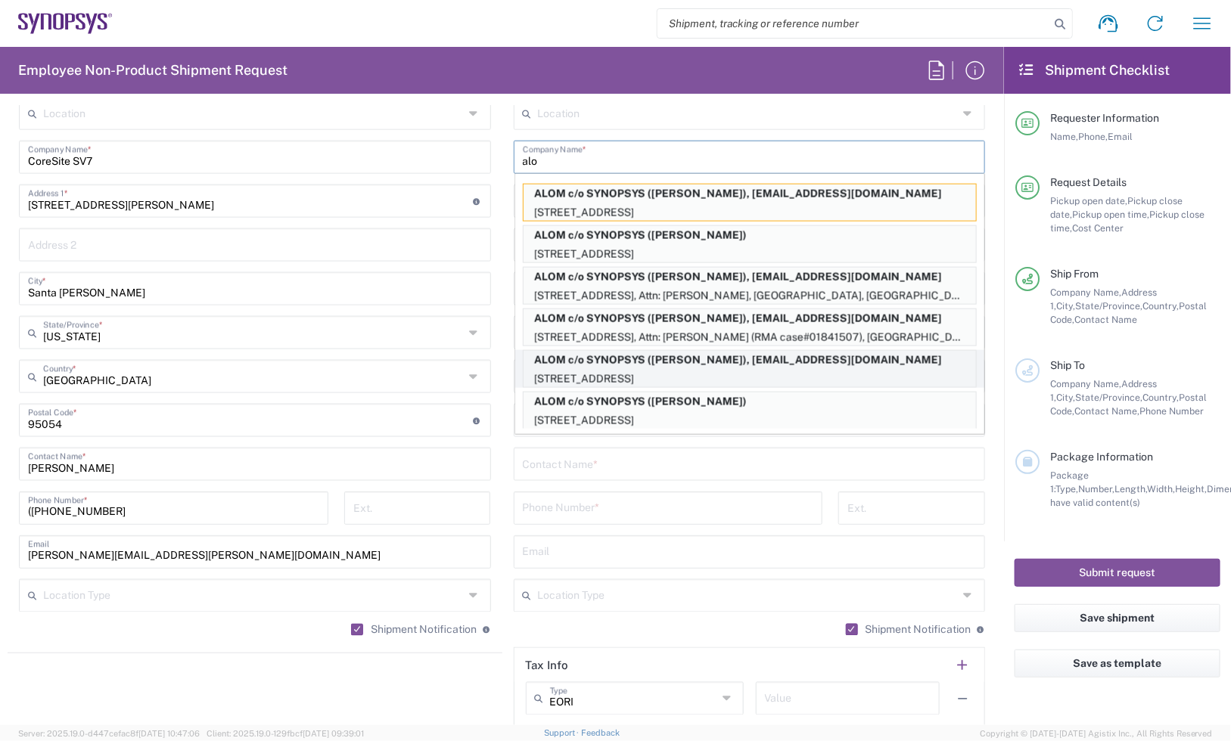
type input "94539"
type input "[PERSON_NAME]"
type input "4086498039"
type input "[EMAIL_ADDRESS][DOMAIN_NAME]"
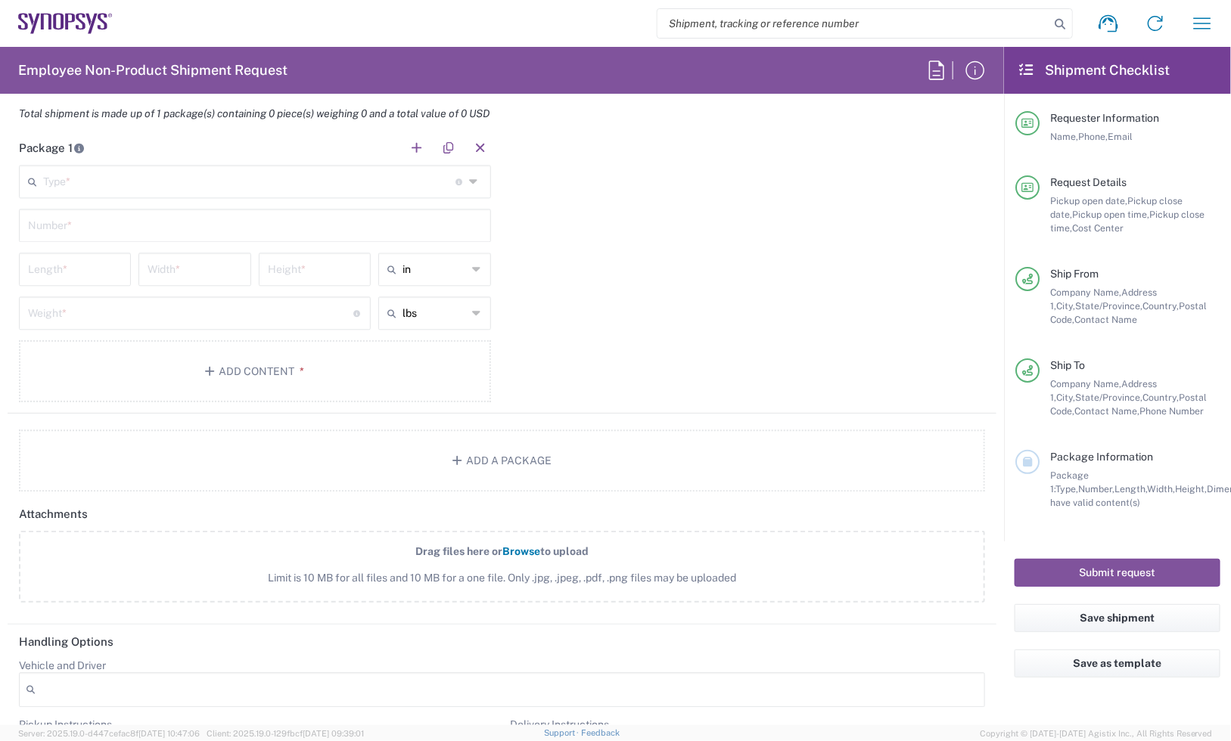
scroll to position [1324, 0]
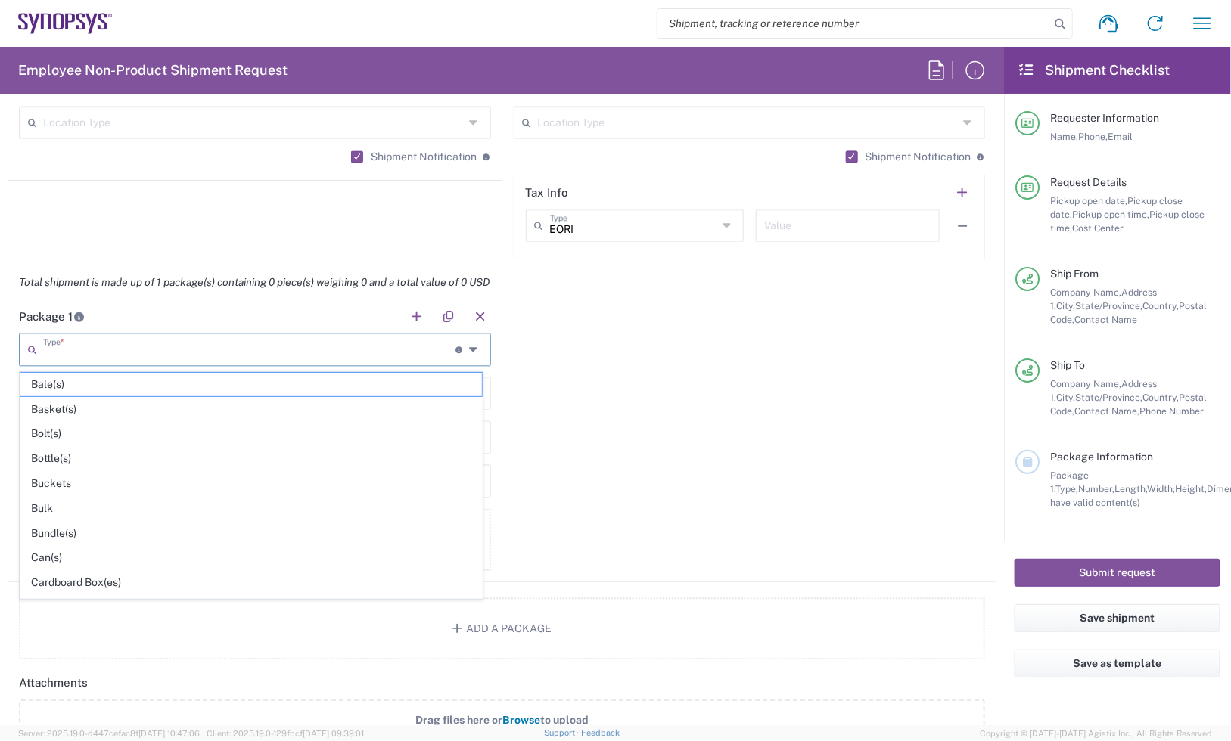
click at [136, 342] on input "text" at bounding box center [249, 349] width 412 height 26
type input "3"
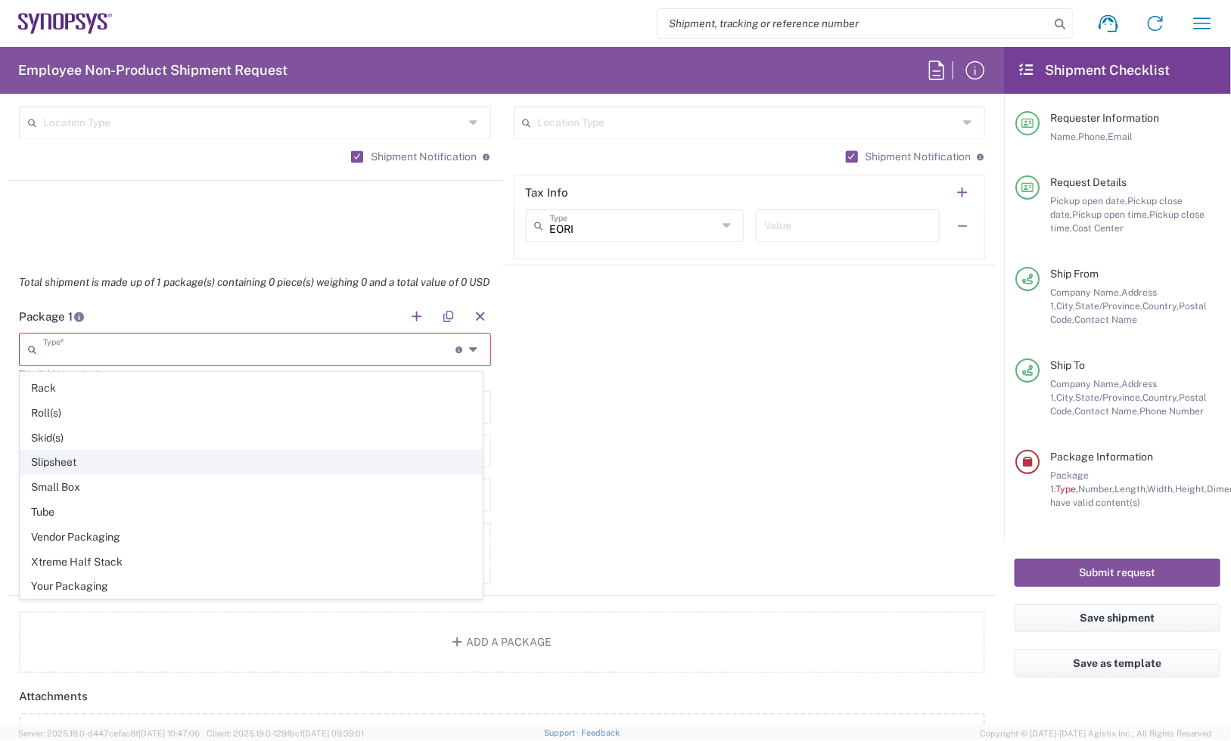
scroll to position [730, 0]
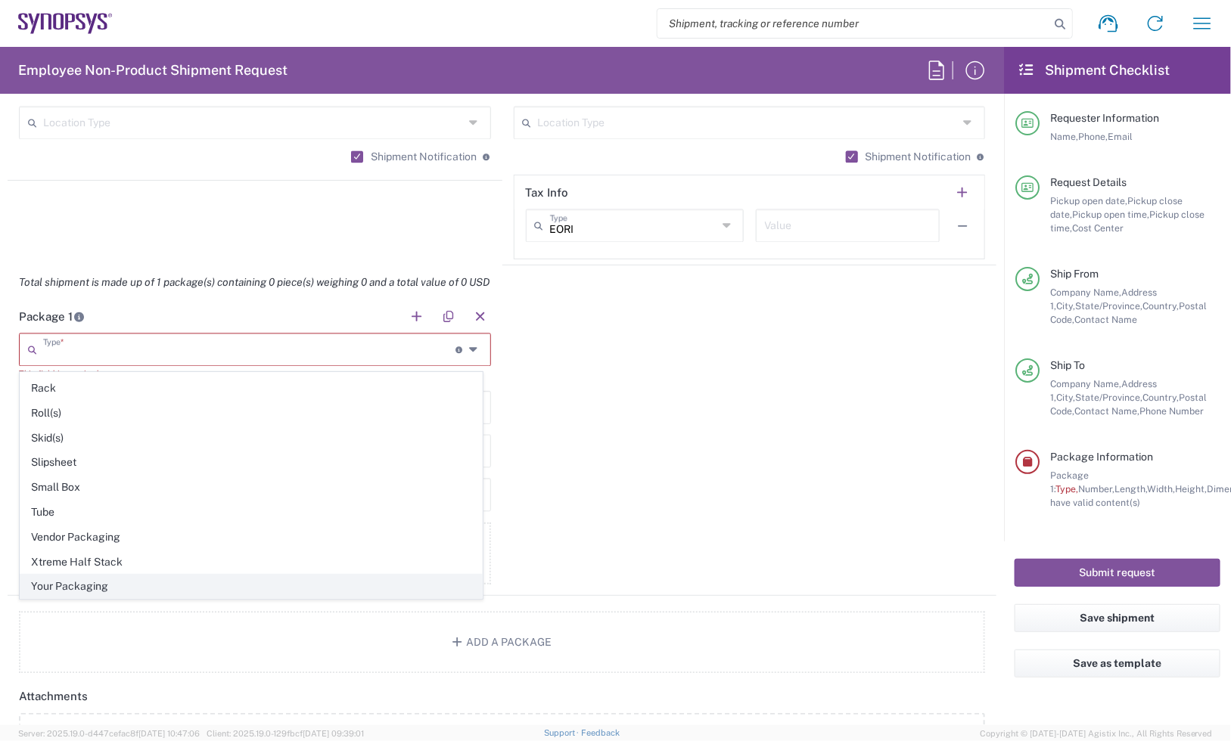
click at [113, 598] on span "Your Packaging" at bounding box center [250, 586] width 461 height 23
type input "Your Packaging"
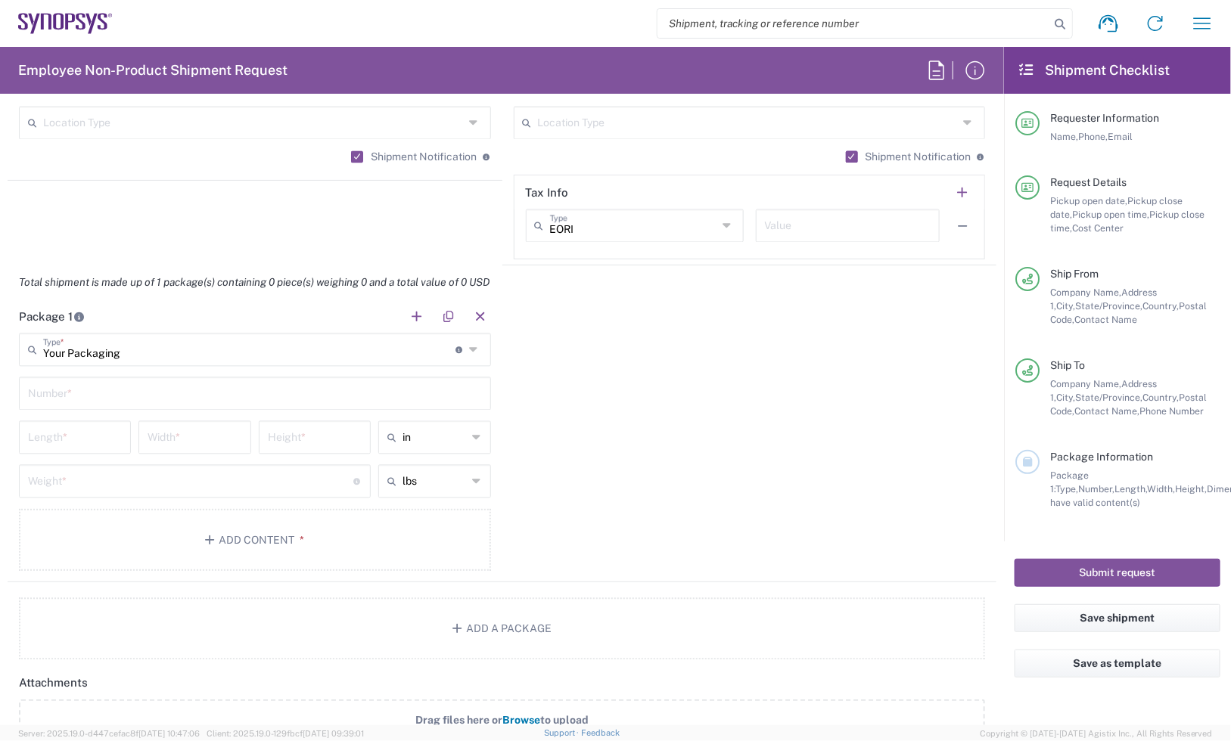
click at [54, 399] on input "text" at bounding box center [255, 393] width 454 height 26
type input "1"
click at [80, 439] on input "number" at bounding box center [75, 437] width 94 height 26
type input "48"
type input "40"
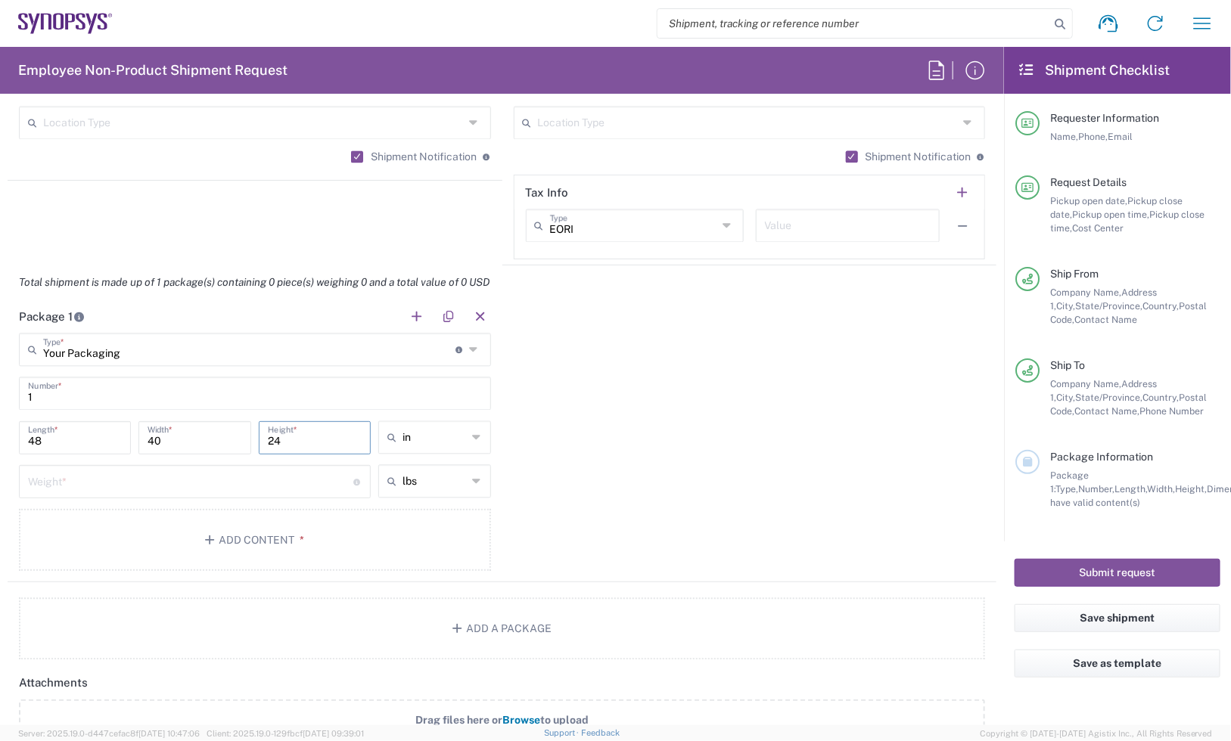
type input "24"
click at [101, 492] on input "number" at bounding box center [190, 481] width 325 height 26
type input "50"
click at [297, 537] on span "*" at bounding box center [299, 540] width 10 height 12
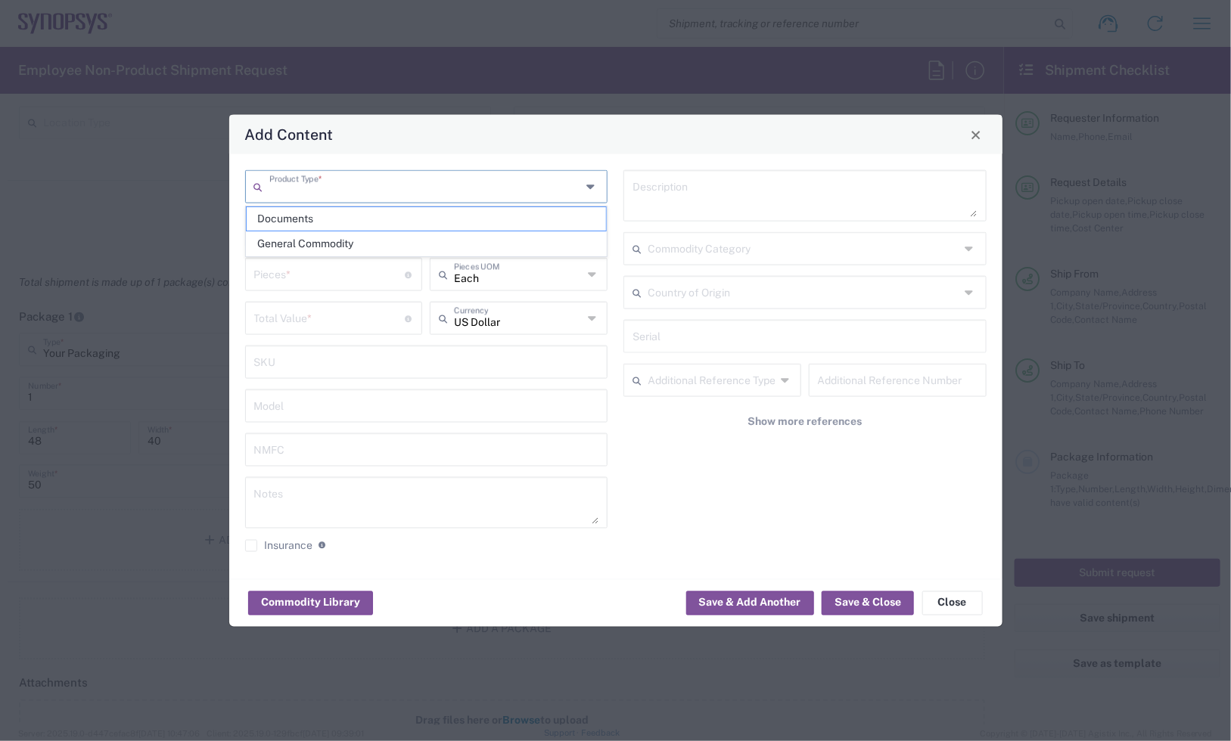
click at [371, 179] on input "text" at bounding box center [425, 185] width 312 height 26
click at [299, 237] on span "General Commodity" at bounding box center [426, 243] width 359 height 23
type input "General Commodity"
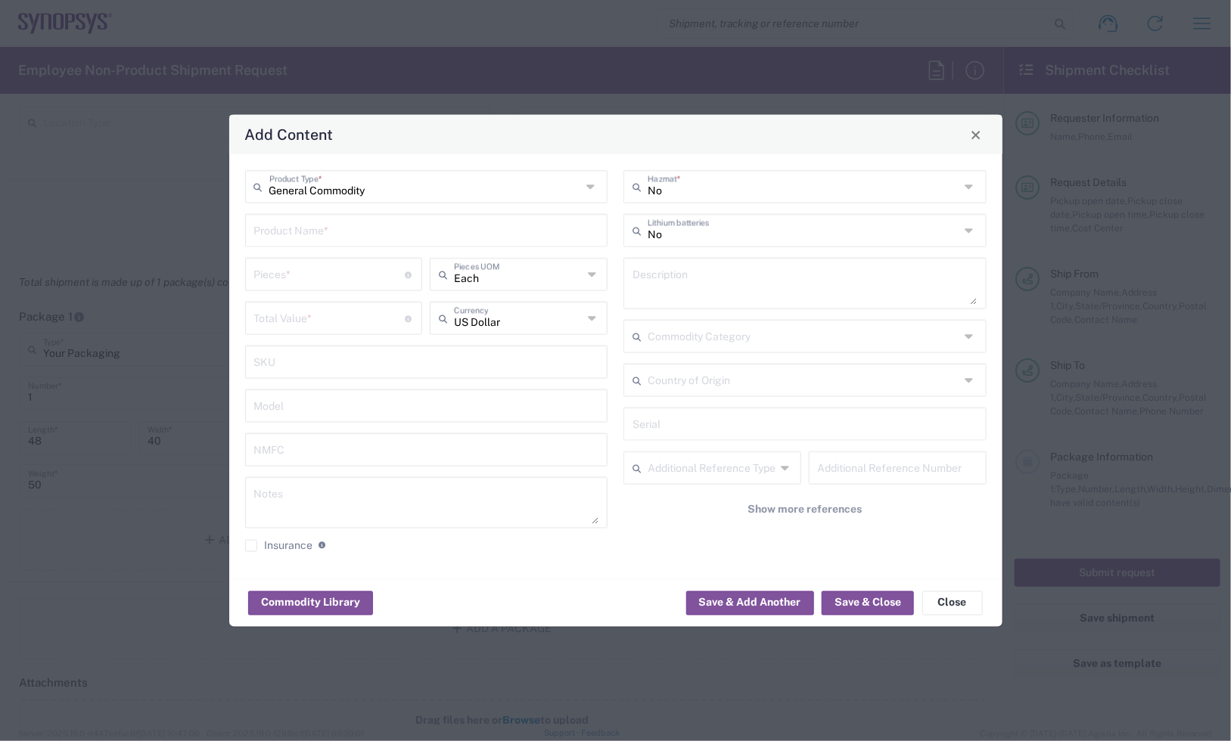
click at [299, 236] on input "text" at bounding box center [426, 229] width 345 height 26
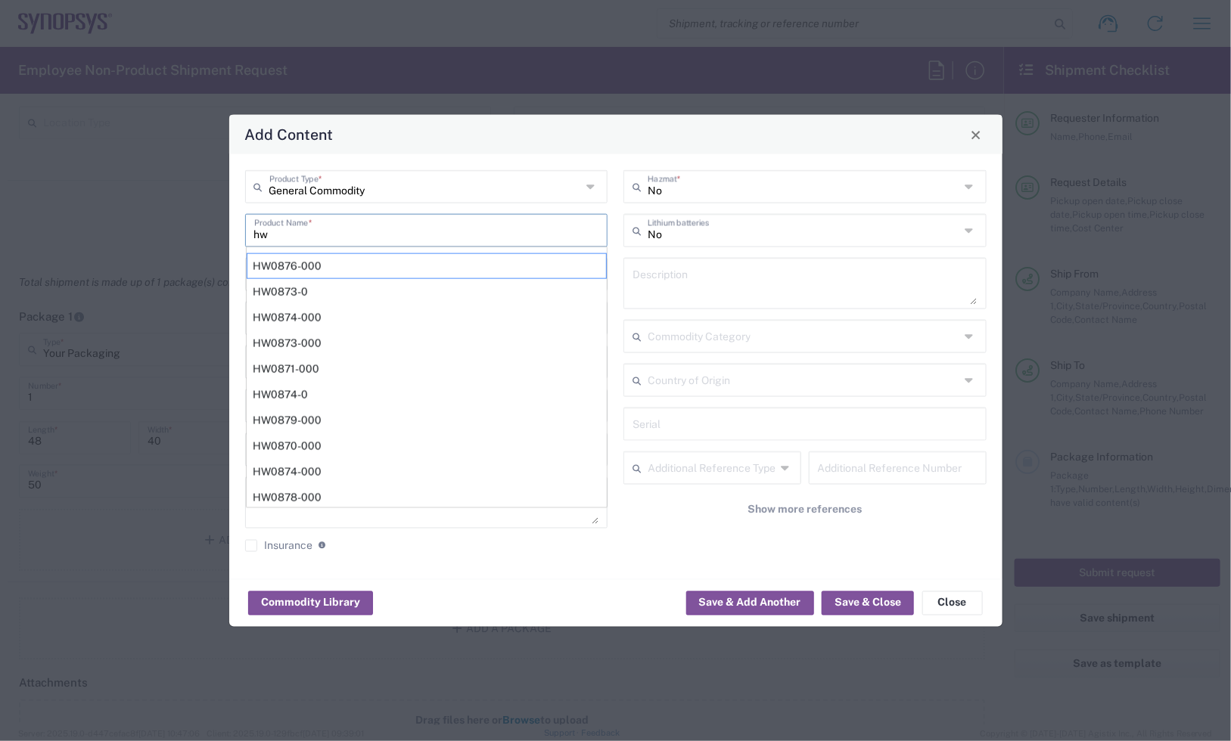
type input "h"
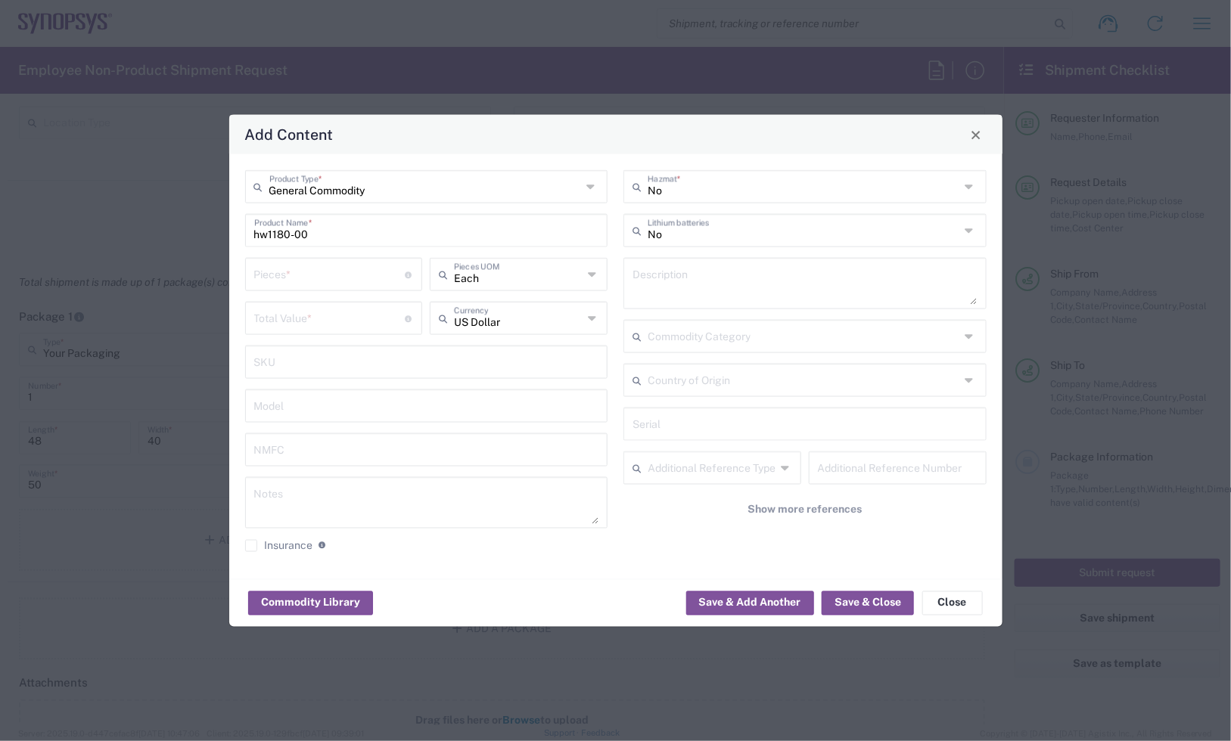
drag, startPoint x: 333, startPoint y: 229, endPoint x: 134, endPoint y: 228, distance: 199.0
click at [135, 228] on div "Add Content General Commodity Product Type * hw1180-00 Product Name * Pieces * …" at bounding box center [615, 370] width 1231 height 741
paste input "HW1180-0"
type input "HW1180-000"
click at [293, 273] on input "number" at bounding box center [329, 273] width 151 height 26
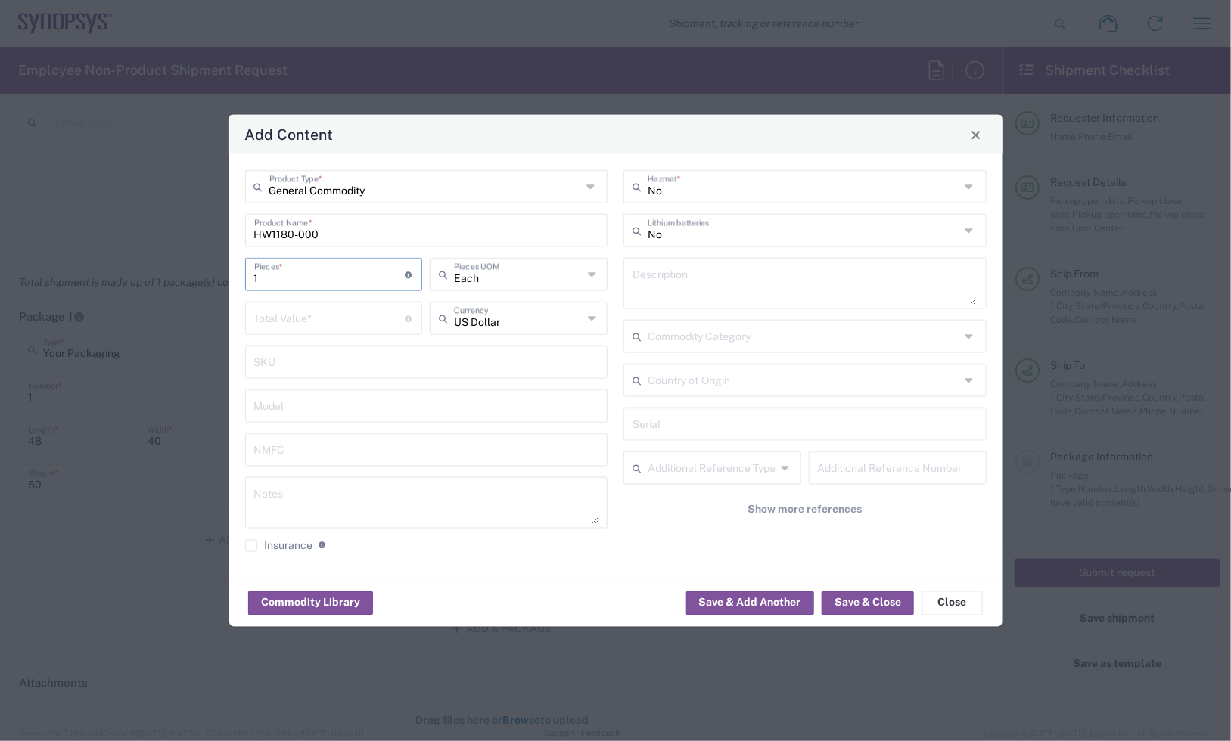
type input "1"
click at [307, 312] on input "number" at bounding box center [329, 317] width 151 height 26
paste input "111451.58"
type input "111451.58"
click at [314, 473] on div "General Commodity Product Type * HW1180-000 Product Name * 1 Pieces * Number of…" at bounding box center [426, 366] width 379 height 393
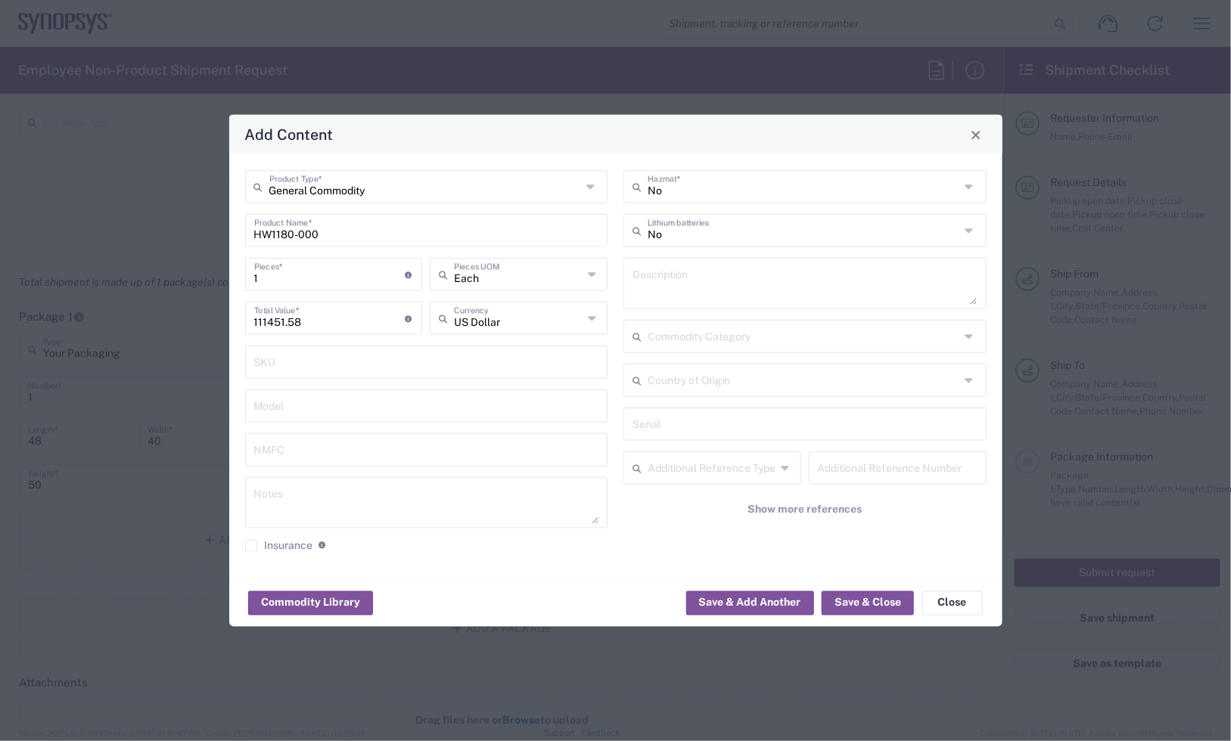
click at [314, 497] on textarea at bounding box center [426, 503] width 345 height 42
paste textarea "111,451.58"
type textarea "111,451.58ea"
drag, startPoint x: 292, startPoint y: 277, endPoint x: 151, endPoint y: 276, distance: 140.7
click at [156, 274] on div "Add Content General Commodity Product Type * HW1180-000 Product Name * 1 Pieces…" at bounding box center [615, 370] width 1231 height 741
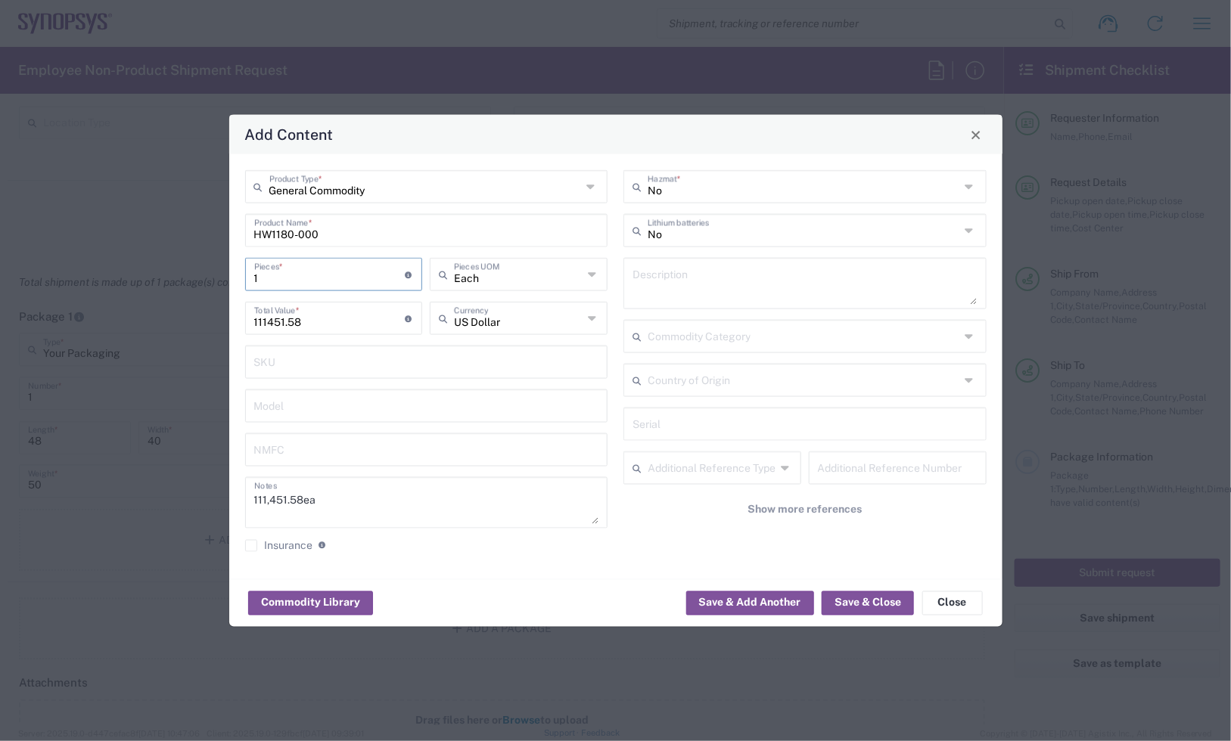
type input "3"
type input "334354.74"
type input "3"
click at [760, 271] on textarea at bounding box center [804, 284] width 345 height 42
paste textarea "ZeBu EP2 Apex Module 12F -2 HW"
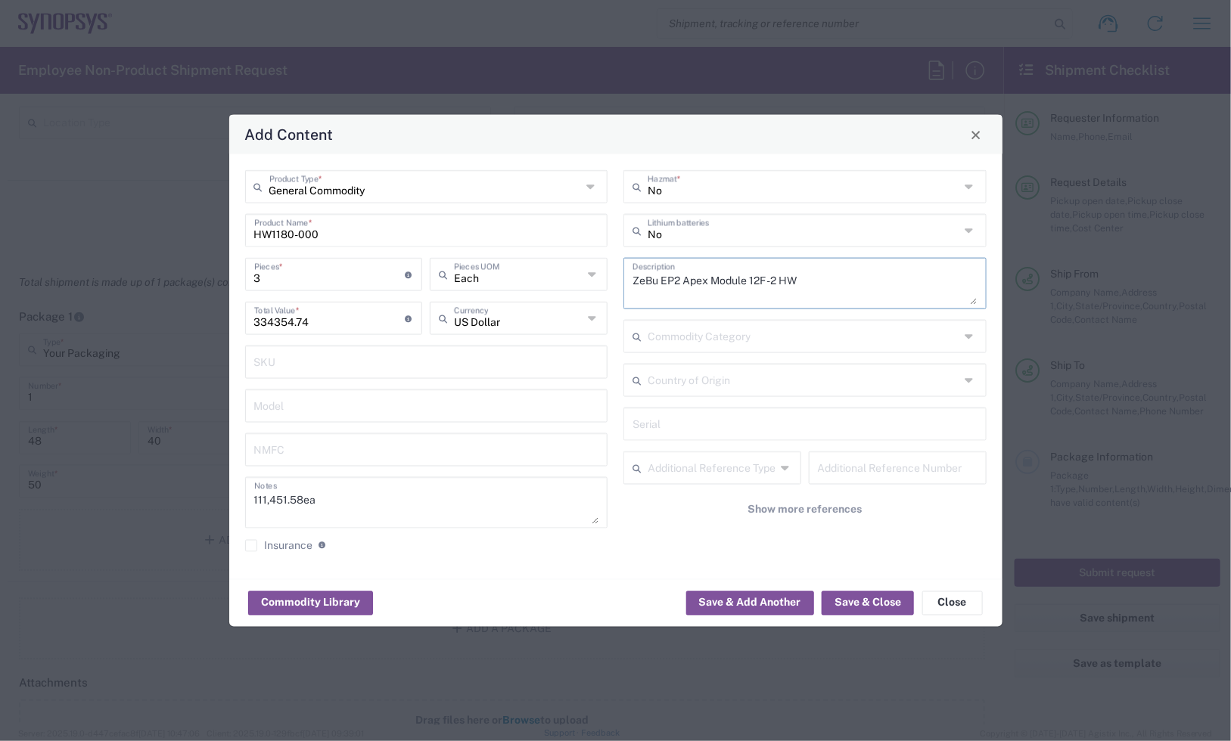
type textarea "ZeBu EP2 Apex Module 12F -2 HW"
click at [700, 420] on input "text" at bounding box center [804, 423] width 345 height 26
paste input "Serial #'s C003681, C005821 & C005822"
drag, startPoint x: 679, startPoint y: 425, endPoint x: 579, endPoint y: 424, distance: 100.6
click at [579, 424] on div "General Commodity Product Type * HW1180-000 Product Name * 3 Pieces * Number of…" at bounding box center [615, 366] width 757 height 393
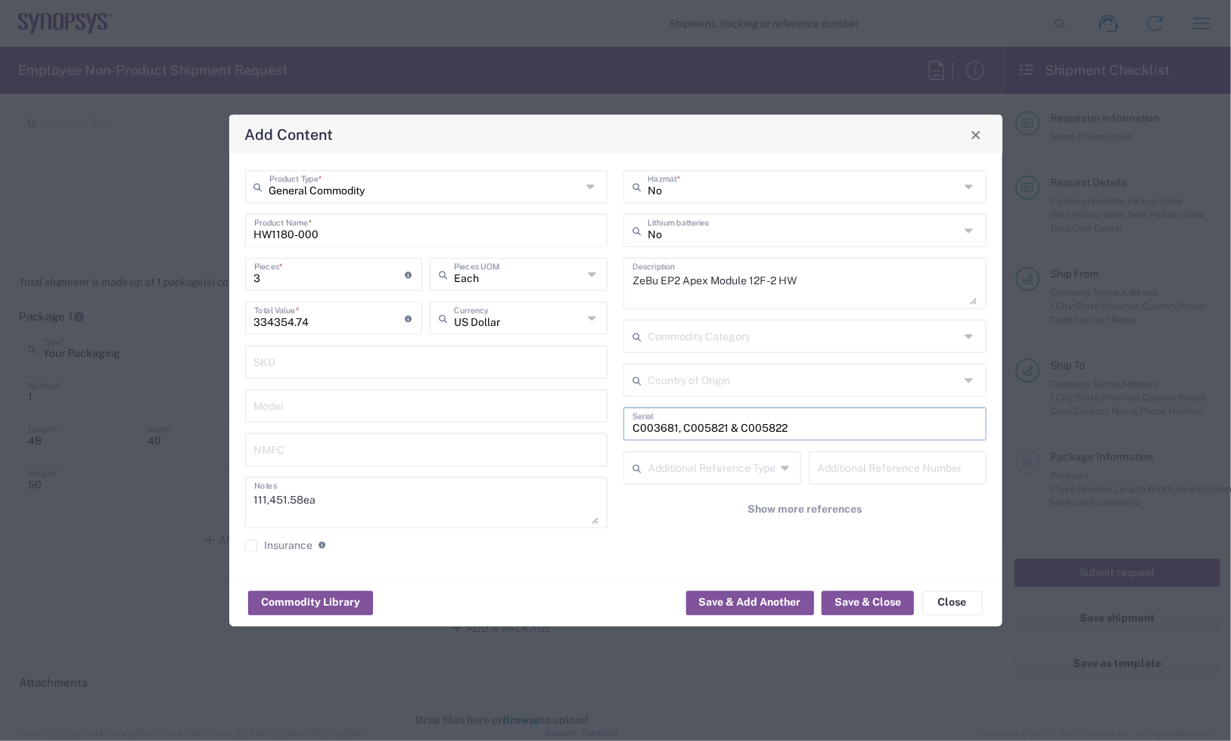
click at [738, 431] on input "C003681, C005821 & C005822" at bounding box center [804, 423] width 345 height 26
click at [668, 428] on input "C003681, C005821, C005822" at bounding box center [804, 423] width 345 height 26
type input "C003681, C005821, C005822"
click at [853, 599] on button "Save & Close" at bounding box center [868, 603] width 92 height 24
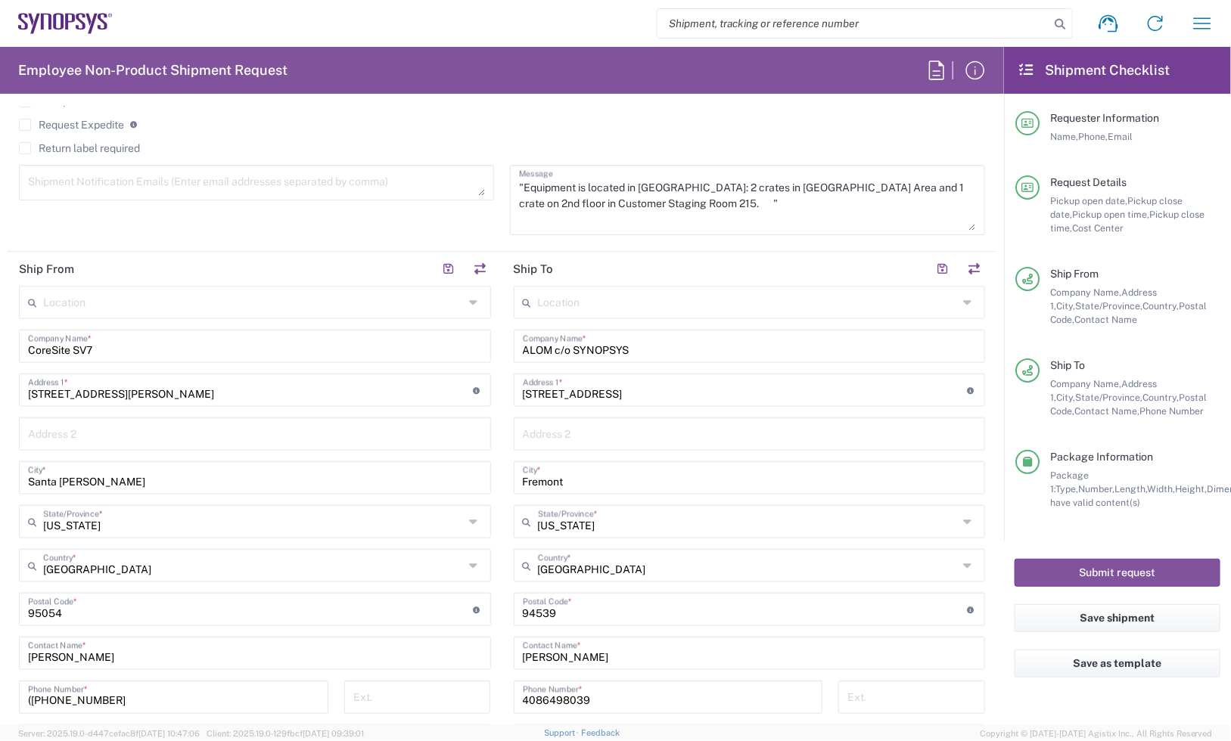
scroll to position [378, 0]
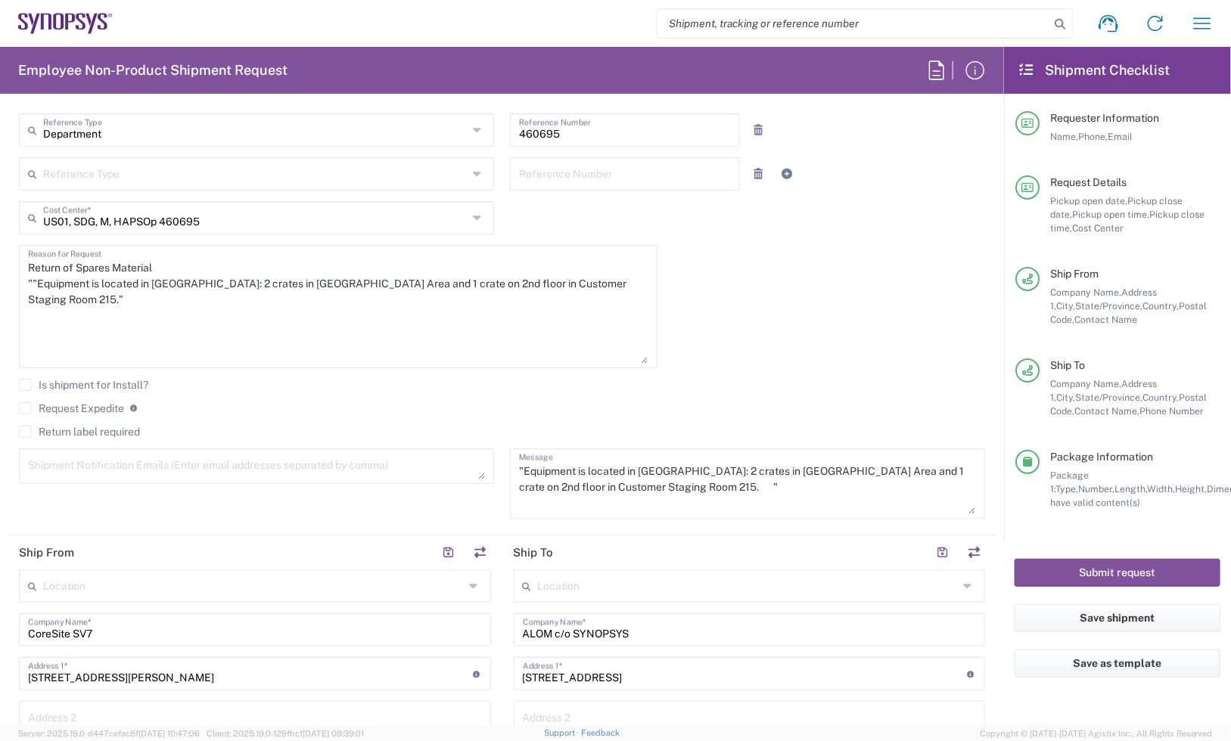
click at [444, 464] on textarea at bounding box center [256, 466] width 457 height 26
click at [838, 304] on div "[DATE] × Pickup open date * Cancel Apply 02:00 PM Pickup open time * [DATE] × P…" at bounding box center [502, 231] width 982 height 596
drag, startPoint x: 474, startPoint y: 479, endPoint x: 402, endPoint y: 526, distance: 86.5
click at [463, 506] on textarea at bounding box center [256, 479] width 457 height 53
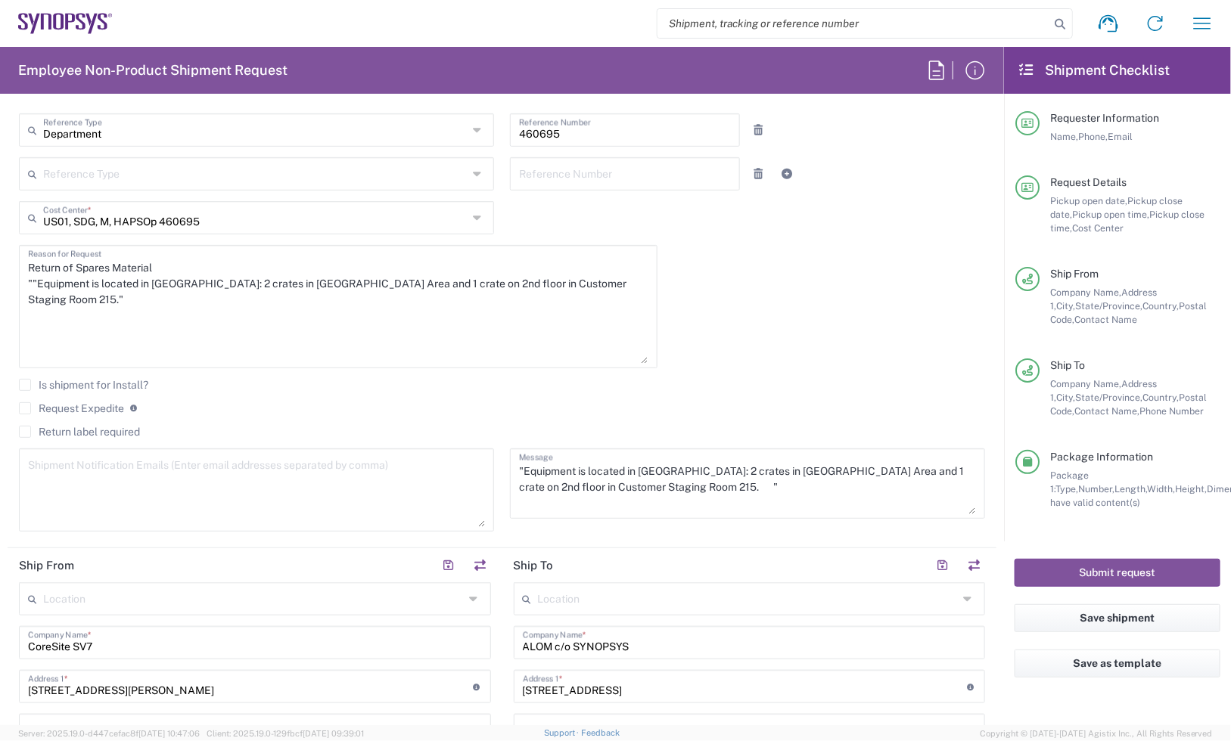
click at [184, 481] on textarea at bounding box center [256, 490] width 457 height 74
paste textarea "[PERSON_NAME] (External) <[PERSON_NAME][EMAIL_ADDRESS][DOMAIN_NAME]>"
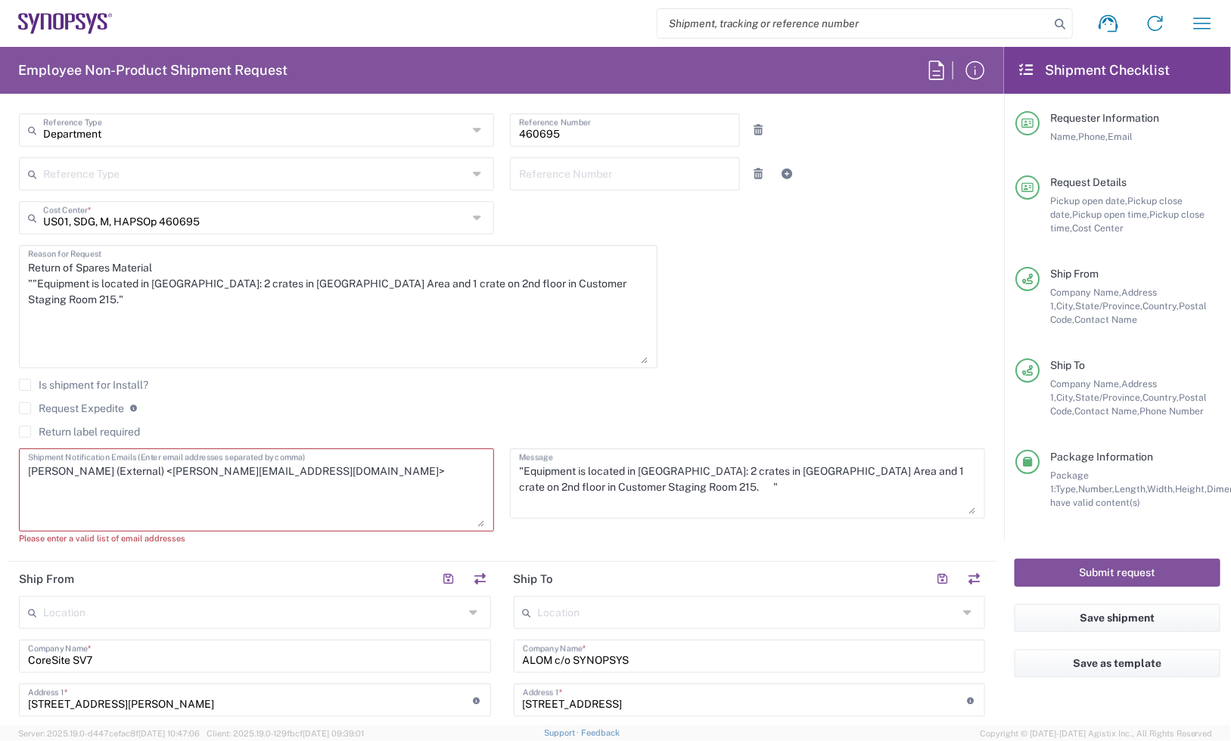
click at [319, 473] on textarea "[PERSON_NAME] (External) <[PERSON_NAME][EMAIL_ADDRESS][DOMAIN_NAME]>" at bounding box center [256, 490] width 457 height 74
paste textarea "[PERSON_NAME] (External) <[PERSON_NAME][EMAIL_ADDRESS][DOMAIN_NAME]>"
click at [176, 485] on textarea "[PERSON_NAME] (External) <[PERSON_NAME][EMAIL_ADDRESS][DOMAIN_NAME]>[PERSON_NAM…" at bounding box center [256, 490] width 457 height 74
paste textarea "[PERSON_NAME] (External) <[PERSON_NAME][EMAIL_ADDRESS][DOMAIN_NAME]>"
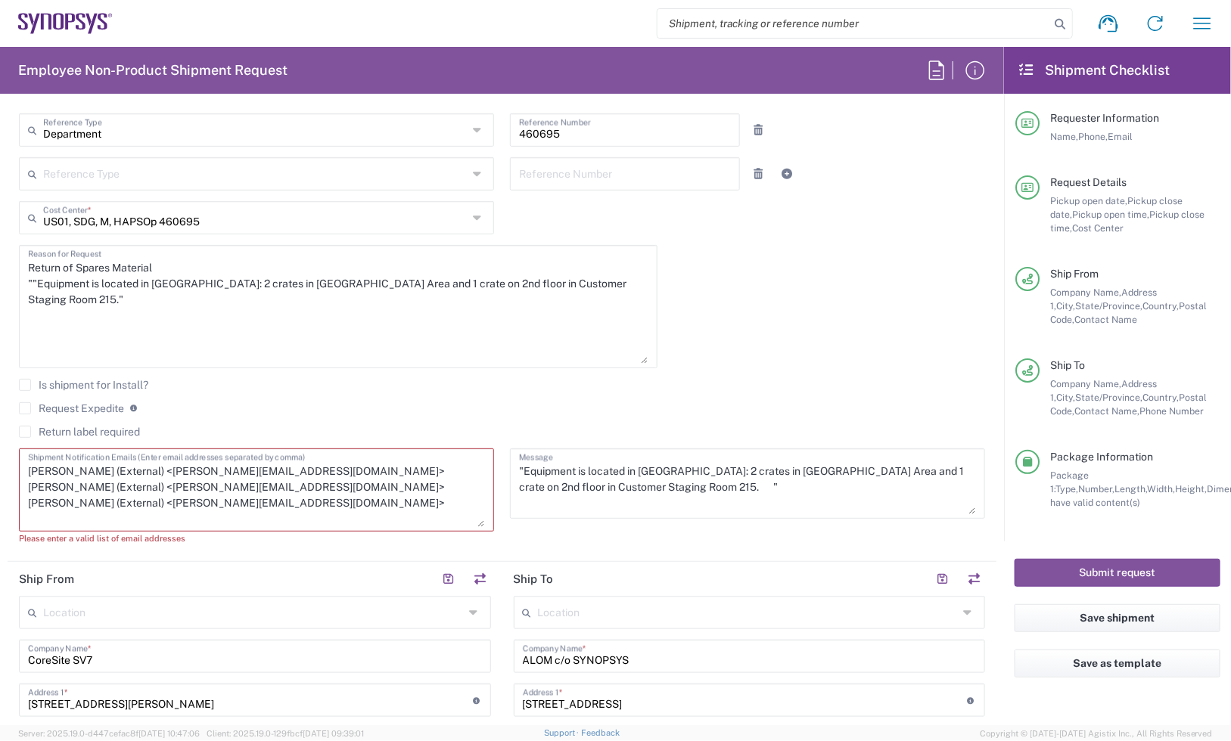
drag, startPoint x: 409, startPoint y: 486, endPoint x: 261, endPoint y: 474, distance: 148.7
click at [261, 474] on textarea "[PERSON_NAME] (External) <[PERSON_NAME][EMAIL_ADDRESS][DOMAIN_NAME]>[PERSON_NAM…" at bounding box center [256, 490] width 457 height 74
paste textarea "inventory-team <inventory-team"
click at [333, 486] on textarea "[PERSON_NAME] (External) <[PERSON_NAME][EMAIL_ADDRESS][DOMAIN_NAME]>inventory-t…" at bounding box center [256, 490] width 457 height 74
paste textarea "inventory-team <[EMAIL_ADDRESS][DOMAIN_NAME]>"
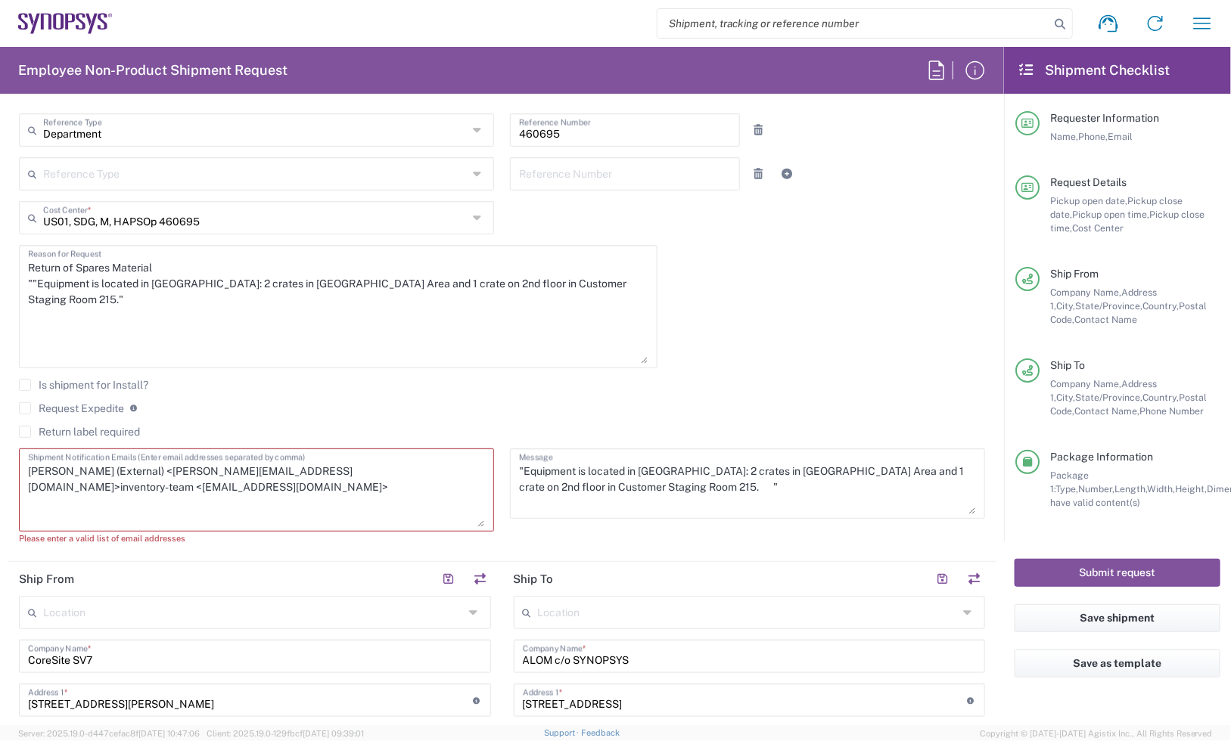
click at [250, 514] on textarea "[PERSON_NAME] (External) <[PERSON_NAME][EMAIL_ADDRESS][DOMAIN_NAME]>inventory-t…" at bounding box center [256, 490] width 457 height 74
paste textarea "[EMAIL_ADDRESS][DOMAIN_NAME]"
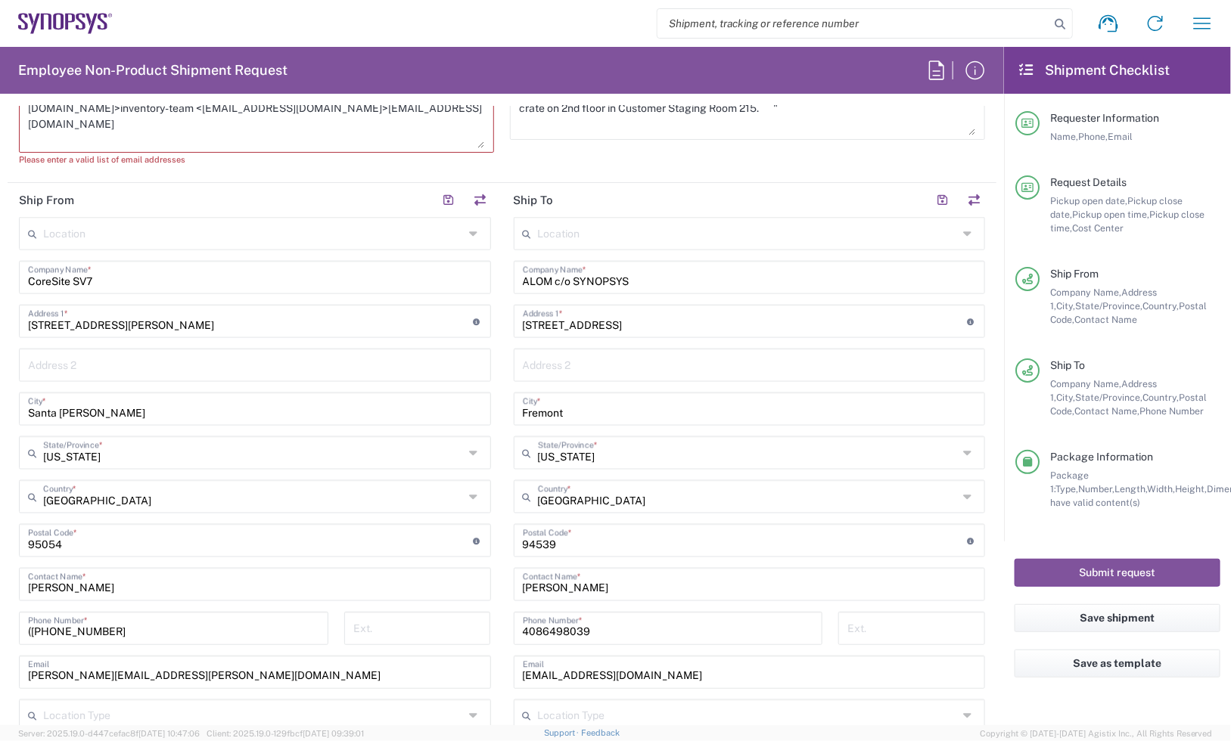
scroll to position [757, 0]
click at [284, 104] on div "Employee Non-Product Shipment Request Requester Information [PERSON_NAME] Name …" at bounding box center [502, 386] width 1004 height 679
click at [266, 108] on textarea "[PERSON_NAME] (External) <[PERSON_NAME][EMAIL_ADDRESS][DOMAIN_NAME]>inventory-t…" at bounding box center [256, 112] width 457 height 74
paste textarea "[PERSON_NAME] <[EMAIL_ADDRESS][DOMAIN_NAME]>"
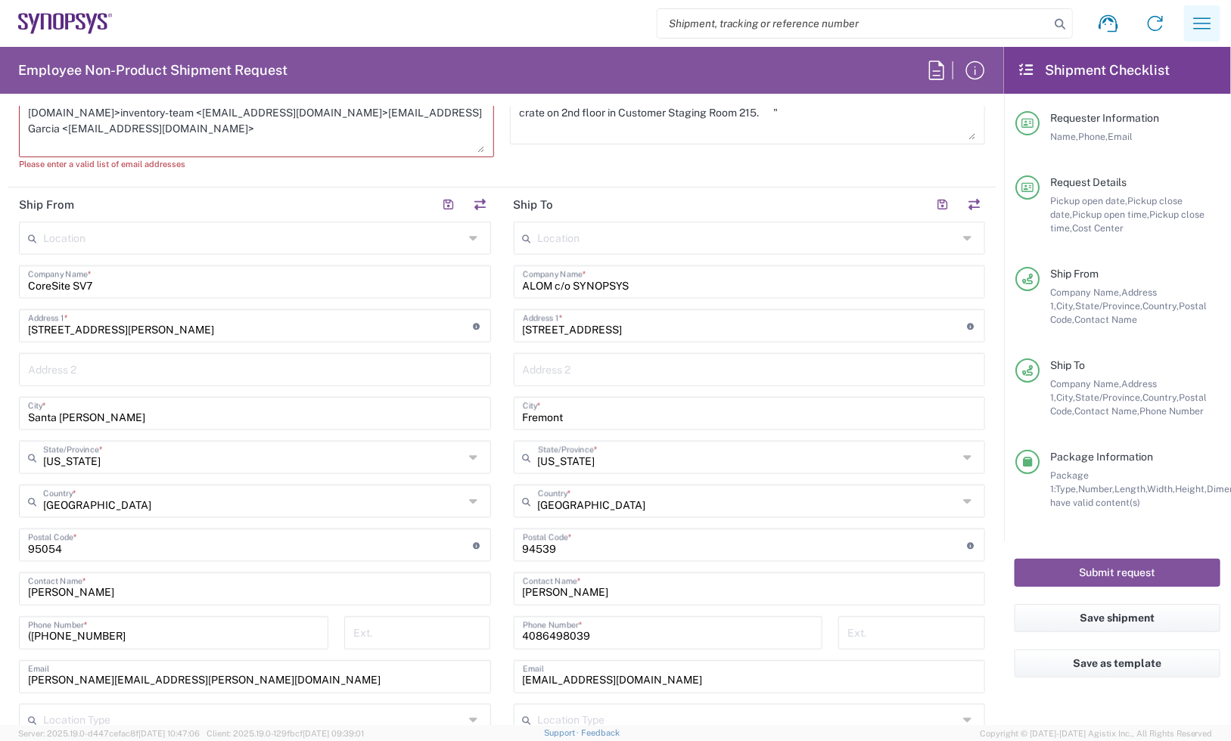
type textarea "[PERSON_NAME] (External) <[PERSON_NAME][EMAIL_ADDRESS][DOMAIN_NAME]>inventory-t…"
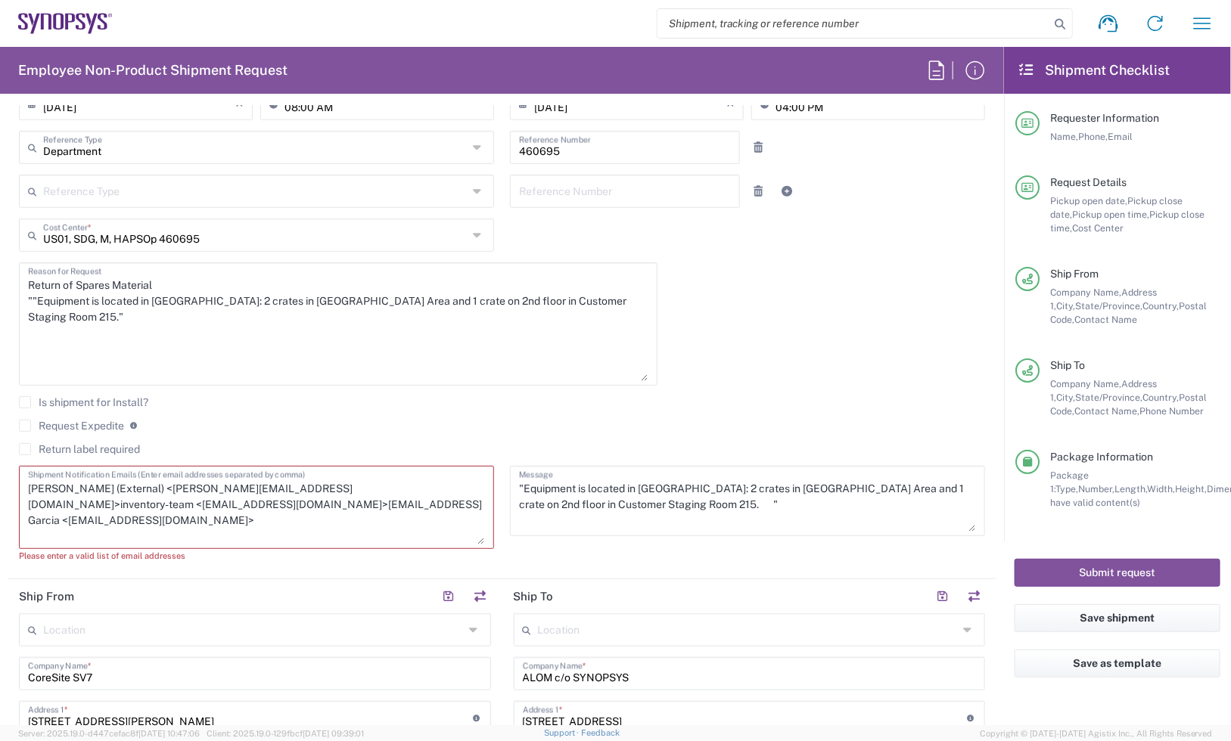
scroll to position [280, 0]
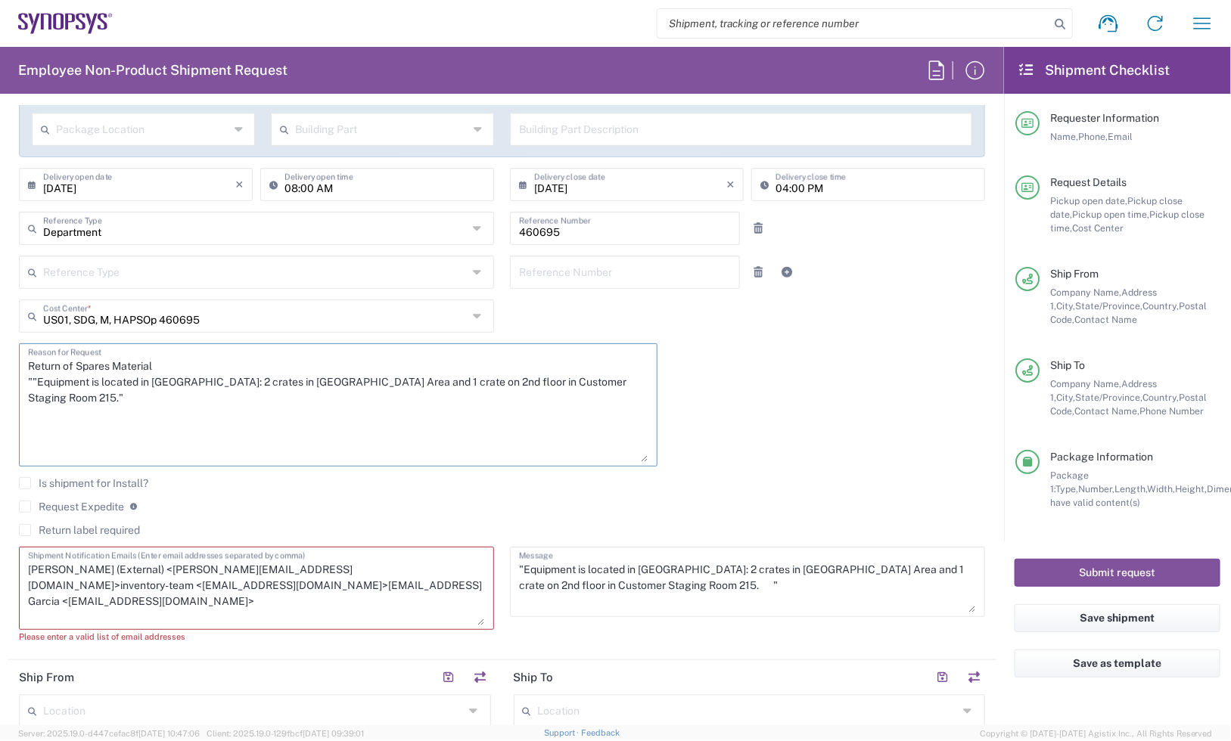
click at [111, 409] on textarea "Return of Spares Material ""Equipment is located in [GEOGRAPHIC_DATA]: 2 crates…" at bounding box center [338, 405] width 620 height 114
click at [635, 384] on textarea "Return of Spares Material ""Equipment is located in [GEOGRAPHIC_DATA]: 2 crates…" at bounding box center [338, 405] width 620 height 114
drag, startPoint x: 167, startPoint y: 361, endPoint x: 24, endPoint y: 359, distance: 143.0
click at [24, 359] on div "Return of Spares Material ""Equipment is located in [GEOGRAPHIC_DATA]: 2 crates…" at bounding box center [338, 404] width 639 height 123
click at [38, 395] on textarea "Return of Spares Material ""Equipment is located in [GEOGRAPHIC_DATA]: 2 crates…" at bounding box center [338, 405] width 620 height 114
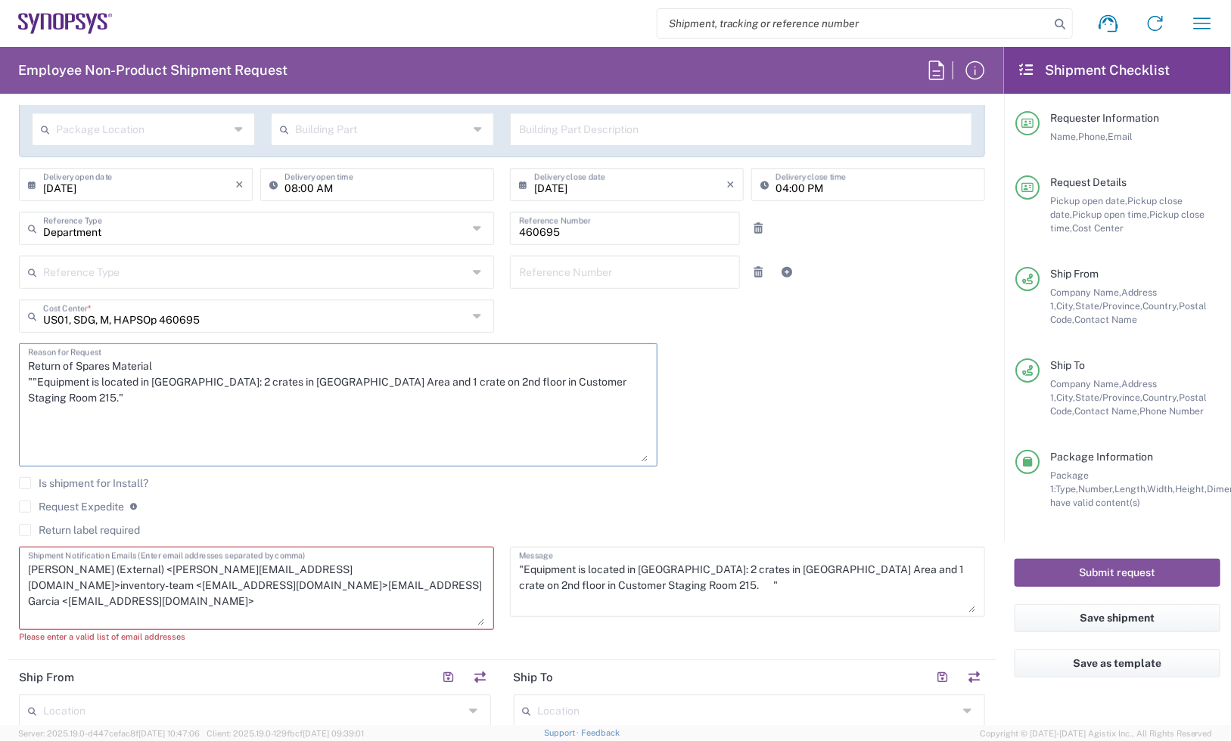
click at [617, 383] on textarea "Return of Spares Material ""Equipment is located in [GEOGRAPHIC_DATA]: 2 crates…" at bounding box center [338, 405] width 620 height 114
paste textarea "Equipment Removal Details CAS-03206593"
type textarea "Return of Spares Material ""Equipment is located in [GEOGRAPHIC_DATA]: 2 crates…"
click at [687, 592] on textarea ""Equipment is located in [GEOGRAPHIC_DATA]: 2 crates in [GEOGRAPHIC_DATA] Area …" at bounding box center [747, 582] width 457 height 61
paste textarea "Equipment Removal Details CAS-03206593"
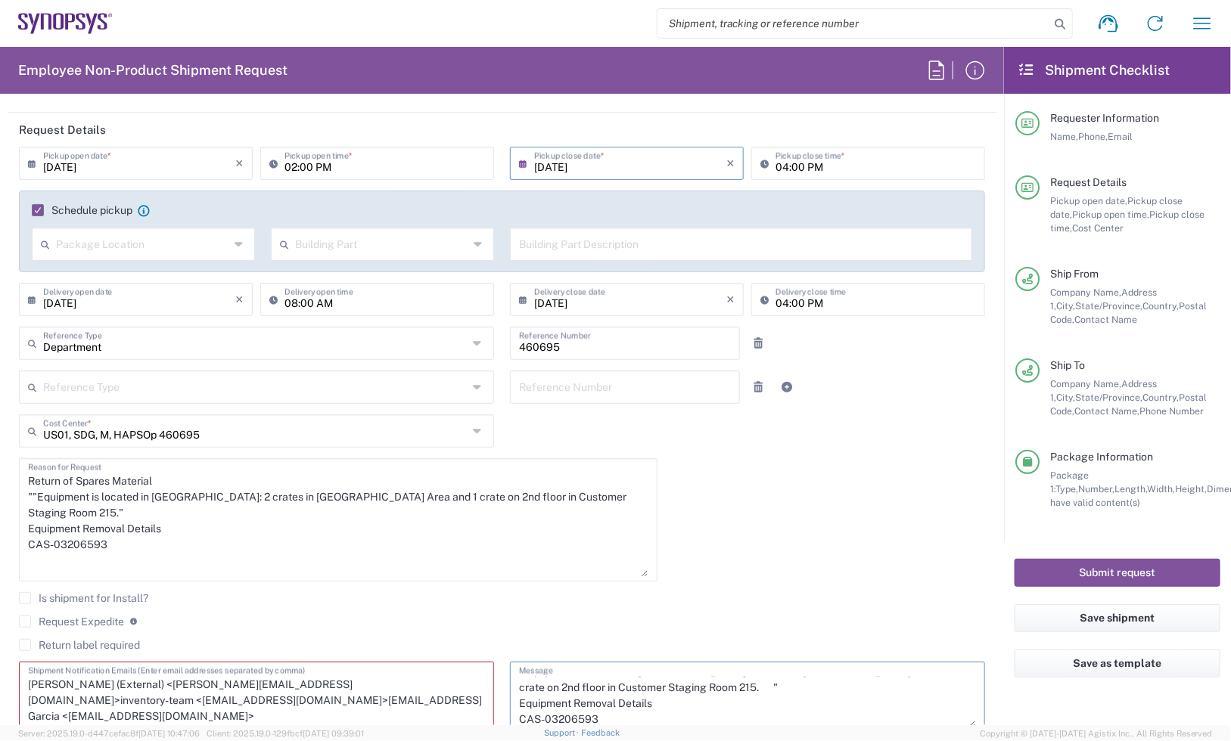
scroll to position [0, 0]
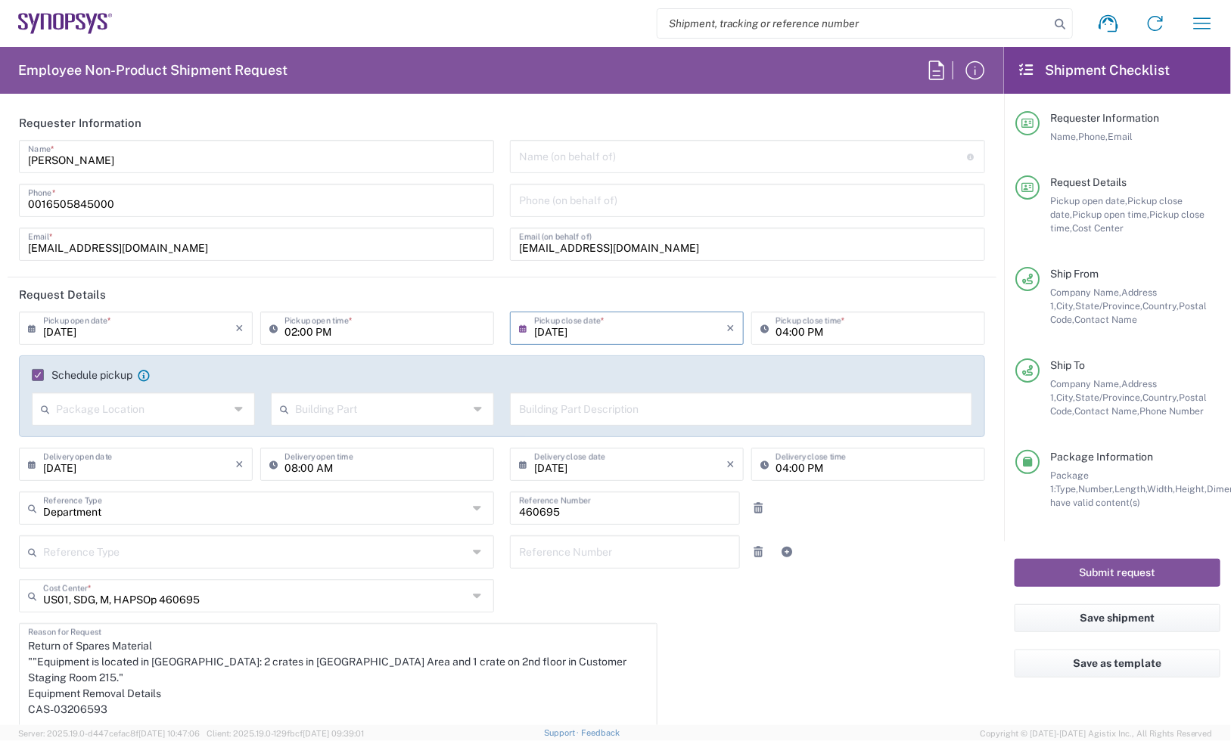
type textarea ""Equipment is located in [GEOGRAPHIC_DATA]: 2 crates in [GEOGRAPHIC_DATA] Area …"
click at [560, 500] on input "460695" at bounding box center [625, 507] width 212 height 26
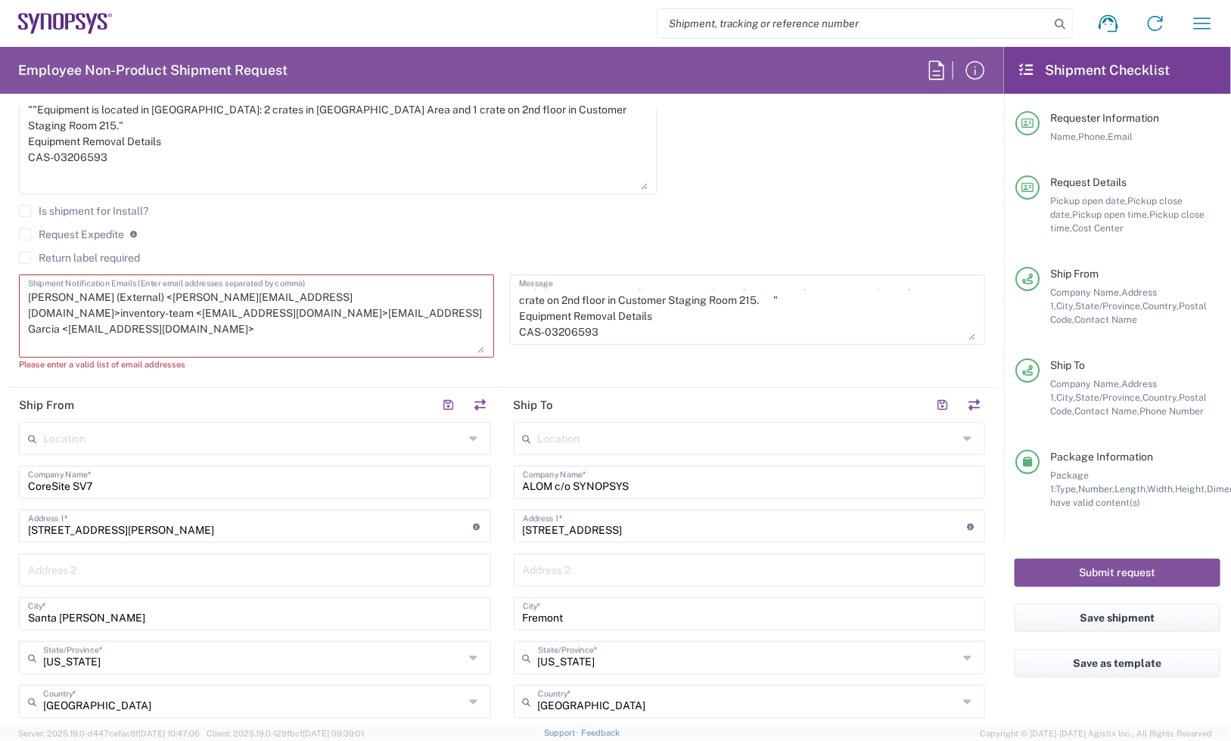
scroll to position [567, 0]
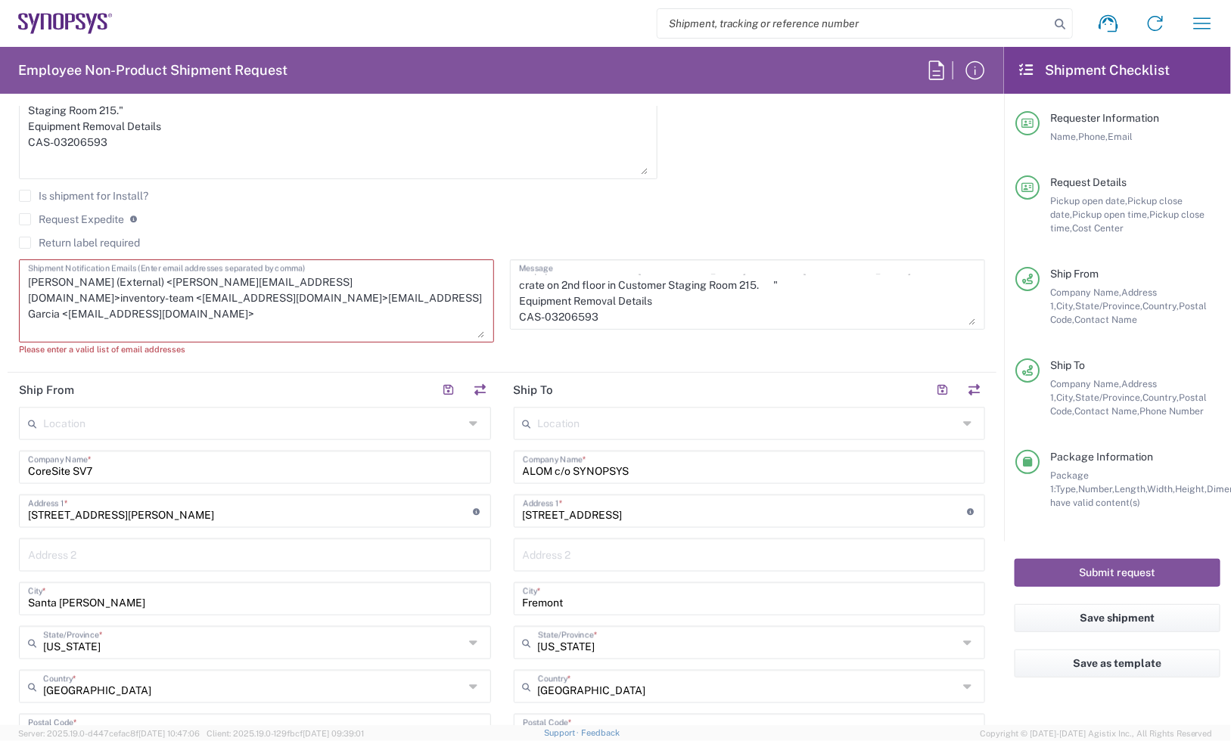
click at [478, 296] on div "[PERSON_NAME] (External) <[PERSON_NAME][EMAIL_ADDRESS][DOMAIN_NAME]>inventory-t…" at bounding box center [256, 300] width 475 height 83
click at [474, 295] on textarea "[PERSON_NAME] (External) <[PERSON_NAME][EMAIL_ADDRESS][DOMAIN_NAME]>inventory-t…" at bounding box center [256, 301] width 457 height 74
drag, startPoint x: 323, startPoint y: 300, endPoint x: 248, endPoint y: 306, distance: 75.1
click at [248, 306] on textarea "[PERSON_NAME] (External) <[PERSON_NAME][EMAIL_ADDRESS][DOMAIN_NAME]>inventory-t…" at bounding box center [256, 301] width 457 height 74
drag, startPoint x: 138, startPoint y: 296, endPoint x: 29, endPoint y: 309, distance: 109.7
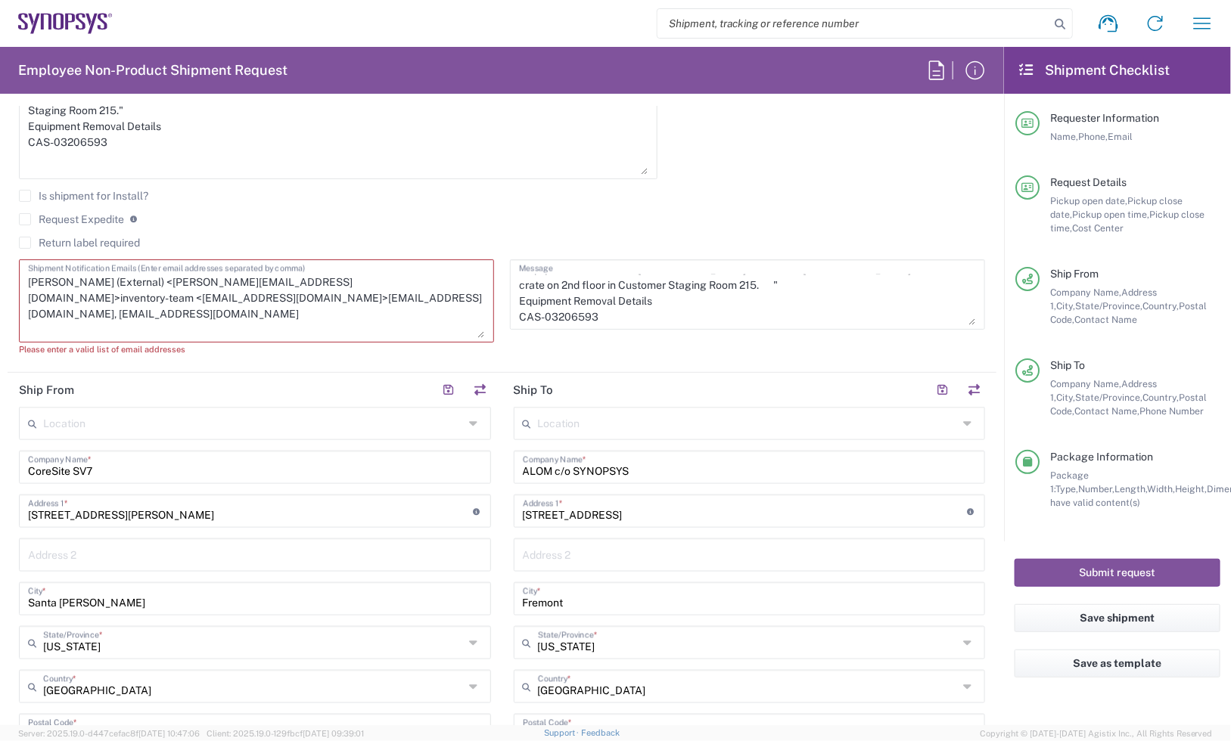
click at [29, 309] on textarea "[PERSON_NAME] (External) <[PERSON_NAME][EMAIL_ADDRESS][DOMAIN_NAME]>inventory-t…" at bounding box center [256, 301] width 457 height 74
drag, startPoint x: 341, startPoint y: 277, endPoint x: 266, endPoint y: 275, distance: 74.9
click at [266, 275] on textarea "[PERSON_NAME] (External) <[PERSON_NAME][EMAIL_ADDRESS][DOMAIN_NAME]>inventory-t…" at bounding box center [256, 301] width 457 height 74
drag, startPoint x: 148, startPoint y: 280, endPoint x: -26, endPoint y: 272, distance: 174.2
click at [0, 272] on html "Shipment request Shipment tracking Employee non-product shipment request My shi…" at bounding box center [615, 370] width 1231 height 741
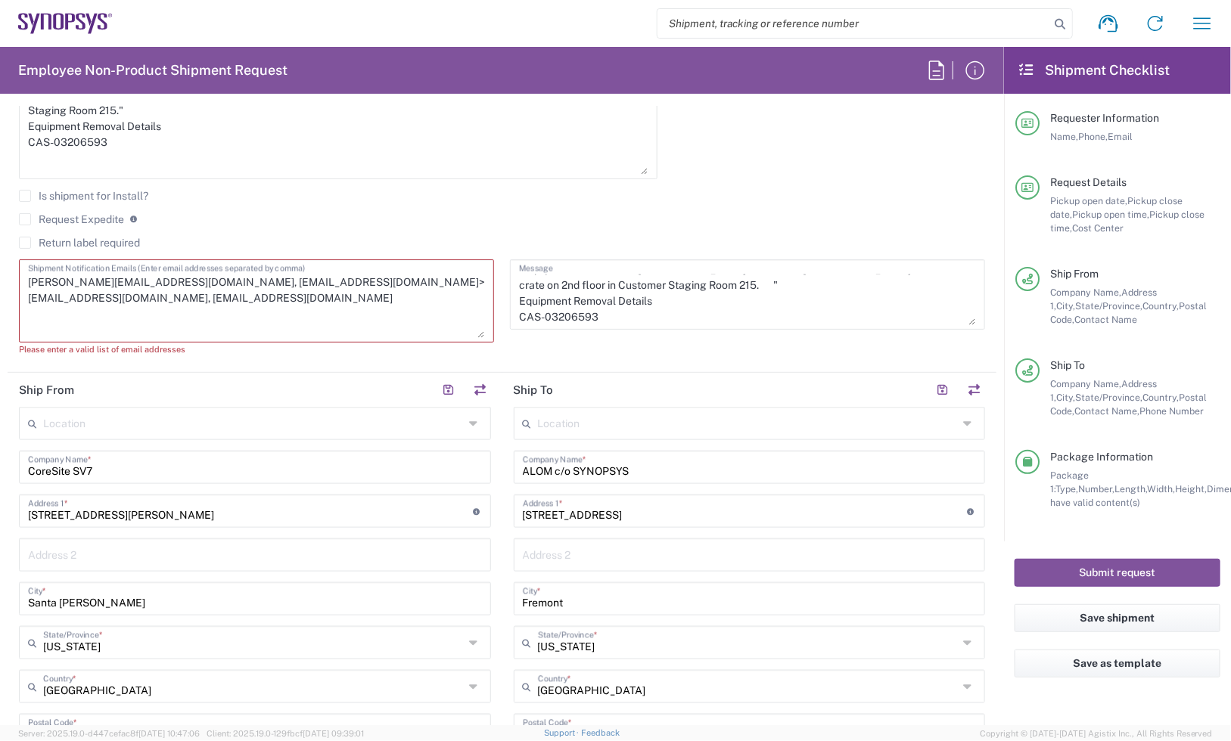
click at [296, 281] on textarea "[PERSON_NAME][EMAIL_ADDRESS][DOMAIN_NAME], [EMAIL_ADDRESS][DOMAIN_NAME]>[EMAIL_…" at bounding box center [256, 301] width 457 height 74
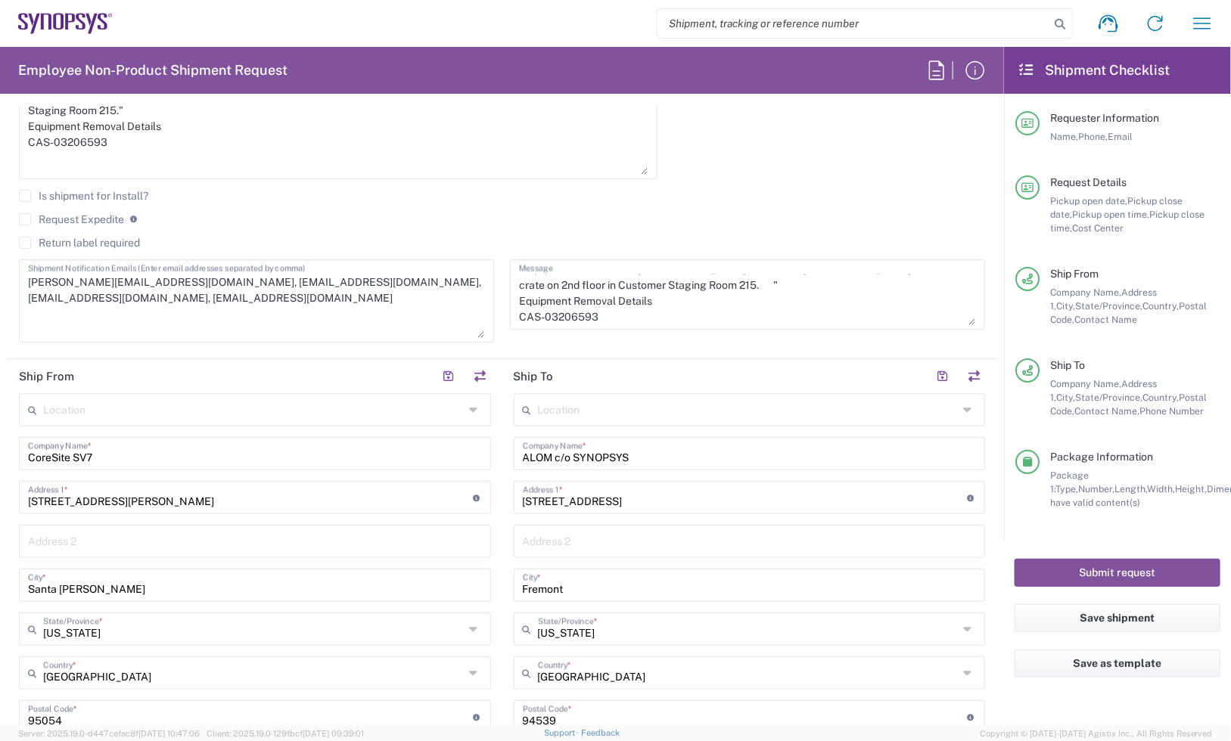
click at [531, 184] on div "Return of Spares Material ""Equipment is located in [GEOGRAPHIC_DATA]: 2 crates…" at bounding box center [338, 123] width 654 height 134
click at [168, 307] on textarea "[PERSON_NAME][EMAIL_ADDRESS][DOMAIN_NAME], [EMAIL_ADDRESS][DOMAIN_NAME], [EMAIL…" at bounding box center [256, 301] width 457 height 74
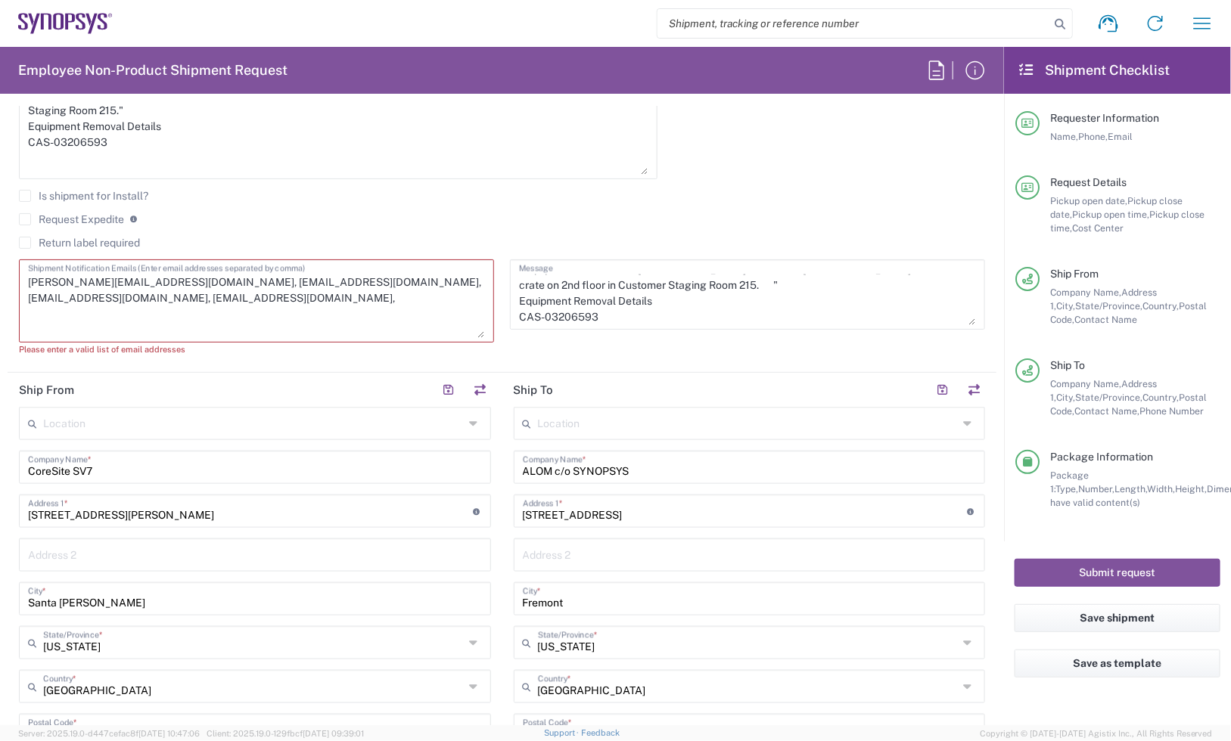
paste textarea "[PERSON_NAME] <[EMAIL_ADDRESS][DOMAIN_NAME]>"
click at [233, 296] on textarea "[PERSON_NAME][EMAIL_ADDRESS][DOMAIN_NAME], [EMAIL_ADDRESS][DOMAIN_NAME], [EMAIL…" at bounding box center [256, 301] width 457 height 74
click at [320, 300] on textarea "[PERSON_NAME][EMAIL_ADDRESS][DOMAIN_NAME], [EMAIL_ADDRESS][DOMAIN_NAME], [EMAIL…" at bounding box center [256, 301] width 457 height 74
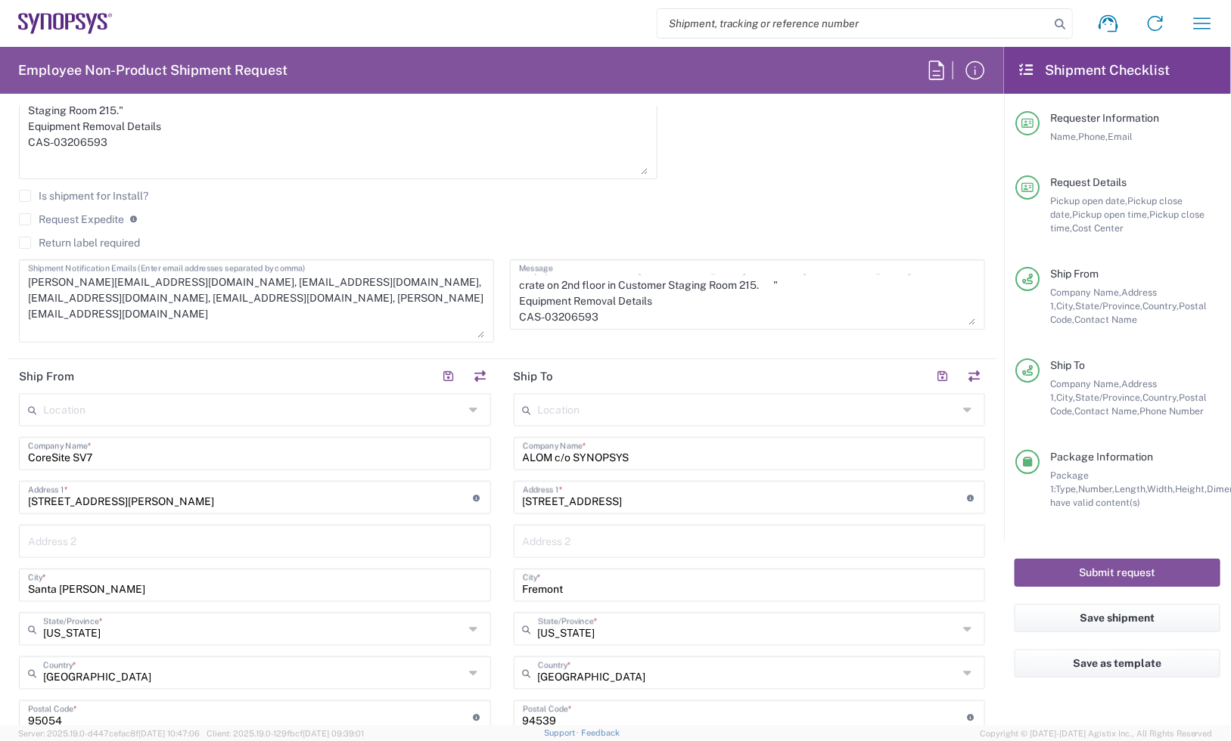
click at [318, 294] on textarea "[PERSON_NAME][EMAIL_ADDRESS][DOMAIN_NAME], [EMAIL_ADDRESS][DOMAIN_NAME], [EMAIL…" at bounding box center [256, 301] width 457 height 74
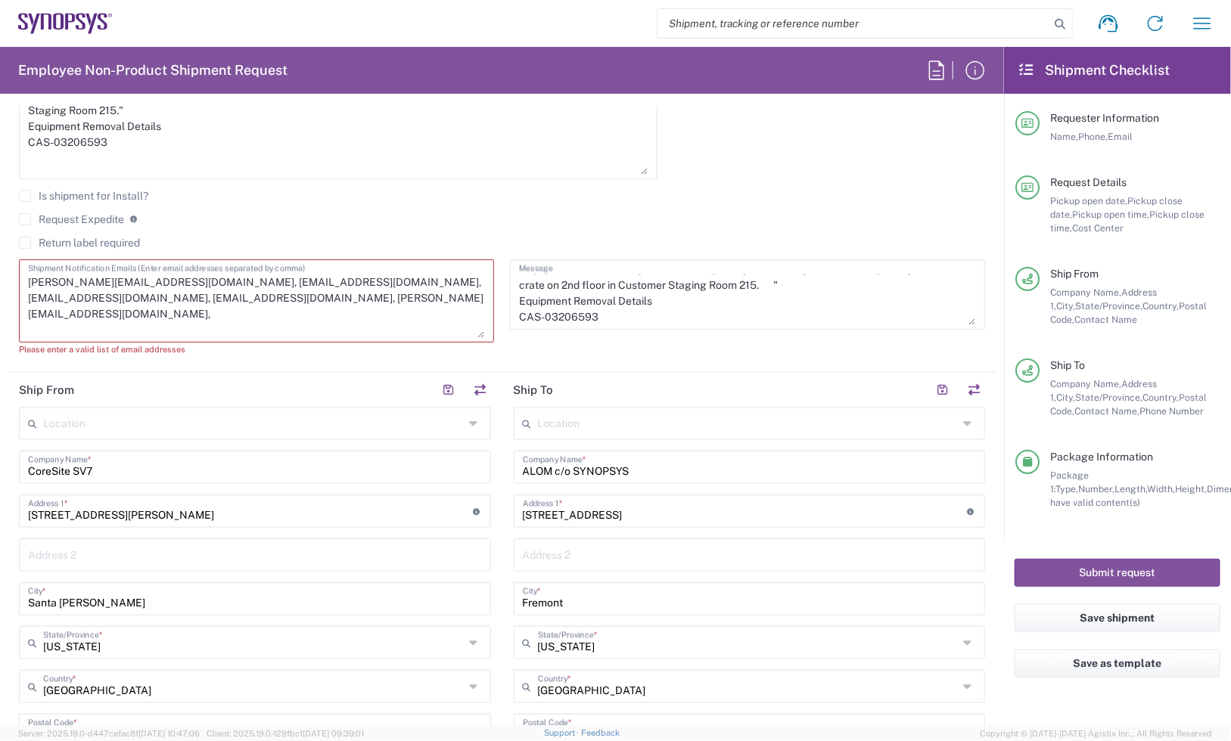
paste textarea "[PERSON_NAME] <[EMAIL_ADDRESS][DOMAIN_NAME]>"
click at [285, 297] on textarea "[PERSON_NAME][EMAIL_ADDRESS][DOMAIN_NAME], [EMAIL_ADDRESS][DOMAIN_NAME], [EMAIL…" at bounding box center [256, 301] width 457 height 74
paste textarea "[PERSON_NAME] <[PERSON_NAME][EMAIL_ADDRESS][DOMAIN_NAME]>"
click at [356, 297] on textarea "[PERSON_NAME][EMAIL_ADDRESS][DOMAIN_NAME], [EMAIL_ADDRESS][DOMAIN_NAME], [EMAIL…" at bounding box center [256, 301] width 457 height 74
click at [387, 290] on textarea "[PERSON_NAME][EMAIL_ADDRESS][DOMAIN_NAME], [EMAIL_ADDRESS][DOMAIN_NAME], [EMAIL…" at bounding box center [256, 301] width 457 height 74
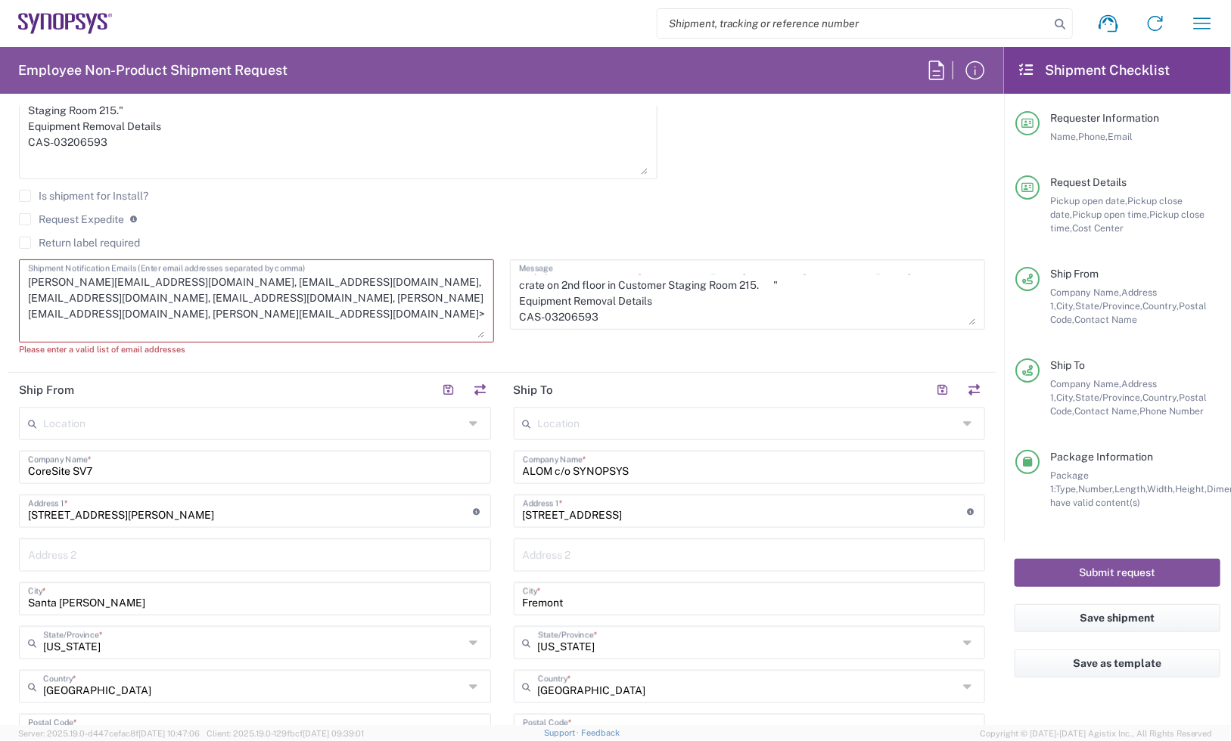
click at [388, 295] on textarea "[PERSON_NAME][EMAIL_ADDRESS][DOMAIN_NAME], [EMAIL_ADDRESS][DOMAIN_NAME], [EMAIL…" at bounding box center [256, 301] width 457 height 74
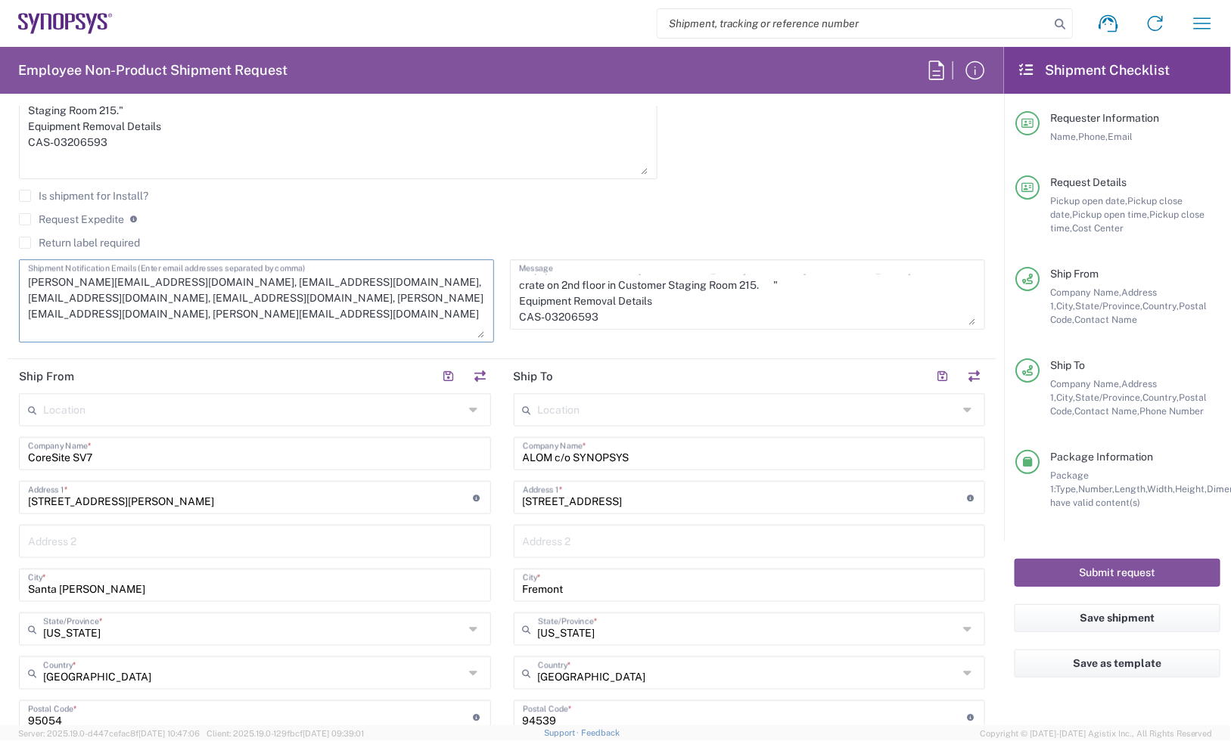
type textarea "[PERSON_NAME][EMAIL_ADDRESS][DOMAIN_NAME], [EMAIL_ADDRESS][DOMAIN_NAME], [EMAIL…"
click at [587, 216] on agx-checkbox-control "Request Expedite If expedite is checked you will be unable to rate and book thi…" at bounding box center [502, 220] width 966 height 14
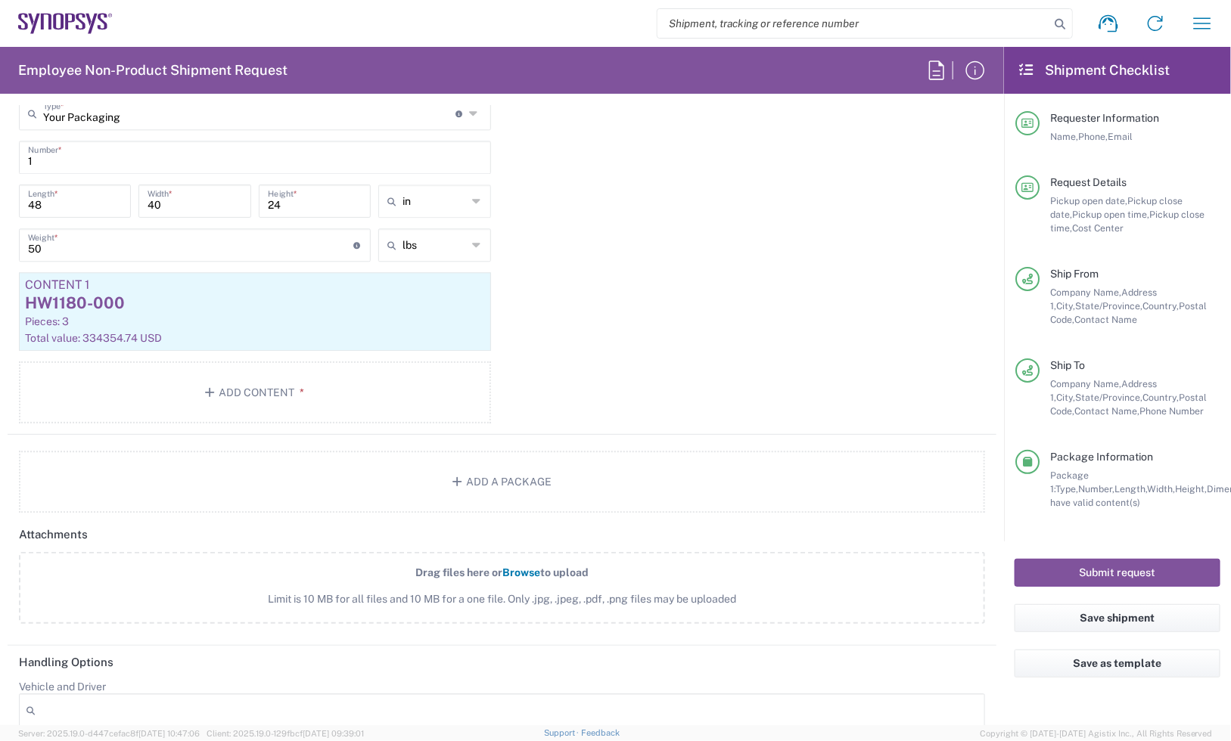
scroll to position [1608, 0]
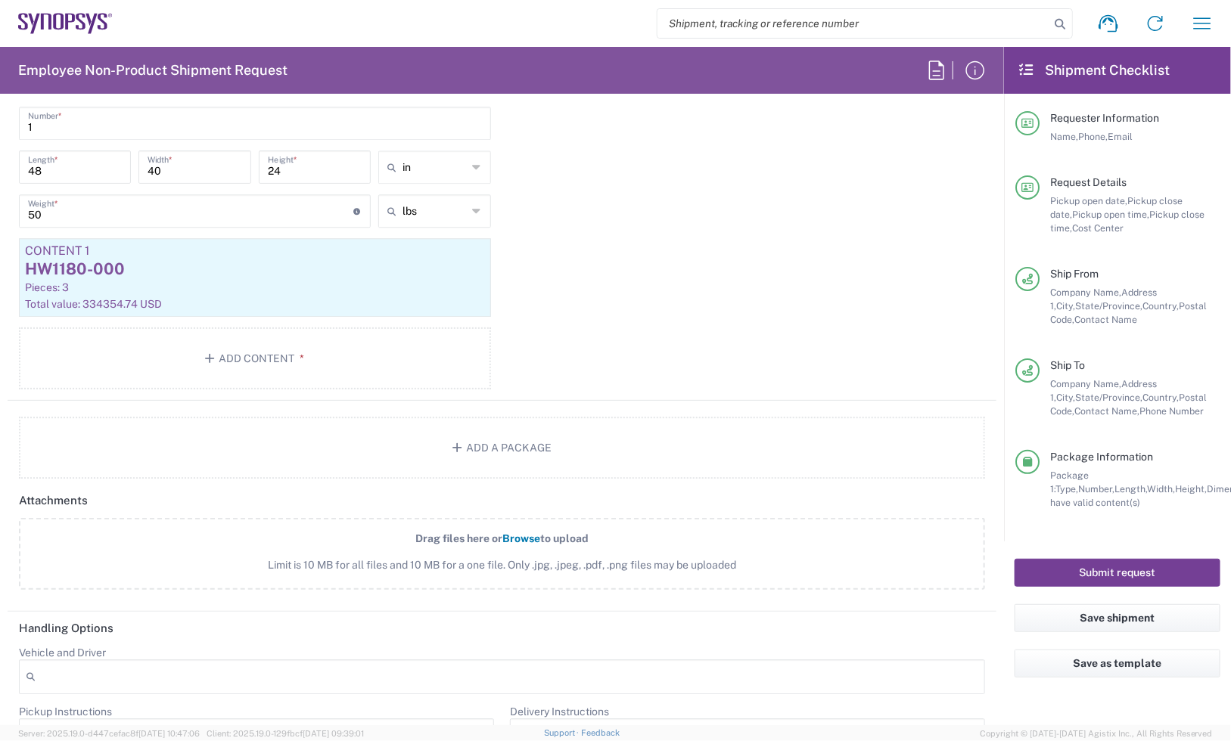
click at [1111, 561] on button "Submit request" at bounding box center [1117, 573] width 206 height 28
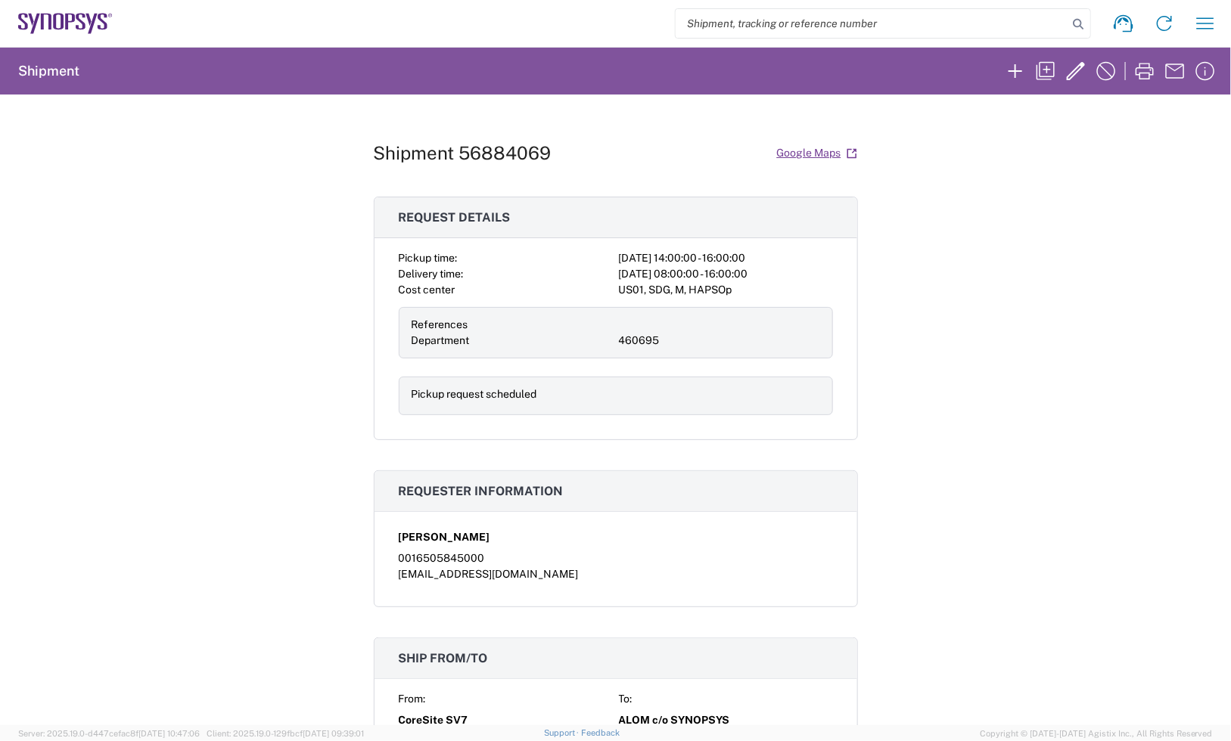
click at [494, 150] on h1 "Shipment 56884069" at bounding box center [463, 153] width 178 height 22
copy h1 "56884069"
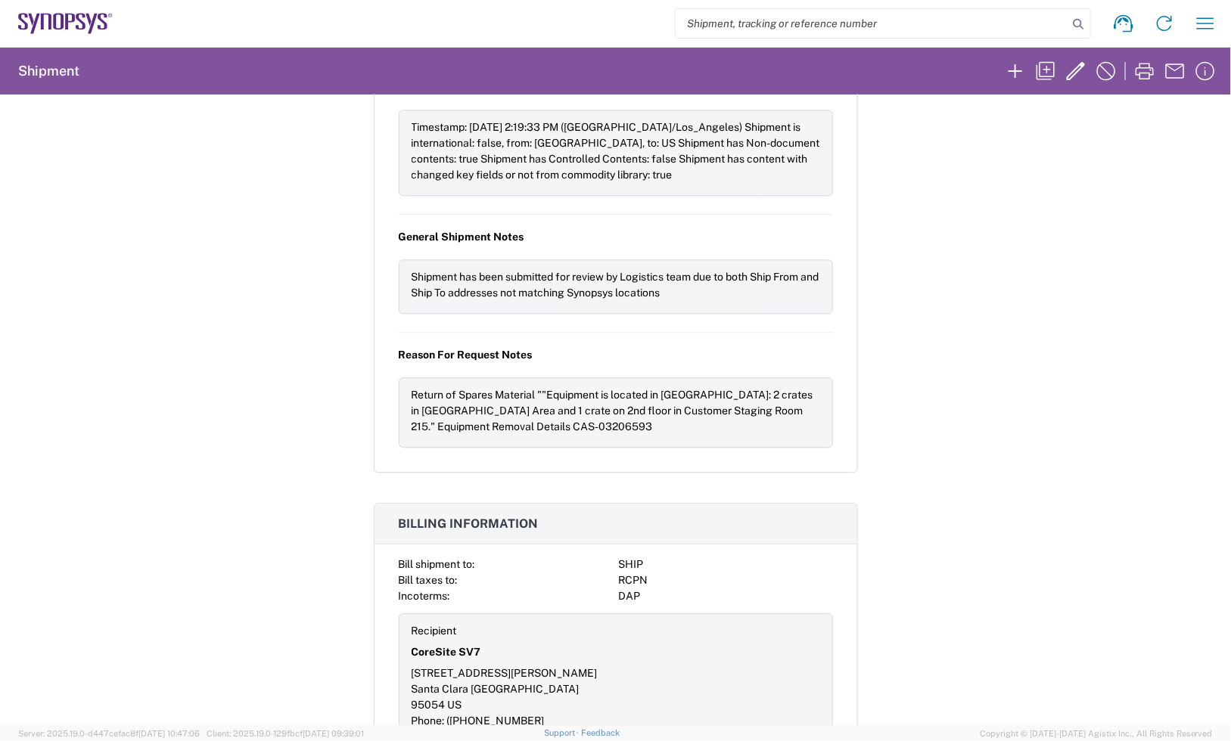
scroll to position [1555, 0]
drag, startPoint x: 908, startPoint y: 146, endPoint x: 832, endPoint y: 117, distance: 80.9
click at [908, 146] on div "Shipment 56884069 Google Maps Request details Pickup time: [DATE] 14:00:00 - 16…" at bounding box center [615, 410] width 1231 height 631
